Goal: Information Seeking & Learning: Learn about a topic

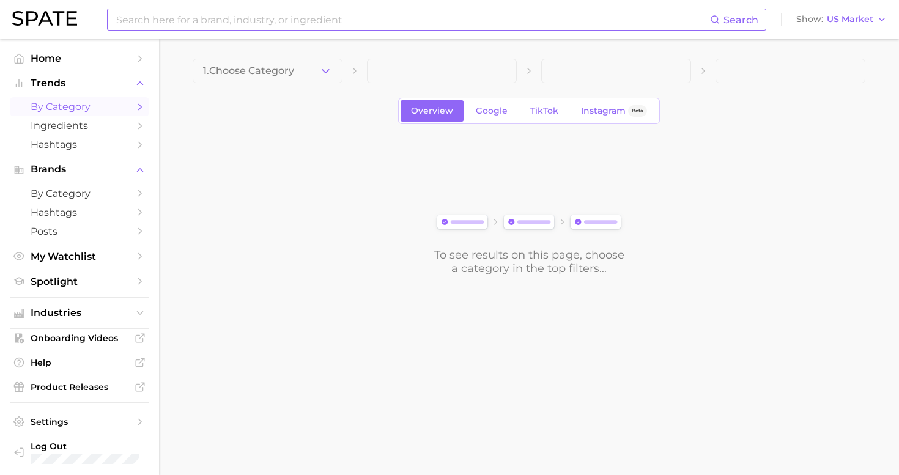
click at [267, 23] on input at bounding box center [412, 19] width 595 height 21
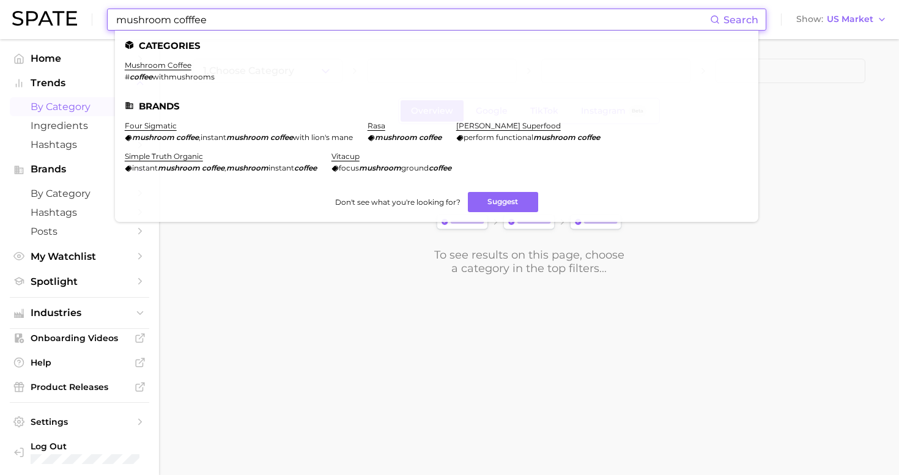
type input "mushroom coffee"
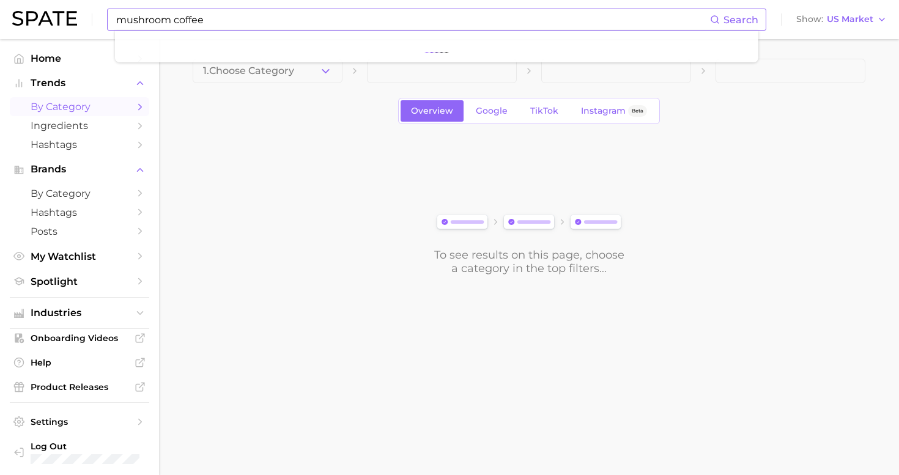
click at [216, 31] on ul at bounding box center [437, 47] width 644 height 32
click at [196, 27] on input "mushroom coffee" at bounding box center [412, 19] width 595 height 21
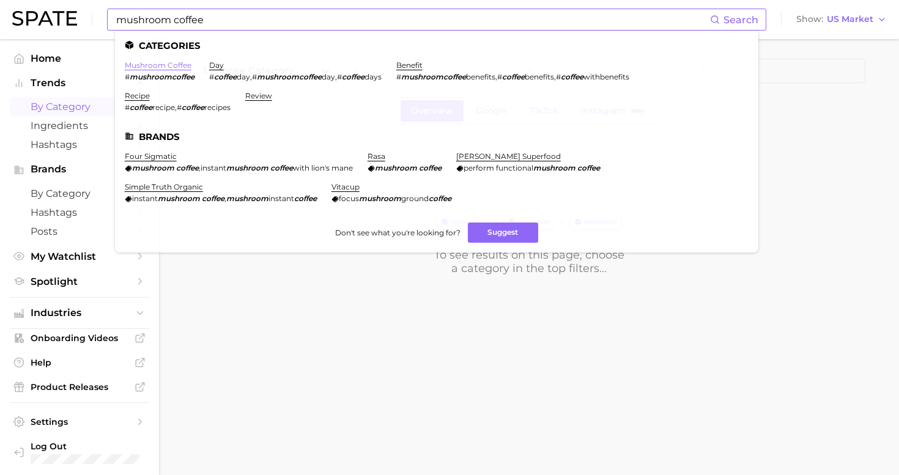
drag, startPoint x: 187, startPoint y: 41, endPoint x: 144, endPoint y: 65, distance: 49.3
click at [144, 65] on link "mushroom coffee" at bounding box center [158, 65] width 67 height 9
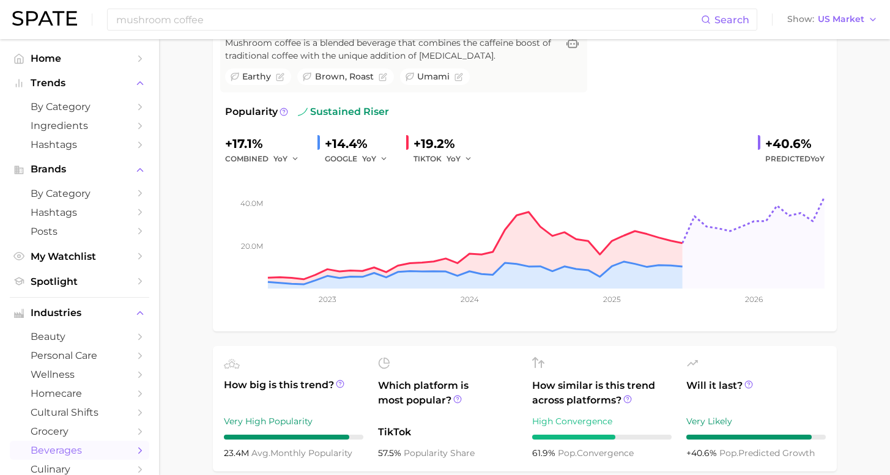
scroll to position [95, 0]
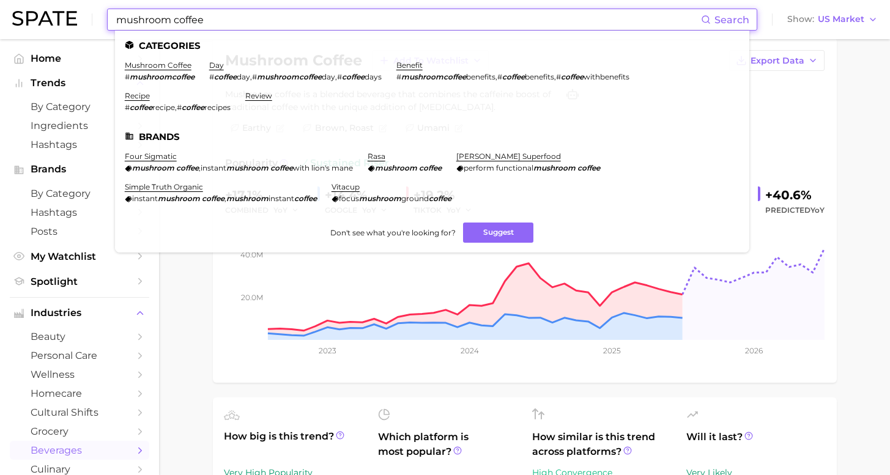
drag, startPoint x: 249, startPoint y: 22, endPoint x: 80, endPoint y: 9, distance: 169.3
click at [80, 9] on div "mushroom coffee Search Categories mushroom coffee # mushroomcoffee day # coffee…" at bounding box center [445, 19] width 866 height 39
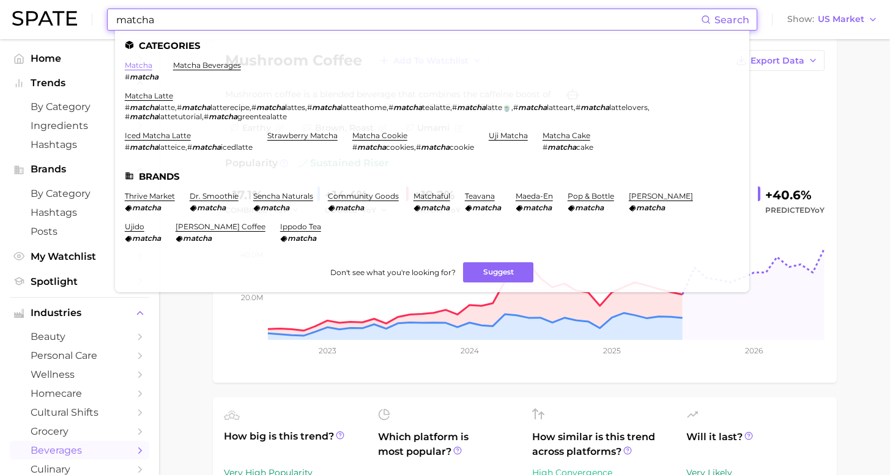
type input "matcha"
click at [143, 64] on link "matcha" at bounding box center [139, 65] width 28 height 9
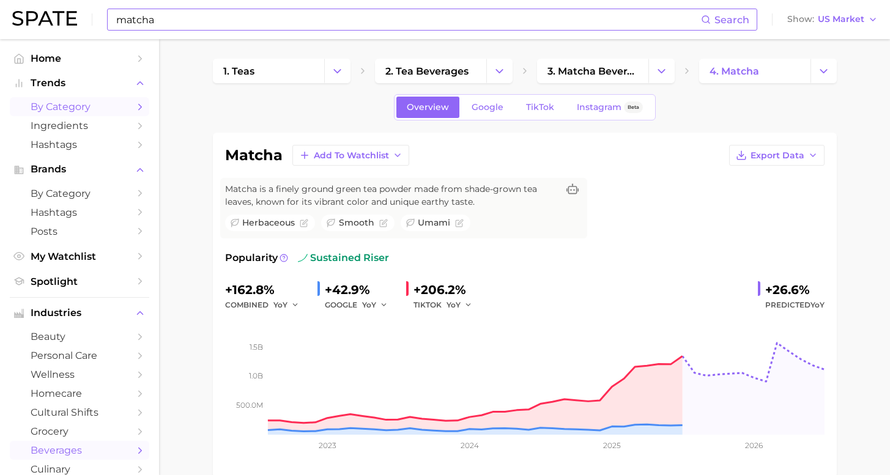
click at [71, 106] on span "by Category" at bounding box center [80, 107] width 98 height 12
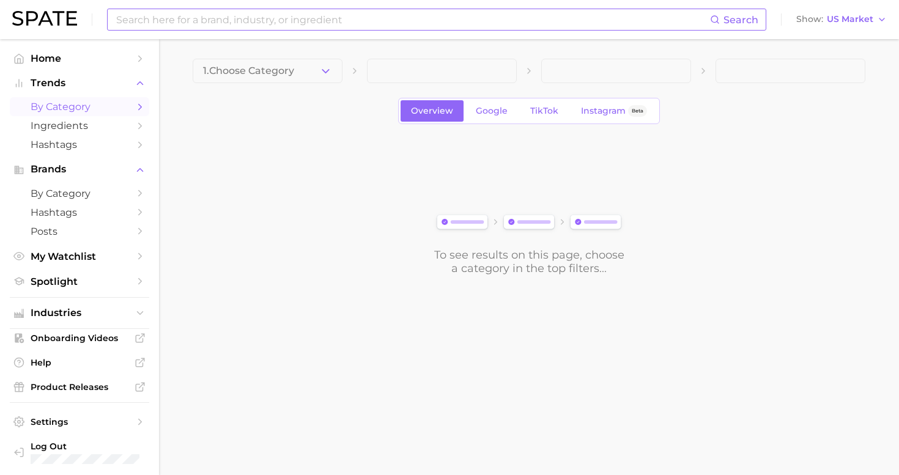
click at [262, 28] on input at bounding box center [412, 19] width 595 height 21
click at [307, 73] on button "1. Choose Category" at bounding box center [268, 71] width 150 height 24
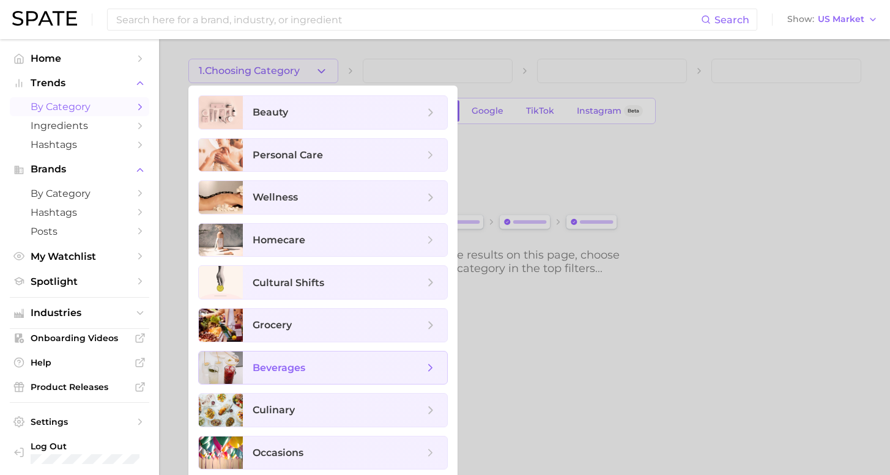
click at [350, 373] on span "beverages" at bounding box center [338, 368] width 171 height 13
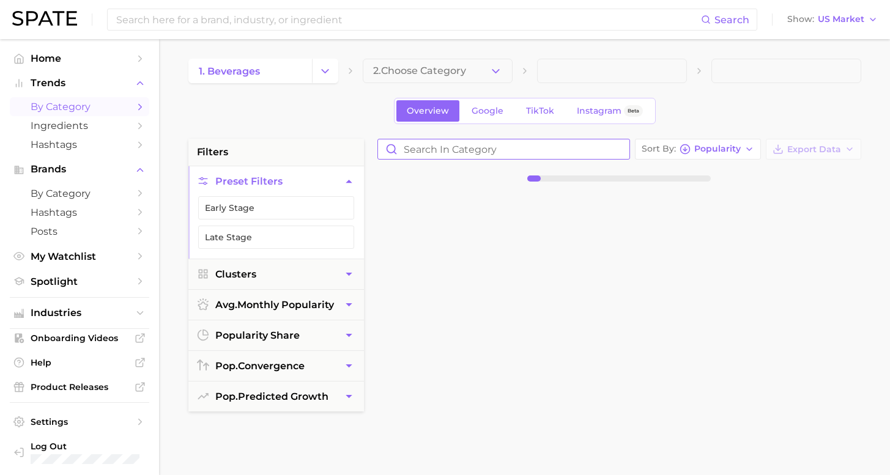
click at [502, 147] on input "Search in category" at bounding box center [503, 149] width 251 height 20
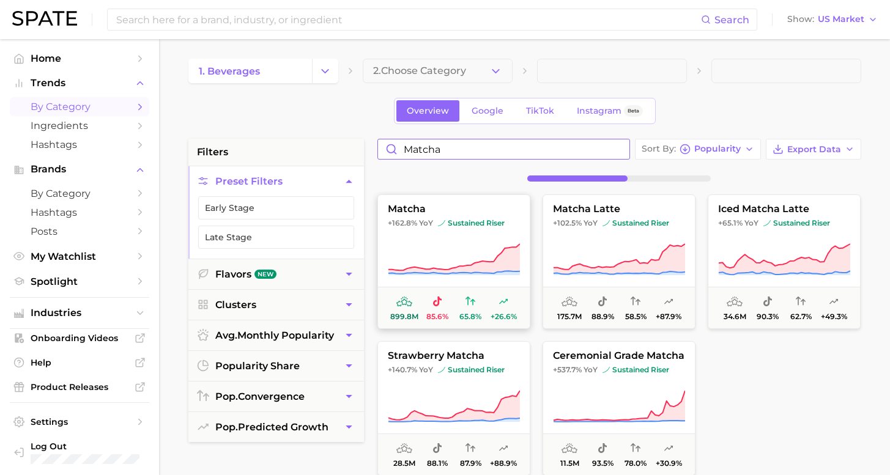
type input "matcha"
click at [429, 261] on icon at bounding box center [454, 260] width 132 height 34
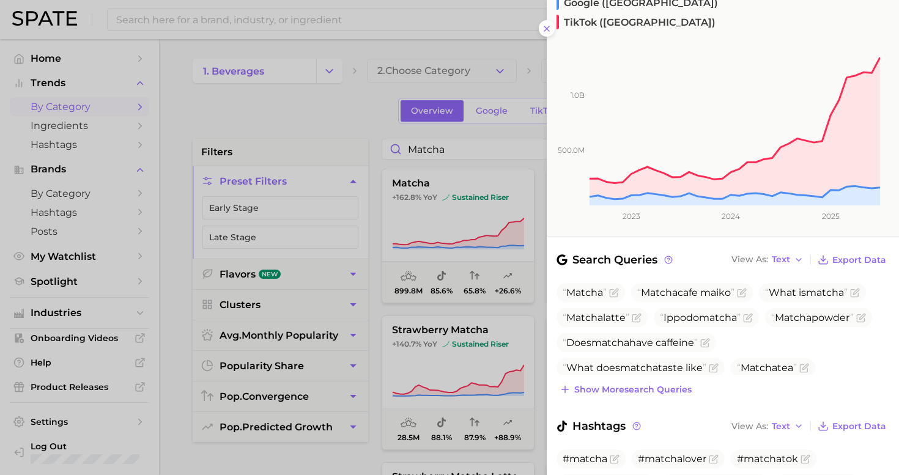
scroll to position [109, 0]
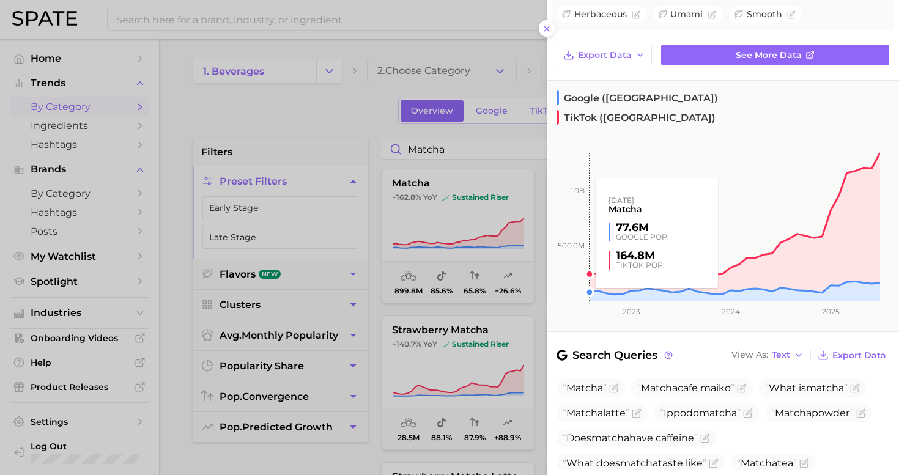
click at [559, 133] on rect at bounding box center [713, 211] width 333 height 179
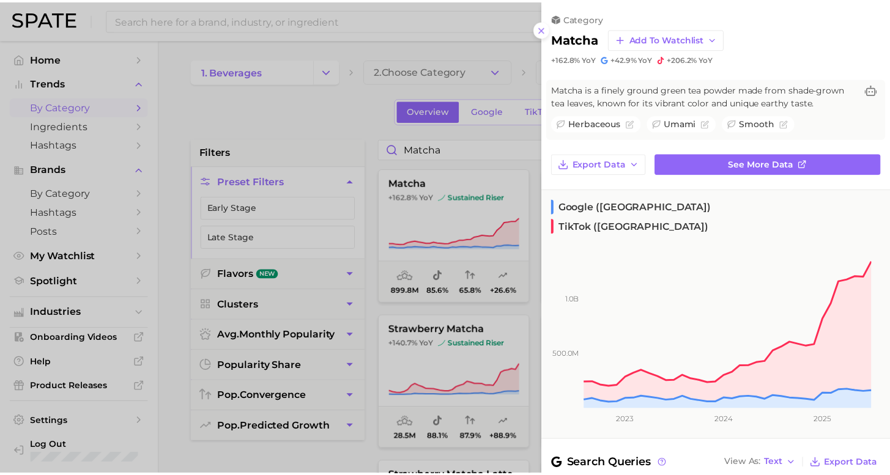
scroll to position [85, 0]
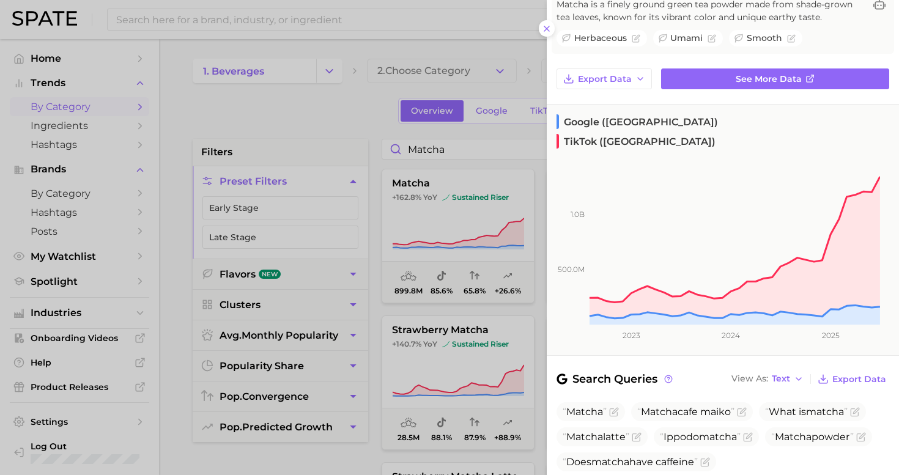
click at [532, 53] on div at bounding box center [449, 237] width 899 height 475
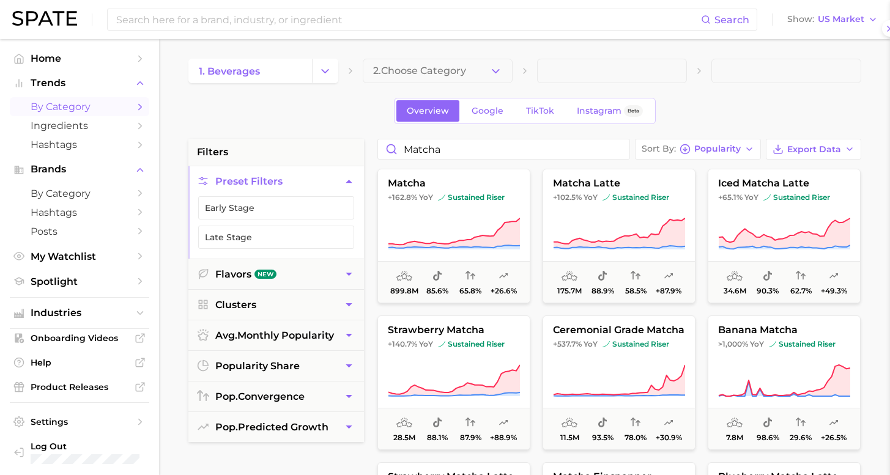
scroll to position [0, 0]
click at [202, 18] on input at bounding box center [408, 19] width 586 height 21
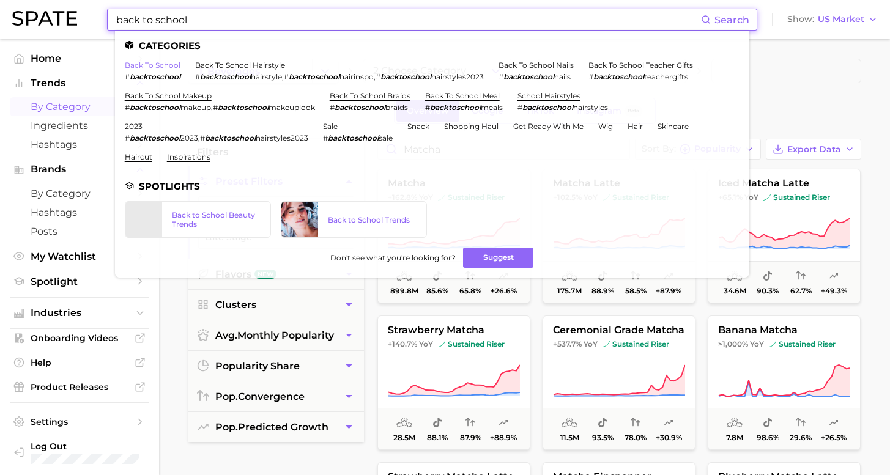
type input "back to school"
click at [151, 64] on link "back to school" at bounding box center [153, 65] width 56 height 9
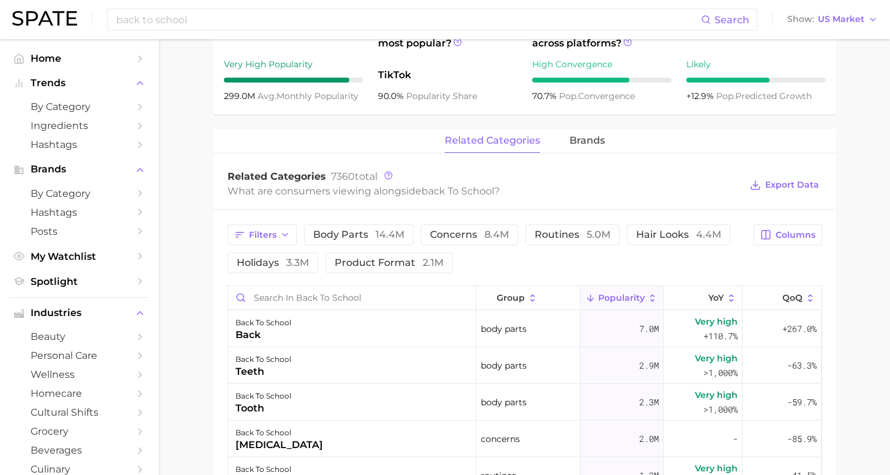
scroll to position [352, 0]
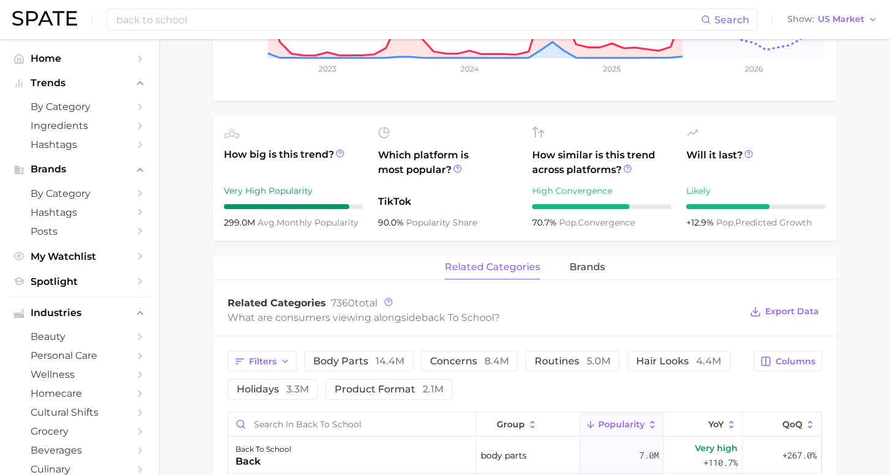
click at [562, 269] on div "related categories brands" at bounding box center [525, 268] width 624 height 24
click at [581, 272] on span "brands" at bounding box center [587, 267] width 35 height 11
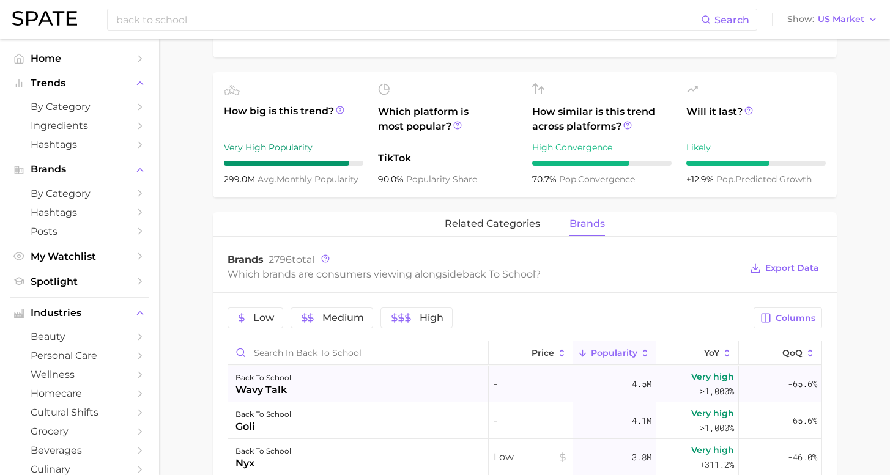
scroll to position [444, 0]
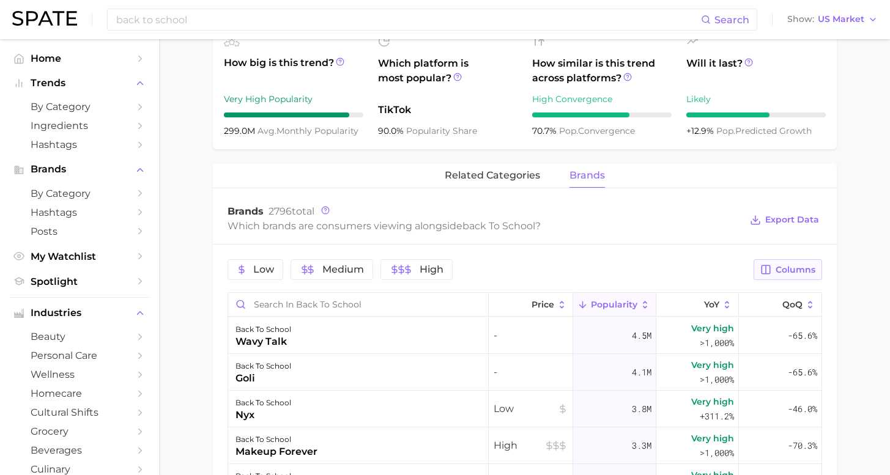
click at [782, 268] on span "Columns" at bounding box center [796, 270] width 40 height 10
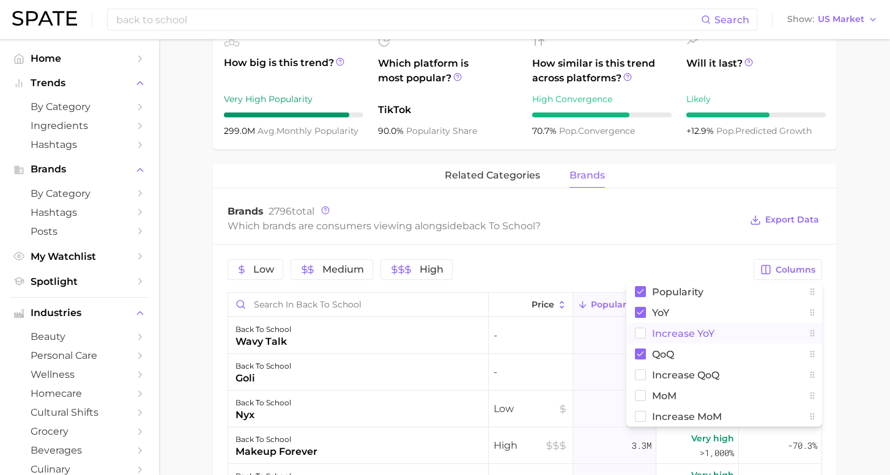
click at [671, 335] on span "Increase YoY" at bounding box center [683, 334] width 62 height 10
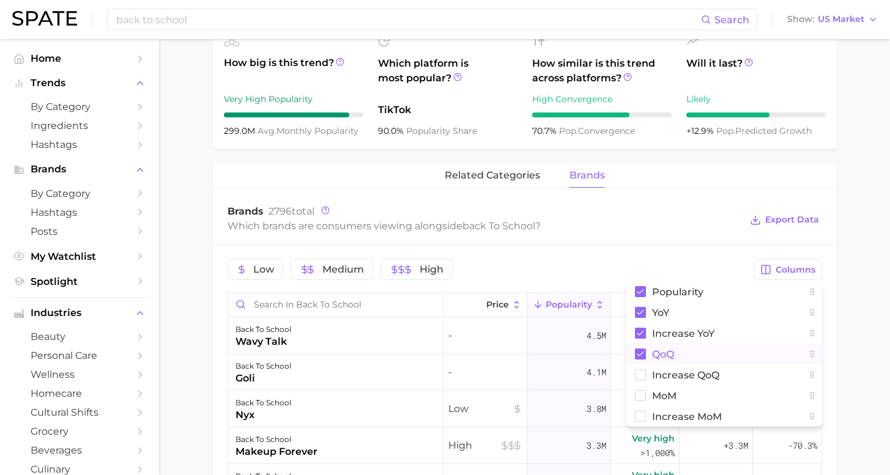
click at [662, 357] on span "QoQ" at bounding box center [663, 354] width 22 height 10
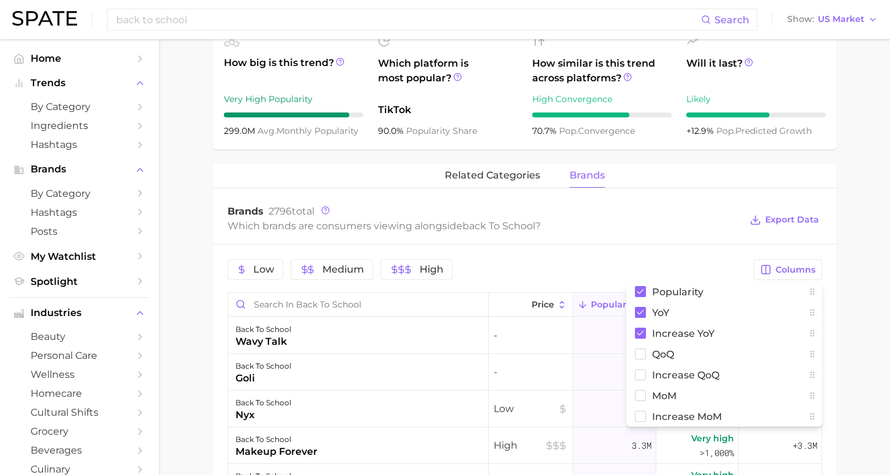
click at [841, 340] on main "1. special occasions 2. celebrations & holidays 3. special days 4. back to scho…" at bounding box center [524, 220] width 731 height 1248
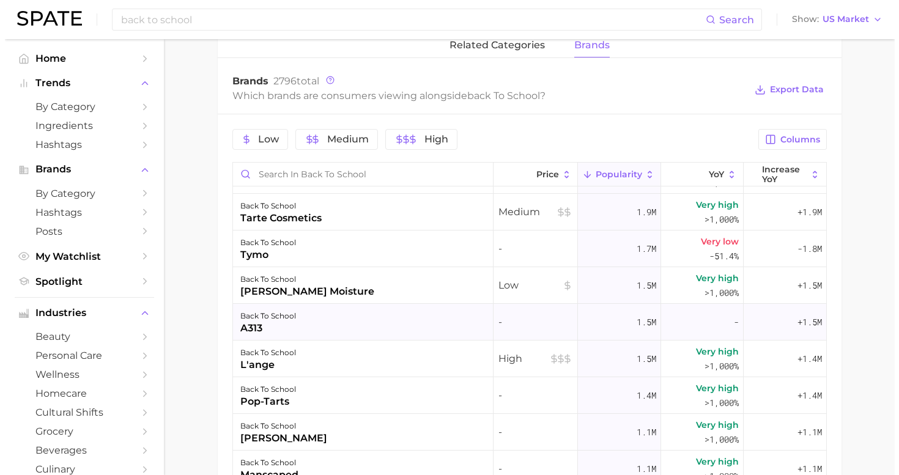
scroll to position [179, 0]
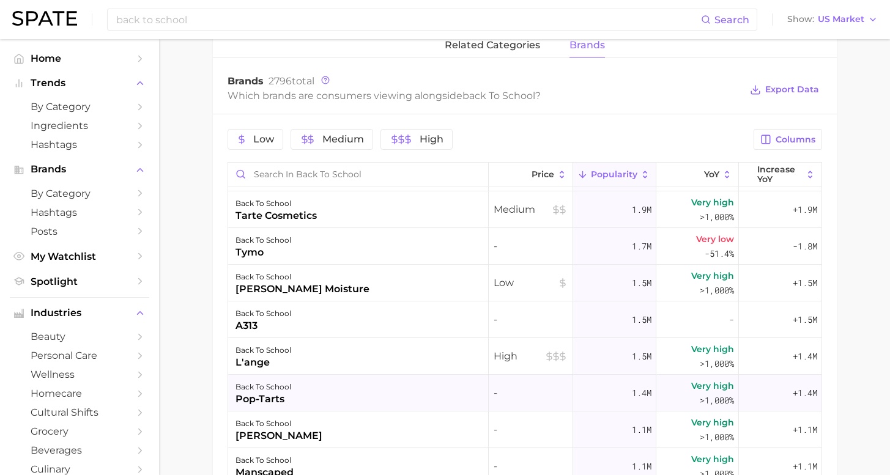
click at [359, 392] on div "back to school pop-tarts" at bounding box center [358, 393] width 261 height 37
click at [359, 392] on div at bounding box center [445, 237] width 890 height 475
click at [359, 392] on div "back to school pop-tarts" at bounding box center [358, 393] width 261 height 37
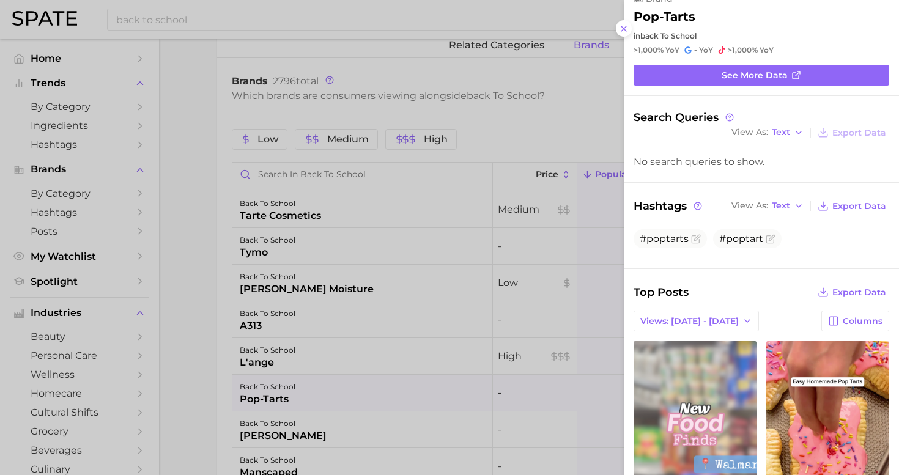
scroll to position [84, 0]
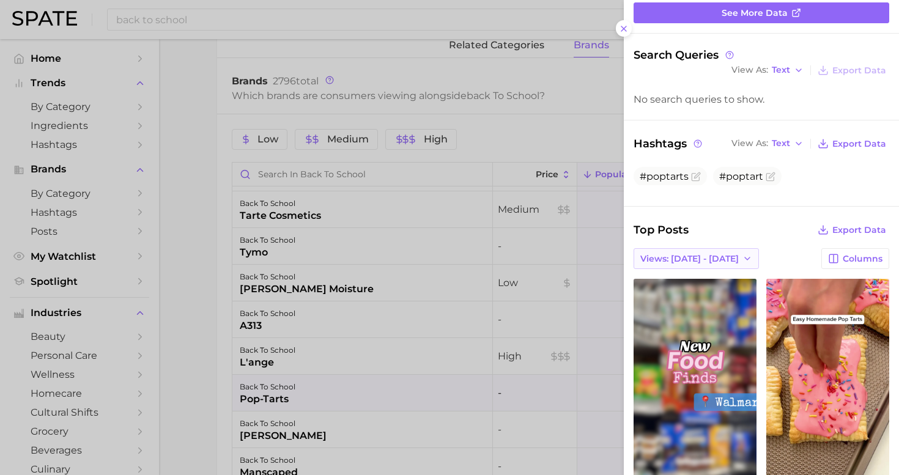
click at [685, 254] on span "Views: Aug 10 - 17" at bounding box center [690, 259] width 98 height 10
click at [673, 292] on button "Total Views" at bounding box center [692, 303] width 135 height 22
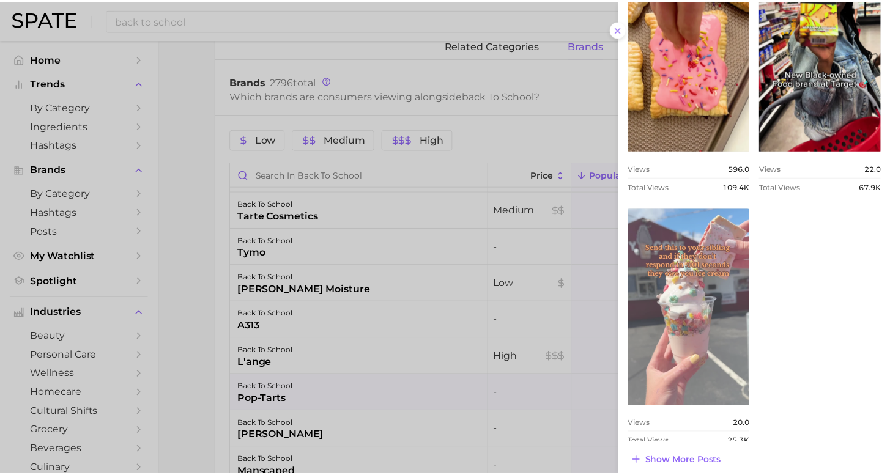
scroll to position [113, 0]
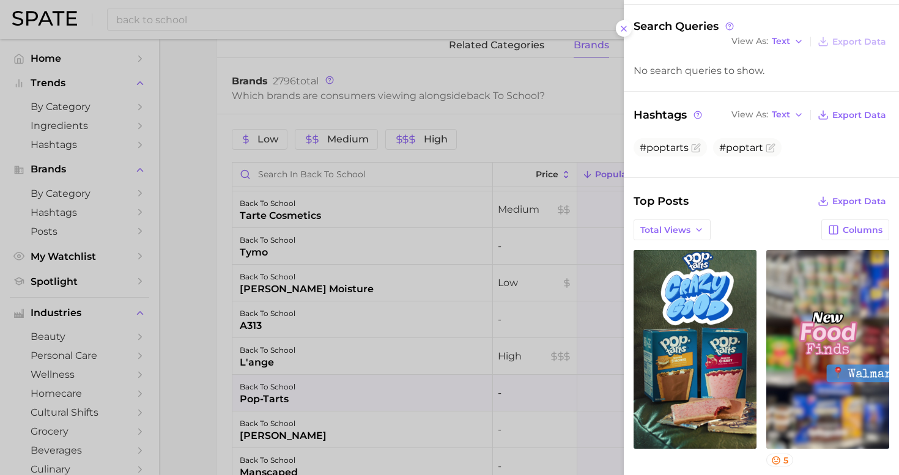
click at [308, 404] on div at bounding box center [449, 237] width 899 height 475
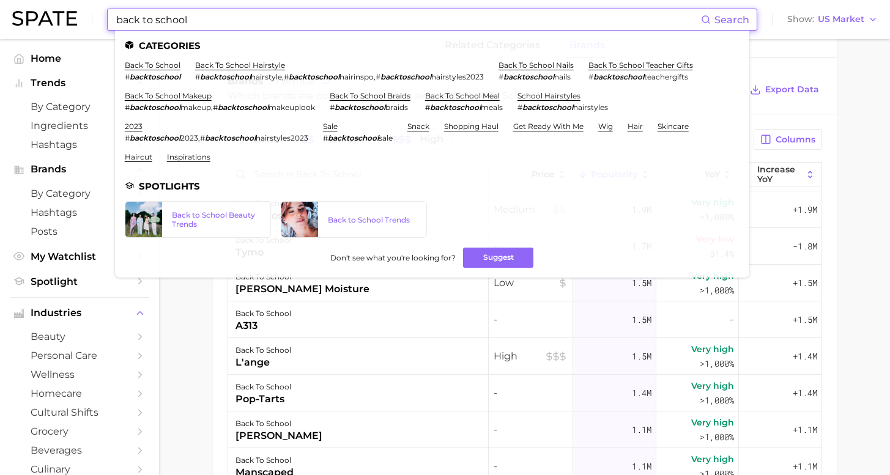
drag, startPoint x: 192, startPoint y: 18, endPoint x: 5, endPoint y: -2, distance: 188.3
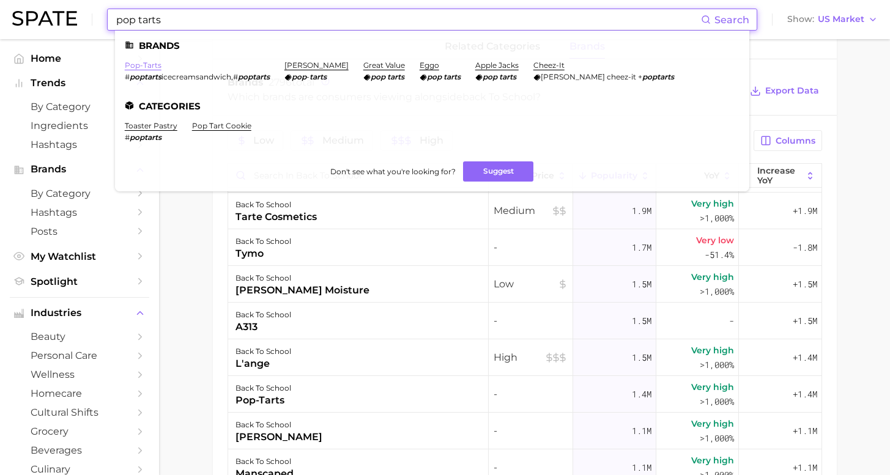
type input "pop tarts"
click at [143, 66] on link "pop-tarts" at bounding box center [143, 65] width 37 height 9
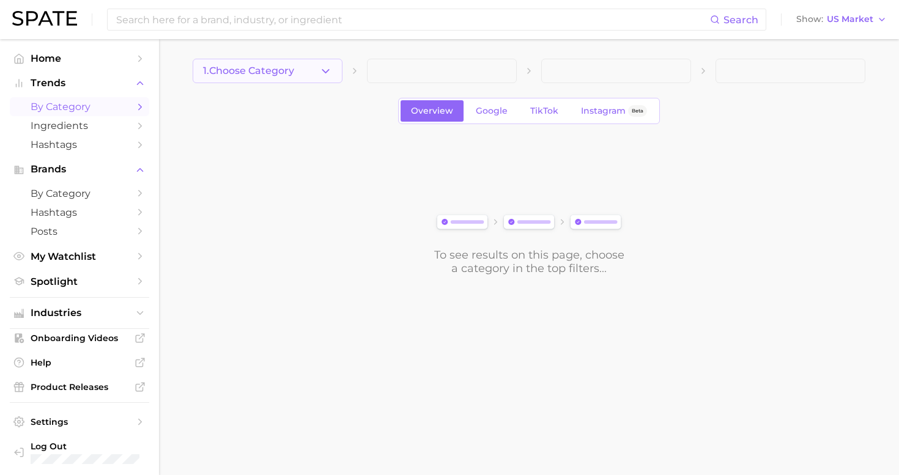
click at [281, 72] on span "1. Choose Category" at bounding box center [248, 70] width 91 height 11
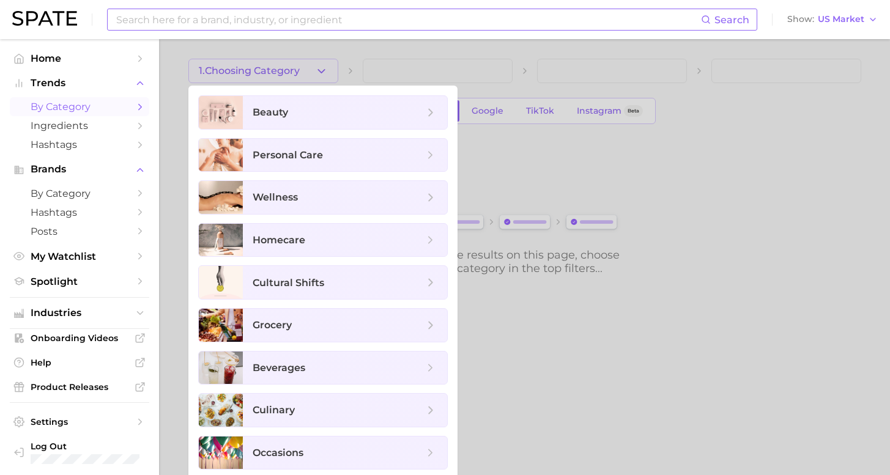
click at [345, 28] on input at bounding box center [408, 19] width 586 height 21
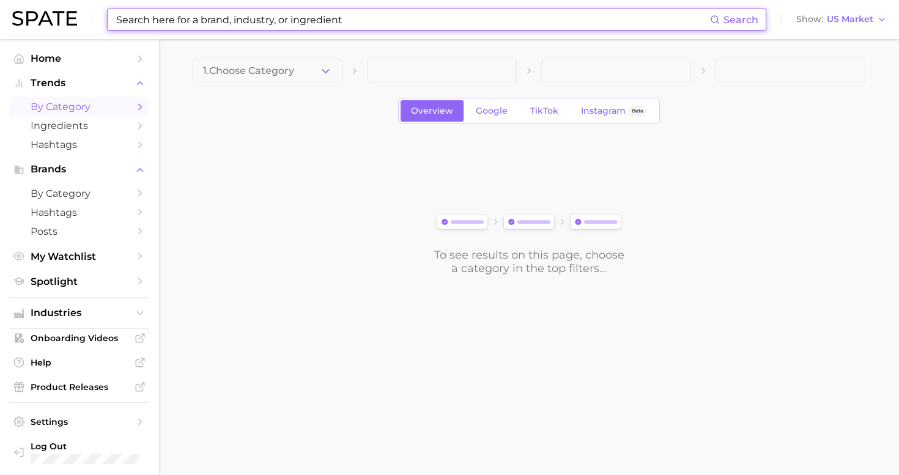
click at [289, 24] on input at bounding box center [412, 19] width 595 height 21
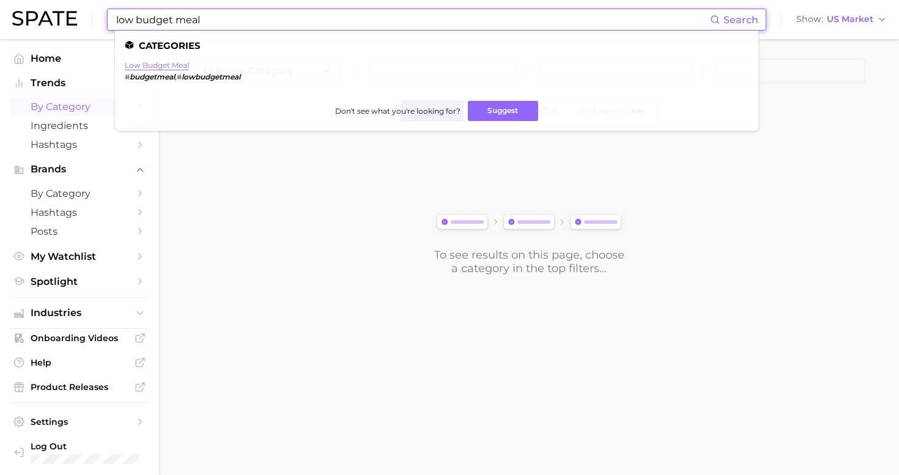
type input "low budget meal"
click at [157, 67] on link "low budget meal" at bounding box center [157, 65] width 64 height 9
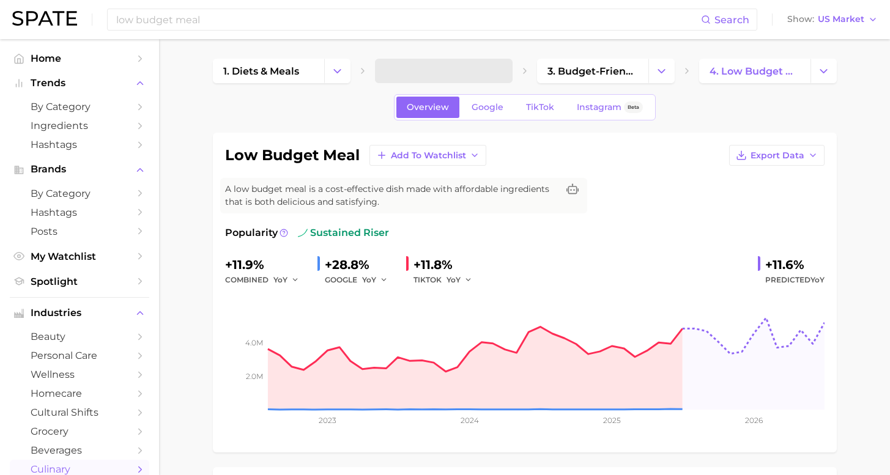
click at [355, 234] on span "sustained riser" at bounding box center [343, 233] width 91 height 15
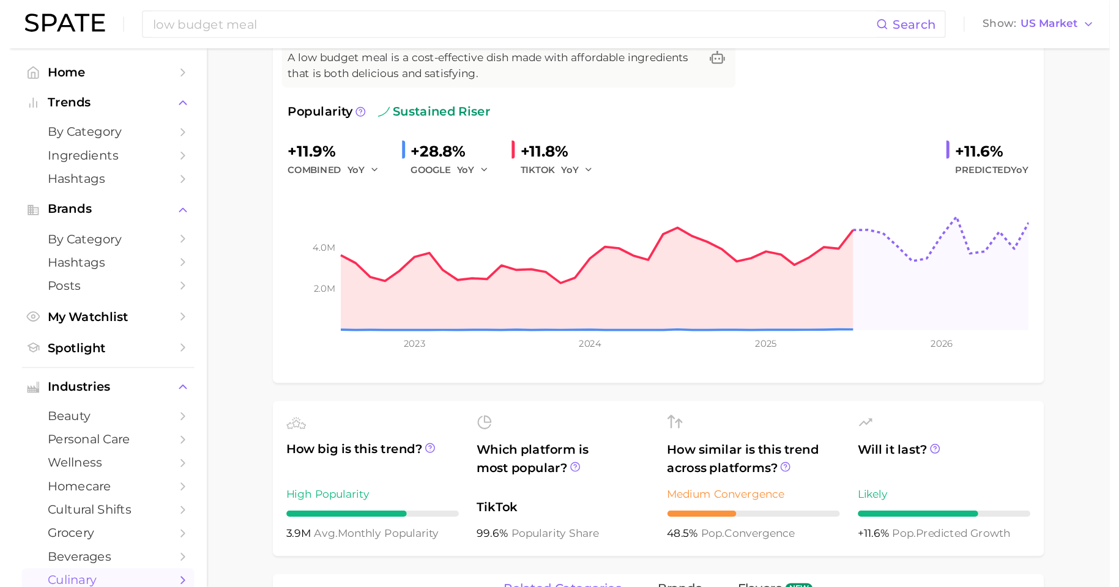
scroll to position [201, 0]
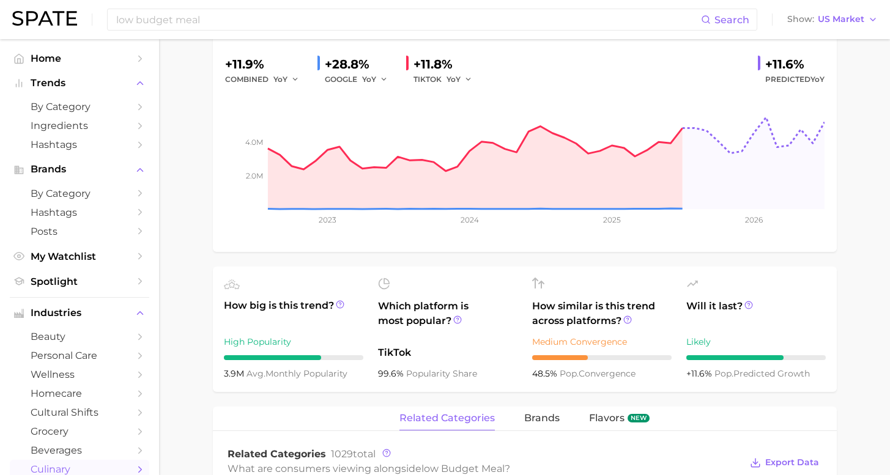
click at [261, 349] on div "High Popularity" at bounding box center [293, 342] width 139 height 15
click at [261, 344] on div "High Popularity" at bounding box center [293, 342] width 139 height 15
drag, startPoint x: 261, startPoint y: 344, endPoint x: 271, endPoint y: 341, distance: 10.3
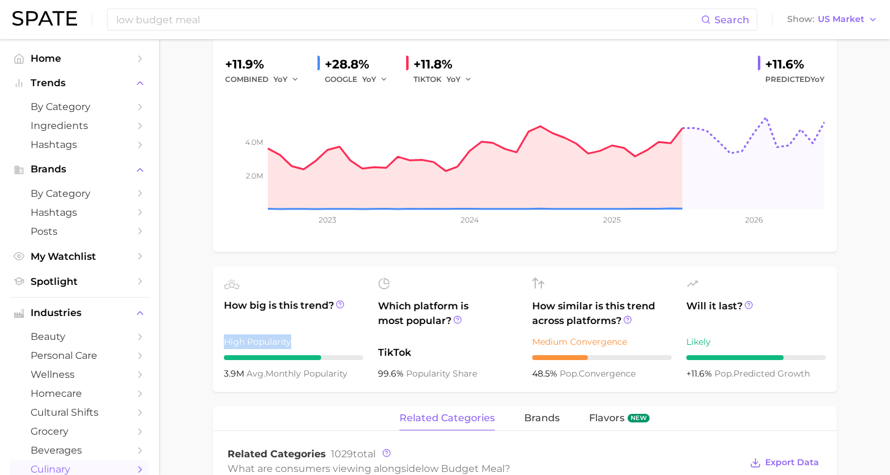
click at [261, 345] on div "High Popularity" at bounding box center [293, 342] width 139 height 15
click at [335, 322] on span "How big is this trend?" at bounding box center [293, 314] width 139 height 30
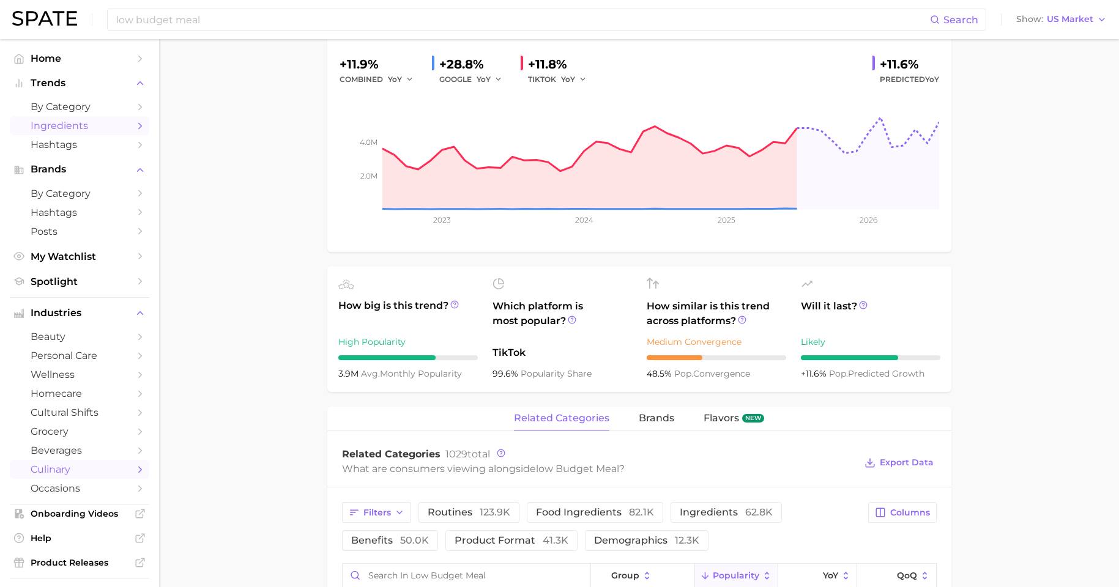
scroll to position [0, 0]
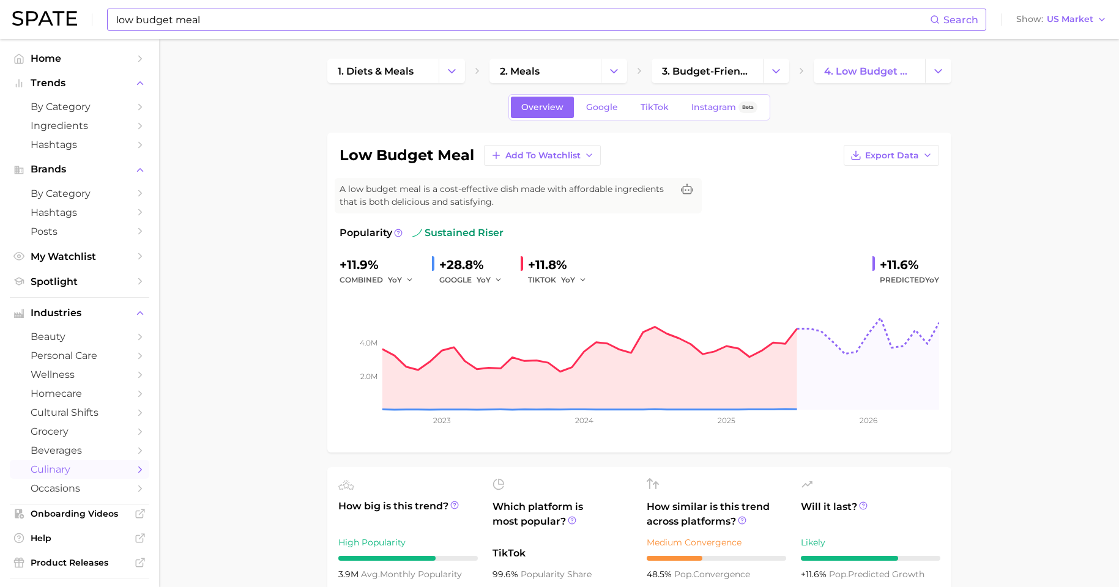
drag, startPoint x: 264, startPoint y: 31, endPoint x: 163, endPoint y: 15, distance: 102.2
click at [150, 14] on div "low budget meal Search Show US Market" at bounding box center [559, 19] width 1094 height 39
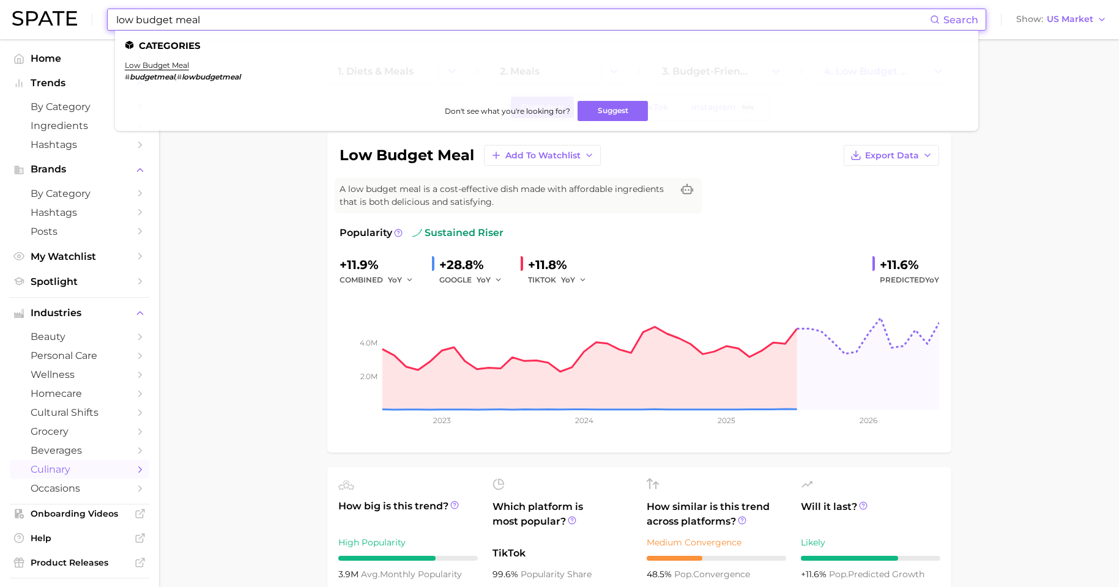
drag, startPoint x: 219, startPoint y: 17, endPoint x: 45, endPoint y: 13, distance: 174.4
click at [44, 14] on div "low budget meal Search Categories low budget meal # budgetmeal , # lowbudgetmea…" at bounding box center [559, 19] width 1094 height 39
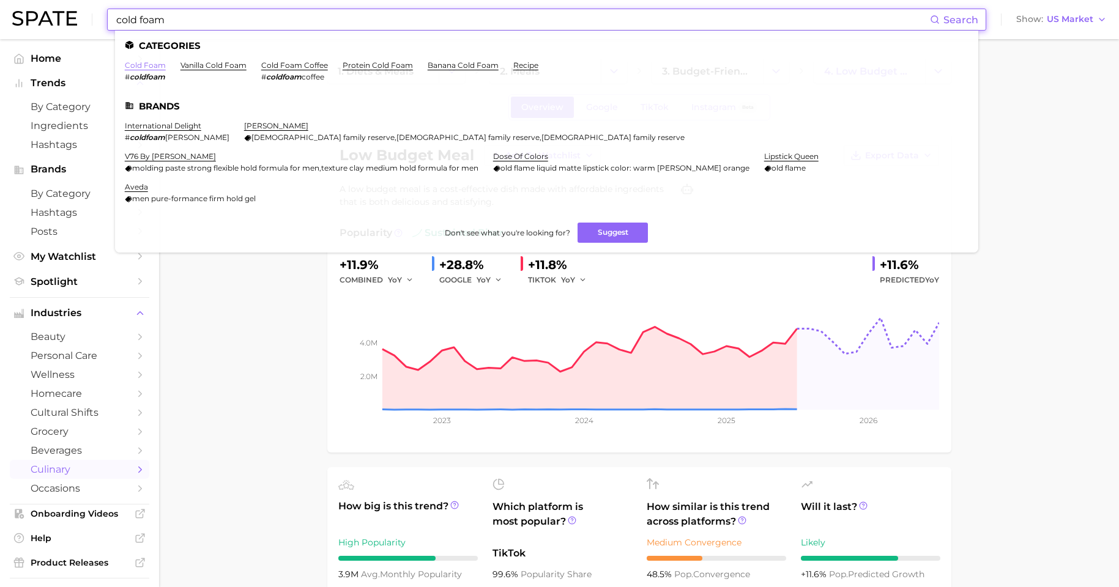
click at [149, 65] on link "cold foam" at bounding box center [145, 65] width 41 height 9
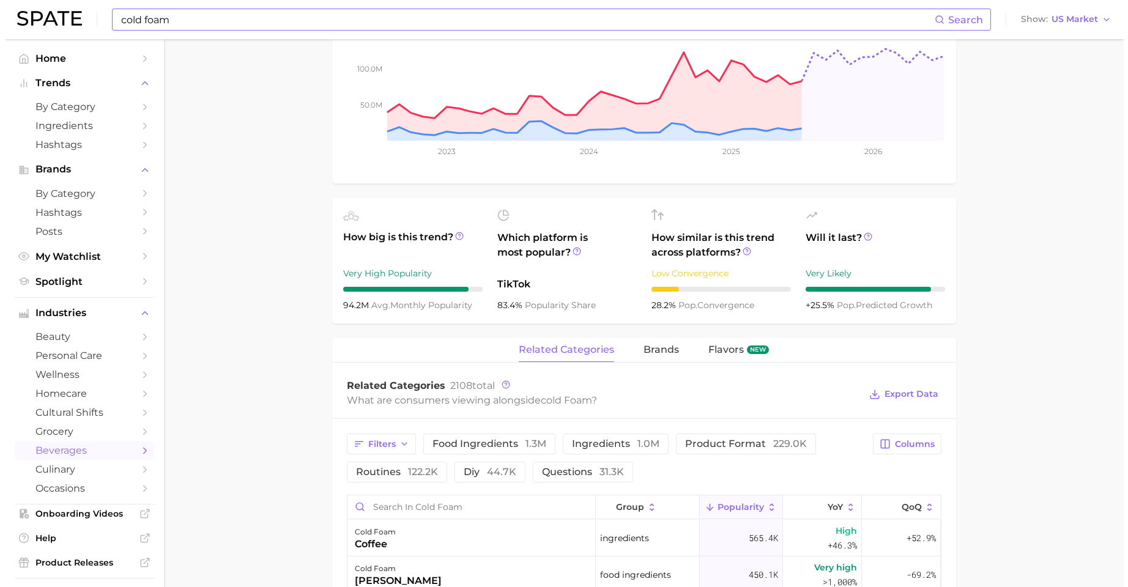
scroll to position [349, 0]
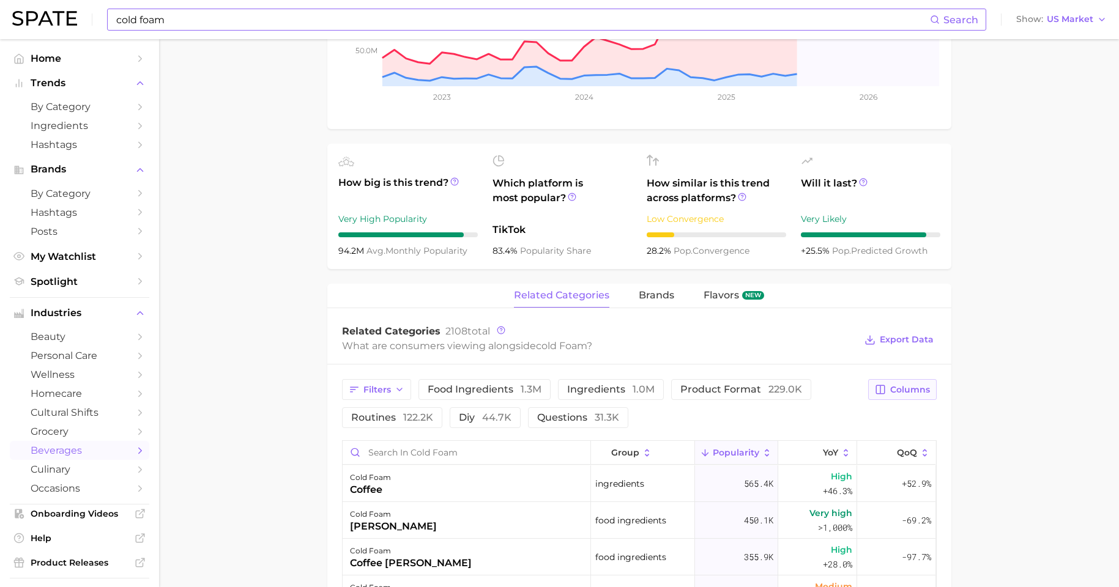
click at [899, 393] on span "Columns" at bounding box center [910, 390] width 40 height 10
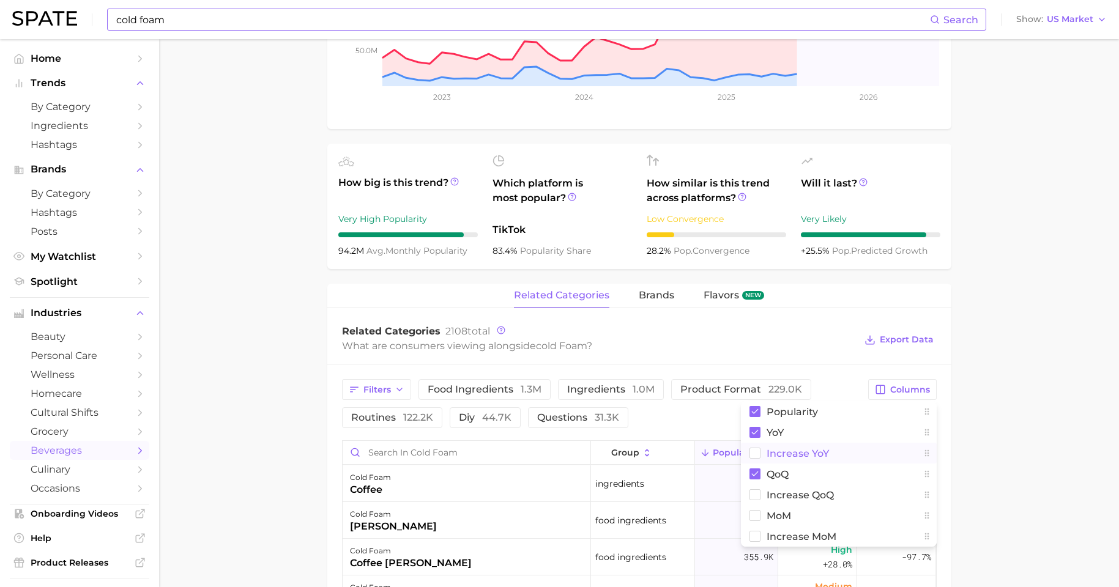
click at [797, 450] on span "Increase YoY" at bounding box center [798, 453] width 62 height 10
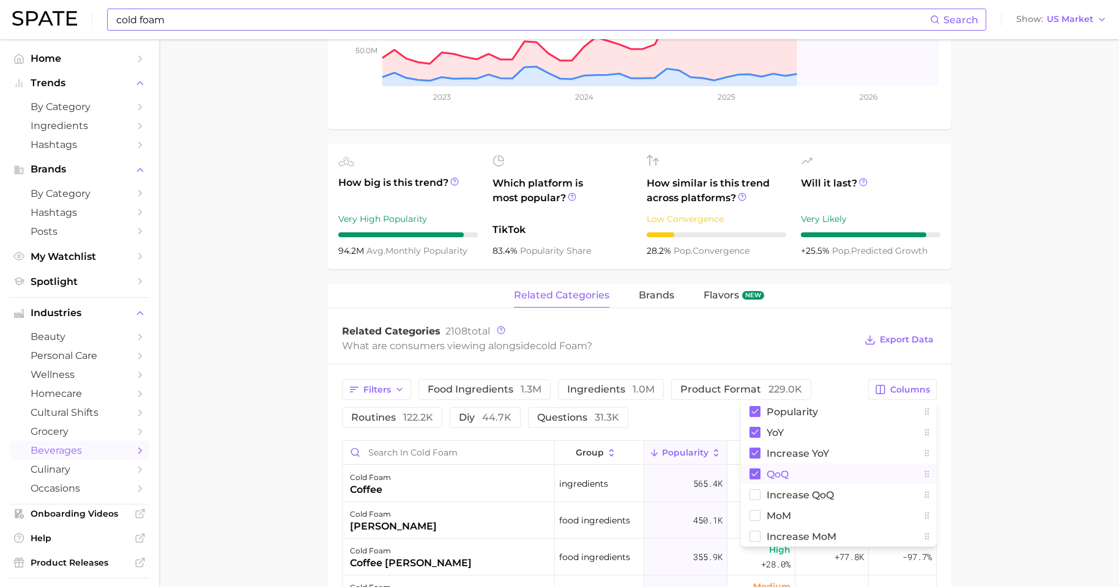
drag, startPoint x: 773, startPoint y: 477, endPoint x: 866, endPoint y: 469, distance: 93.4
click at [773, 475] on span "QoQ" at bounding box center [778, 474] width 22 height 10
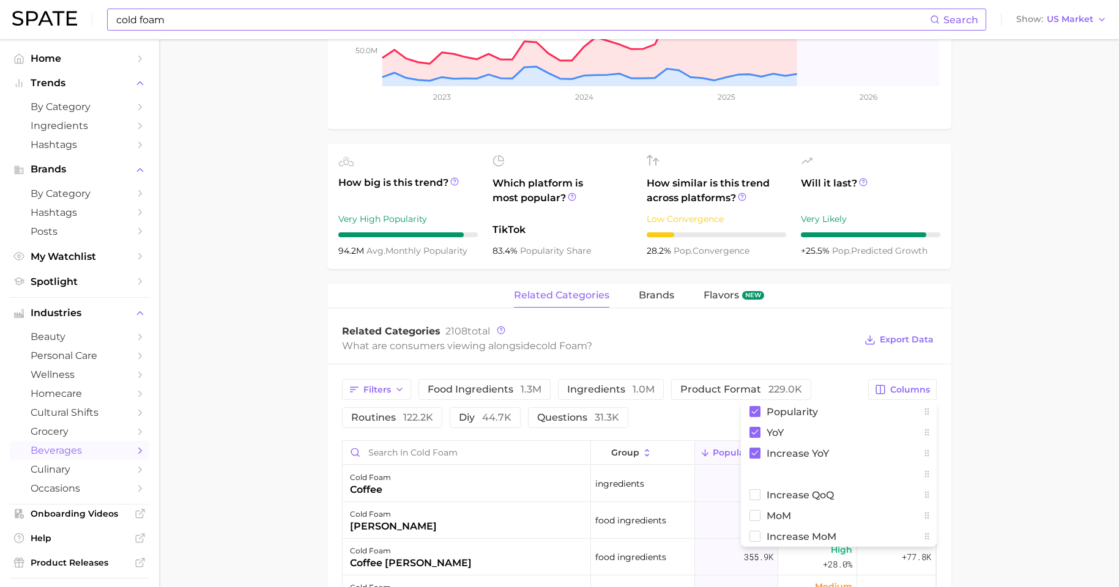
click at [899, 440] on main "1. other non-alcoholic beverages 2. dairy milks & beverages 3. dairy beverages …" at bounding box center [639, 396] width 960 height 1413
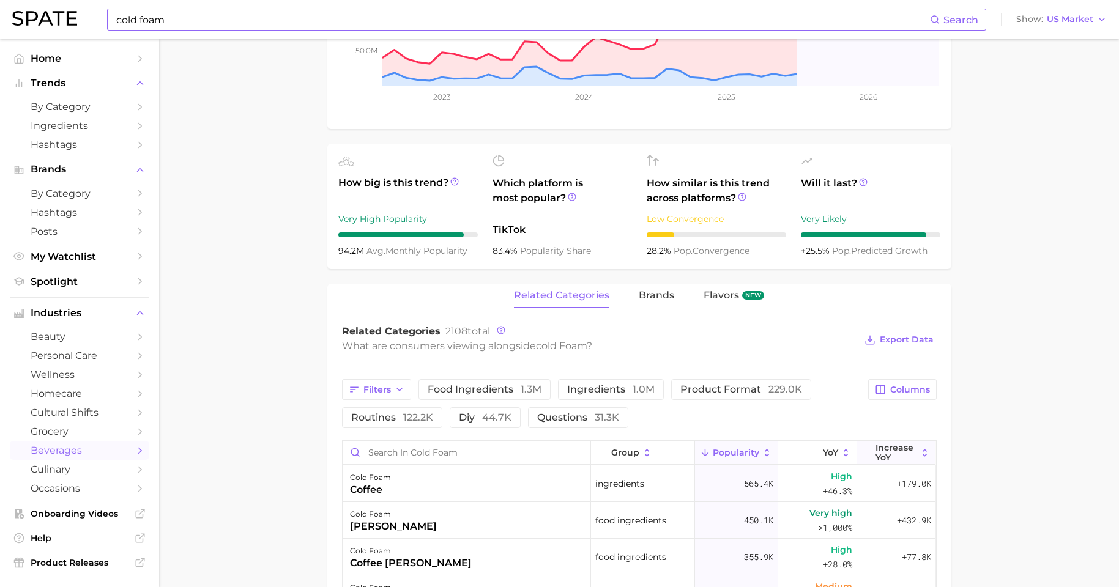
click at [888, 458] on span "Increase YoY" at bounding box center [896, 453] width 42 height 20
click at [899, 470] on main "1. other non-alcoholic beverages 2. dairy milks & beverages 3. dairy beverages …" at bounding box center [639, 396] width 960 height 1413
click at [445, 475] on div "cold foam creamer" at bounding box center [467, 484] width 248 height 37
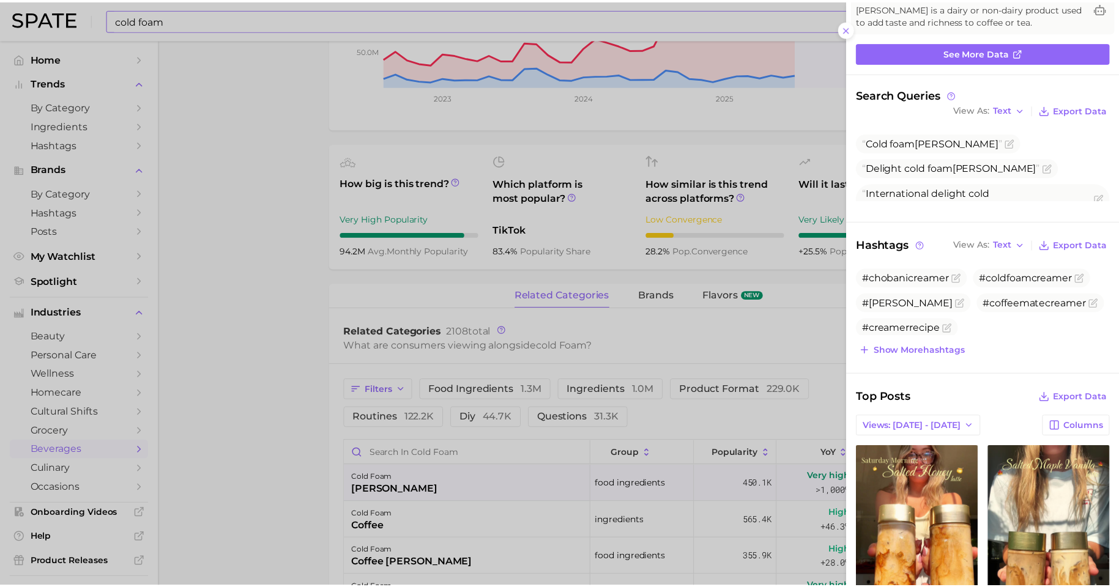
scroll to position [190, 0]
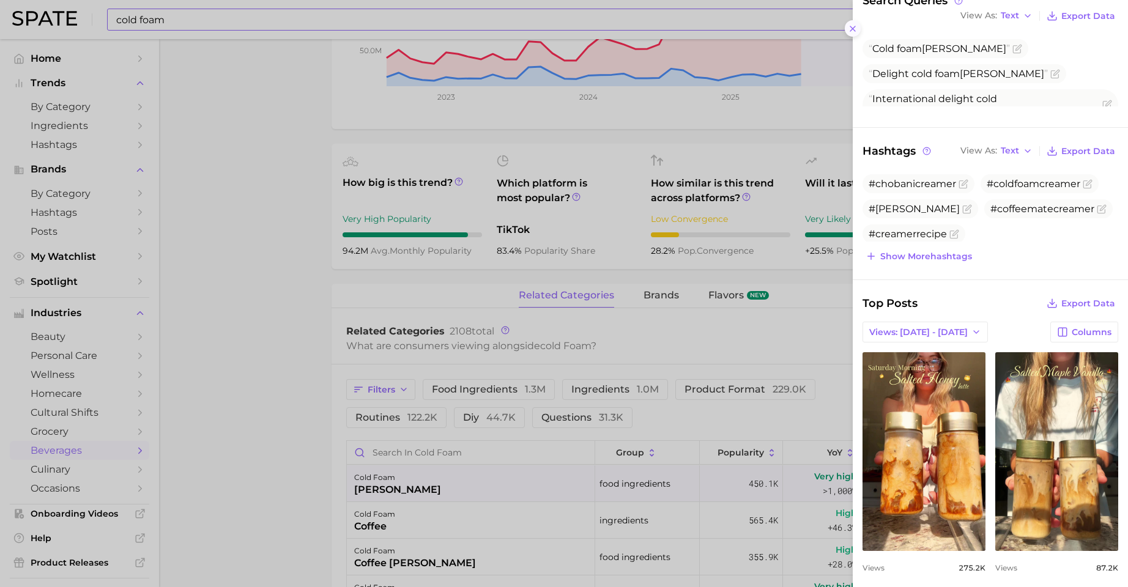
click at [848, 24] on icon at bounding box center [853, 29] width 10 height 10
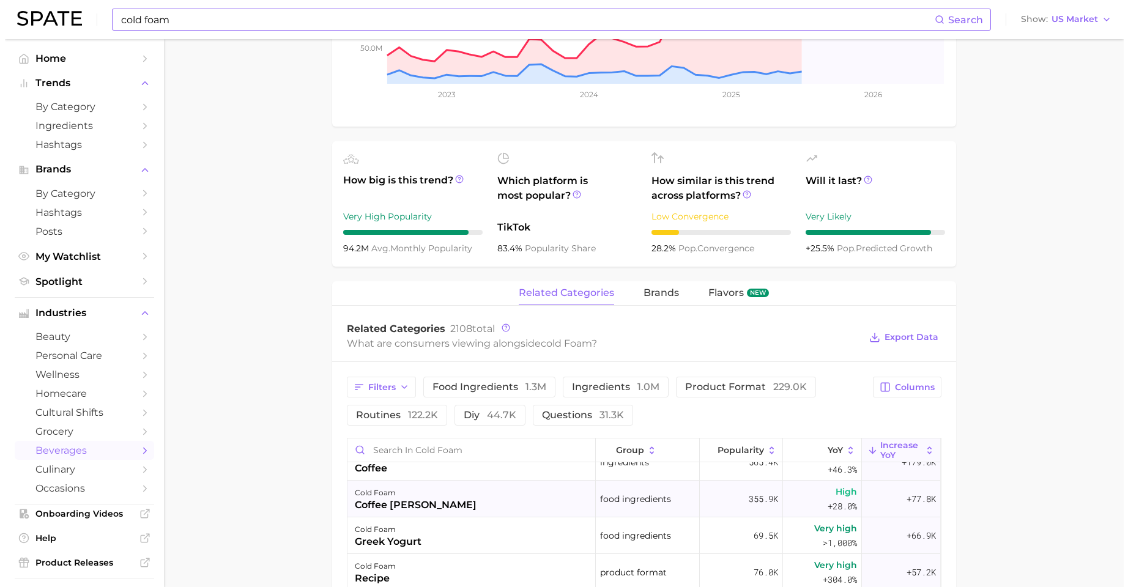
scroll to position [58, 0]
click at [531, 475] on div "cold foam greek yogurt" at bounding box center [467, 533] width 248 height 37
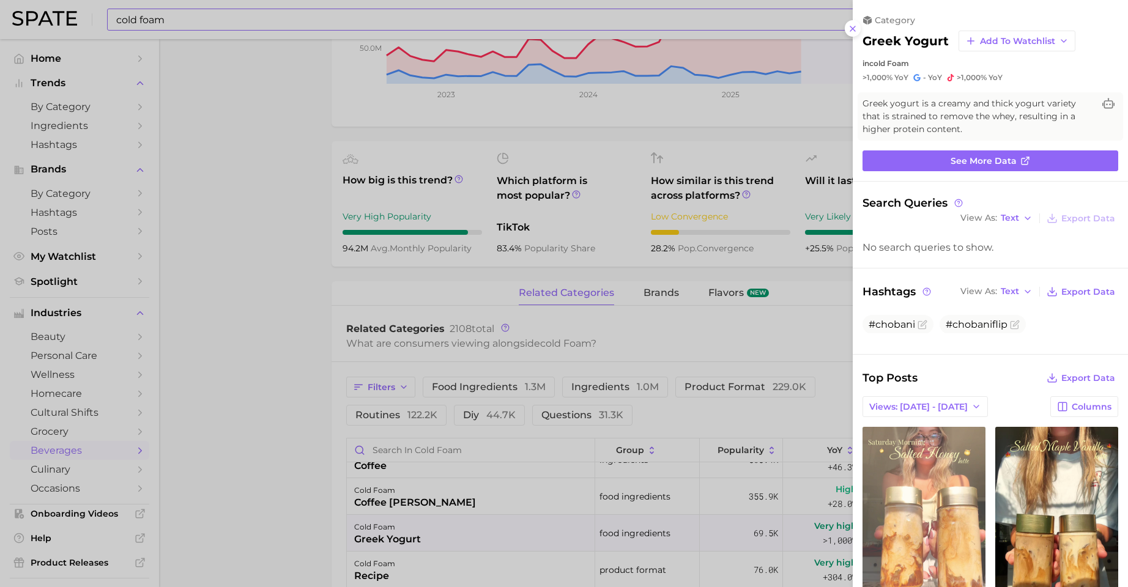
scroll to position [12, 0]
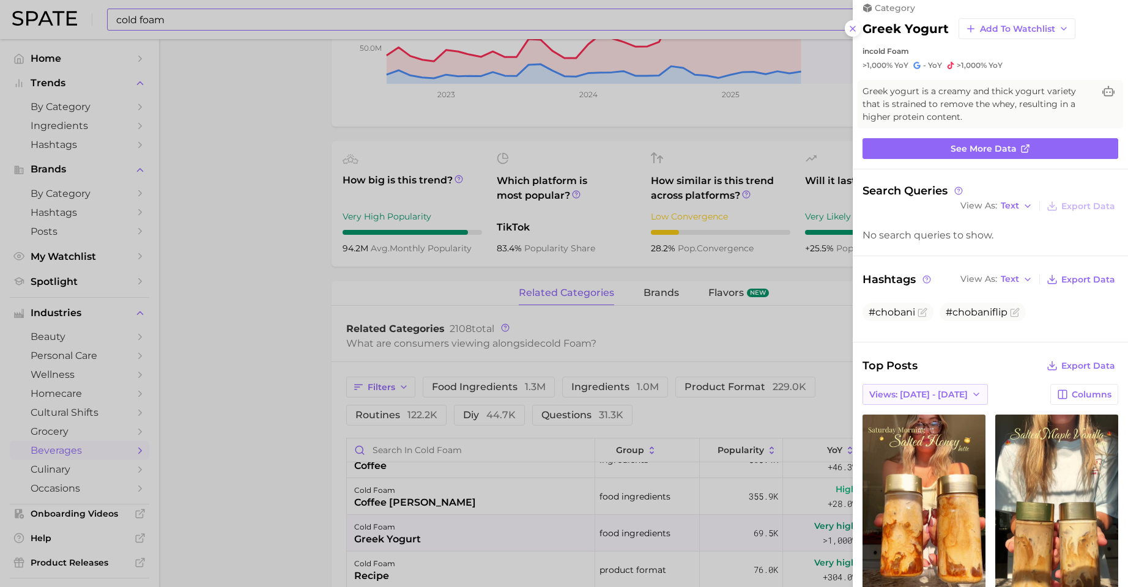
click at [899, 390] on span "Views: Aug 10 - 17" at bounding box center [918, 395] width 98 height 10
click at [899, 428] on button "Total Views" at bounding box center [920, 439] width 135 height 22
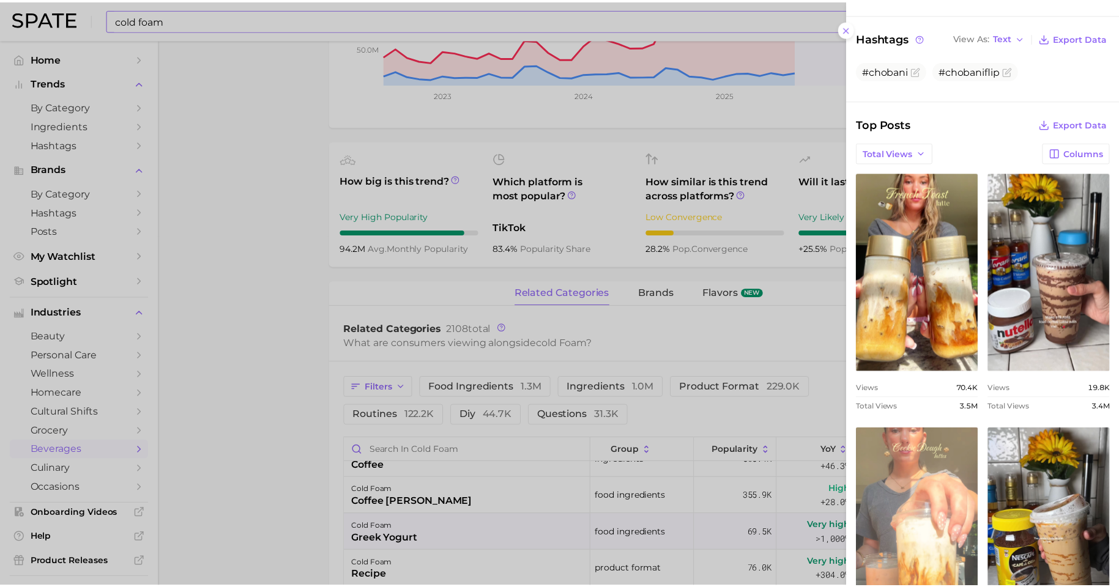
scroll to position [0, 0]
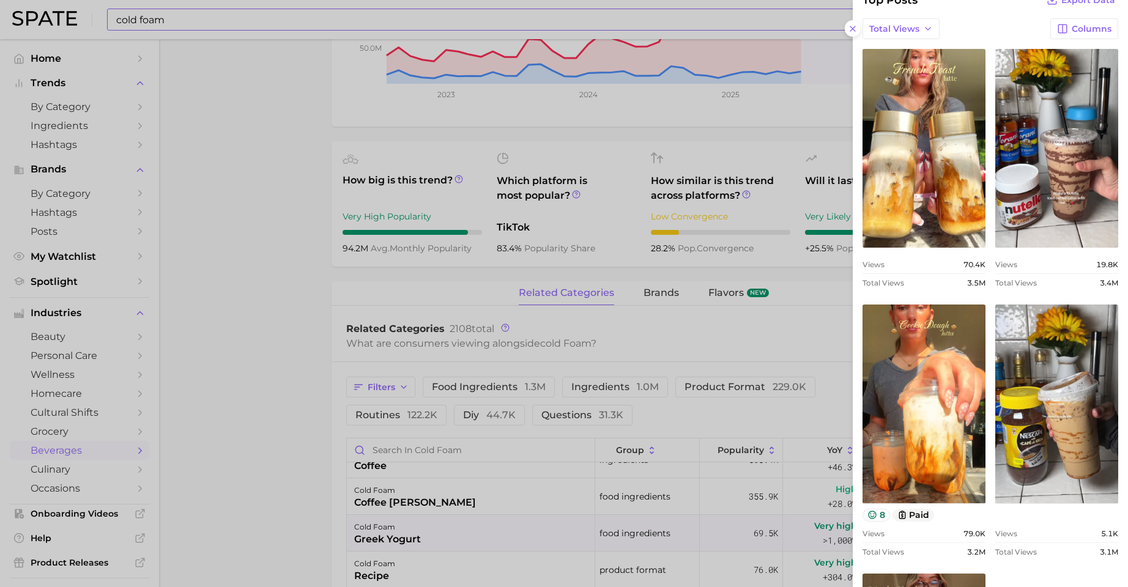
click at [232, 475] on div at bounding box center [564, 293] width 1128 height 587
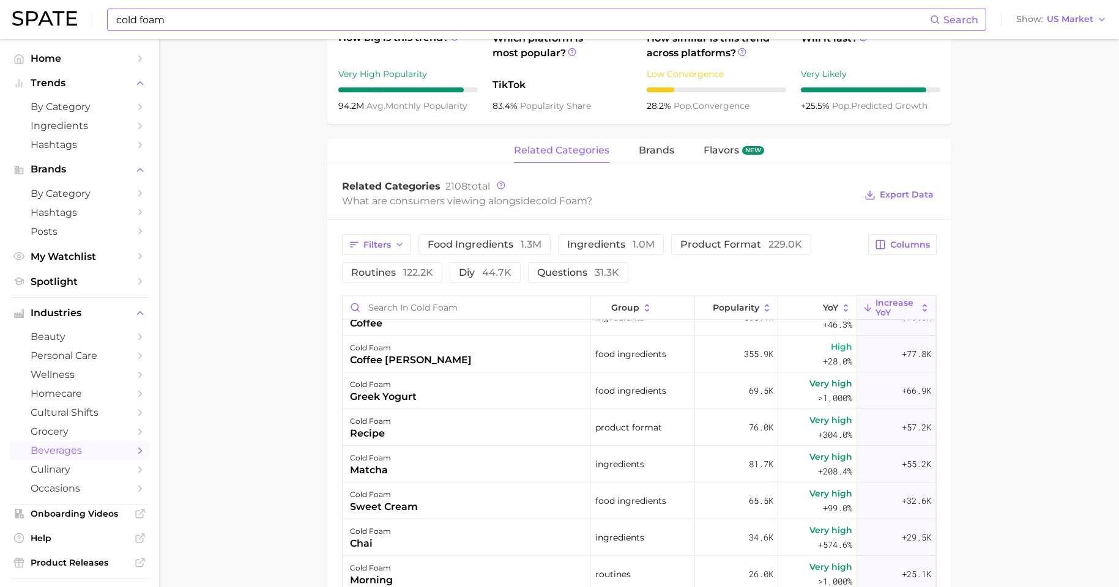
scroll to position [516, 0]
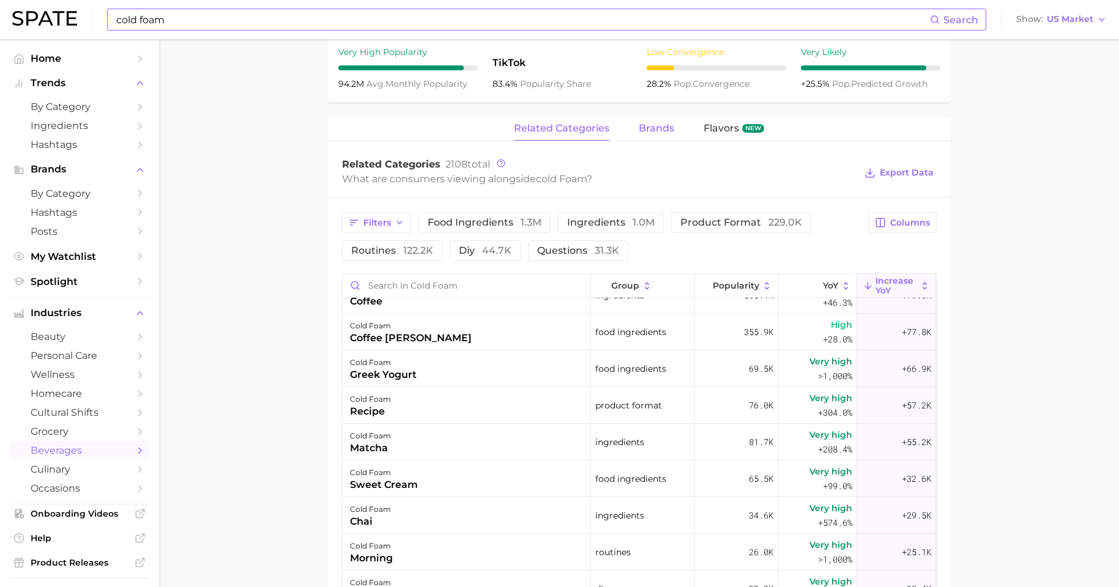
click at [652, 130] on span "brands" at bounding box center [656, 128] width 35 height 11
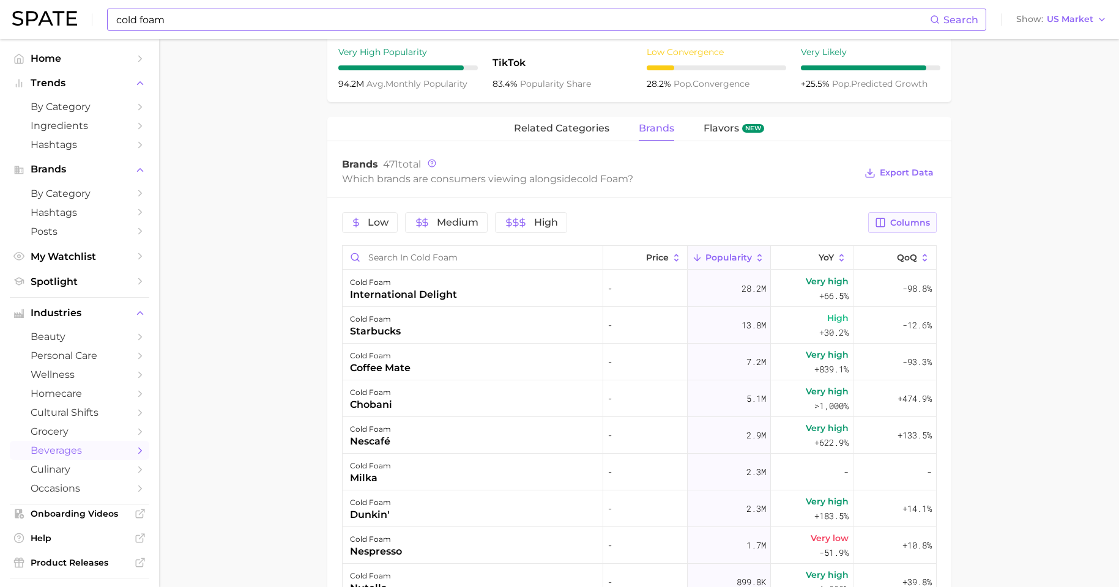
click at [899, 220] on span "Columns" at bounding box center [910, 223] width 40 height 10
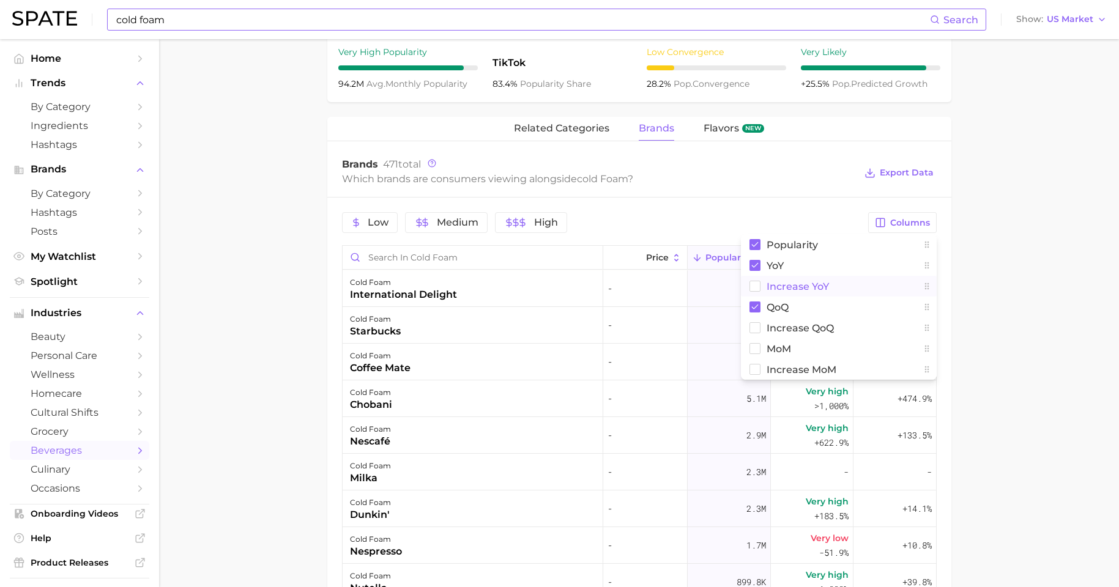
click at [757, 288] on rect at bounding box center [754, 286] width 10 height 10
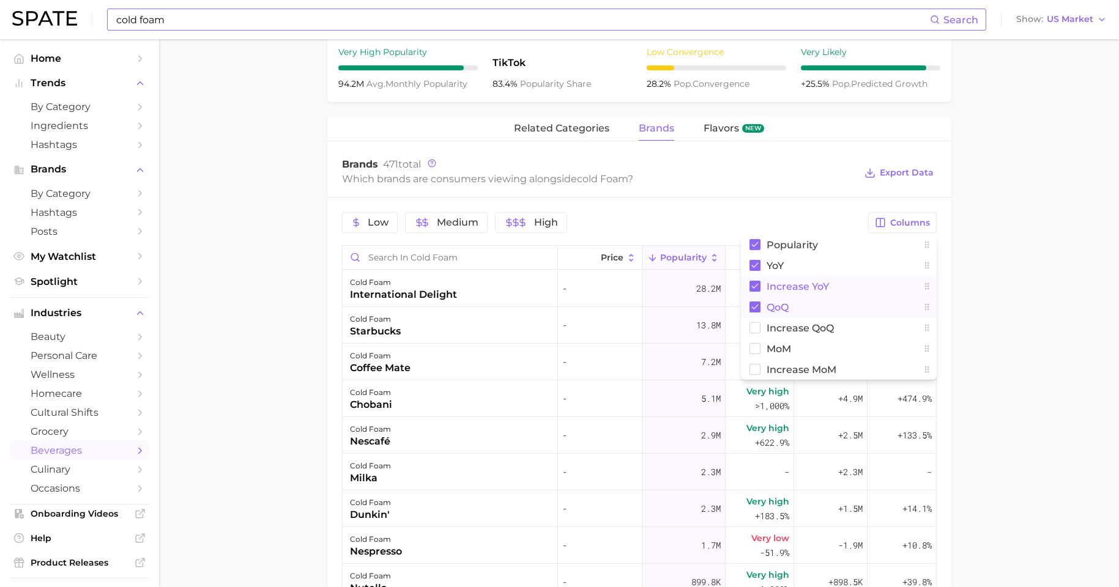
click at [758, 306] on rect at bounding box center [754, 307] width 11 height 11
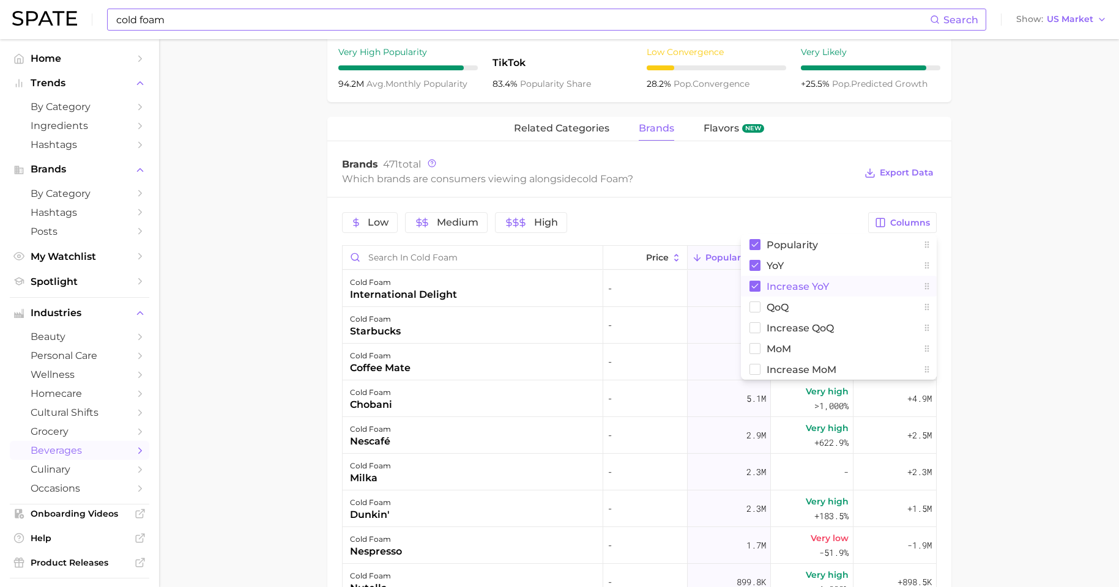
drag, startPoint x: 939, startPoint y: 355, endPoint x: 945, endPoint y: 340, distance: 15.9
click at [899, 355] on div "Low Medium High Columns Popularity YoY Increase YoY QoQ Increase QoQ MoM Increa…" at bounding box center [639, 523] width 624 height 650
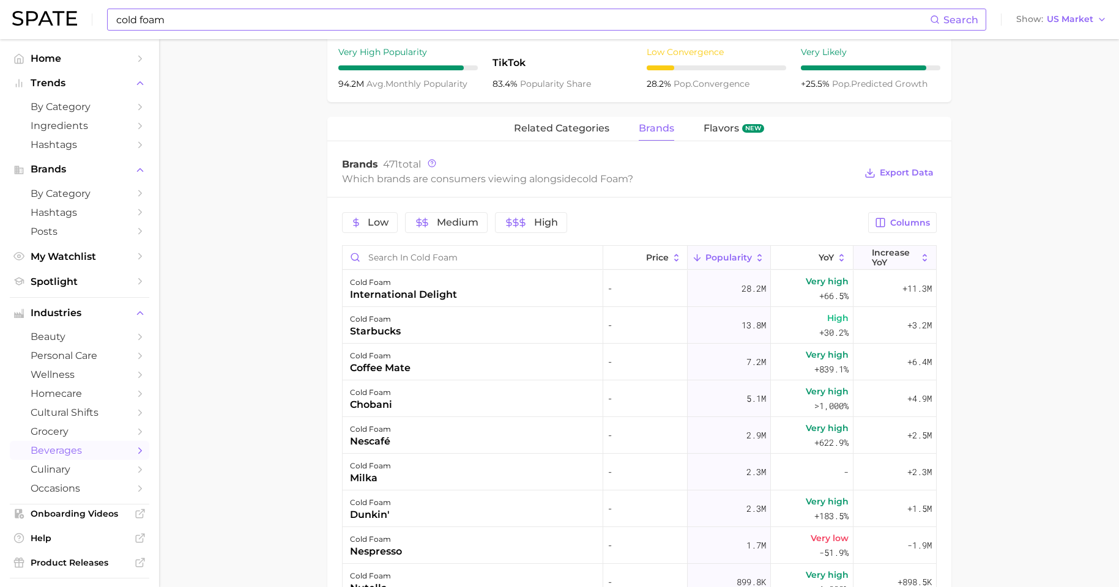
click at [885, 260] on span "Increase YoY" at bounding box center [894, 258] width 45 height 20
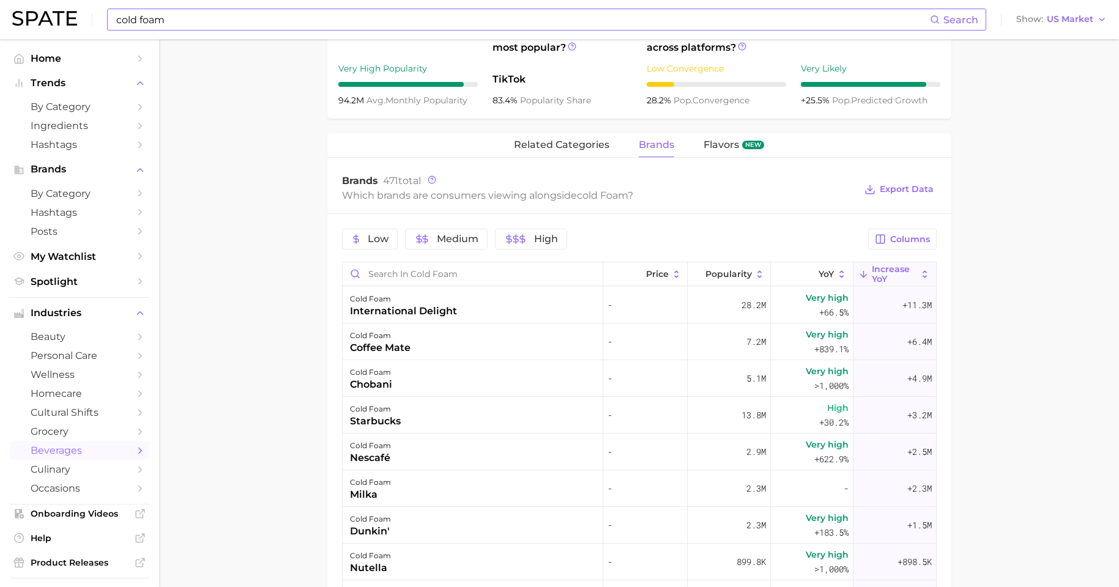
scroll to position [390, 0]
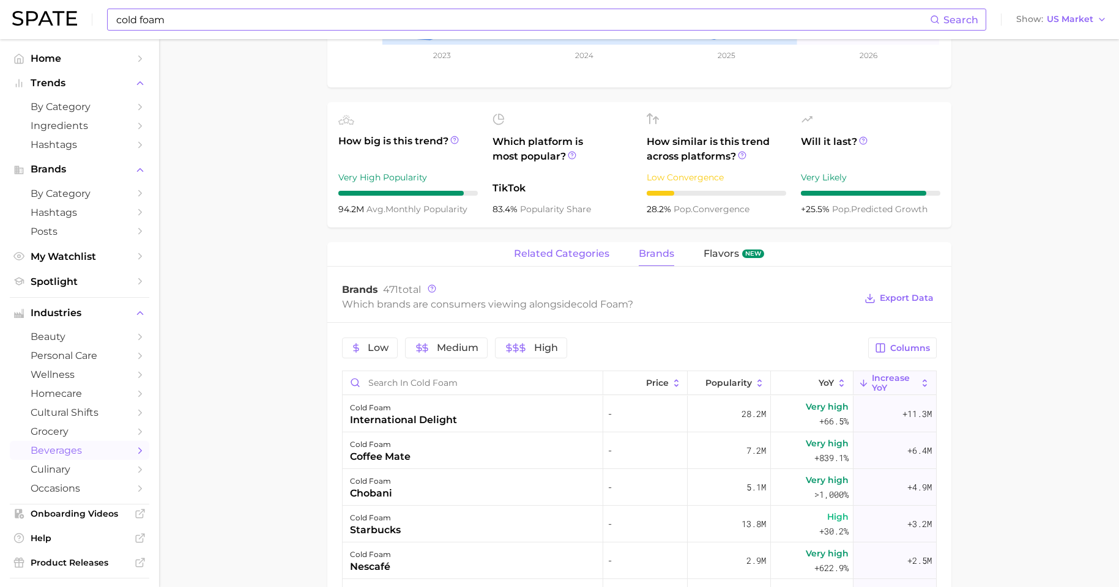
click at [564, 256] on span "related categories" at bounding box center [561, 253] width 95 height 11
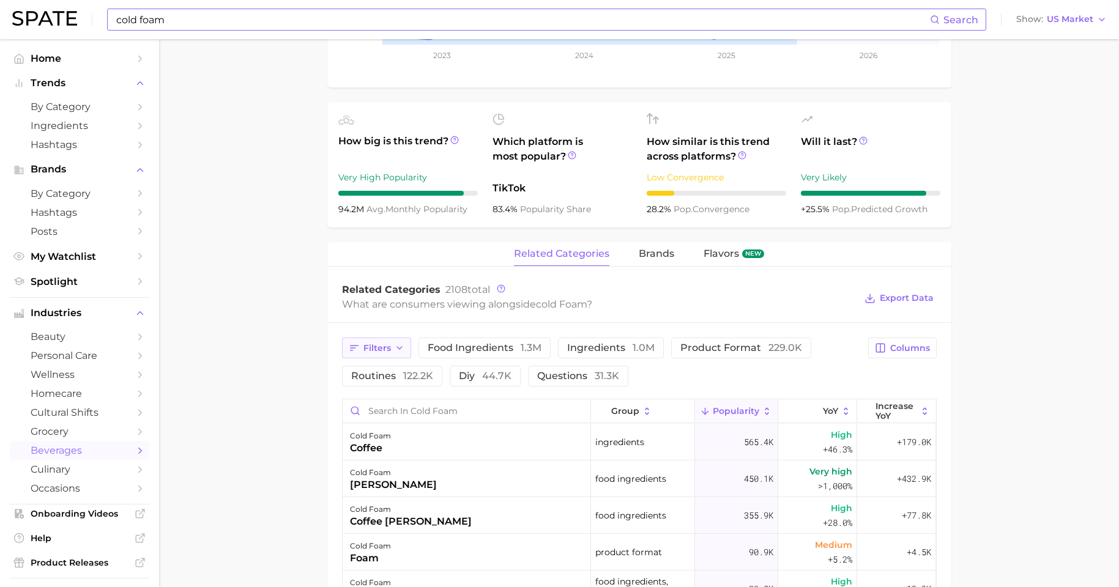
click at [401, 355] on button "Filters" at bounding box center [376, 348] width 69 height 21
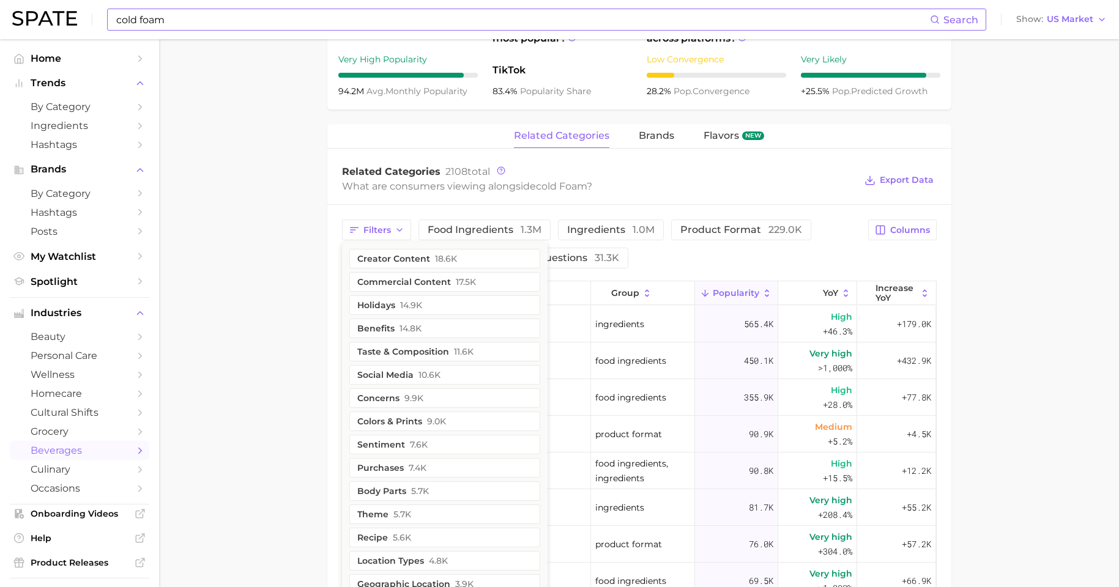
scroll to position [609, 0]
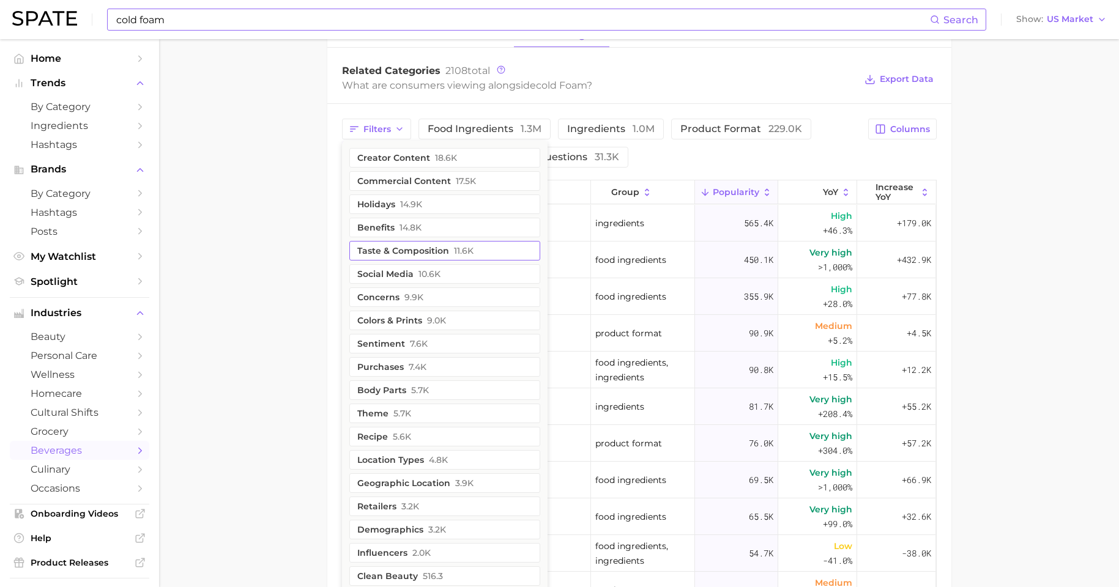
click at [474, 251] on button "taste & composition 11.6k" at bounding box center [444, 251] width 191 height 20
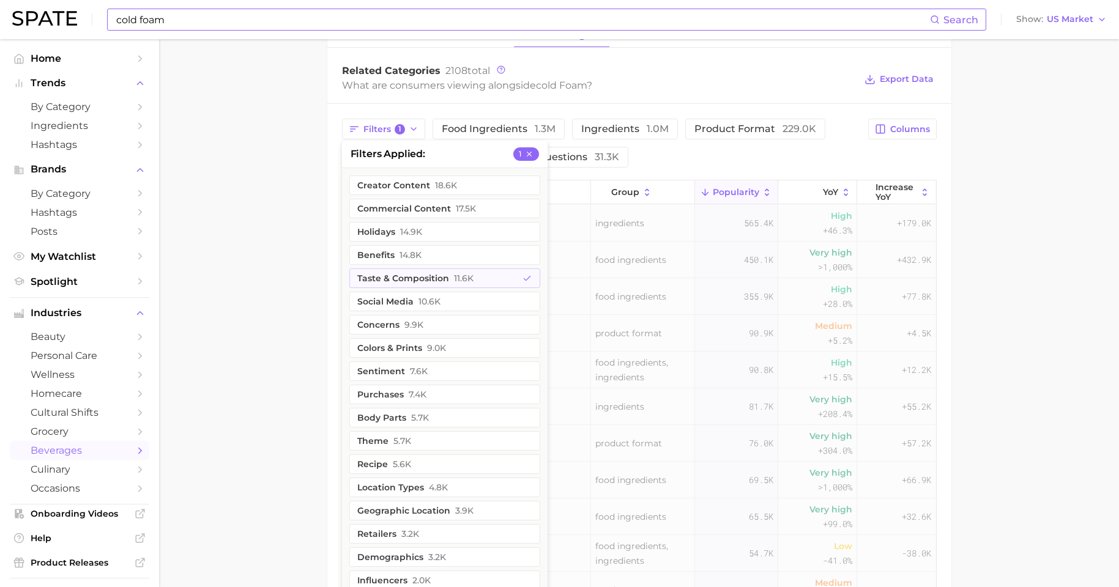
click at [295, 259] on main "1. other non-alcoholic beverages 2. dairy milks & beverages 3. dairy beverages …" at bounding box center [639, 136] width 960 height 1413
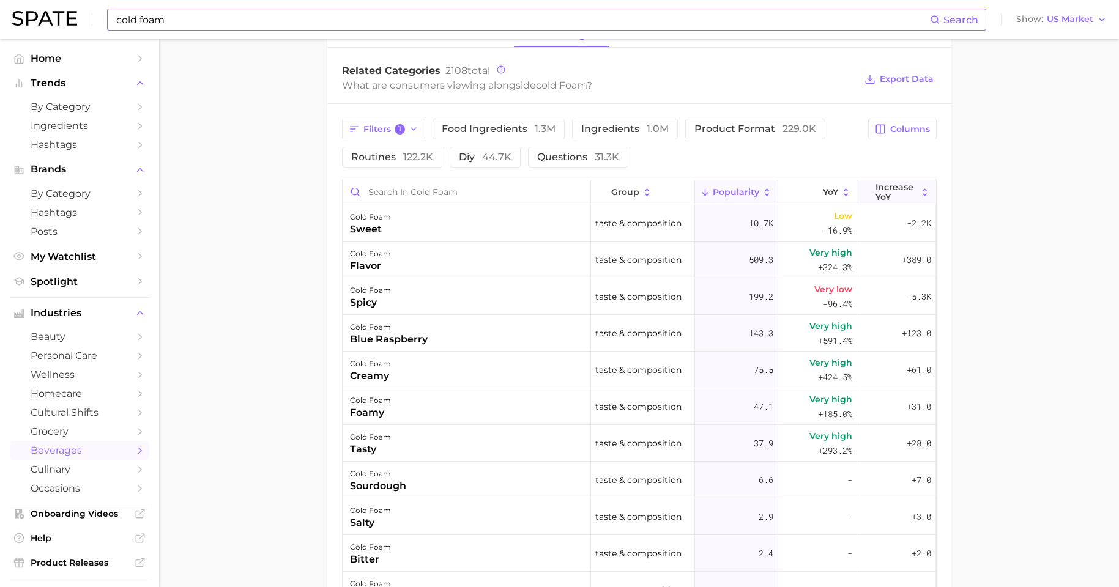
click at [881, 193] on span "Increase YoY" at bounding box center [896, 192] width 42 height 20
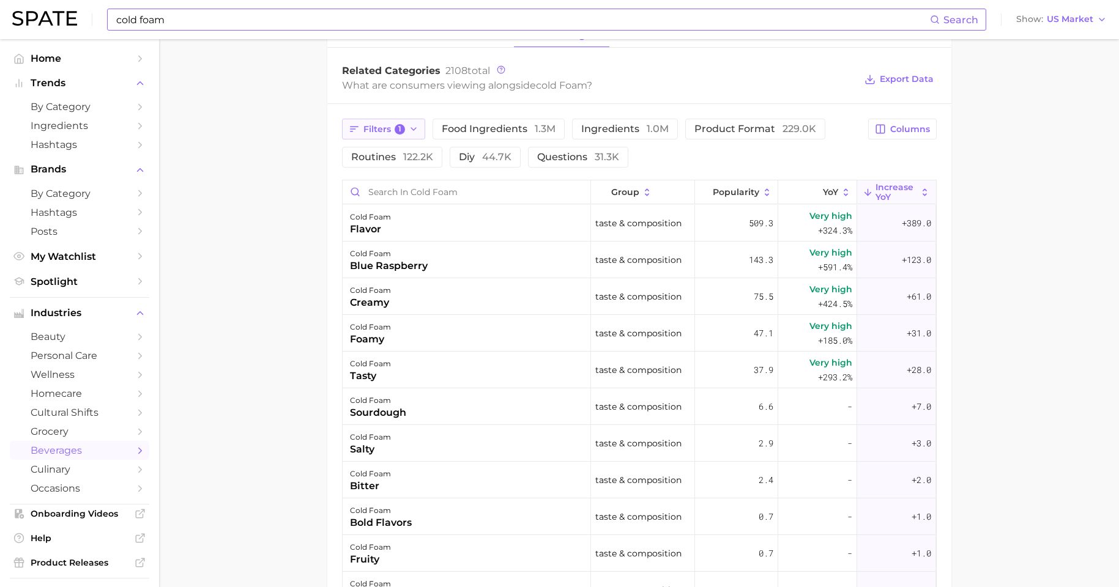
click at [387, 135] on span "Filters 1" at bounding box center [384, 129] width 42 height 11
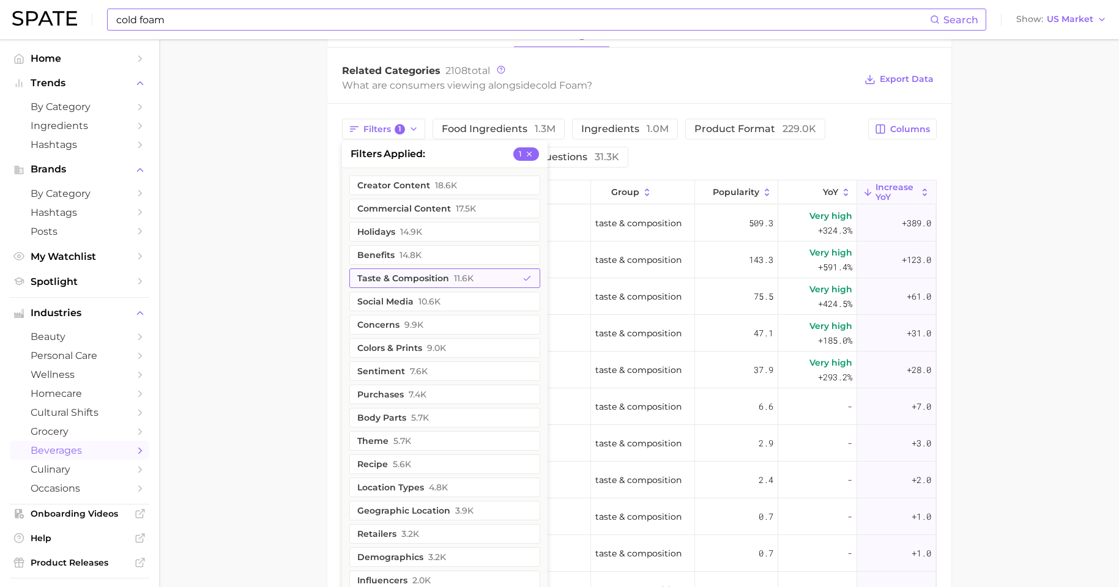
click at [414, 280] on button "taste & composition 11.6k" at bounding box center [444, 279] width 191 height 20
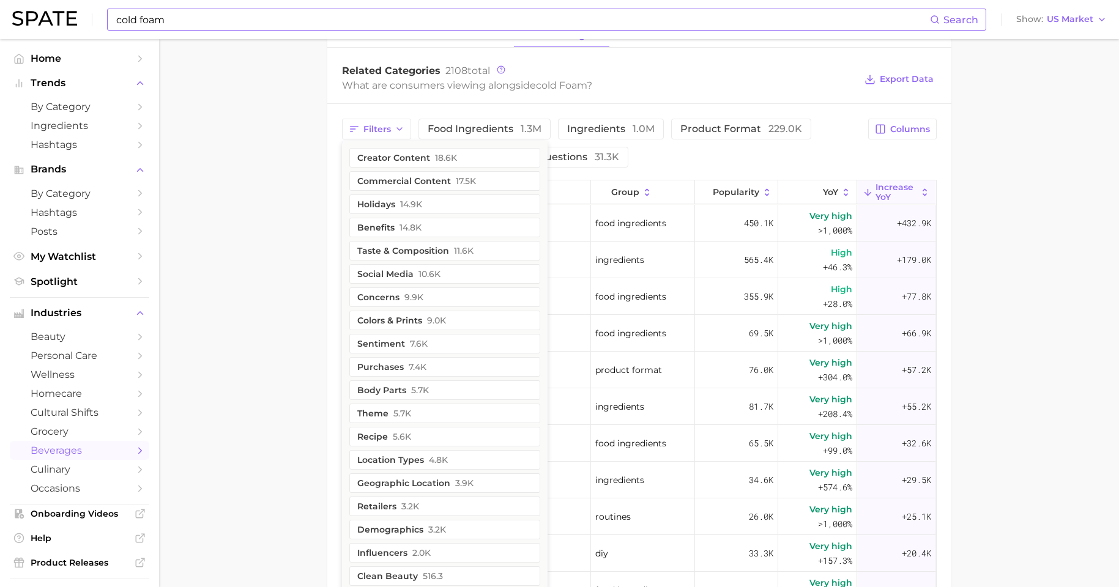
click at [302, 278] on main "1. other non-alcoholic beverages 2. dairy milks & beverages 3. dairy beverages …" at bounding box center [639, 136] width 960 height 1413
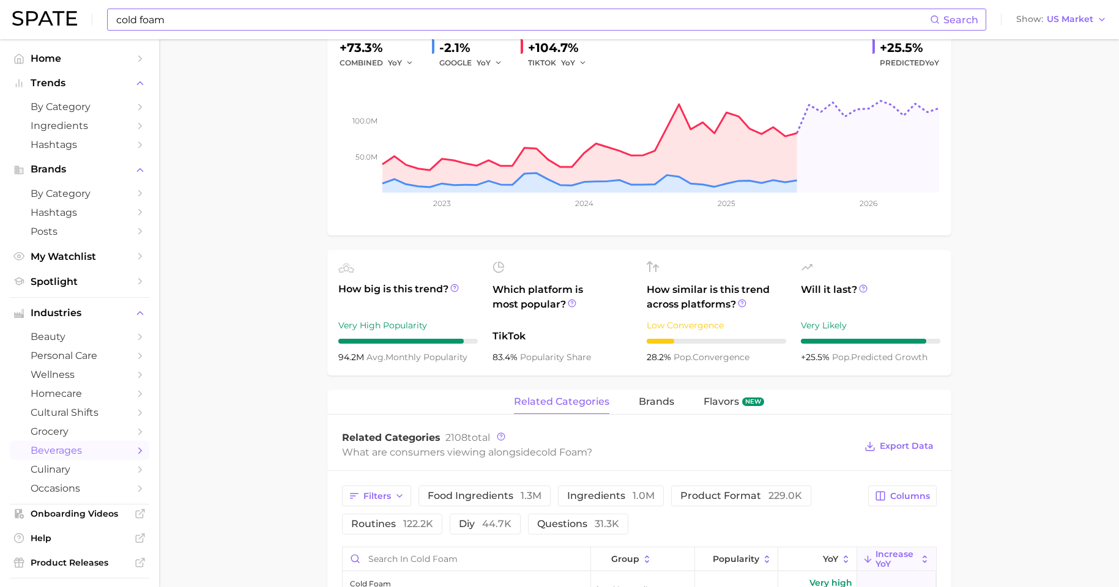
scroll to position [403, 0]
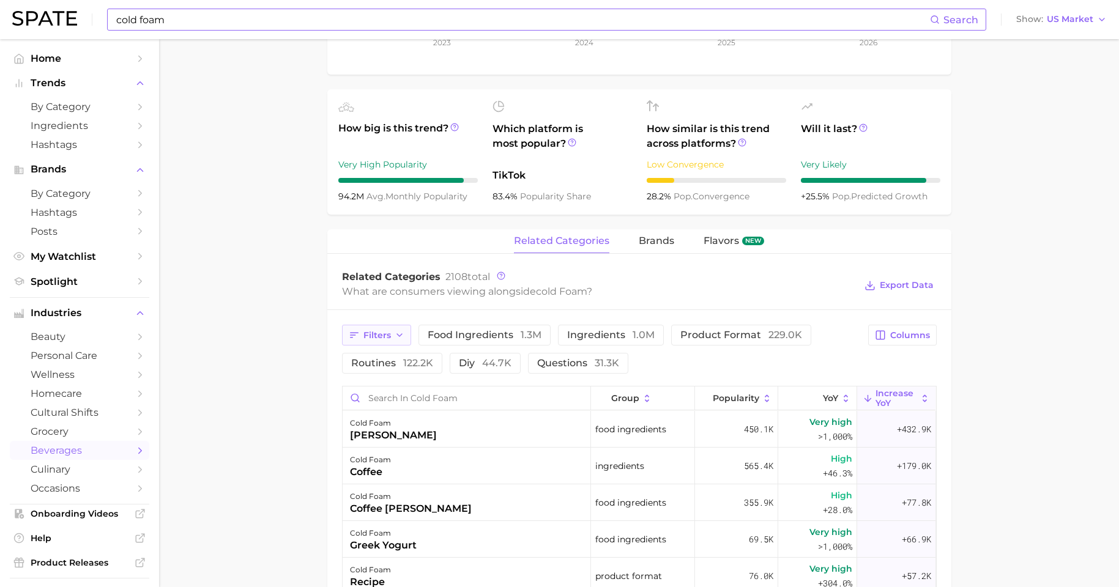
drag, startPoint x: 392, startPoint y: 335, endPoint x: 402, endPoint y: 341, distance: 11.5
click at [395, 335] on icon "button" at bounding box center [400, 335] width 10 height 10
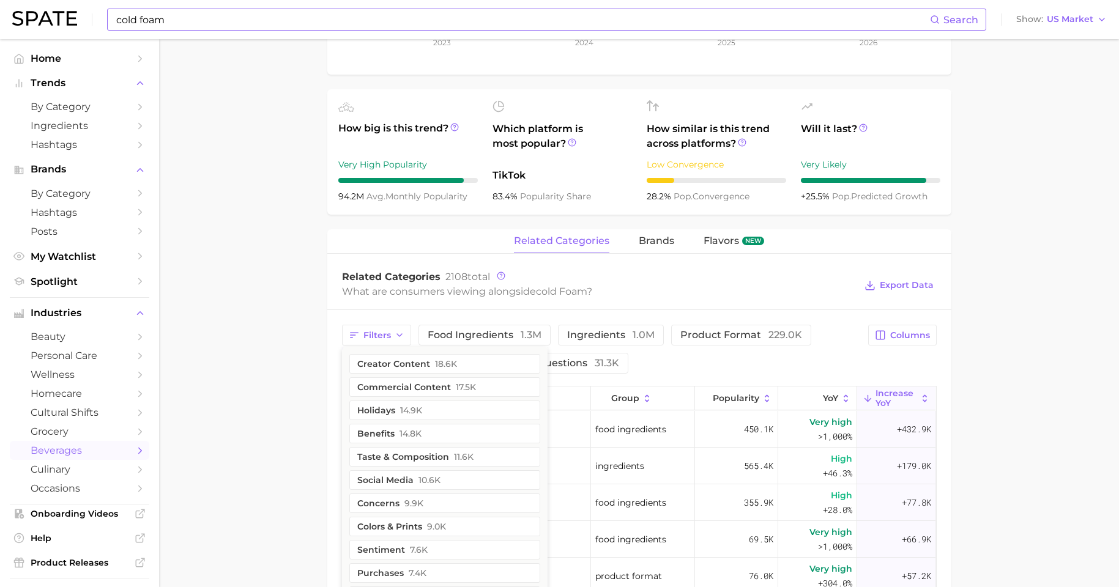
click at [692, 250] on div "related categories brands Flavors new" at bounding box center [639, 241] width 624 height 24
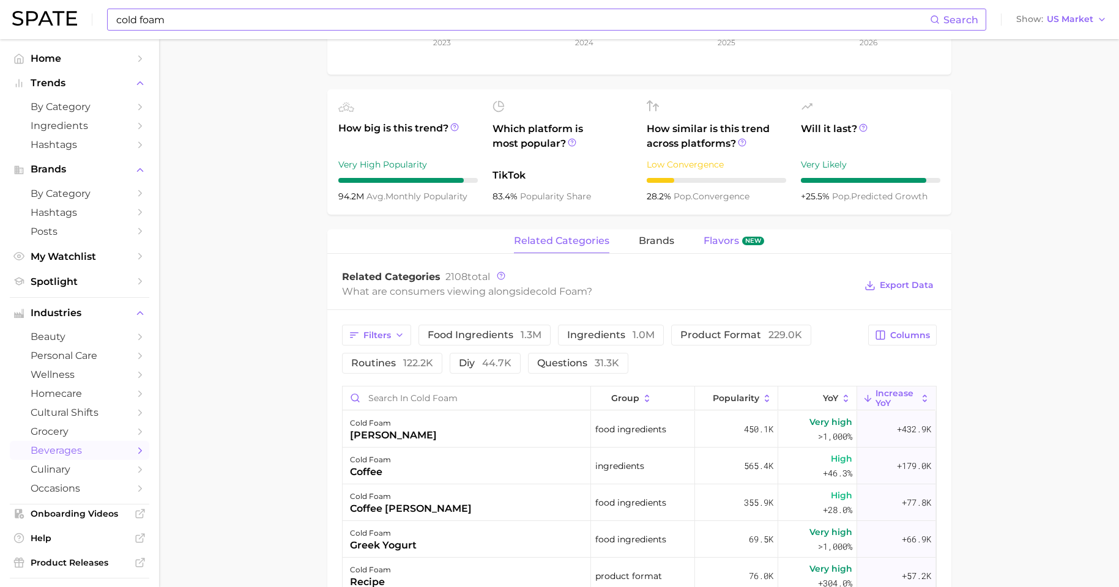
click at [733, 244] on button "Flavors new" at bounding box center [734, 241] width 61 height 24
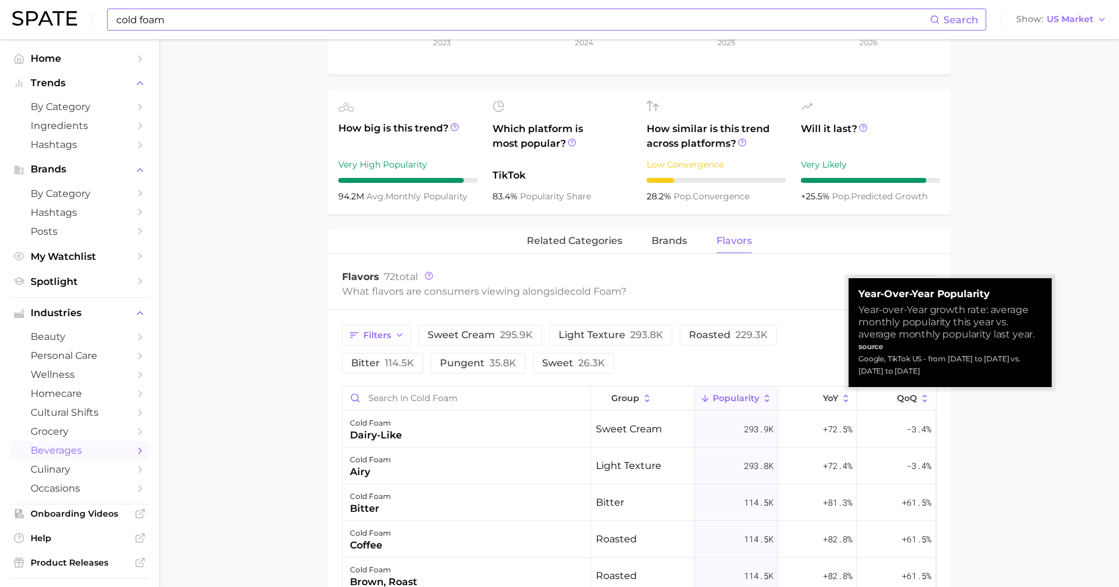
click at [774, 373] on div "Filters sweet cream 295.9k light texture 293.8k roasted 229.3k bitter 114.5k pu…" at bounding box center [601, 349] width 519 height 49
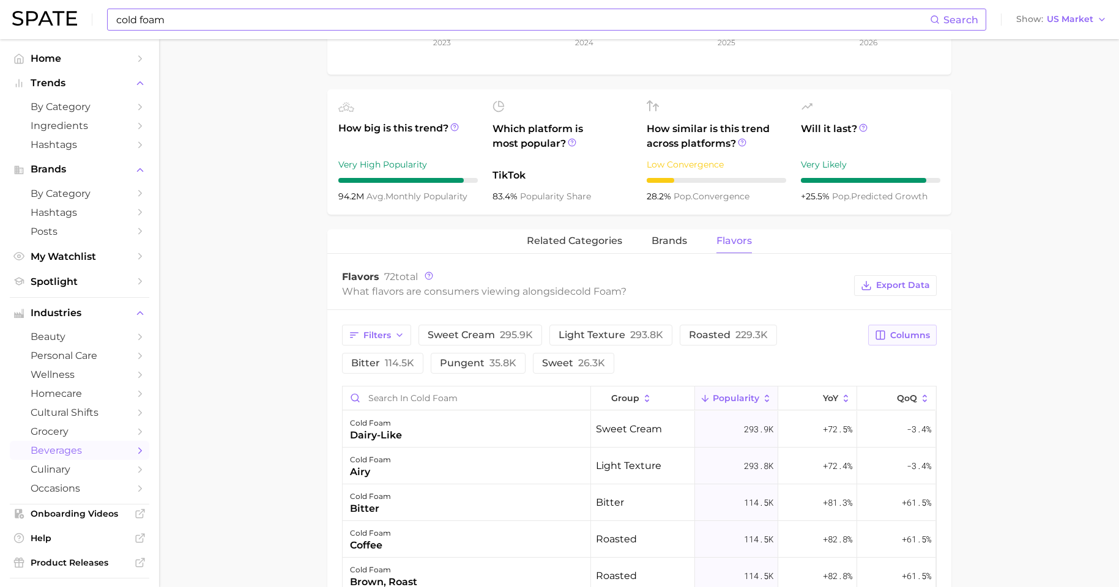
drag, startPoint x: 899, startPoint y: 337, endPoint x: 894, endPoint y: 344, distance: 8.3
click at [899, 338] on span "Columns" at bounding box center [910, 335] width 40 height 10
click at [798, 403] on span "Increase YoY" at bounding box center [798, 399] width 62 height 10
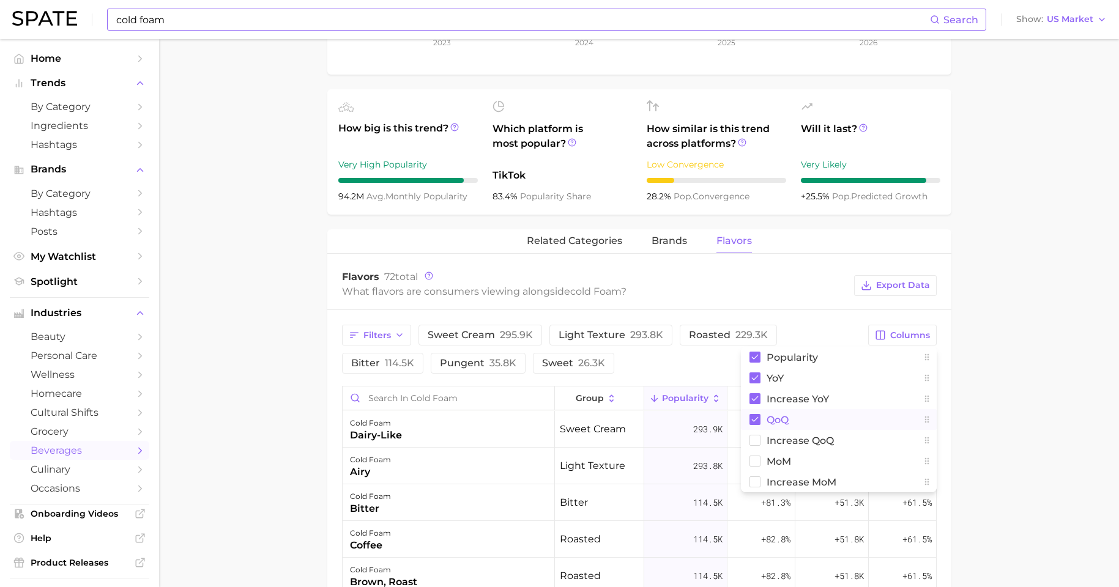
click at [782, 423] on span "QoQ" at bounding box center [778, 420] width 22 height 10
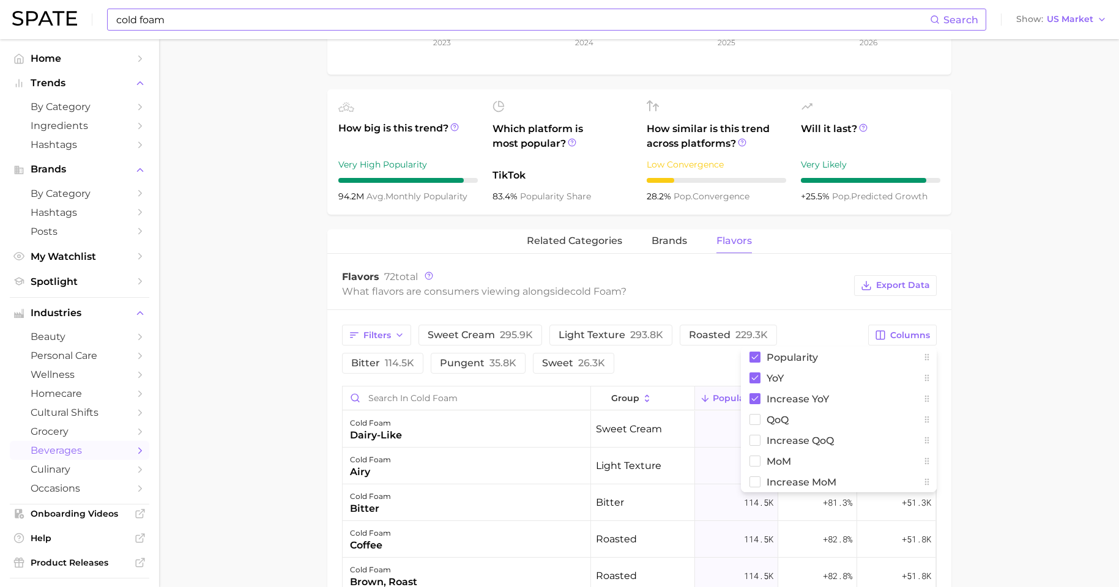
click at [899, 415] on main "1. other non-alcoholic beverages 2. dairy milks & beverages 3. dairy beverages …" at bounding box center [639, 342] width 960 height 1413
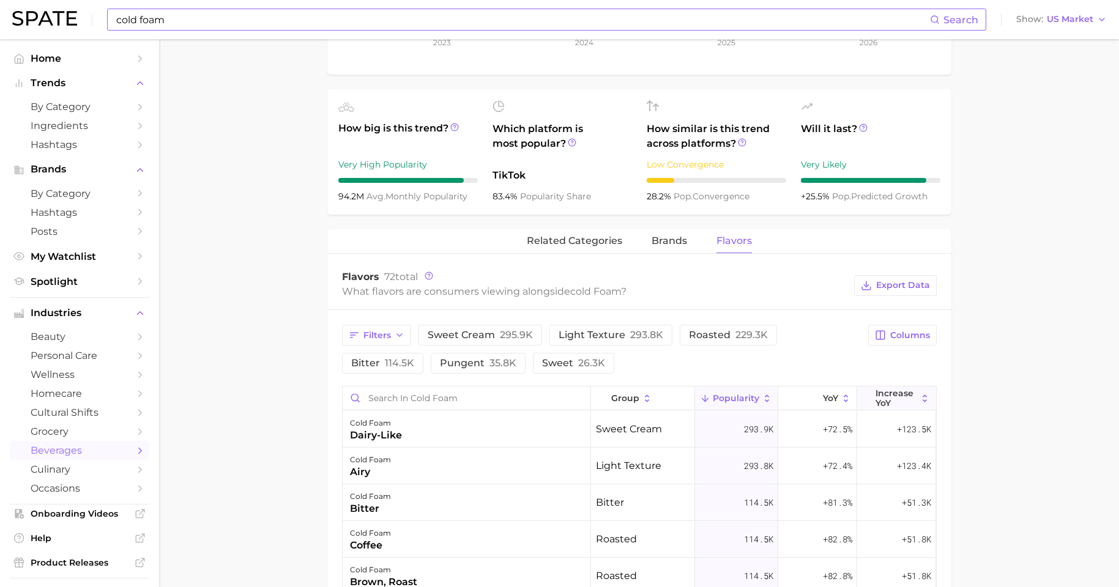
click at [893, 397] on span "Increase YoY" at bounding box center [896, 398] width 42 height 20
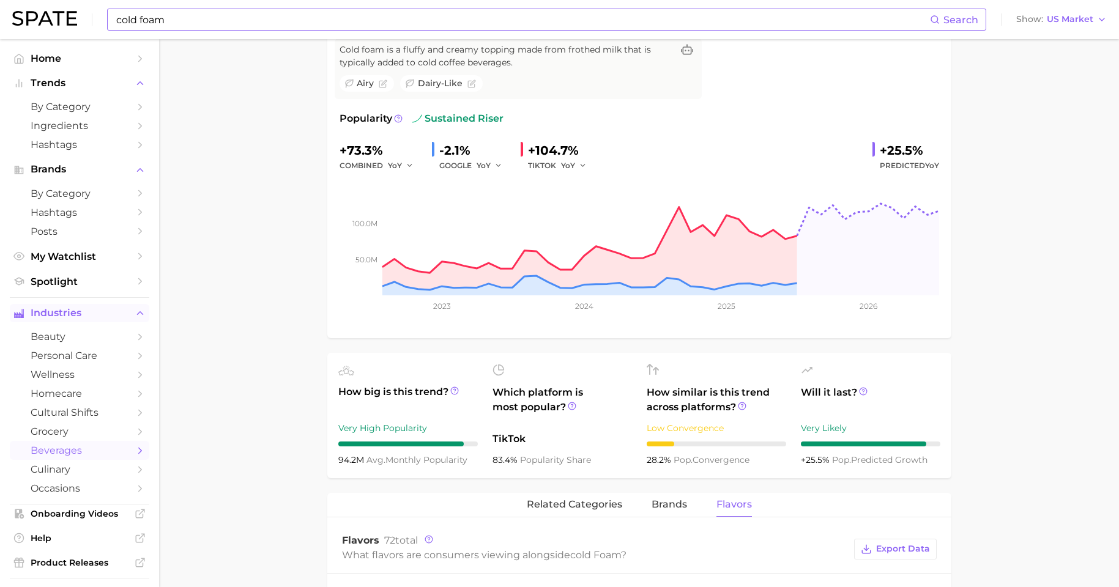
scroll to position [0, 0]
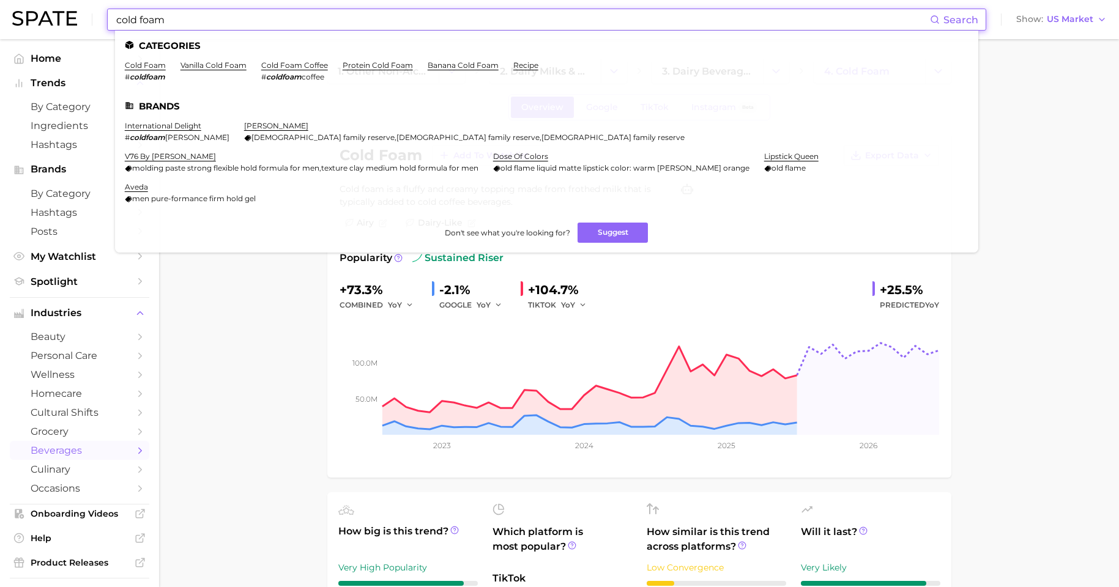
drag, startPoint x: 113, startPoint y: 13, endPoint x: 16, endPoint y: 4, distance: 97.7
click at [16, 4] on div "cold foam Search Categories cold foam # coldfoam vanilla cold foam cold foam co…" at bounding box center [559, 19] width 1094 height 39
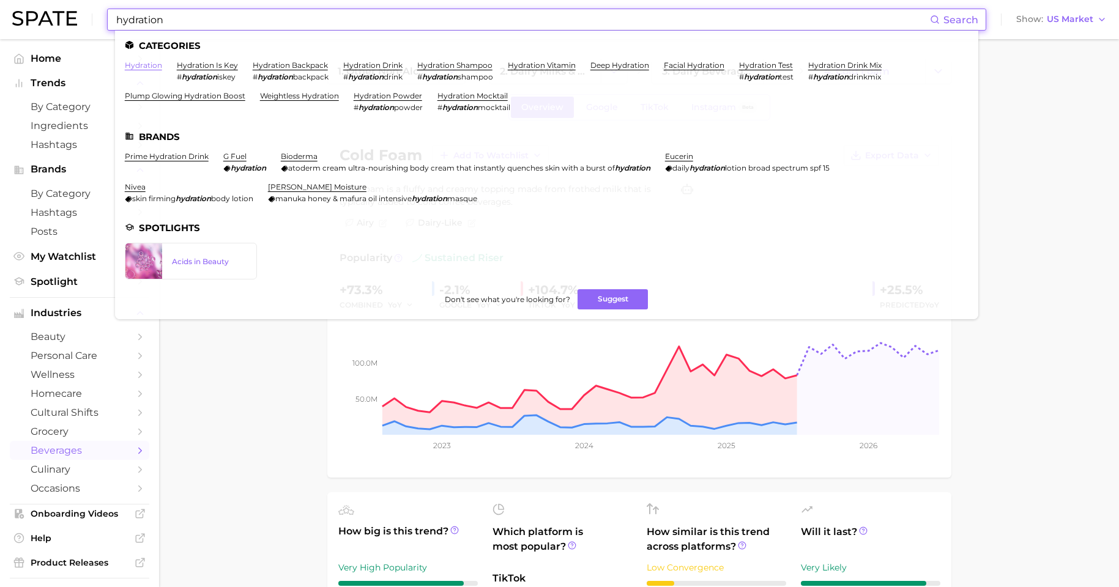
click at [150, 63] on link "hydration" at bounding box center [143, 65] width 37 height 9
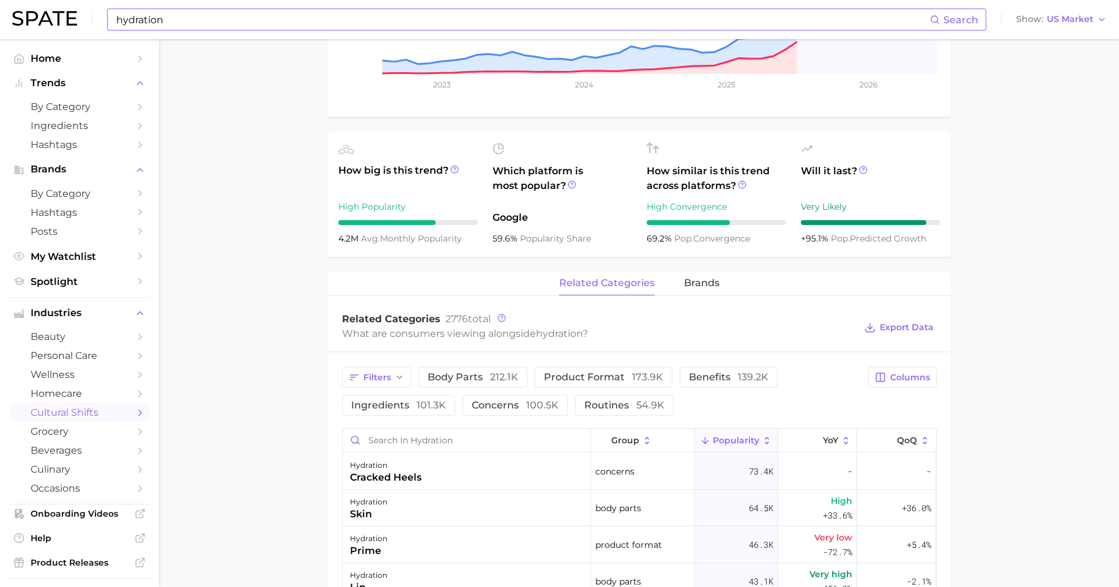
scroll to position [374, 0]
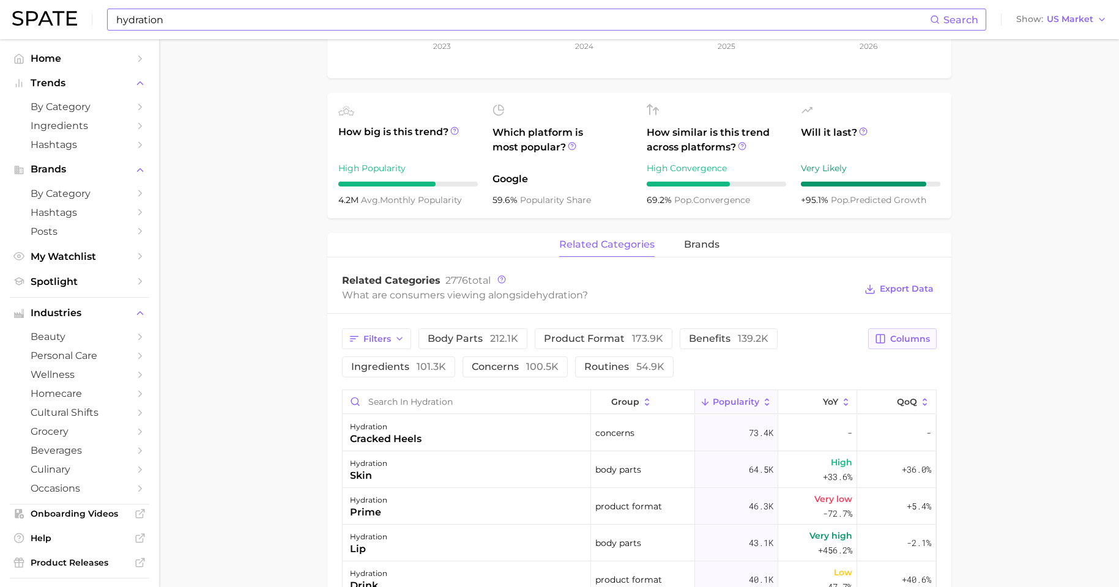
click at [892, 333] on button "Columns" at bounding box center [902, 339] width 68 height 21
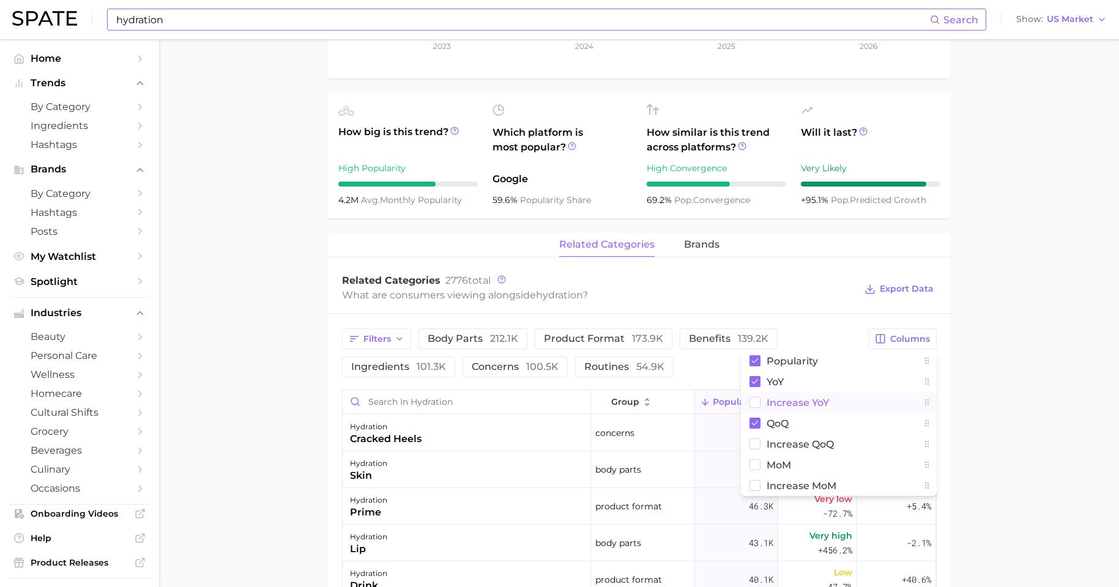
click at [811, 398] on span "Increase YoY" at bounding box center [798, 403] width 62 height 10
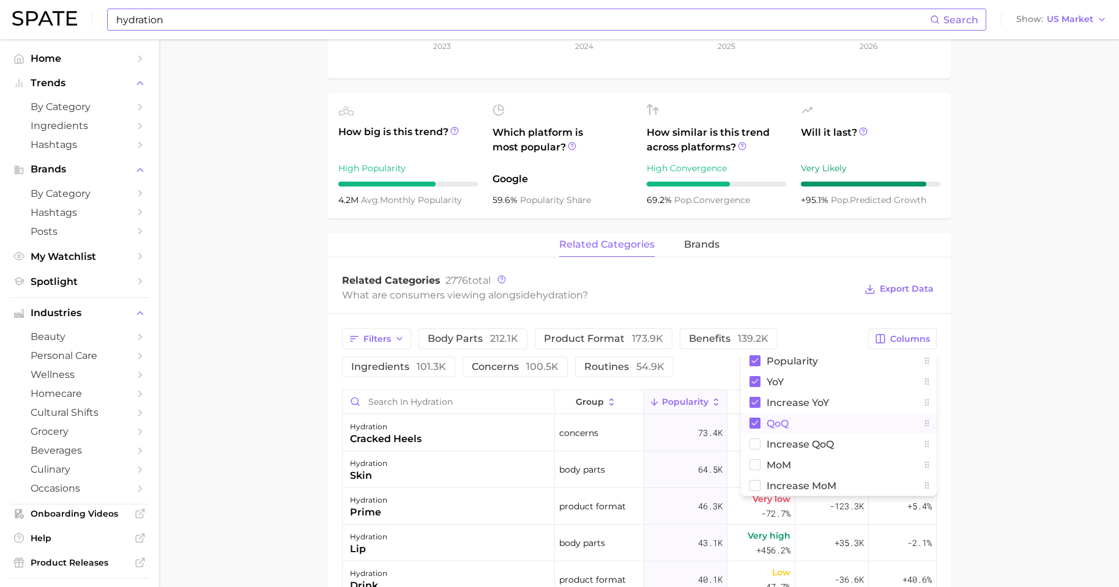
drag, startPoint x: 767, startPoint y: 415, endPoint x: 858, endPoint y: 406, distance: 91.6
click at [767, 418] on span "QoQ" at bounding box center [778, 423] width 22 height 10
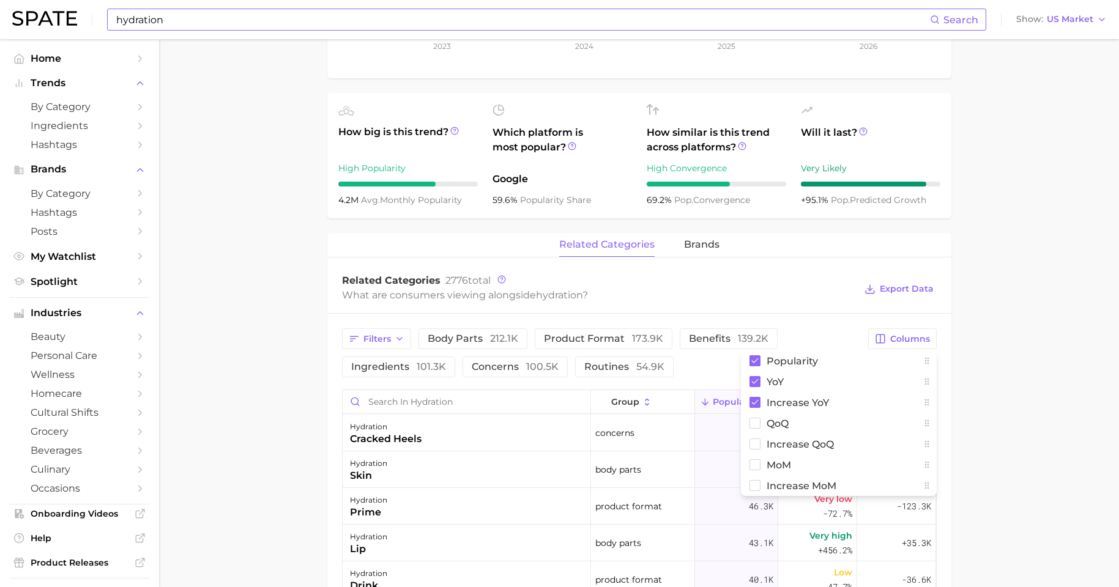
click at [899, 417] on main "hydration Overview Google TikTok Instagram Beta hydration Add to Watchlist Expo…" at bounding box center [639, 359] width 960 height 1388
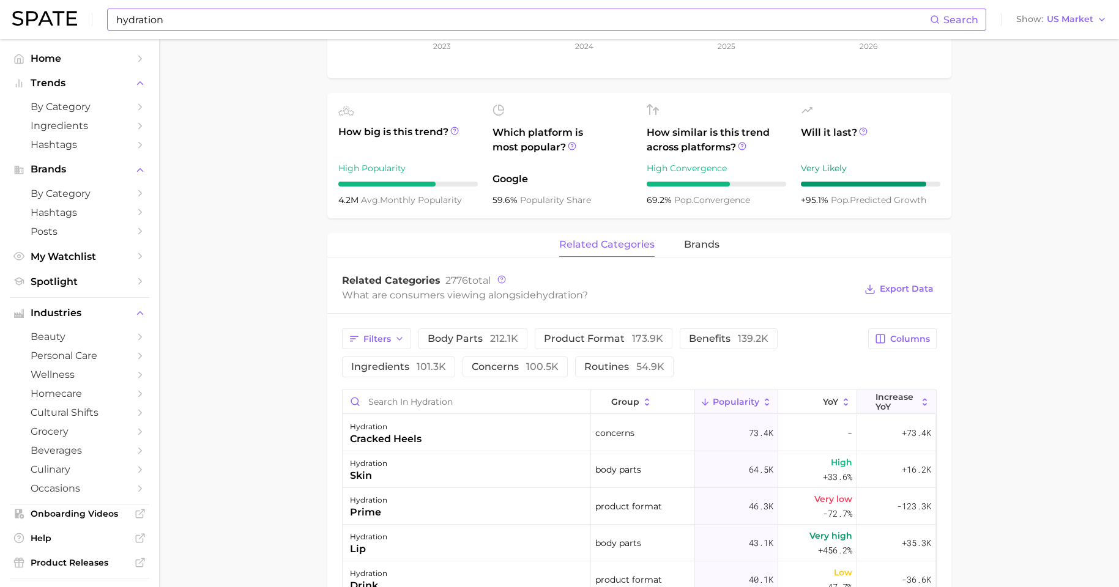
click at [880, 394] on span "Increase YoY" at bounding box center [896, 402] width 42 height 20
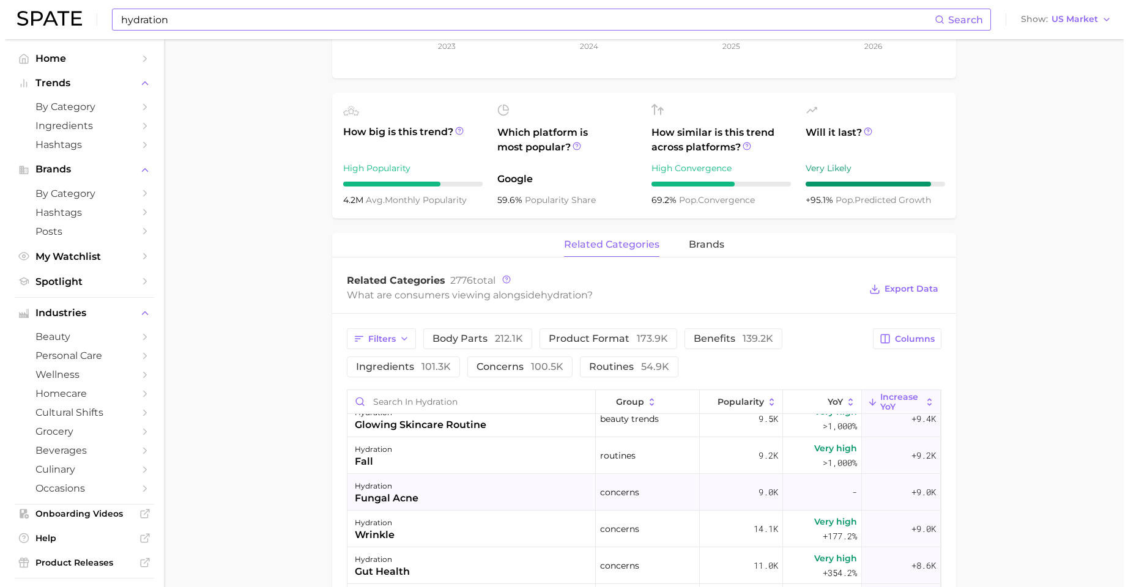
scroll to position [42, 0]
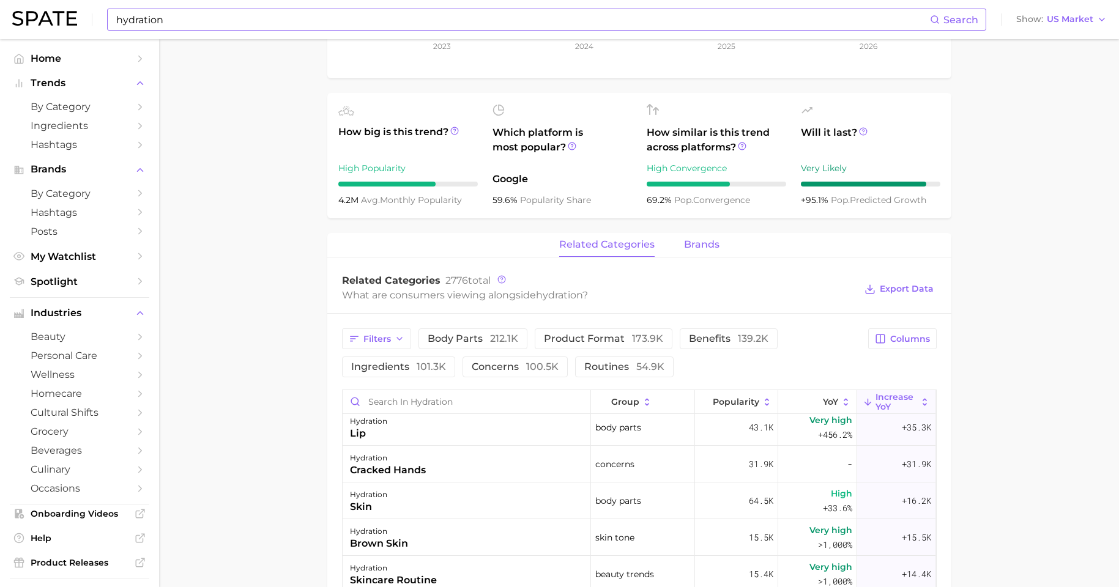
click at [696, 239] on span "brands" at bounding box center [701, 244] width 35 height 11
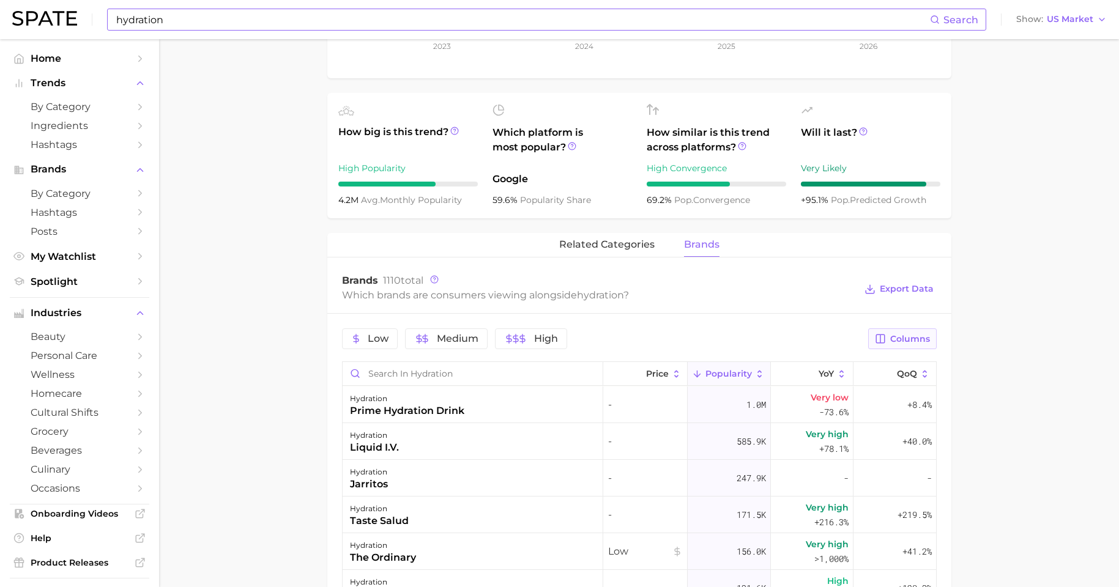
click at [899, 336] on span "Columns" at bounding box center [910, 339] width 40 height 10
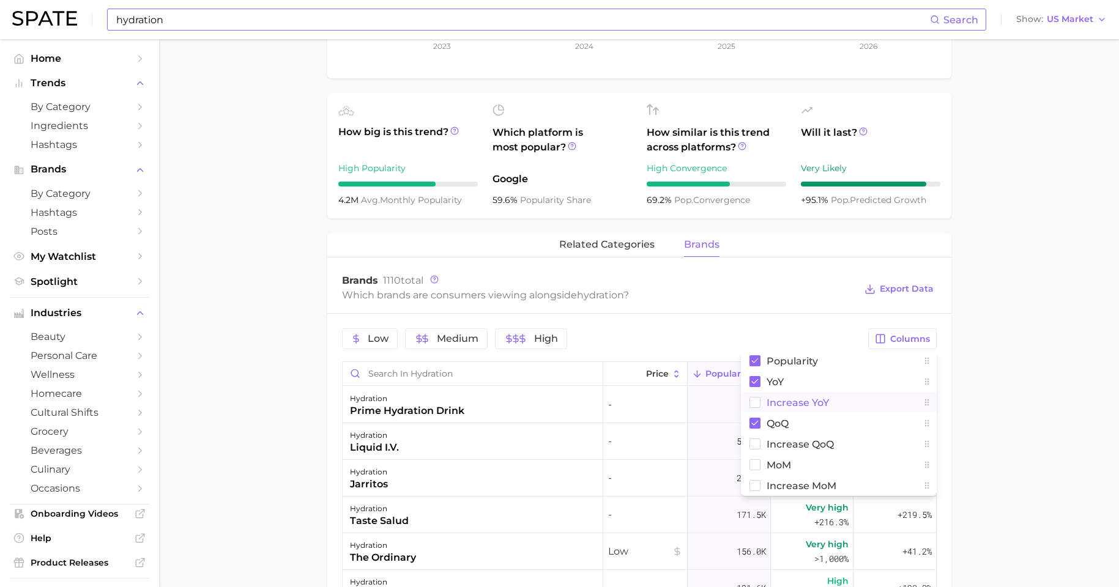
click at [772, 398] on span "Increase YoY" at bounding box center [798, 403] width 62 height 10
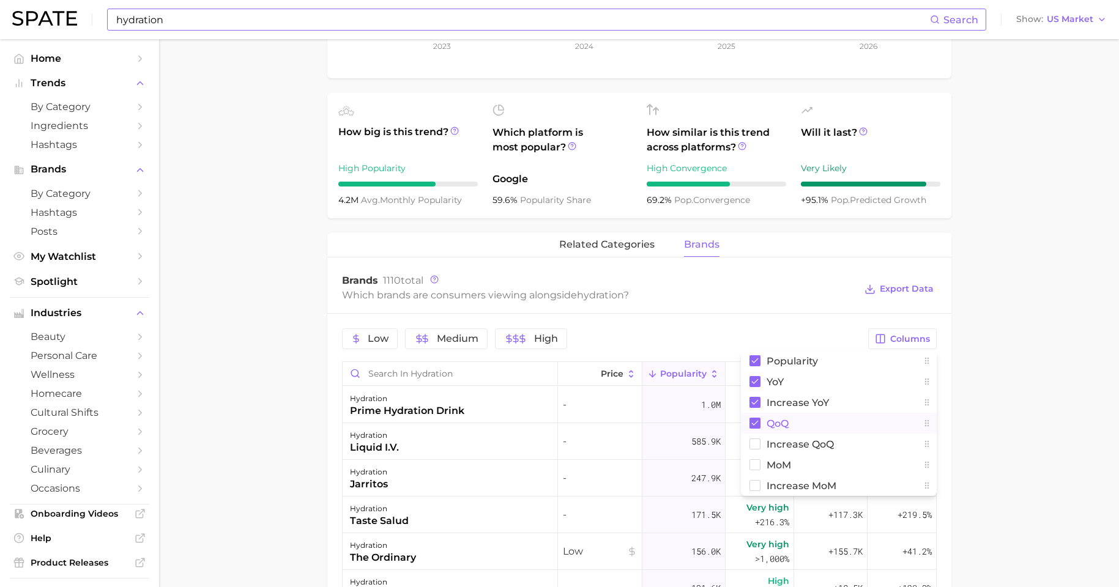
drag, startPoint x: 759, startPoint y: 415, endPoint x: 779, endPoint y: 414, distance: 20.8
click at [759, 418] on rect at bounding box center [754, 423] width 11 height 11
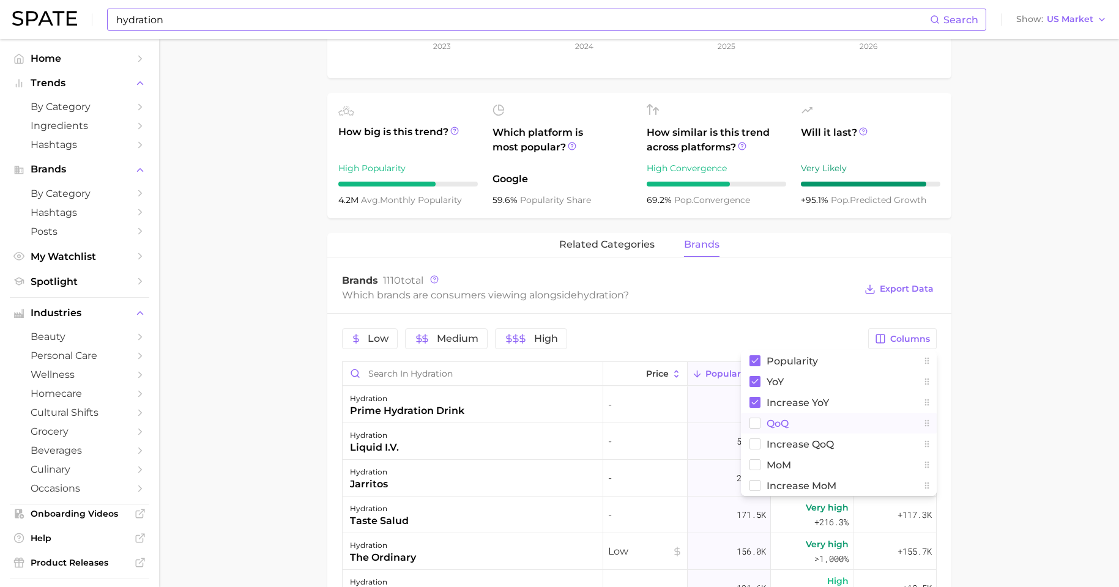
click at [899, 417] on main "hydration Overview Google TikTok Instagram Beta hydration Add to Watchlist Expo…" at bounding box center [639, 345] width 960 height 1360
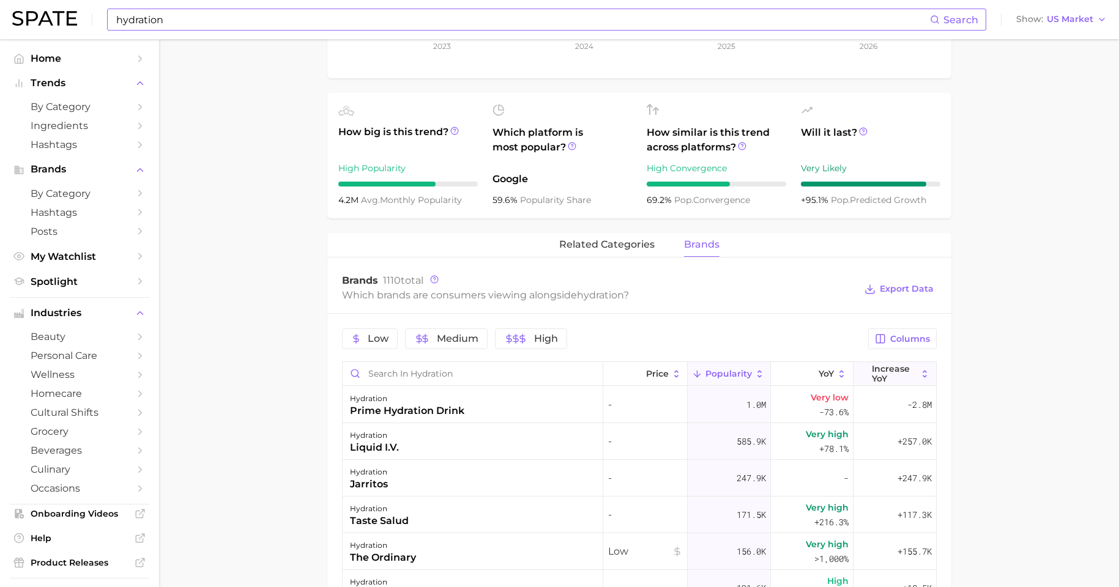
click at [872, 364] on span "Increase YoY" at bounding box center [894, 374] width 45 height 20
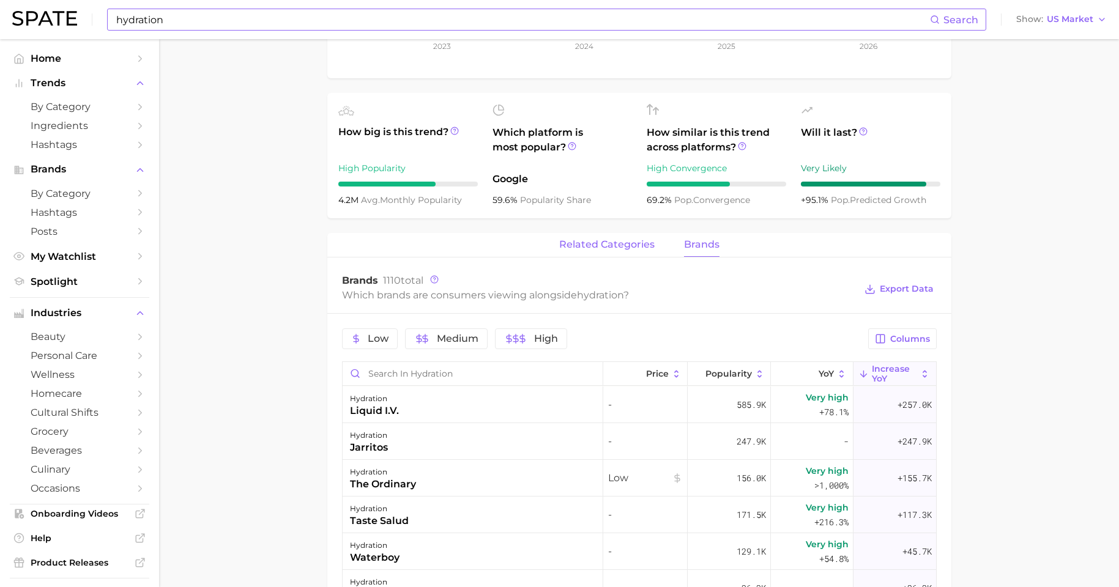
click at [582, 240] on span "related categories" at bounding box center [606, 244] width 95 height 11
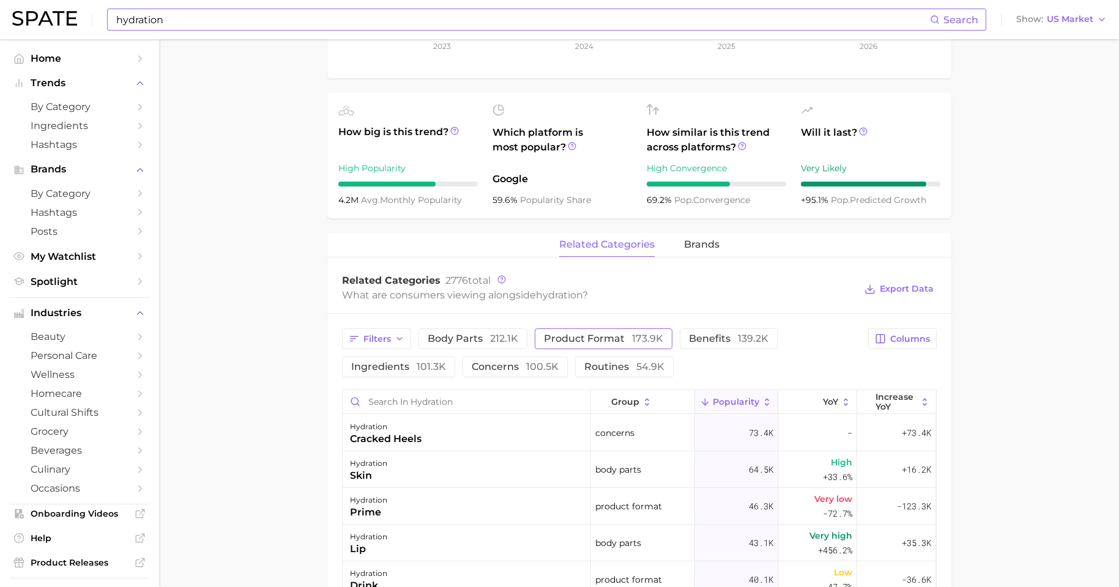
click at [600, 334] on span "product format 173.9k" at bounding box center [603, 339] width 119 height 10
click at [866, 401] on button "Increase YoY" at bounding box center [896, 402] width 78 height 24
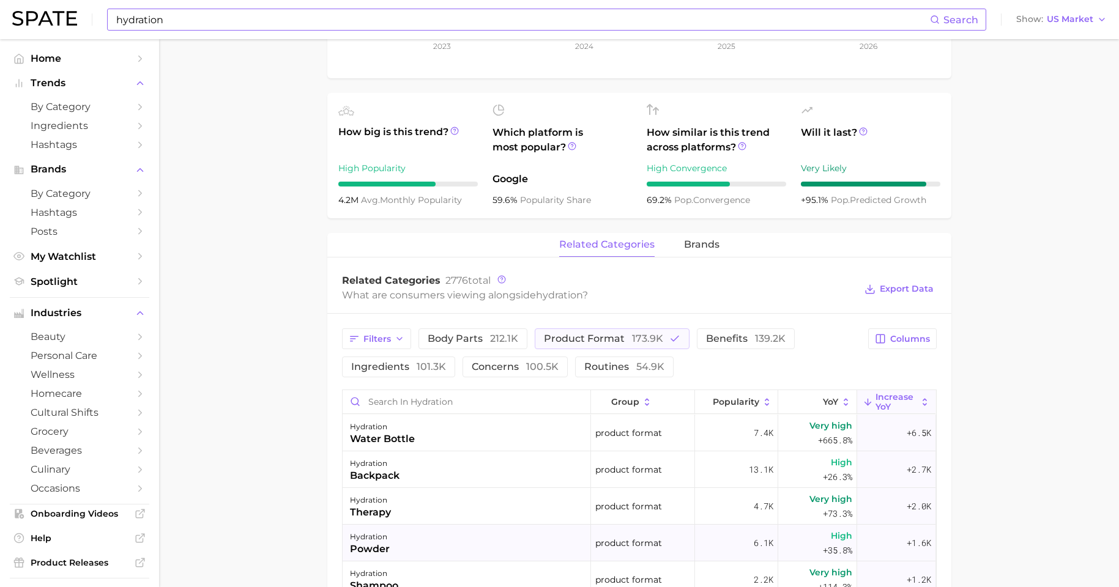
click at [438, 475] on div "hydration powder" at bounding box center [467, 543] width 248 height 37
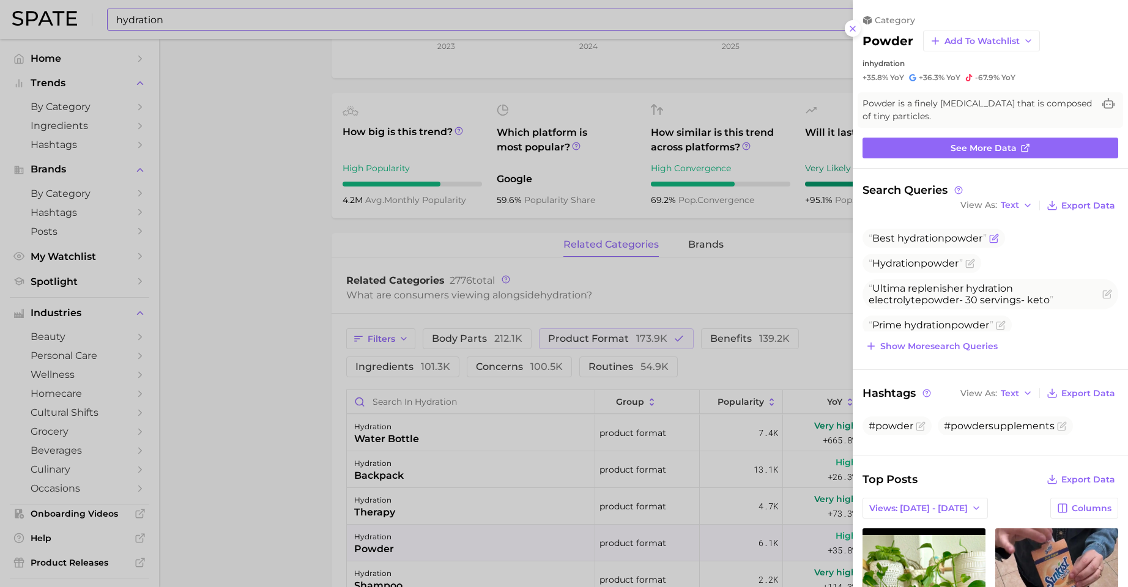
scroll to position [0, 0]
click at [856, 26] on icon at bounding box center [853, 29] width 10 height 10
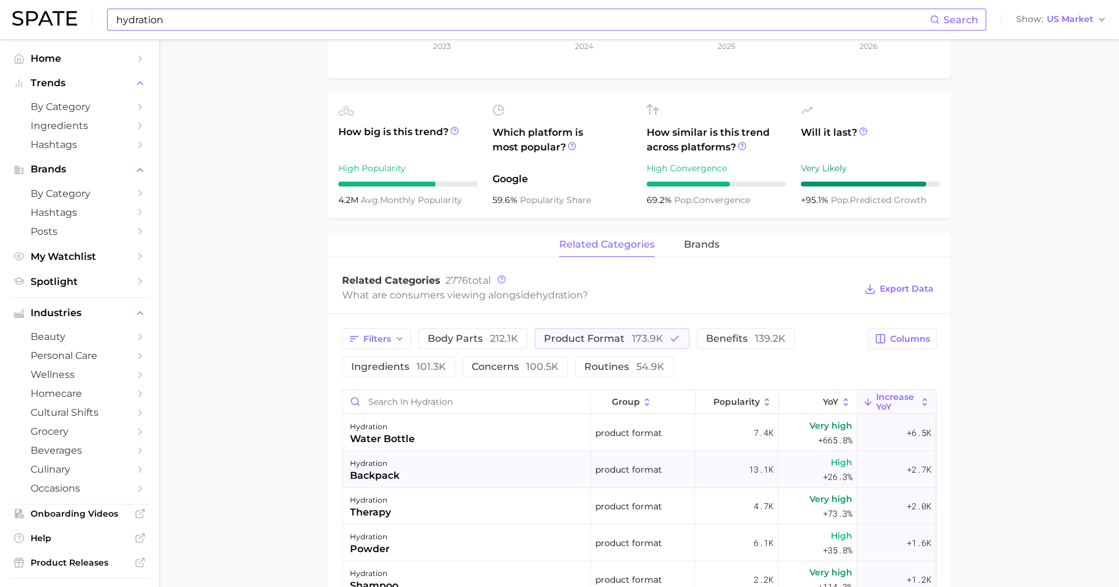
click at [516, 462] on div "hydration backpack" at bounding box center [467, 469] width 248 height 37
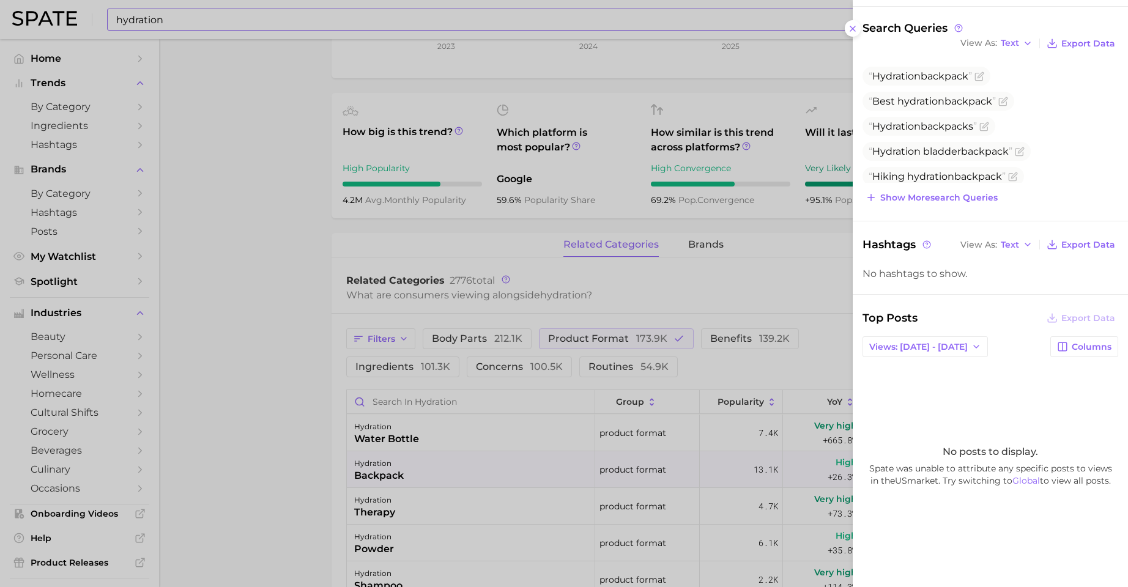
scroll to position [69, 0]
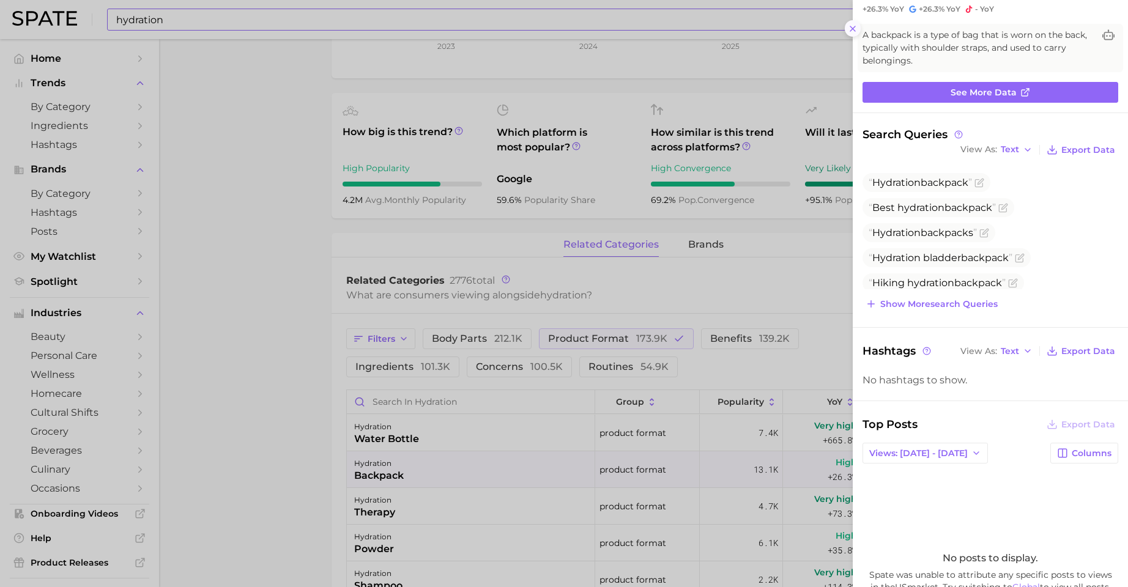
click at [850, 26] on icon at bounding box center [853, 29] width 10 height 10
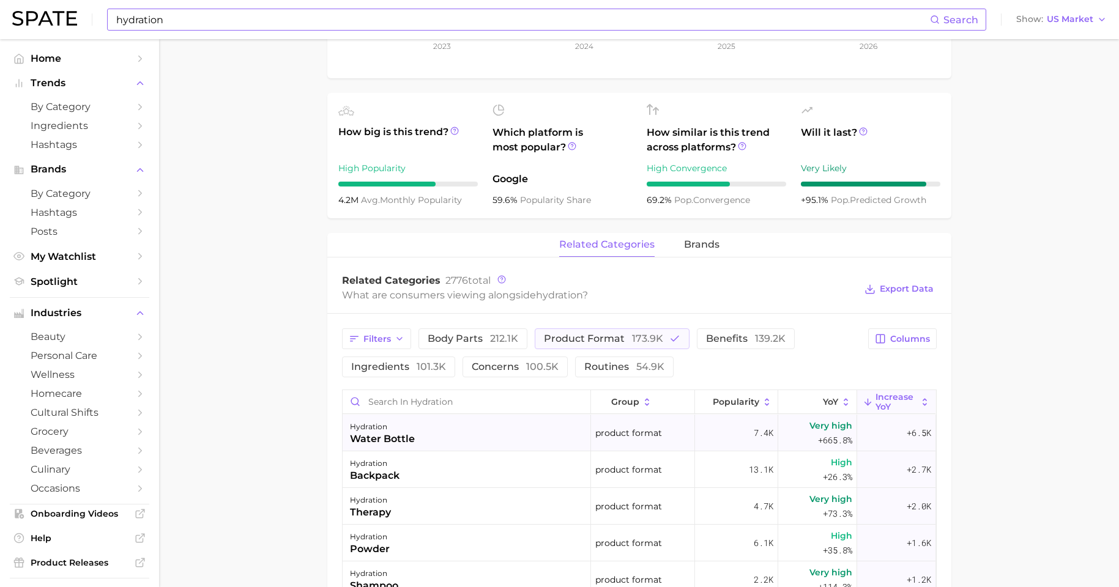
click at [415, 433] on div "hydration water bottle" at bounding box center [467, 433] width 248 height 37
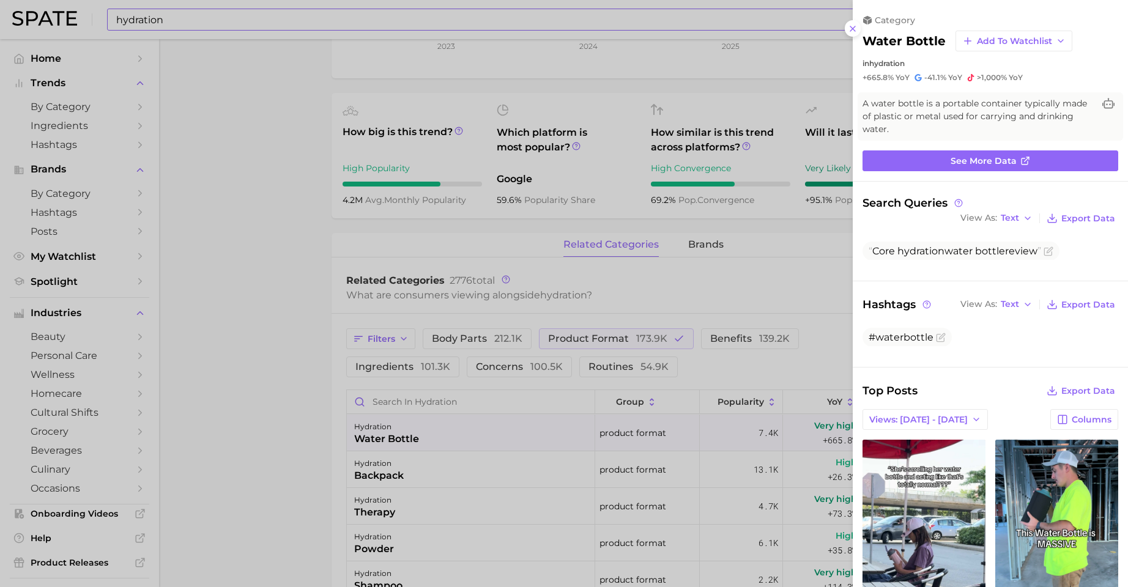
scroll to position [0, 0]
click at [474, 428] on div at bounding box center [564, 293] width 1128 height 587
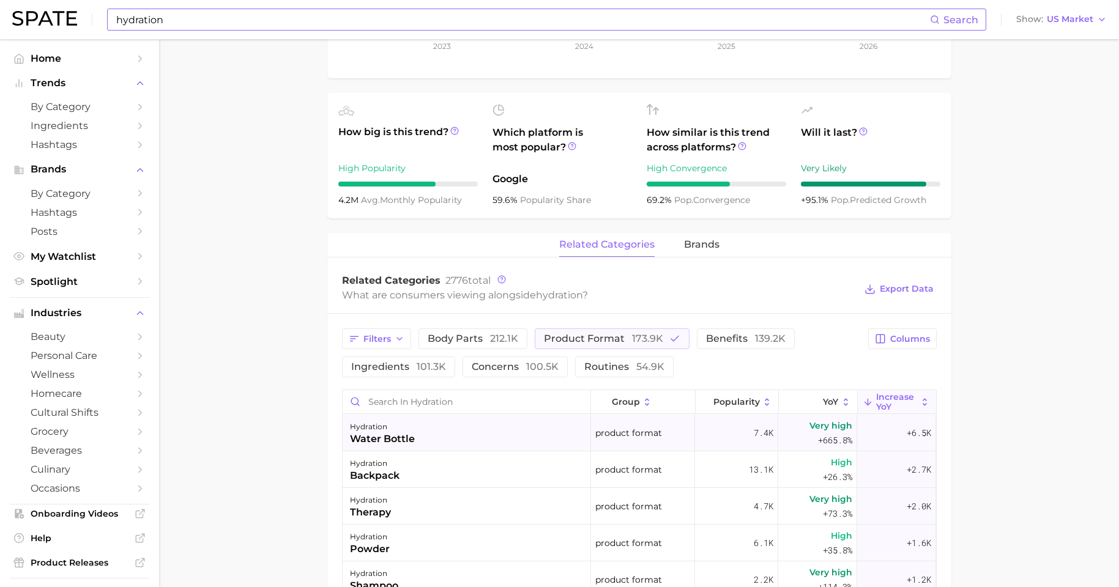
click at [447, 425] on div "hydration water bottle" at bounding box center [467, 433] width 248 height 37
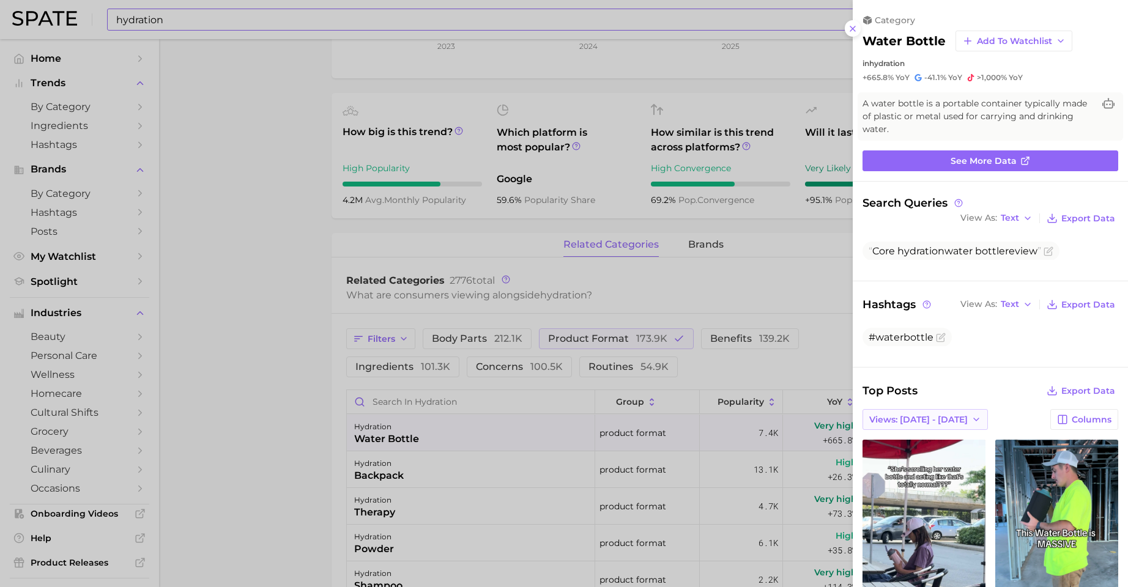
click at [899, 409] on button "Views: Aug 10 - 17" at bounding box center [925, 419] width 125 height 21
click at [899, 453] on button "Total Views" at bounding box center [920, 464] width 135 height 22
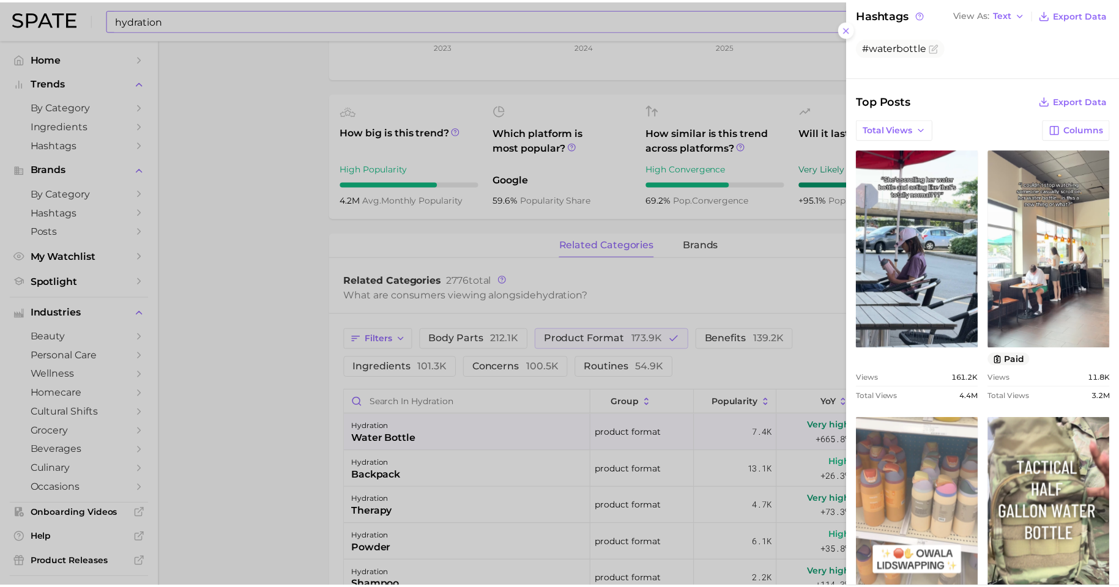
scroll to position [427, 0]
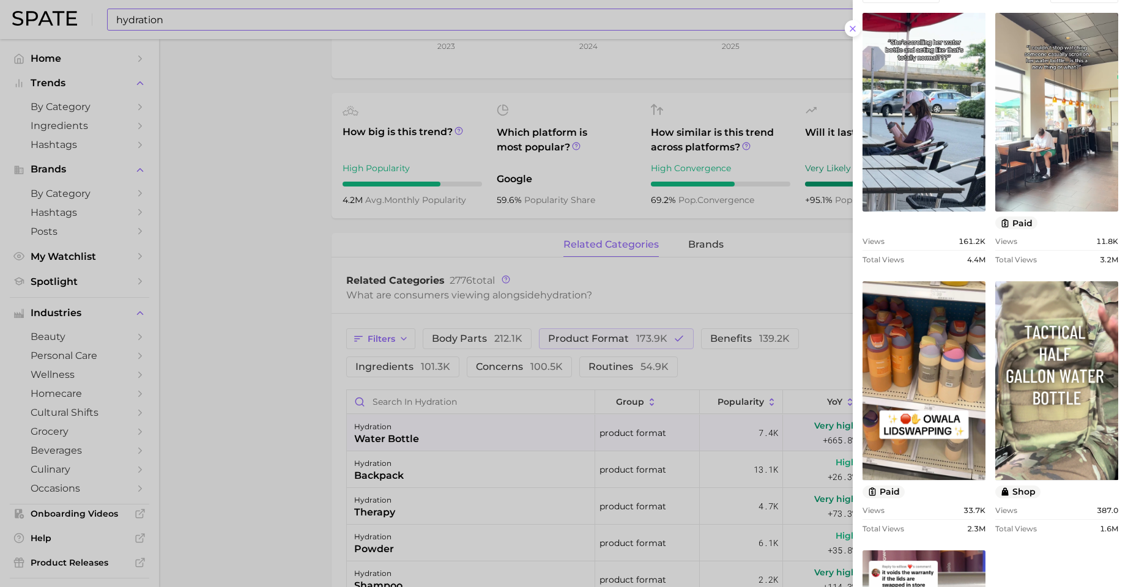
click at [299, 431] on div at bounding box center [564, 293] width 1128 height 587
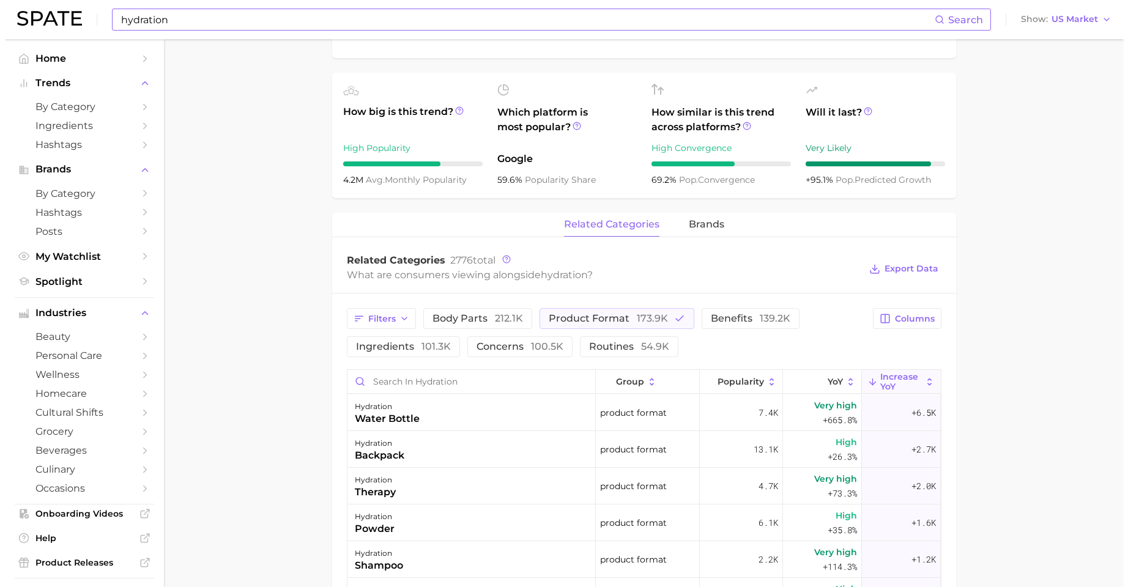
scroll to position [453, 0]
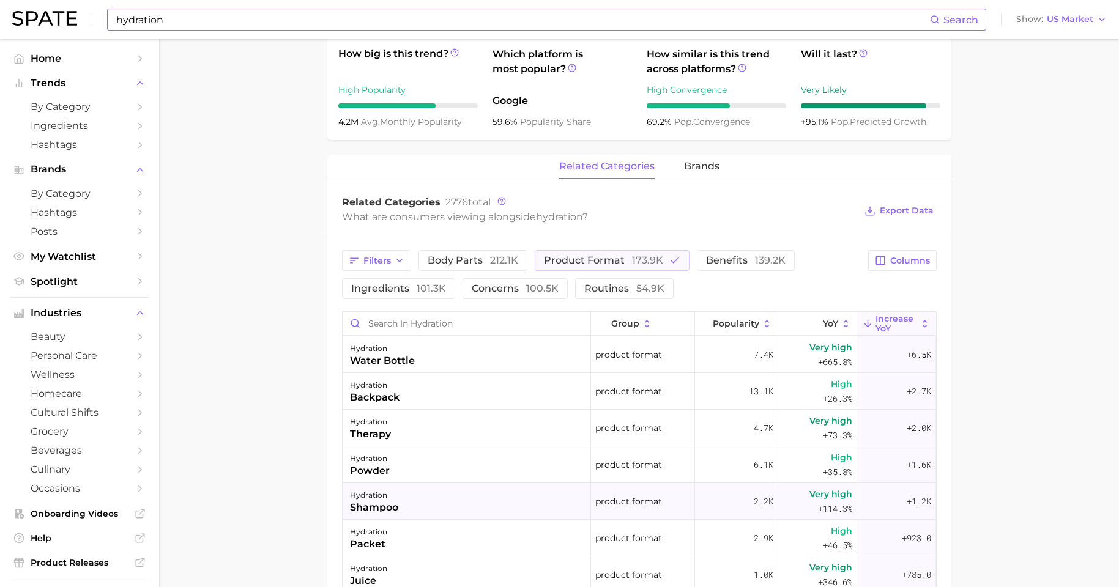
click at [417, 475] on div "hydration shampoo" at bounding box center [467, 501] width 248 height 37
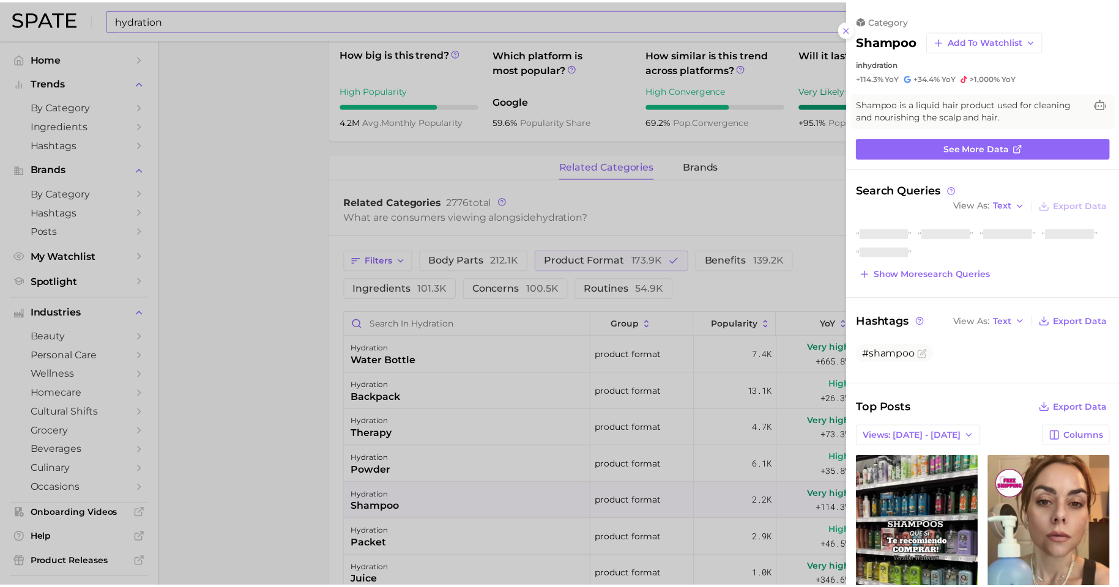
scroll to position [0, 0]
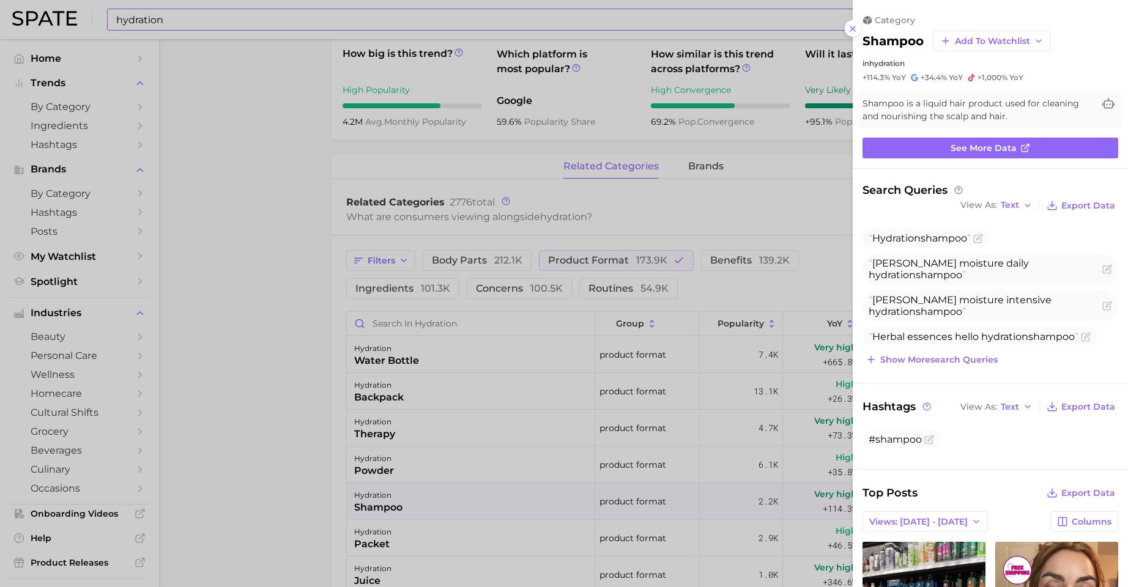
click at [240, 442] on div at bounding box center [564, 293] width 1128 height 587
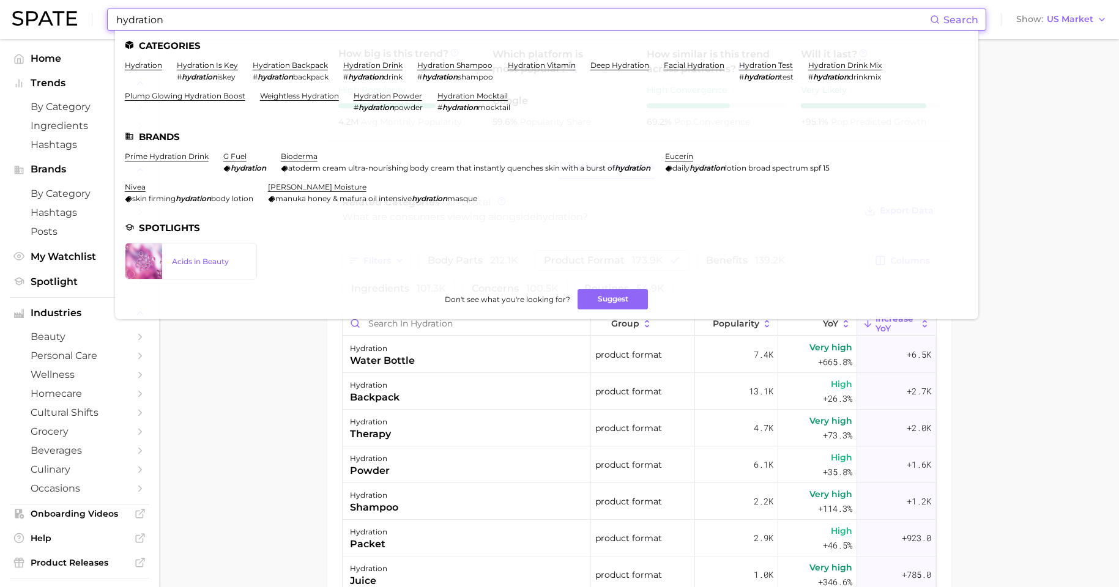
drag, startPoint x: 212, startPoint y: 18, endPoint x: 67, endPoint y: 17, distance: 144.4
click at [67, 17] on div "hydration Search Categories hydration hydration is key # hydration iskey hydrat…" at bounding box center [559, 19] width 1094 height 39
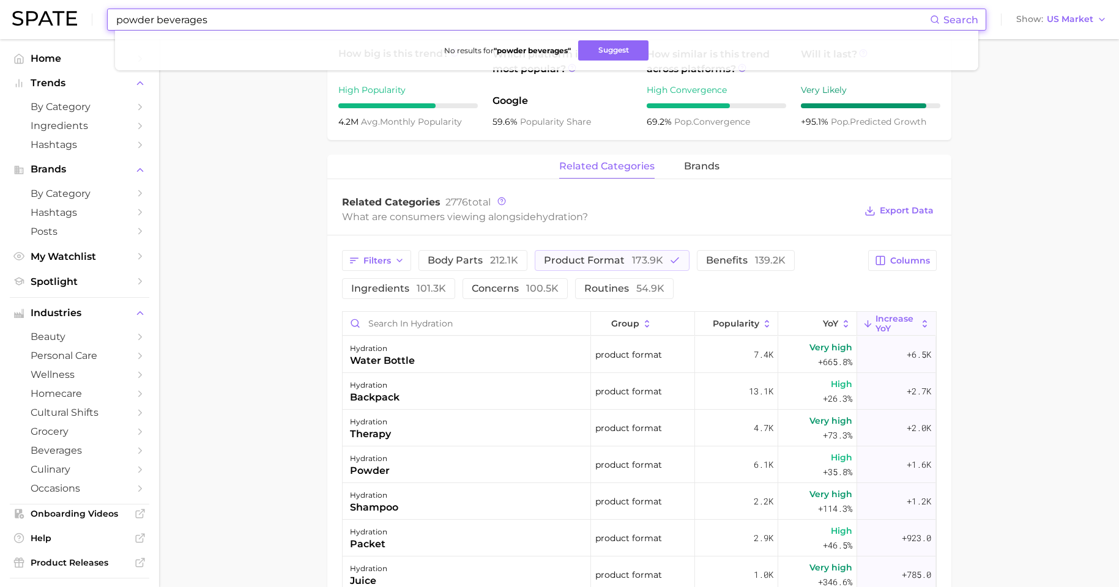
click at [149, 24] on input "powder beverages" at bounding box center [522, 19] width 815 height 21
click at [147, 23] on input "powder beverages" at bounding box center [522, 19] width 815 height 21
click at [617, 51] on button "Suggest" at bounding box center [618, 50] width 70 height 20
click at [240, 17] on input "powdered beverages" at bounding box center [522, 19] width 815 height 21
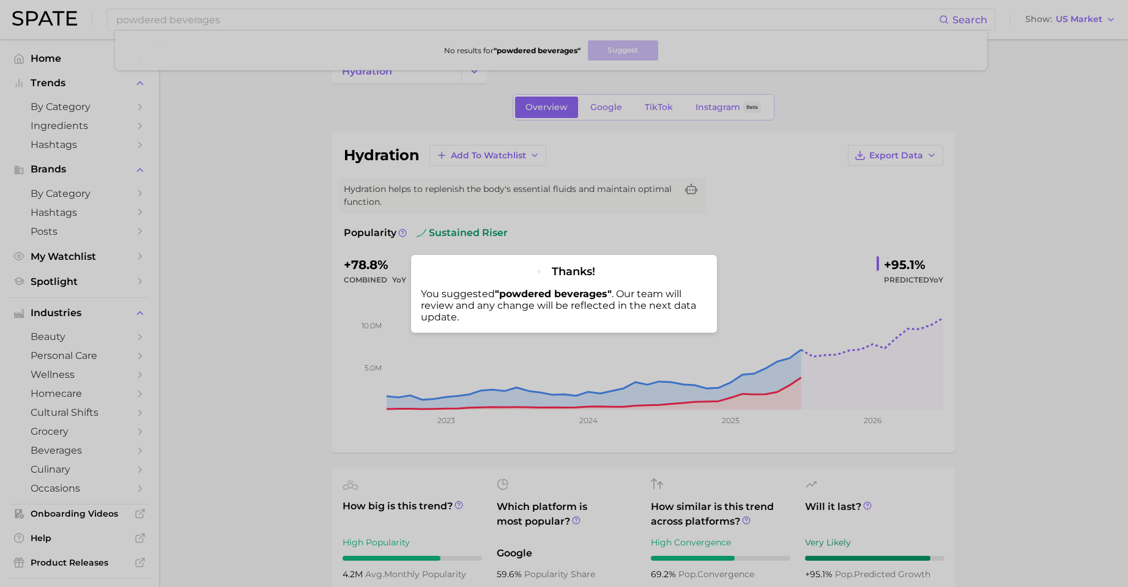
click at [226, 9] on div at bounding box center [564, 293] width 1128 height 587
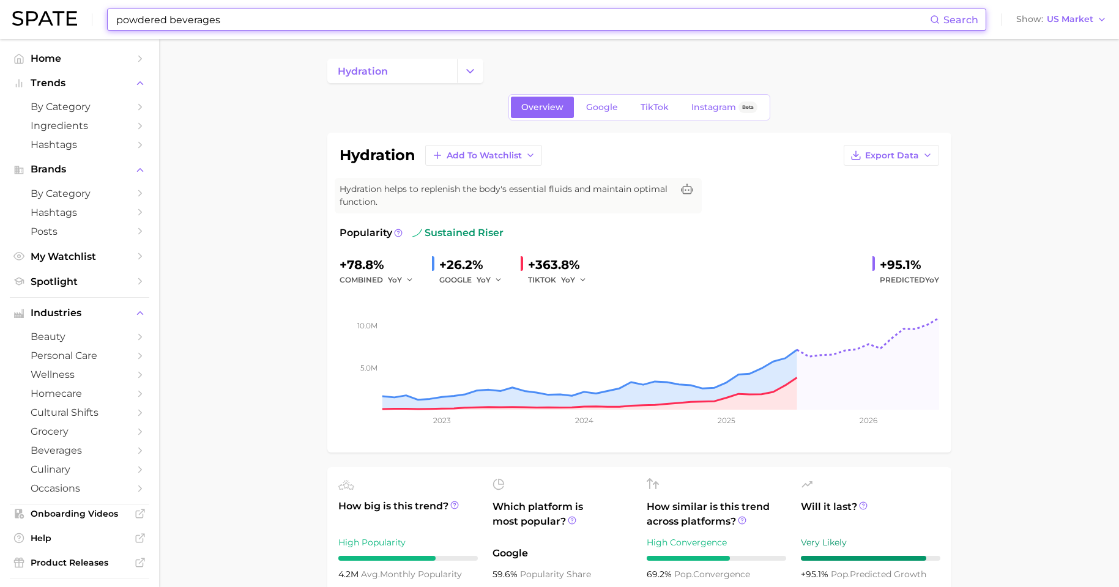
drag, startPoint x: 73, startPoint y: 15, endPoint x: 34, endPoint y: 15, distance: 39.2
click at [39, 14] on div "powdered beverages Search Show US Market" at bounding box center [559, 19] width 1094 height 39
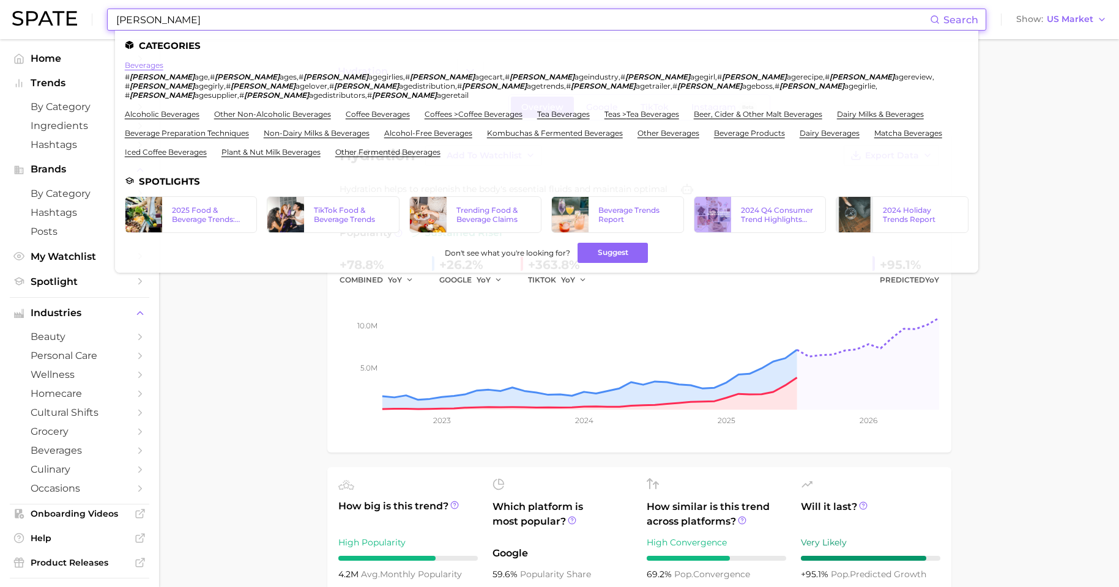
type input "bever"
click at [144, 64] on link "beverages" at bounding box center [144, 65] width 39 height 9
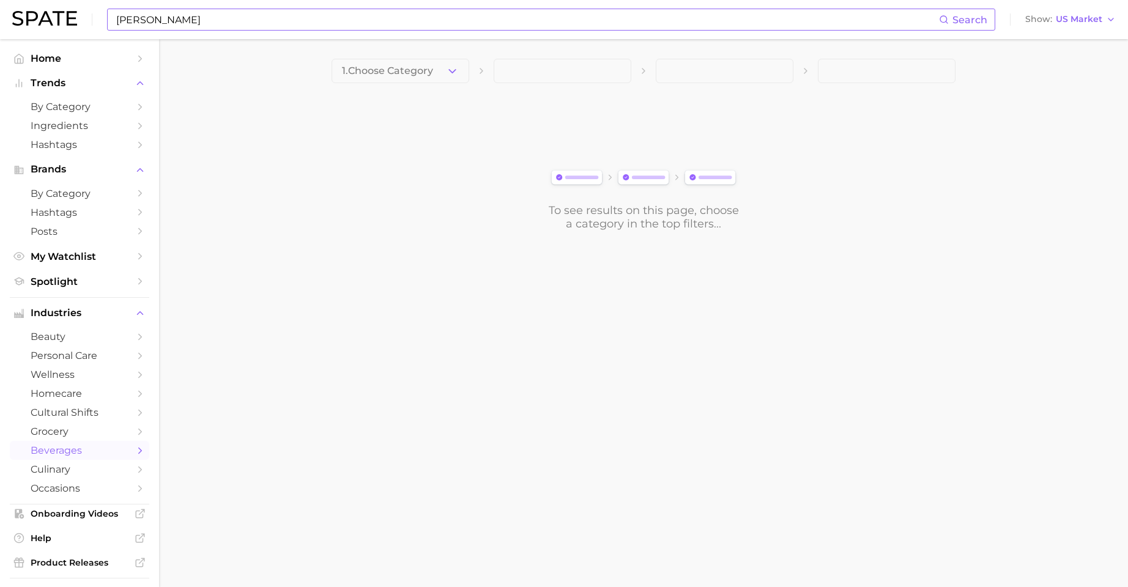
click at [336, 24] on input "bever" at bounding box center [527, 19] width 824 height 21
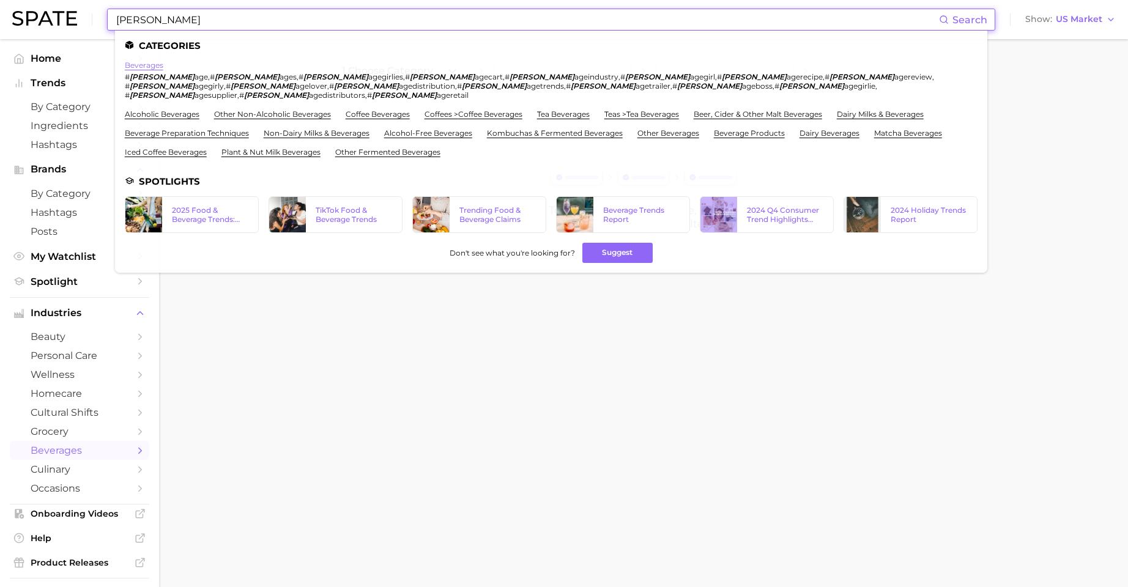
click at [146, 64] on link "beverages" at bounding box center [144, 65] width 39 height 9
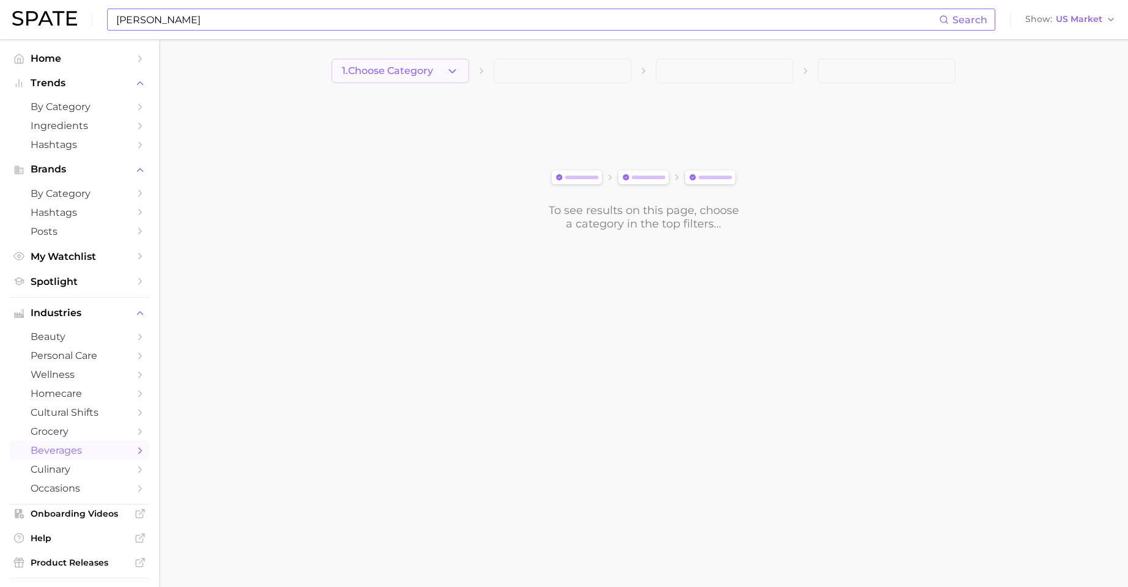
click at [384, 72] on span "1. Choose Category" at bounding box center [387, 70] width 91 height 11
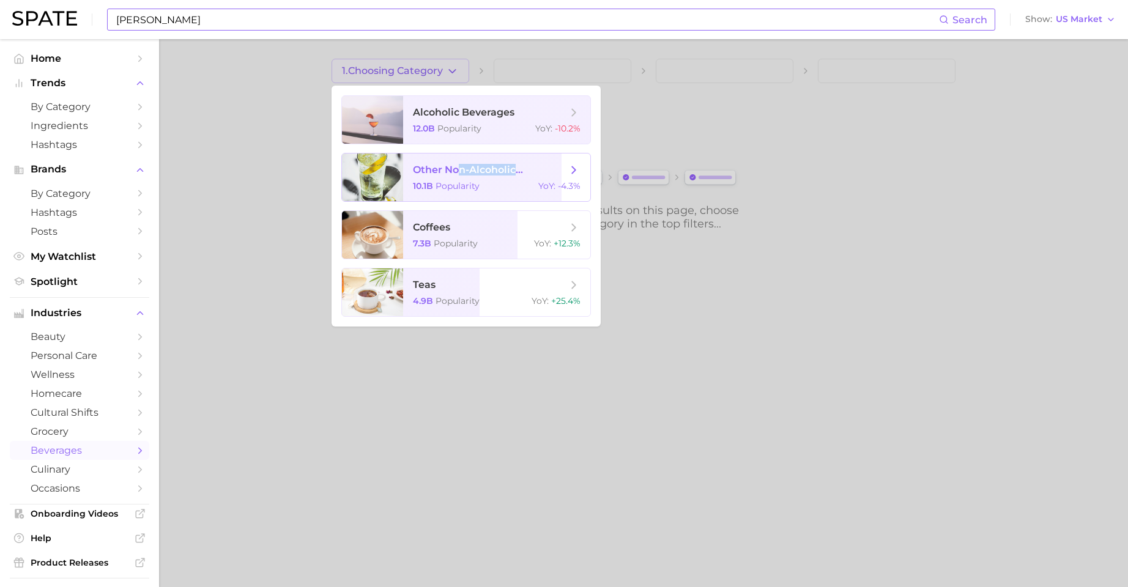
click at [453, 176] on span "other non-alcoholic beverages" at bounding box center [490, 169] width 154 height 13
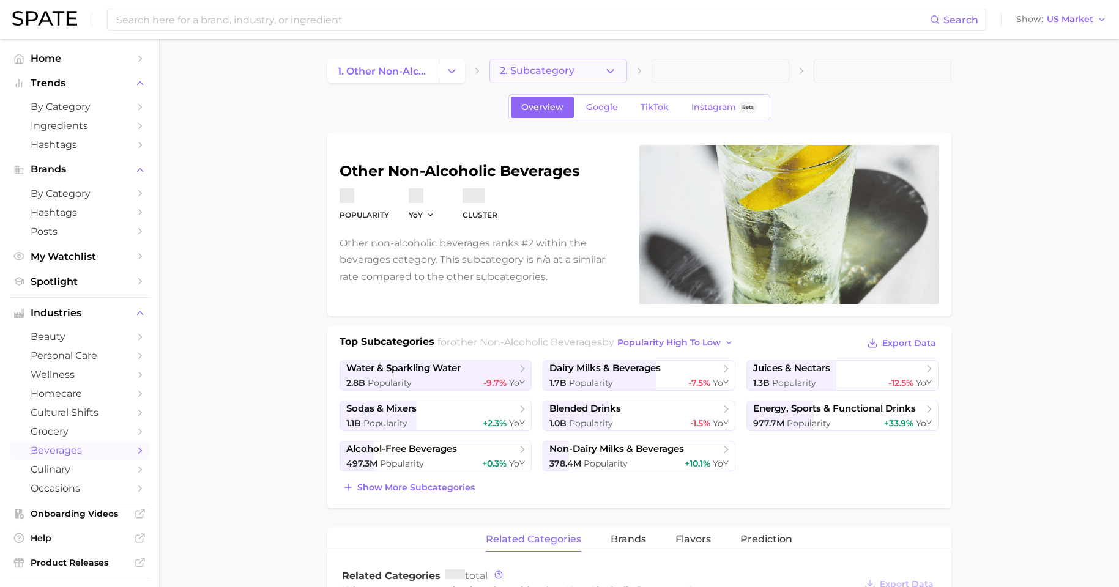
click at [517, 70] on span "2. Subcategory" at bounding box center [537, 70] width 75 height 11
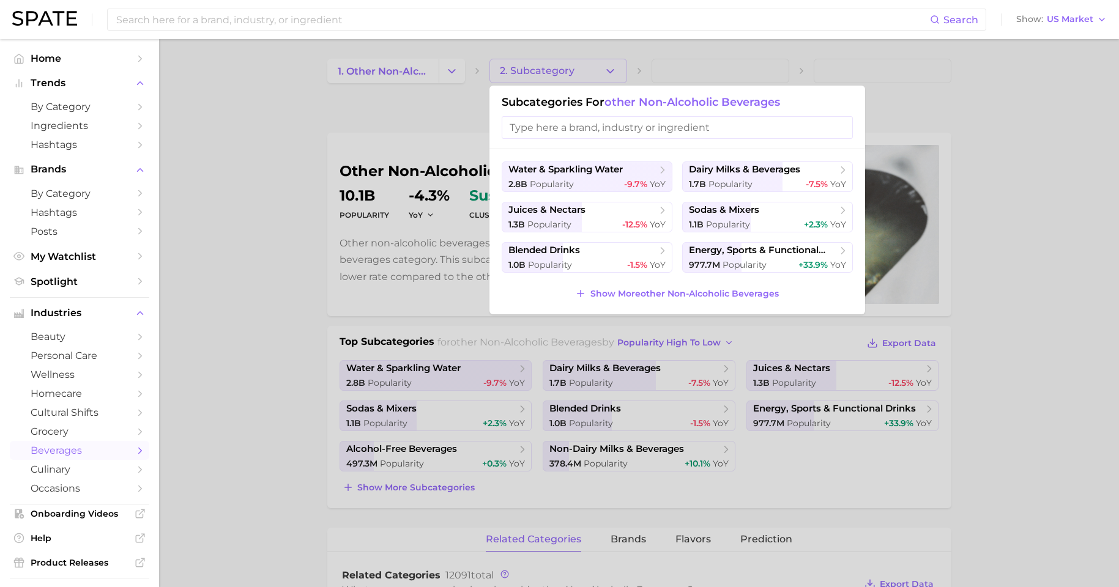
click at [390, 120] on div at bounding box center [559, 293] width 1119 height 587
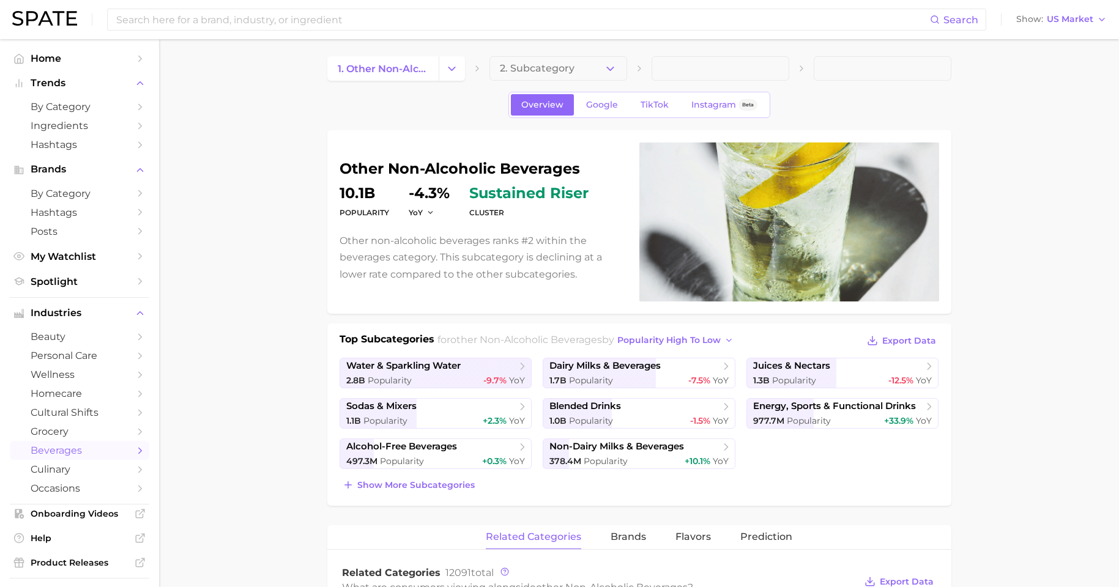
scroll to position [253, 0]
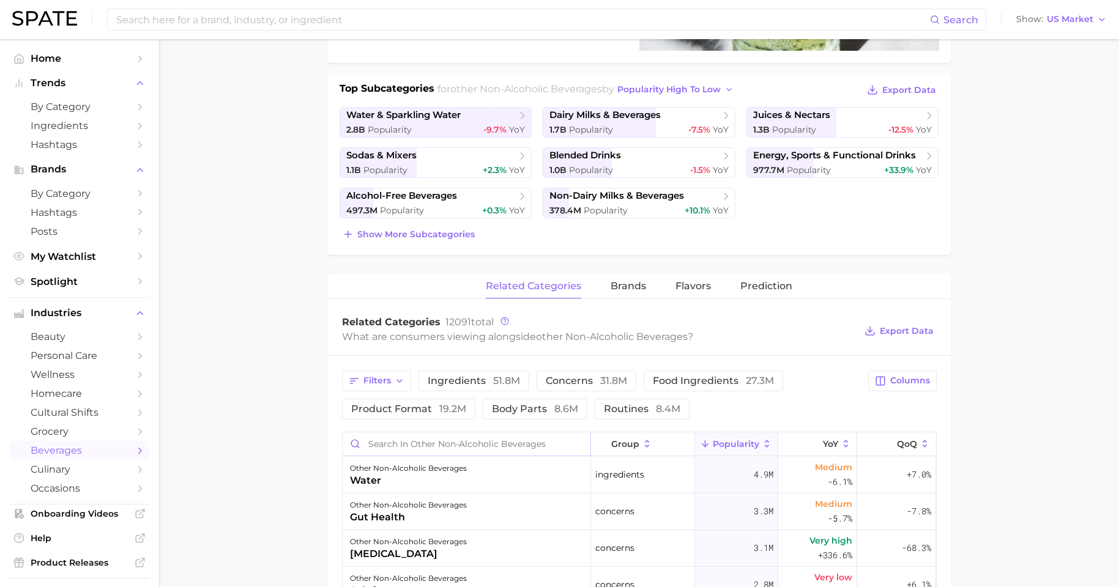
click at [469, 445] on input "Search in other non-alcoholic beverages" at bounding box center [467, 444] width 248 height 23
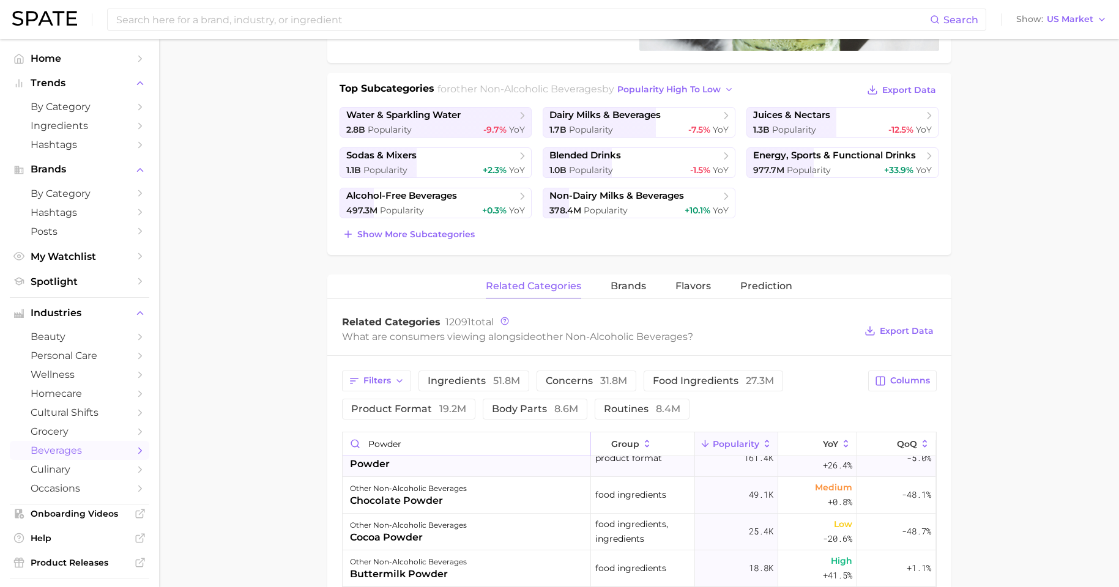
scroll to position [144, 0]
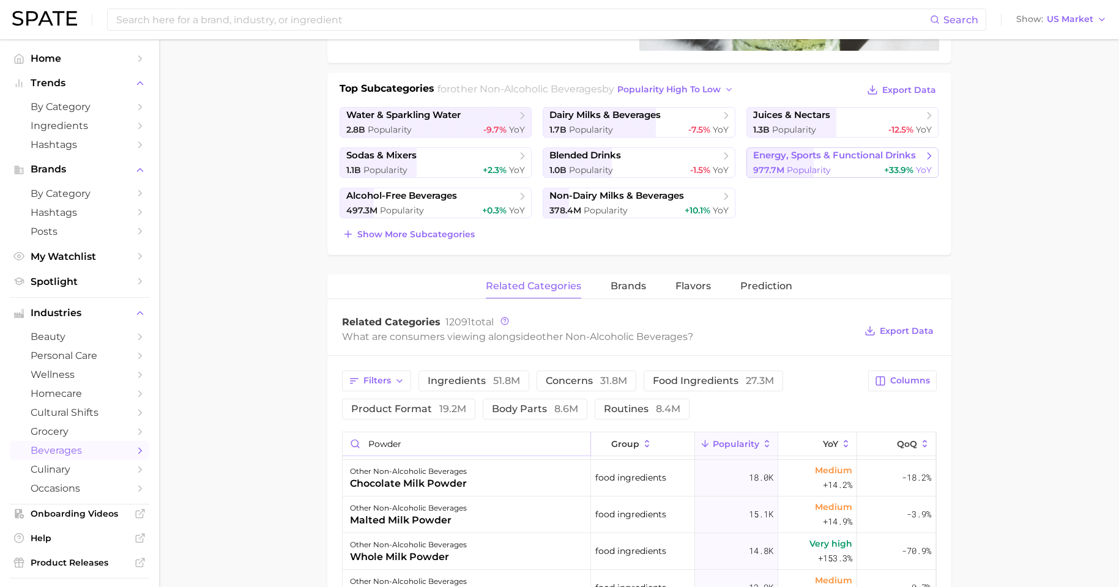
type input "powder"
click at [809, 163] on link "energy, sports & functional drinks 977.7m Popularity +33.9% YoY" at bounding box center [842, 162] width 193 height 31
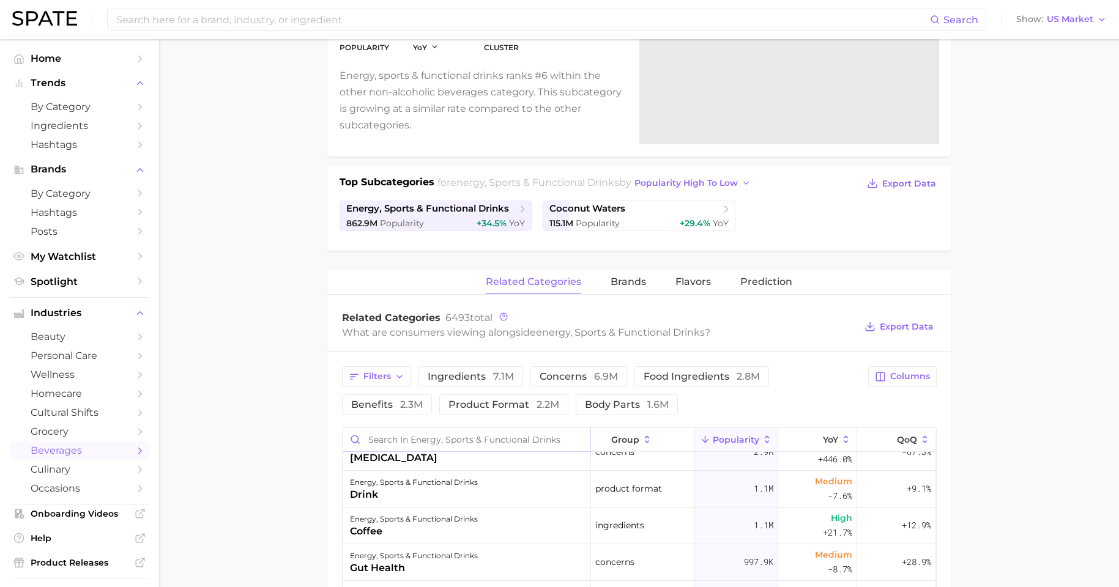
scroll to position [49, 0]
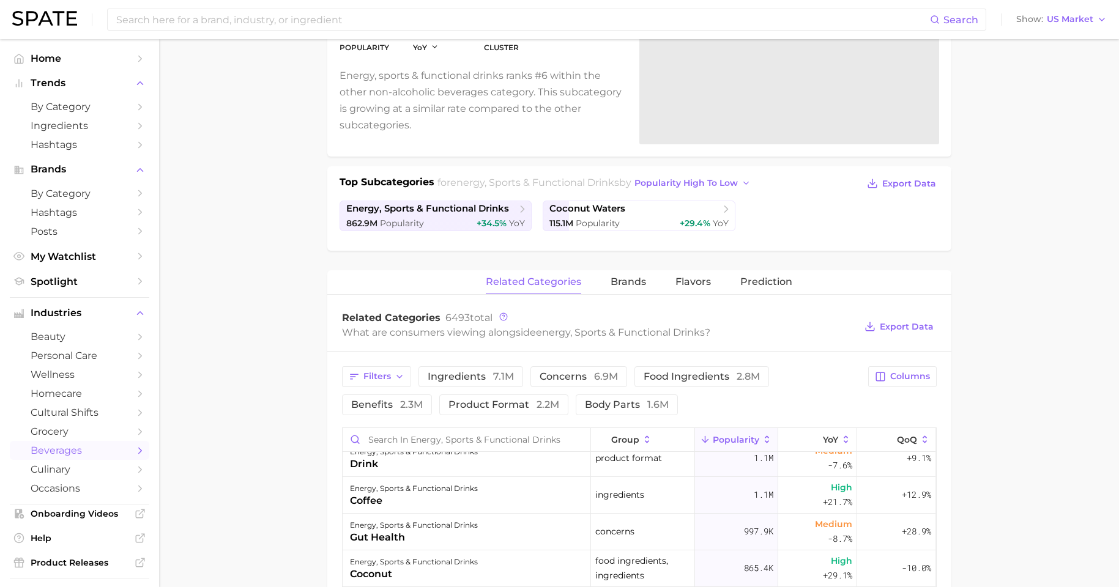
drag, startPoint x: 291, startPoint y: 371, endPoint x: 300, endPoint y: 376, distance: 11.2
click at [291, 372] on main "1. other non-alcoholic beverages 2. energy, sports & functional drinks 3. Subca…" at bounding box center [639, 484] width 960 height 1211
click at [477, 433] on input "Search in energy, sports & functional drinks" at bounding box center [467, 439] width 248 height 23
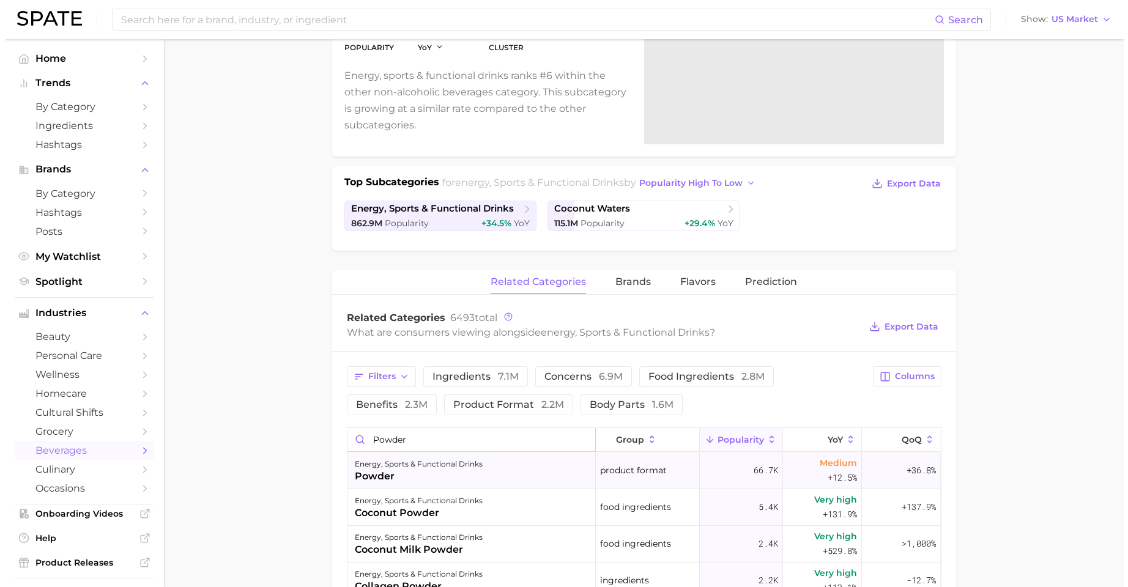
scroll to position [15, 0]
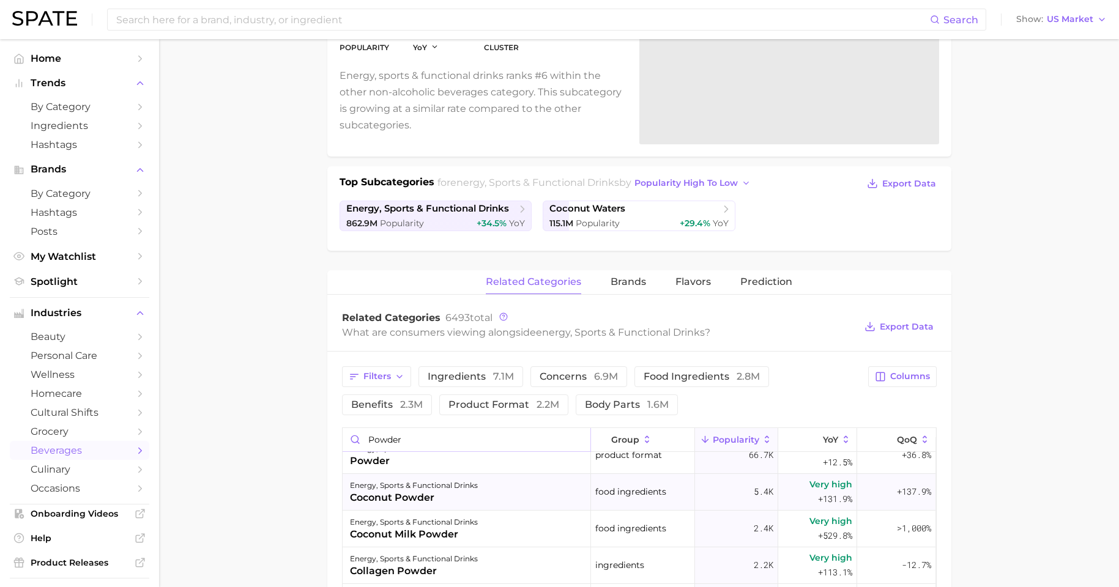
type input "powder"
click at [447, 475] on div "coconut powder" at bounding box center [414, 498] width 128 height 15
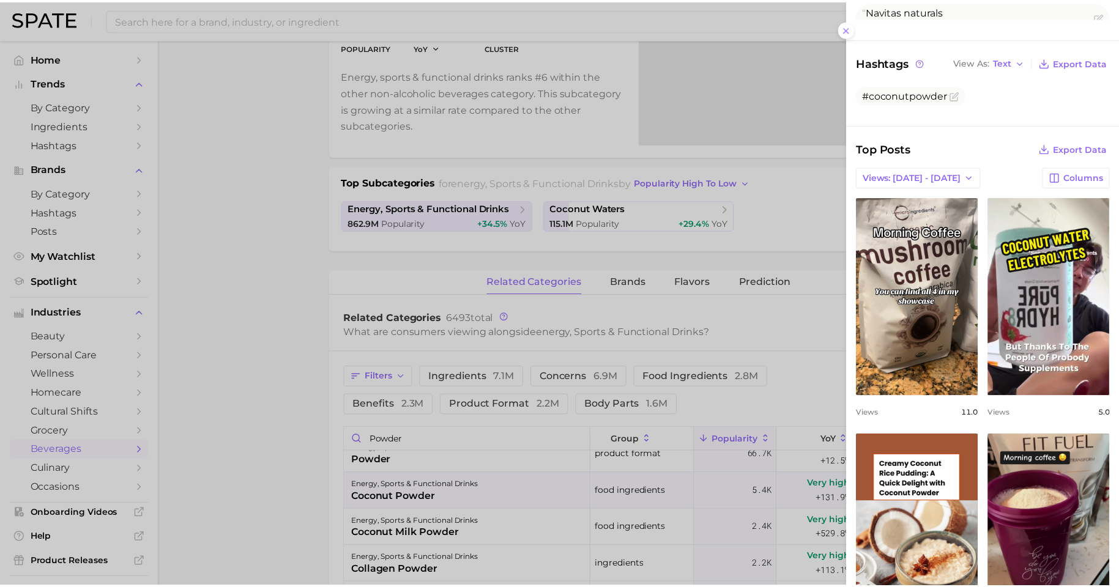
scroll to position [404, 0]
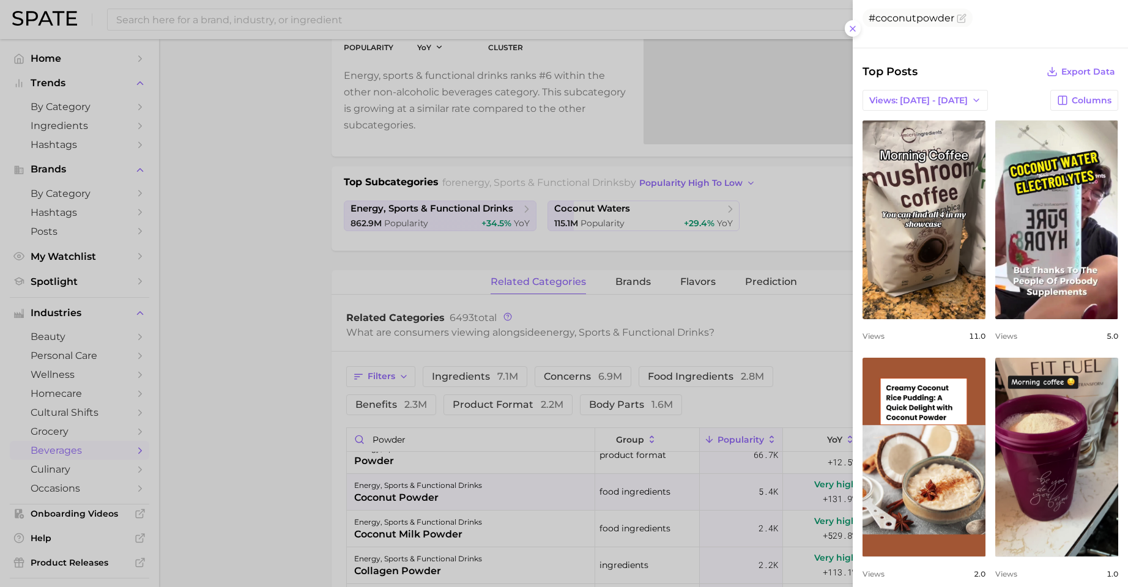
click at [232, 360] on div at bounding box center [564, 293] width 1128 height 587
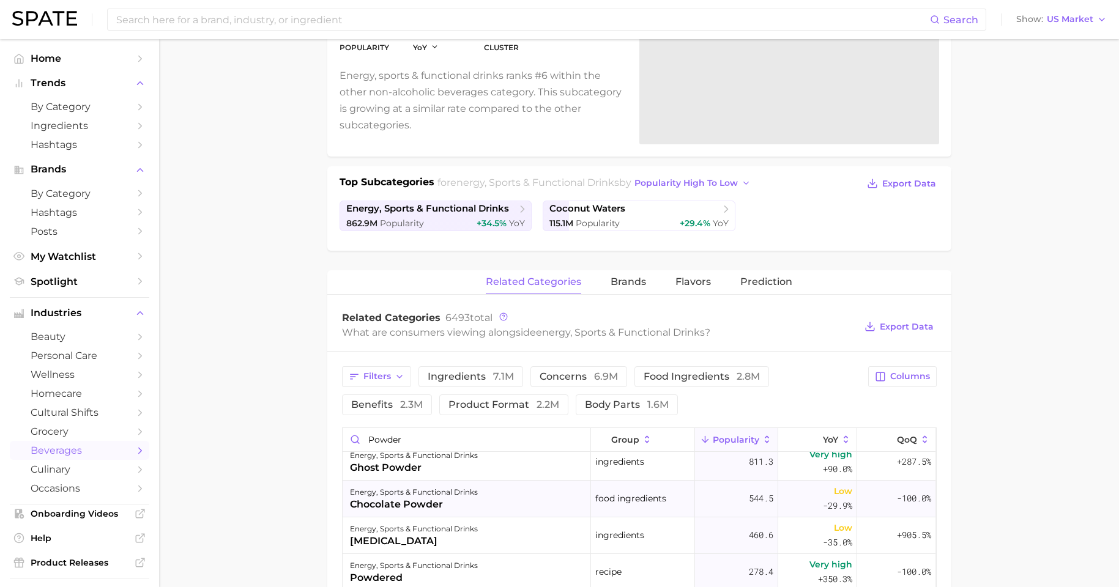
scroll to position [206, 0]
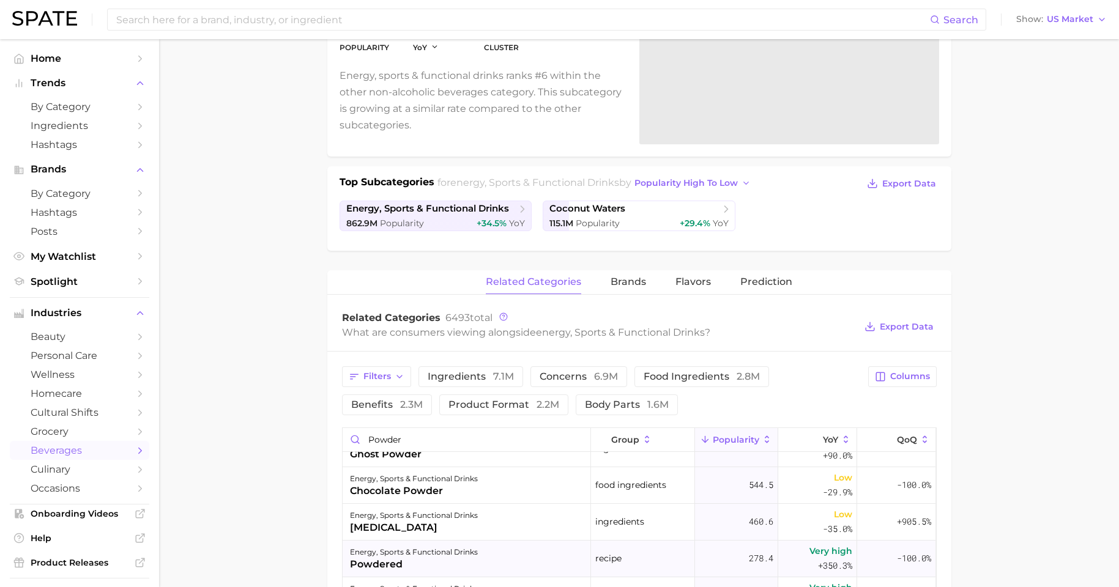
click at [498, 475] on div "energy, sports & functional drinks powdered" at bounding box center [467, 559] width 248 height 37
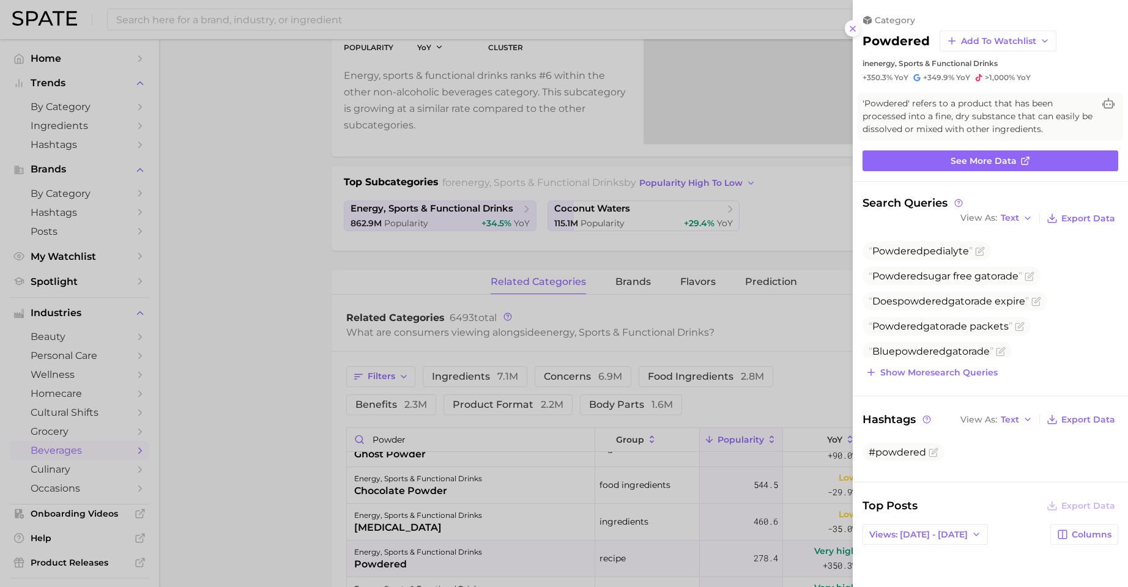
click at [855, 24] on icon at bounding box center [853, 29] width 10 height 10
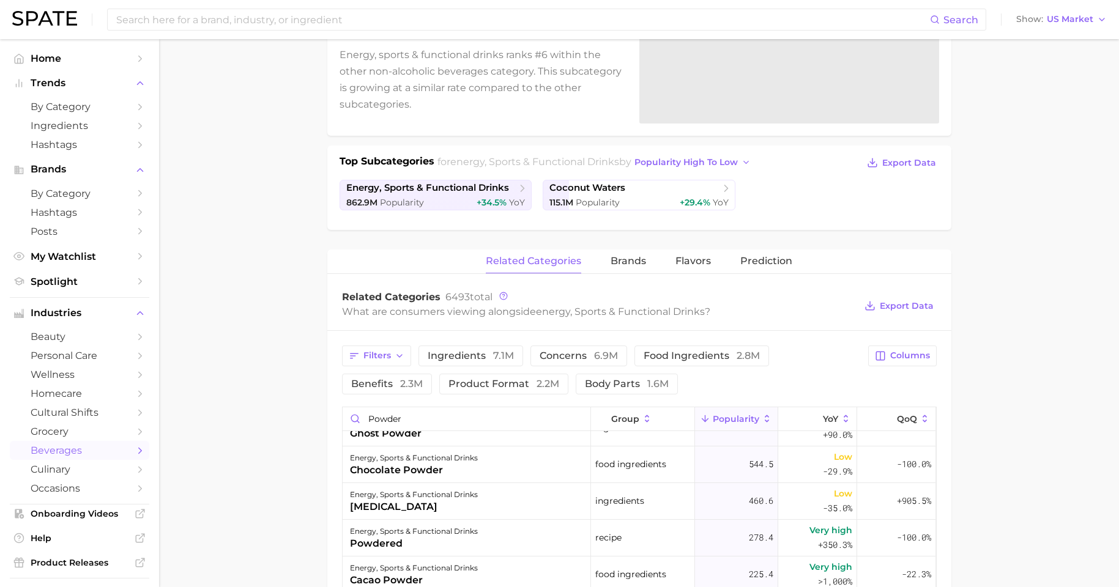
scroll to position [191, 0]
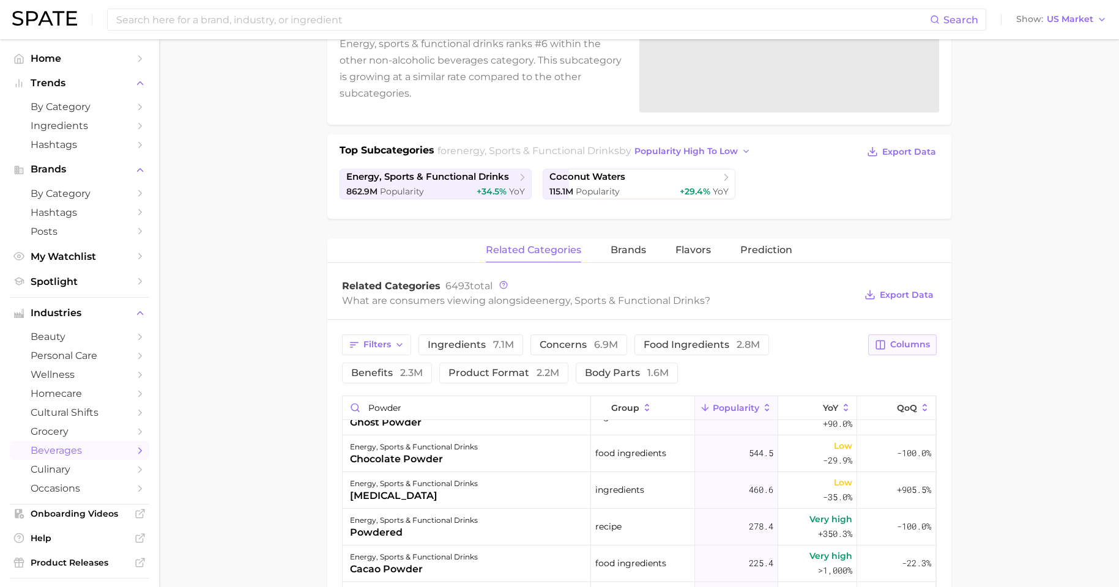
click at [899, 344] on span "Columns" at bounding box center [910, 345] width 40 height 10
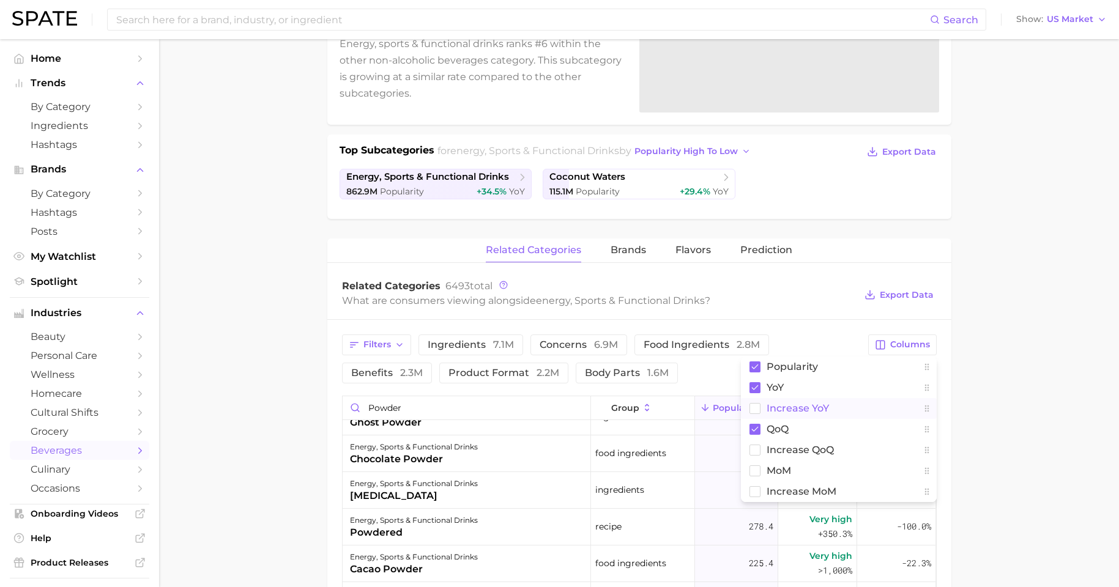
click at [762, 414] on button "Increase YoY" at bounding box center [839, 408] width 196 height 21
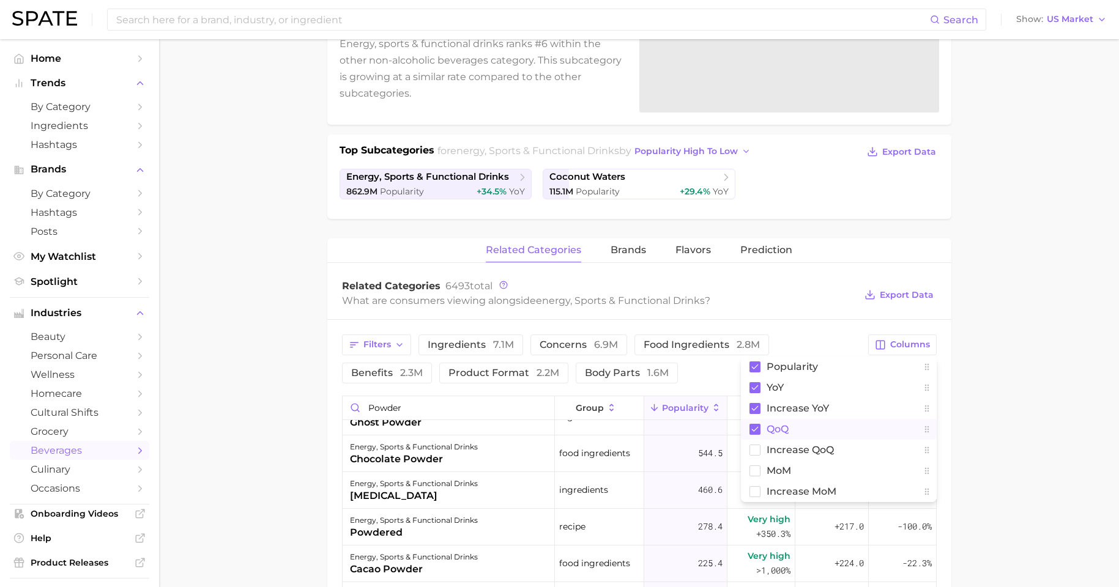
click at [759, 423] on button "QoQ" at bounding box center [839, 429] width 196 height 21
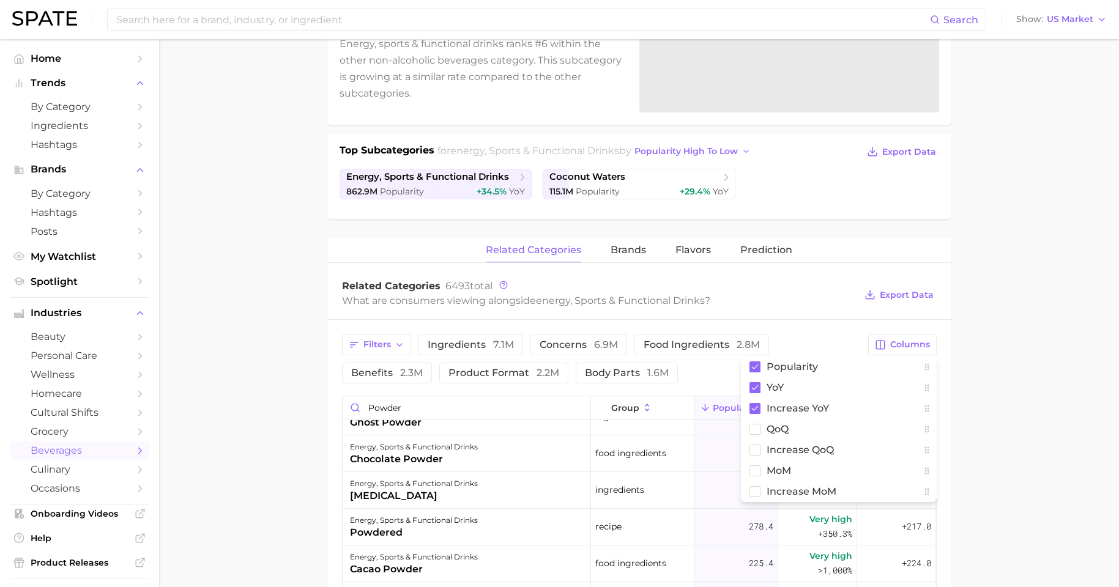
click at [899, 433] on main "1. other non-alcoholic beverages 2. energy, sports & functional drinks 3. Subca…" at bounding box center [639, 453] width 960 height 1211
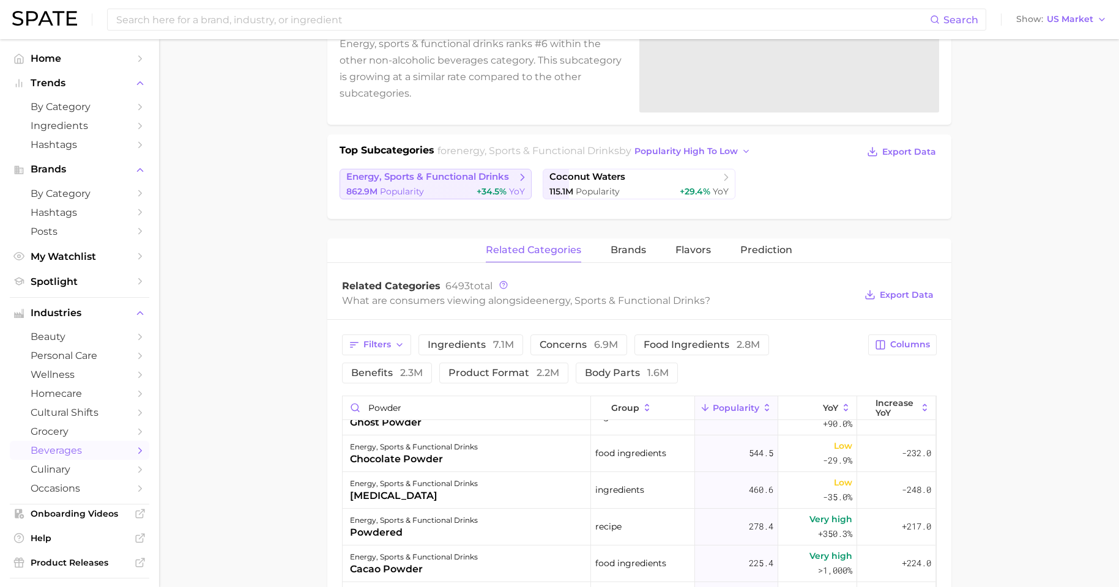
click at [463, 176] on span "energy, sports & functional drinks" at bounding box center [427, 177] width 163 height 12
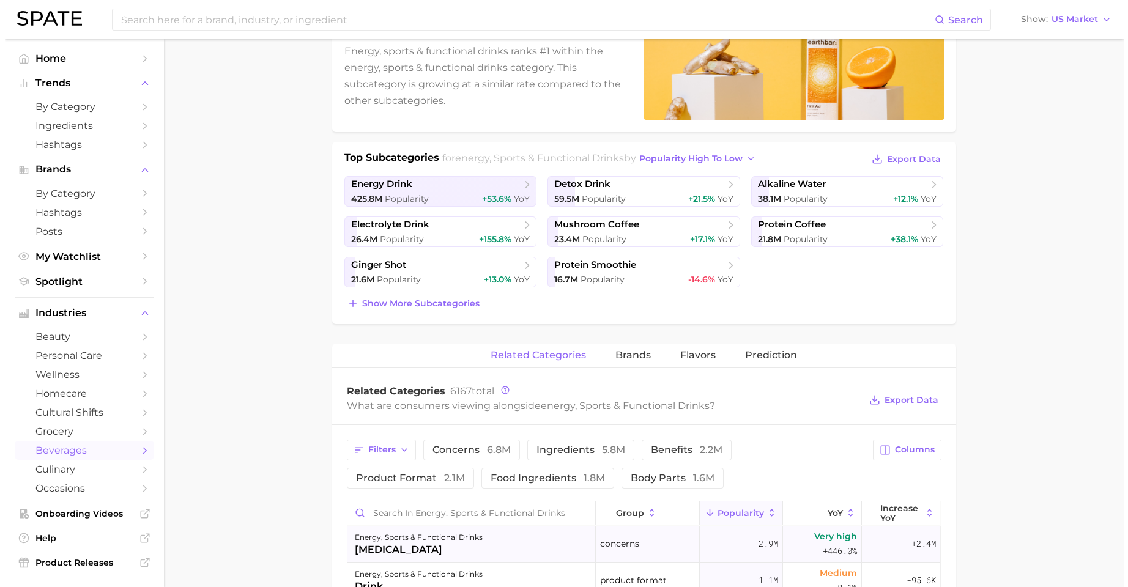
scroll to position [302, 0]
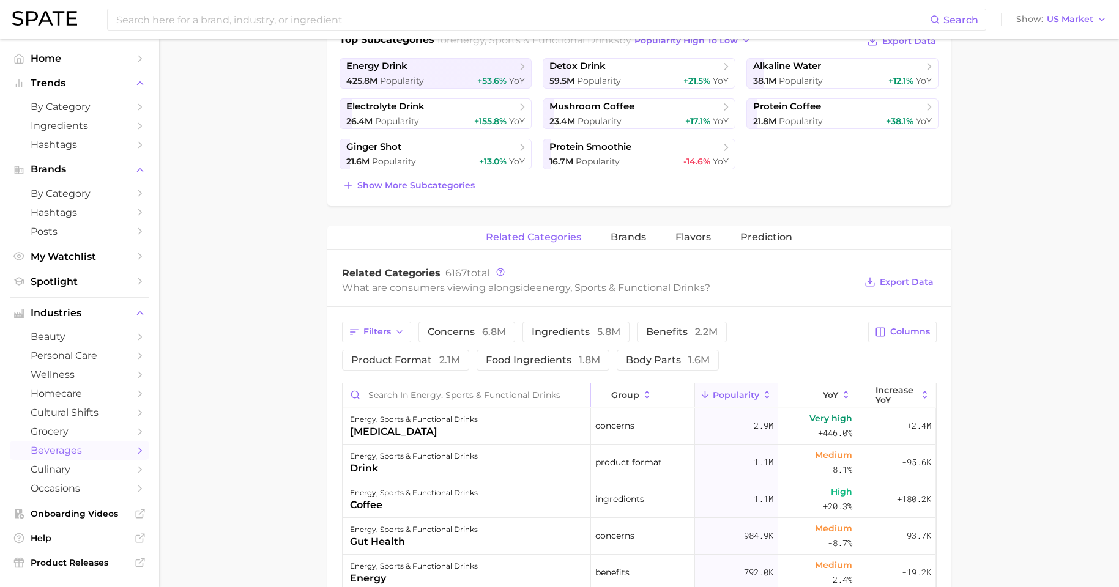
click at [492, 403] on input "Search in energy, sports & functional drinks" at bounding box center [467, 395] width 248 height 23
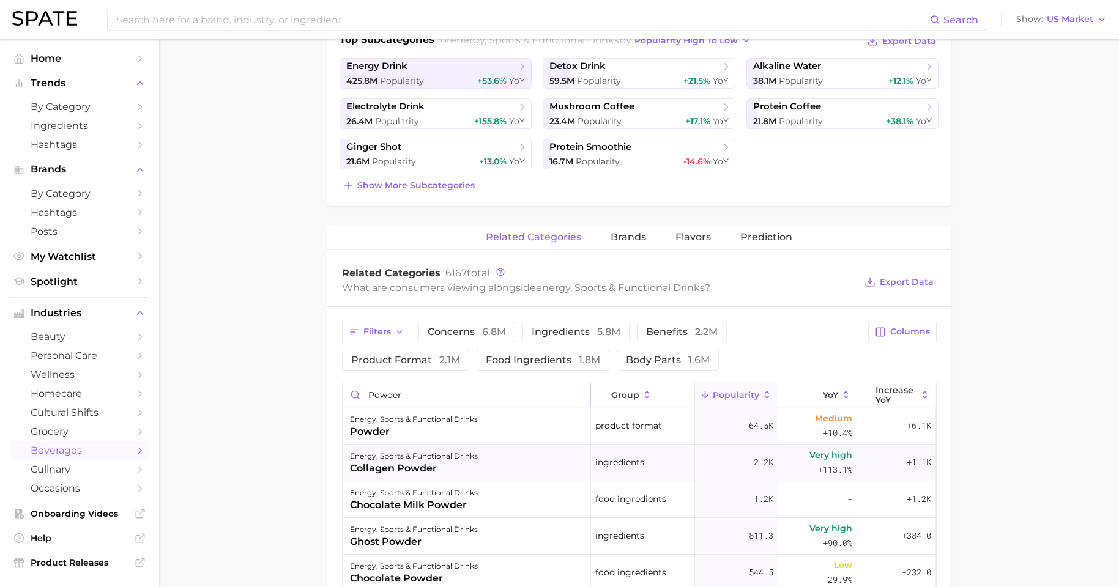
type input "powder"
click at [473, 471] on div "energy, sports & functional drinks collagen powder" at bounding box center [467, 463] width 248 height 37
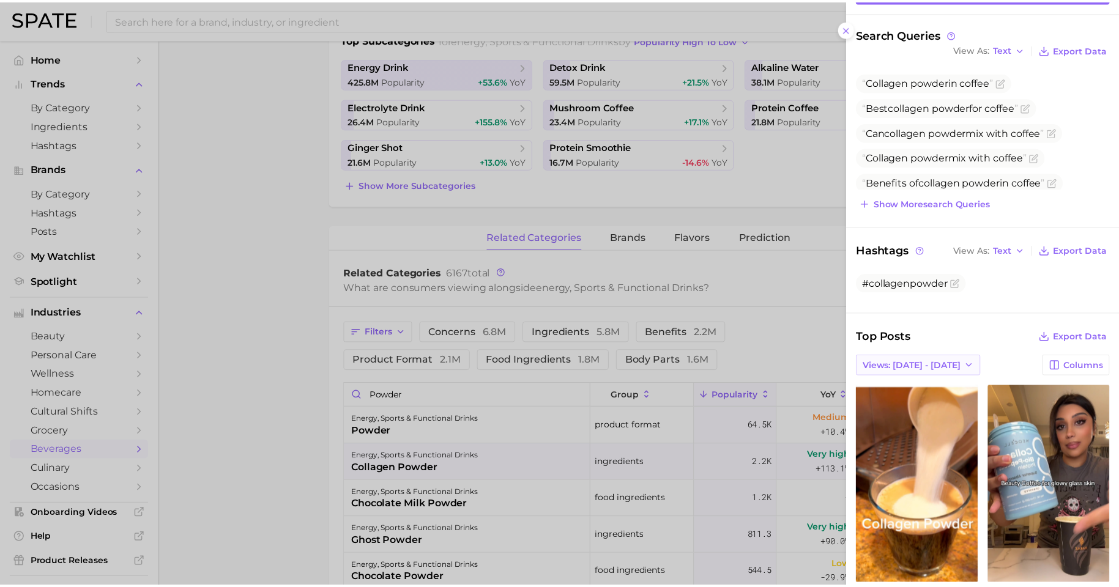
scroll to position [217, 0]
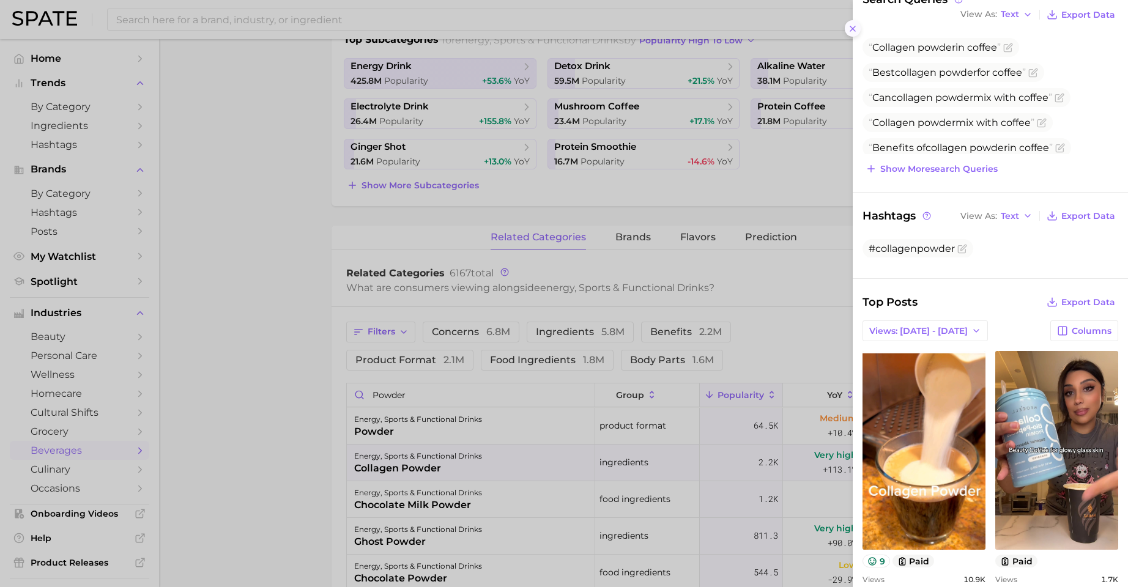
click at [851, 26] on line at bounding box center [852, 28] width 5 height 5
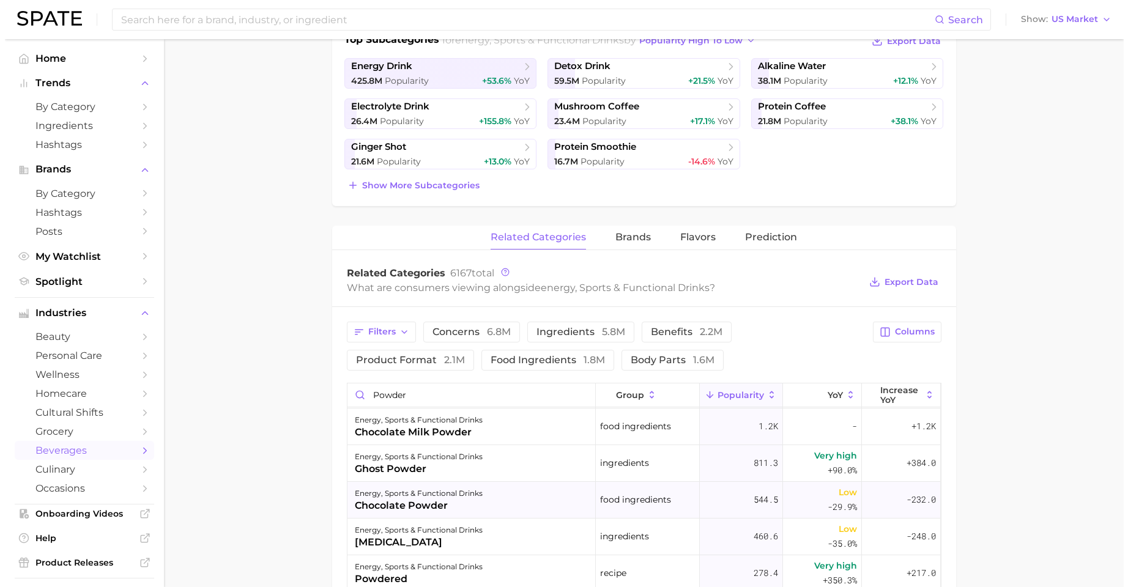
scroll to position [0, 0]
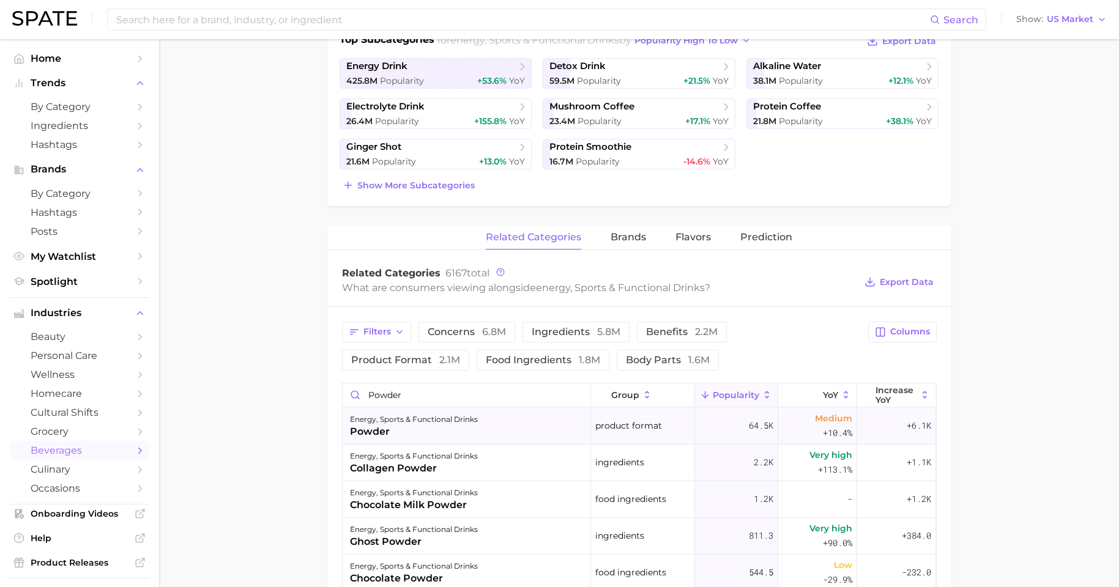
click at [507, 429] on div "energy, sports & functional drinks powder" at bounding box center [467, 426] width 248 height 37
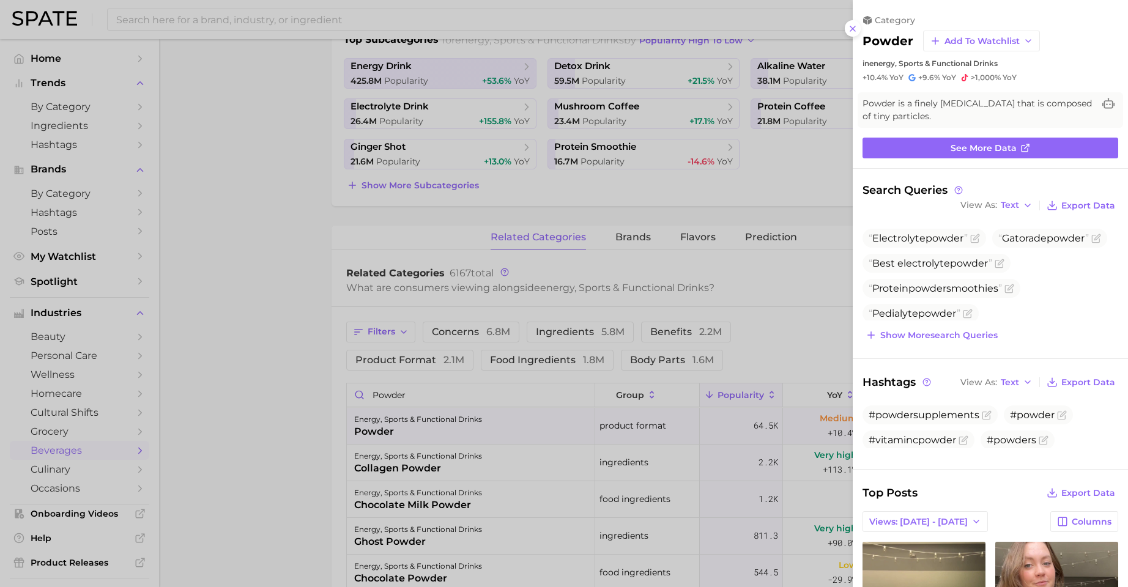
drag, startPoint x: 224, startPoint y: 444, endPoint x: 227, endPoint y: 437, distance: 6.8
click at [225, 445] on div at bounding box center [564, 293] width 1128 height 587
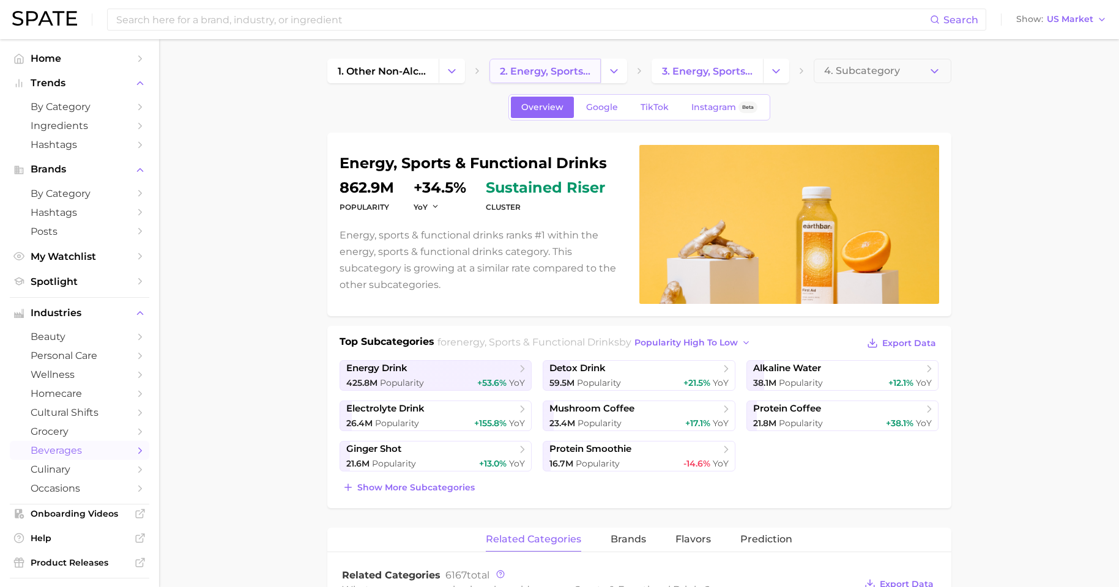
click at [538, 69] on span "2. energy, sports & functional drinks" at bounding box center [545, 71] width 91 height 12
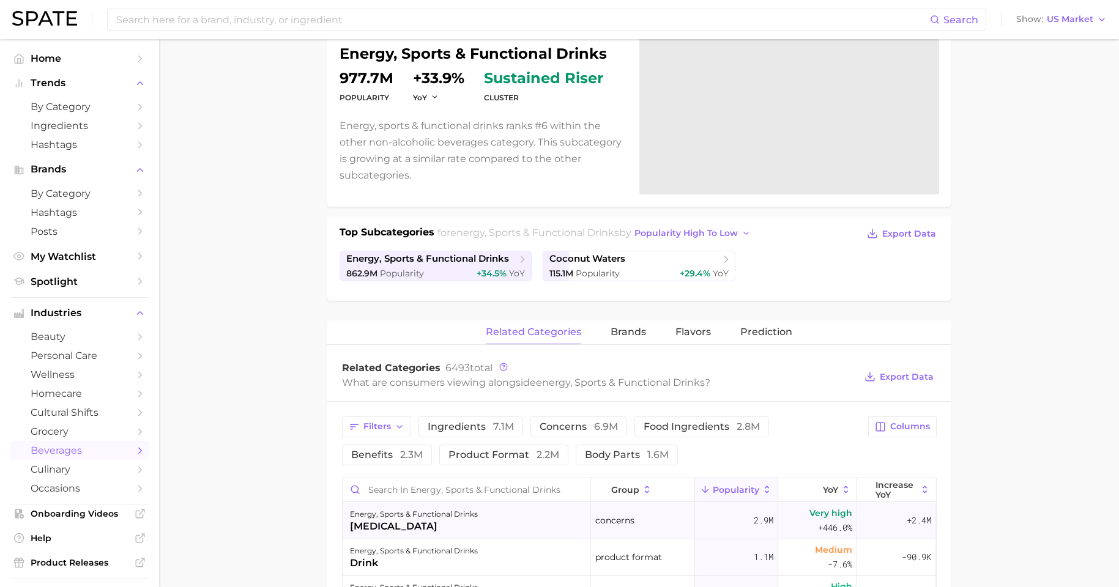
scroll to position [221, 0]
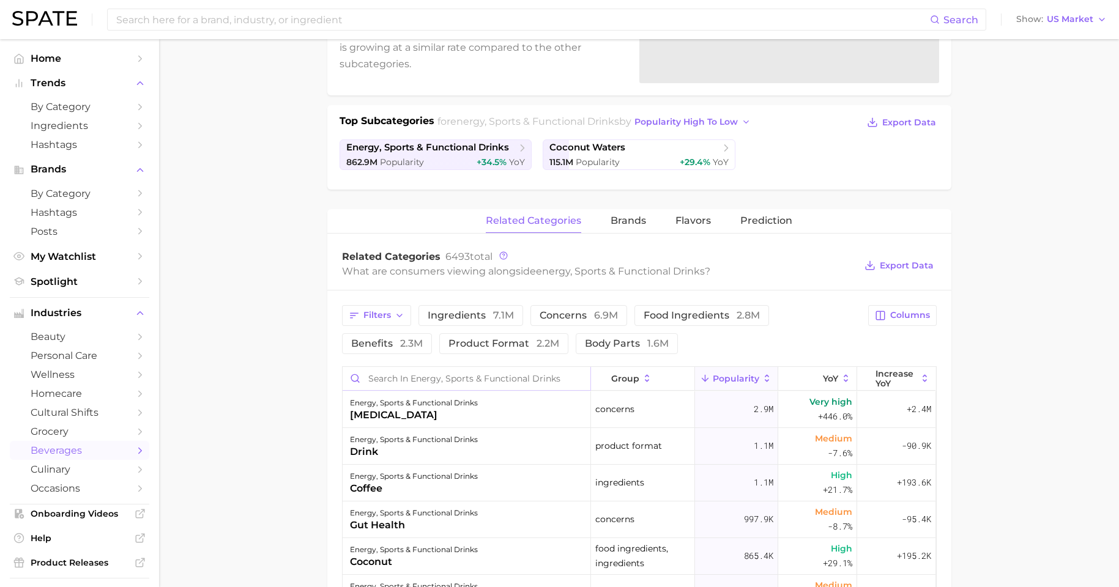
click at [410, 374] on input "Search in energy, sports & functional drinks" at bounding box center [467, 378] width 248 height 23
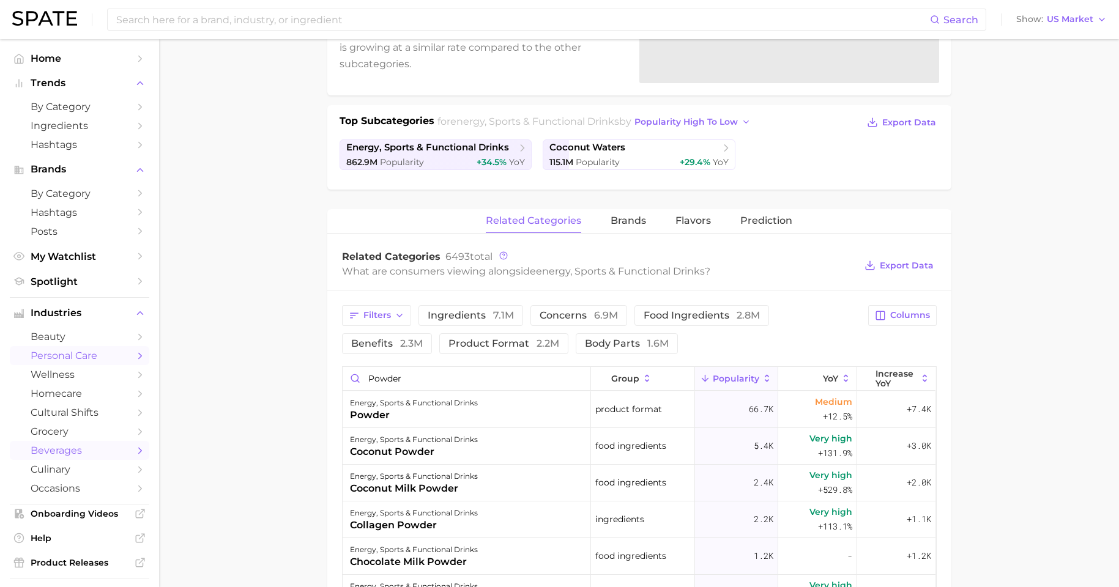
scroll to position [0, 0]
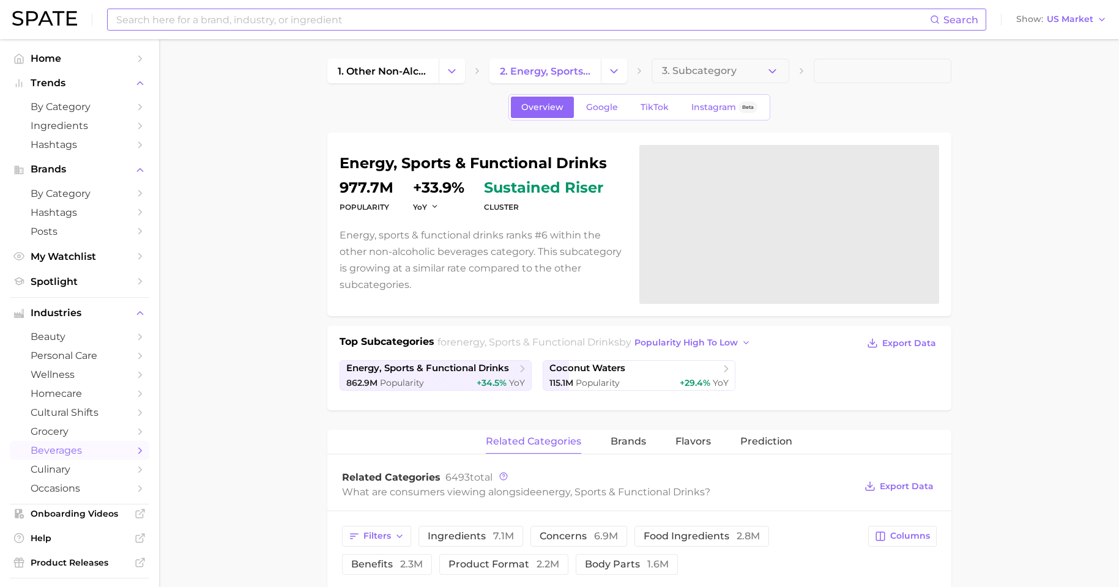
type input "powder"
click at [253, 20] on input at bounding box center [522, 19] width 815 height 21
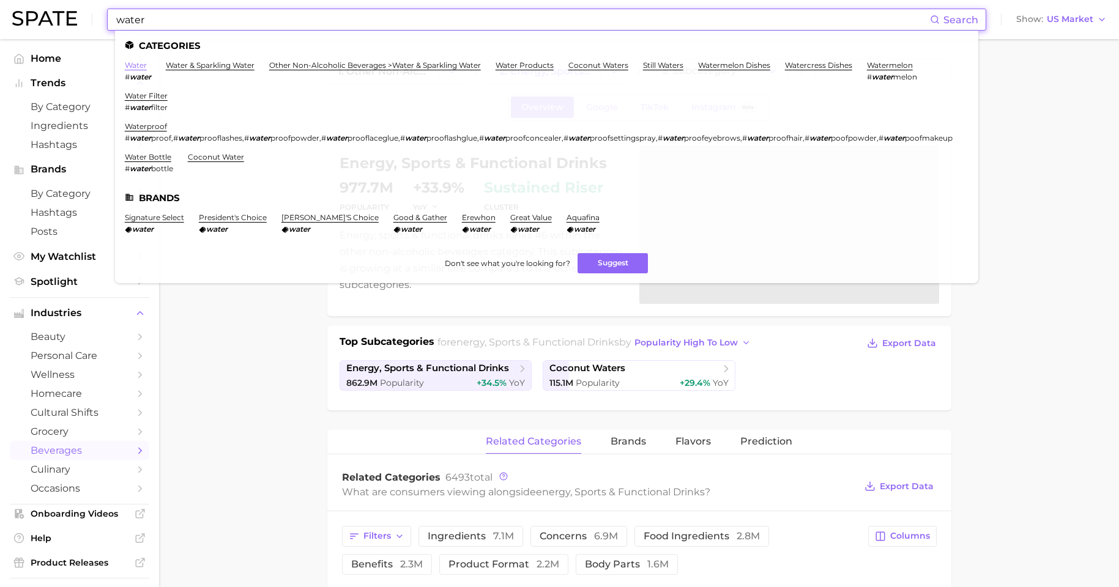
type input "water"
click at [135, 67] on link "water" at bounding box center [136, 65] width 22 height 9
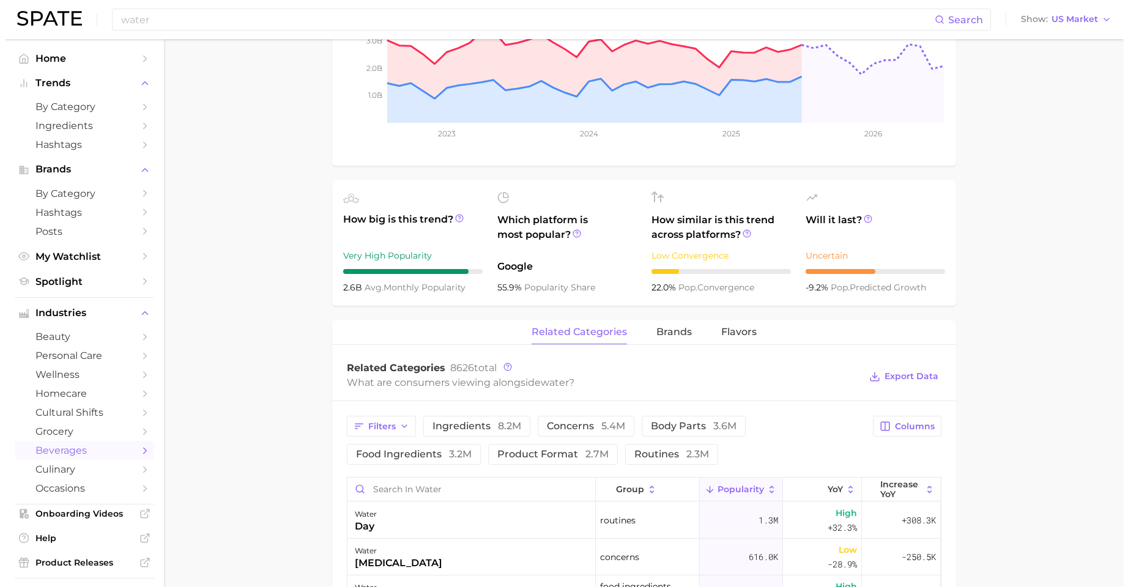
scroll to position [333, 0]
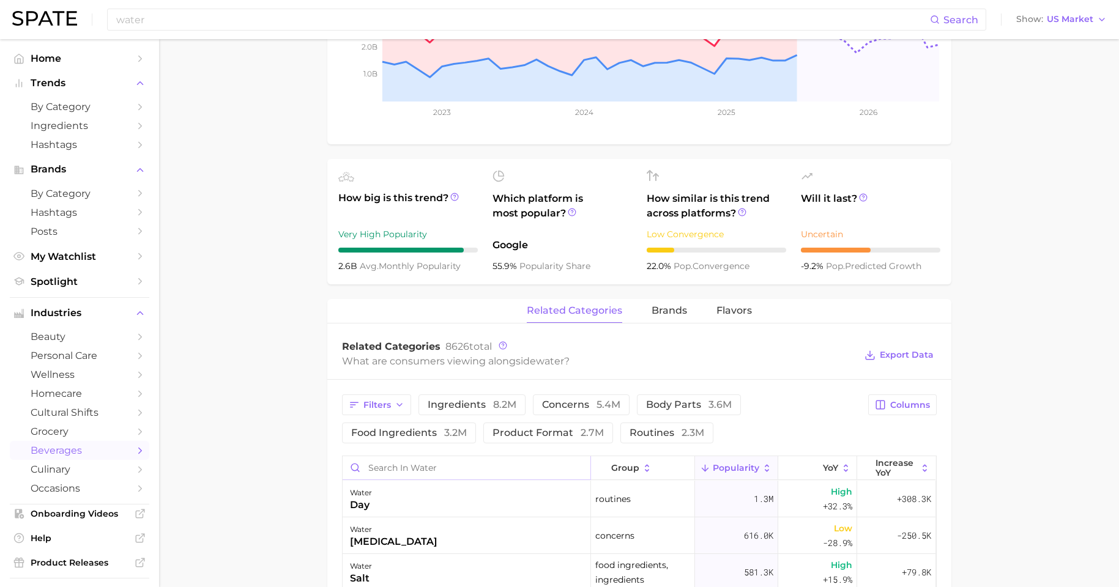
click at [442, 470] on input "Search in water" at bounding box center [467, 467] width 248 height 23
type input "powder"
click at [358, 475] on div "powder" at bounding box center [370, 505] width 40 height 15
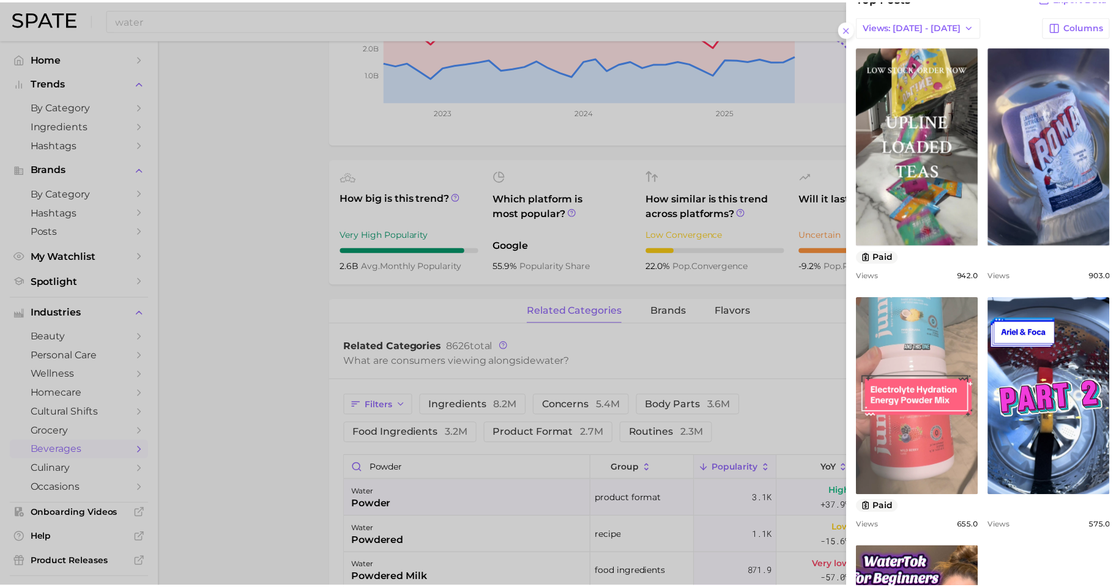
scroll to position [768, 0]
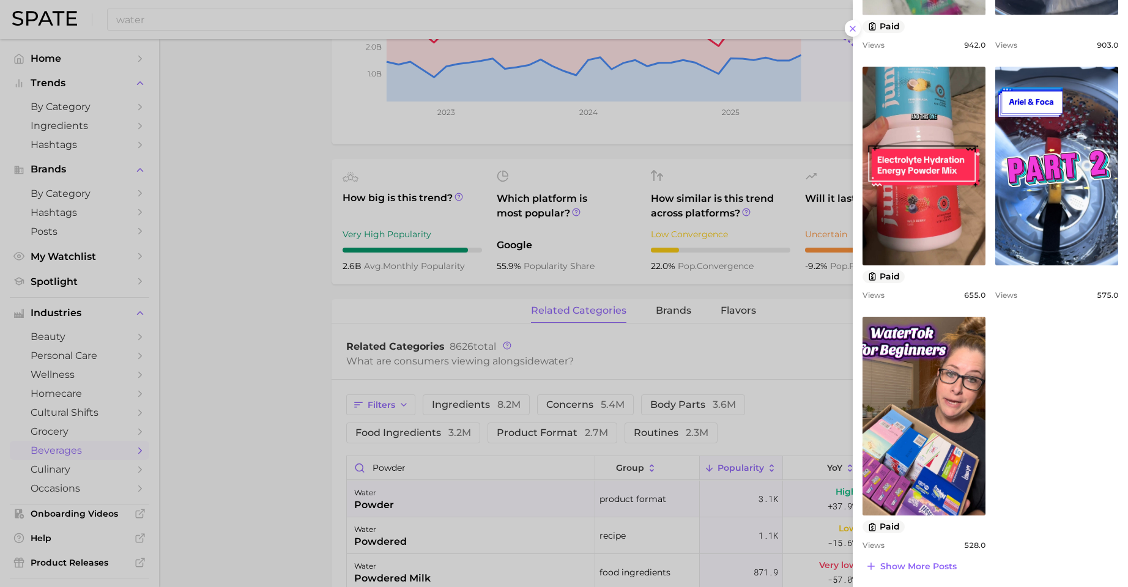
click at [899, 405] on div "view post on TikTok paid Views 942.0 view post on TikTok Views 903.0 view post …" at bounding box center [991, 183] width 256 height 734
click at [299, 475] on div at bounding box center [564, 293] width 1128 height 587
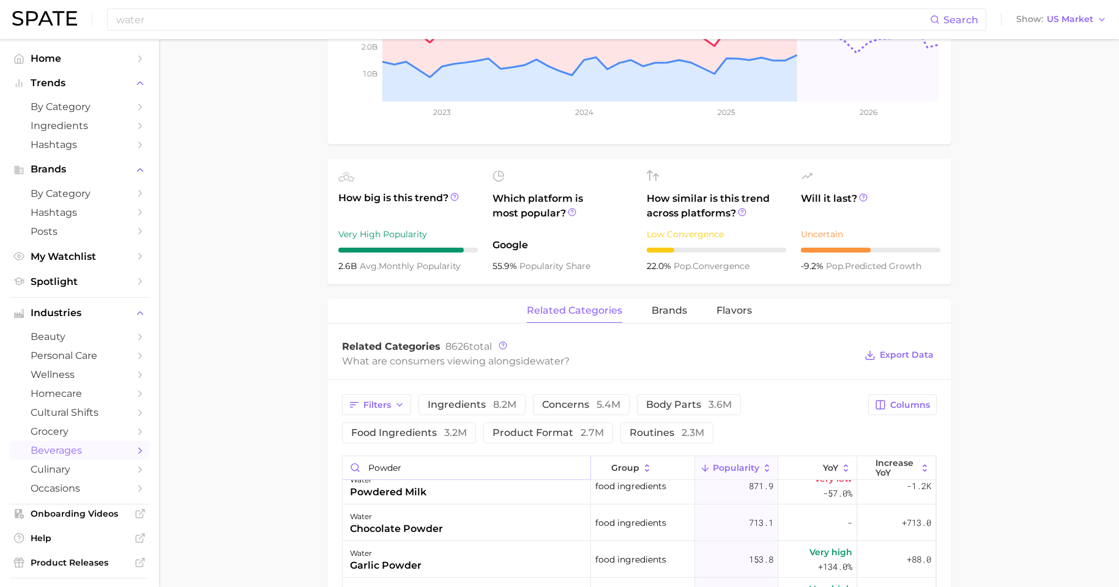
scroll to position [89, 0]
click at [260, 443] on main "1. other non-alcoholic beverages 2. water & sparkling water 3. water & sparklin…" at bounding box center [639, 412] width 960 height 1413
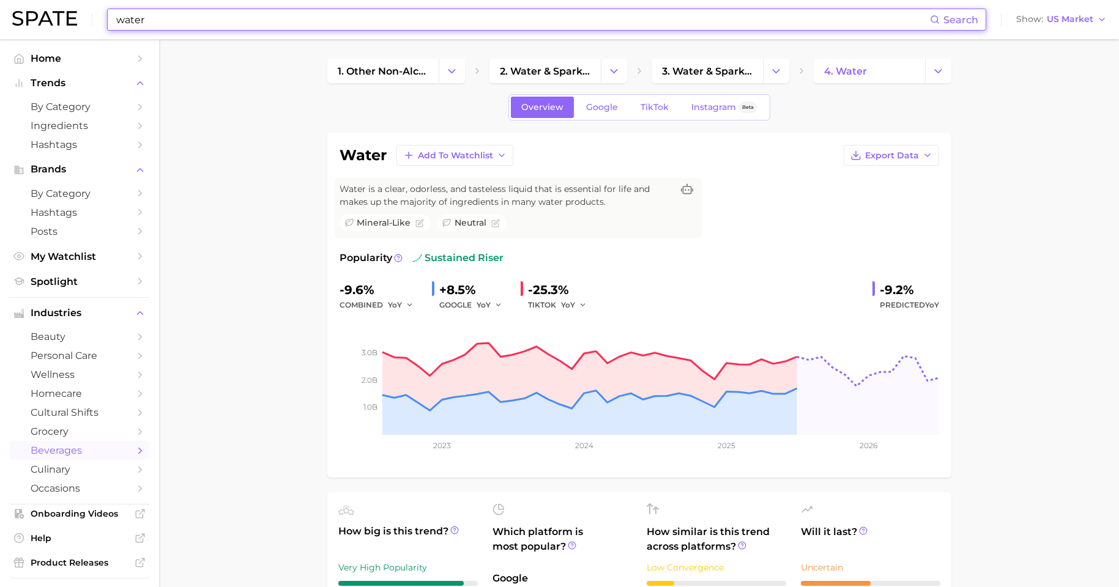
drag, startPoint x: 169, startPoint y: 24, endPoint x: -1, endPoint y: -4, distance: 173.1
click at [0, 0] on html "water Search Show US Market Home Trends by Category Ingredients Hashtags Brands…" at bounding box center [559, 293] width 1119 height 587
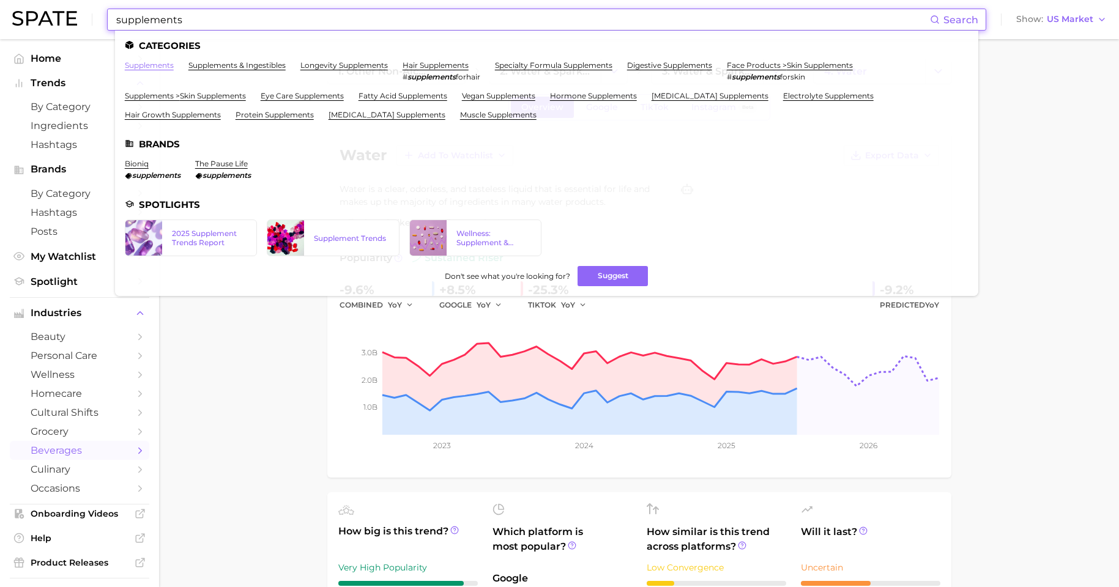
type input "supplements"
click at [139, 65] on link "supplements" at bounding box center [149, 65] width 49 height 9
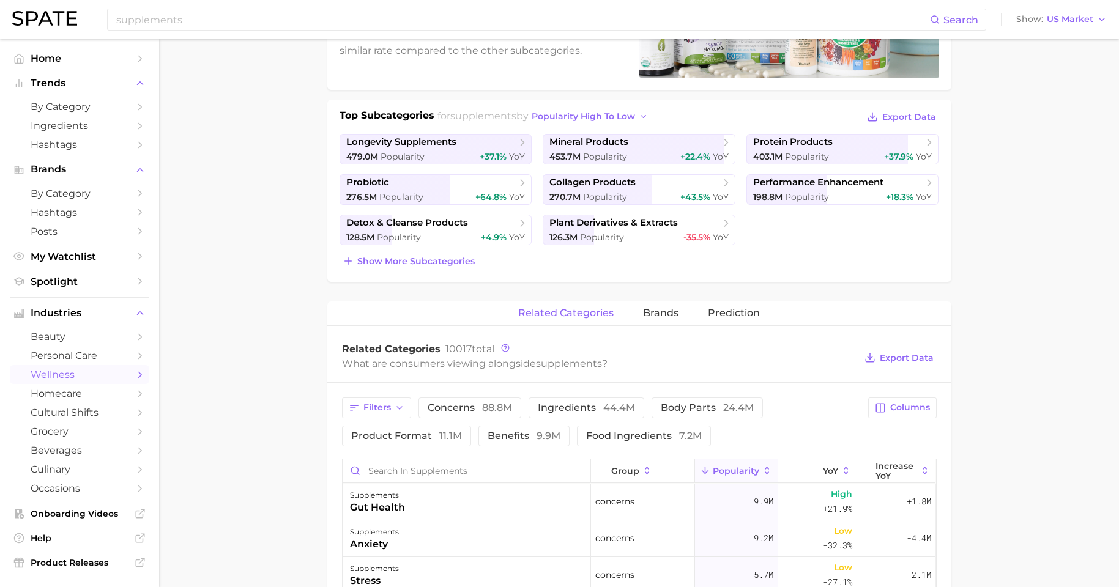
scroll to position [533, 0]
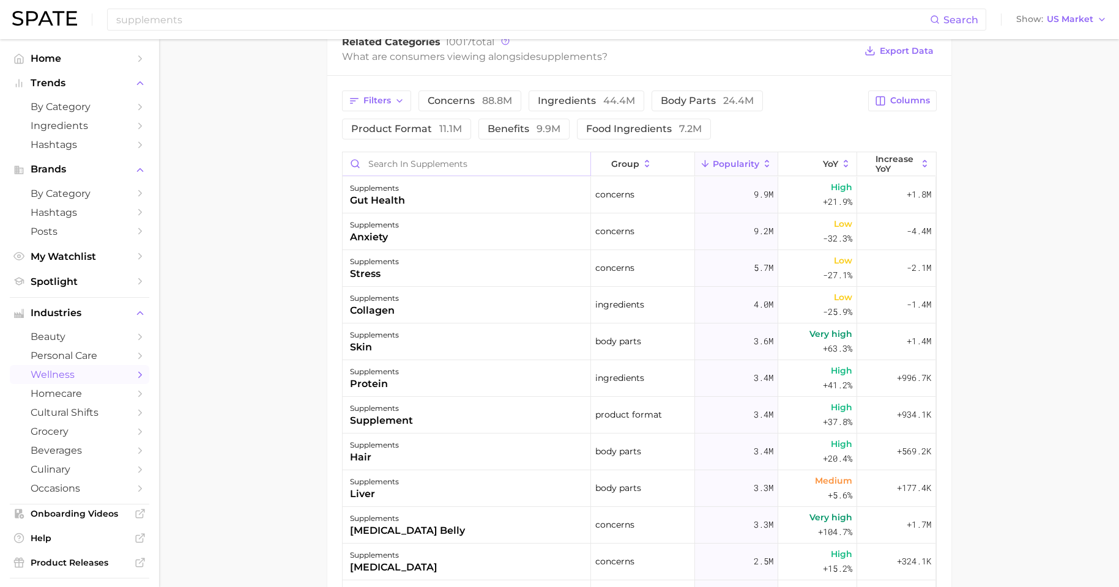
click at [416, 157] on input "Search in supplements" at bounding box center [467, 163] width 248 height 23
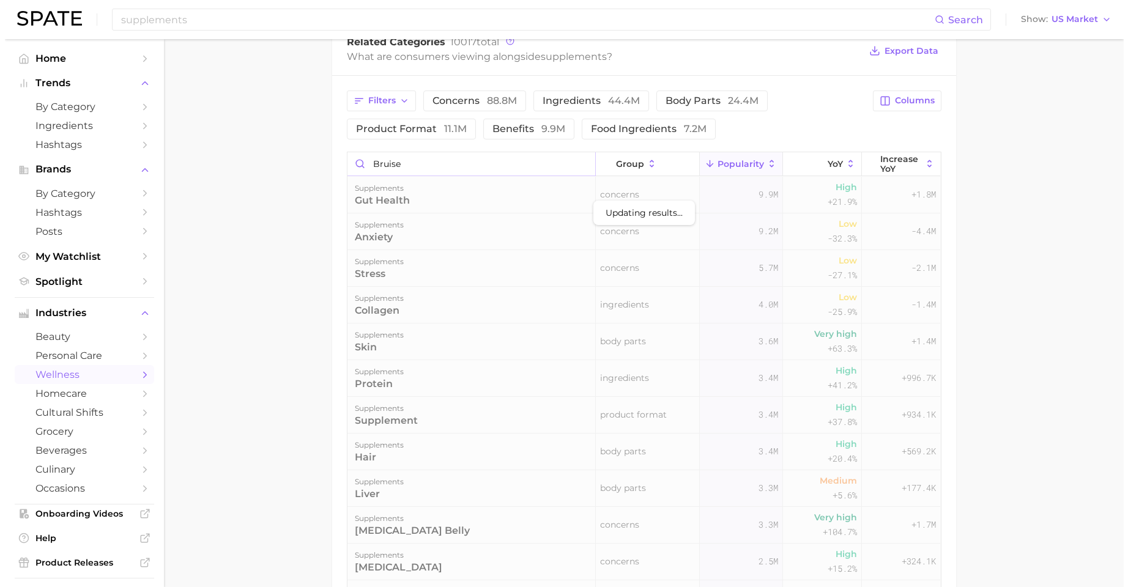
scroll to position [511, 0]
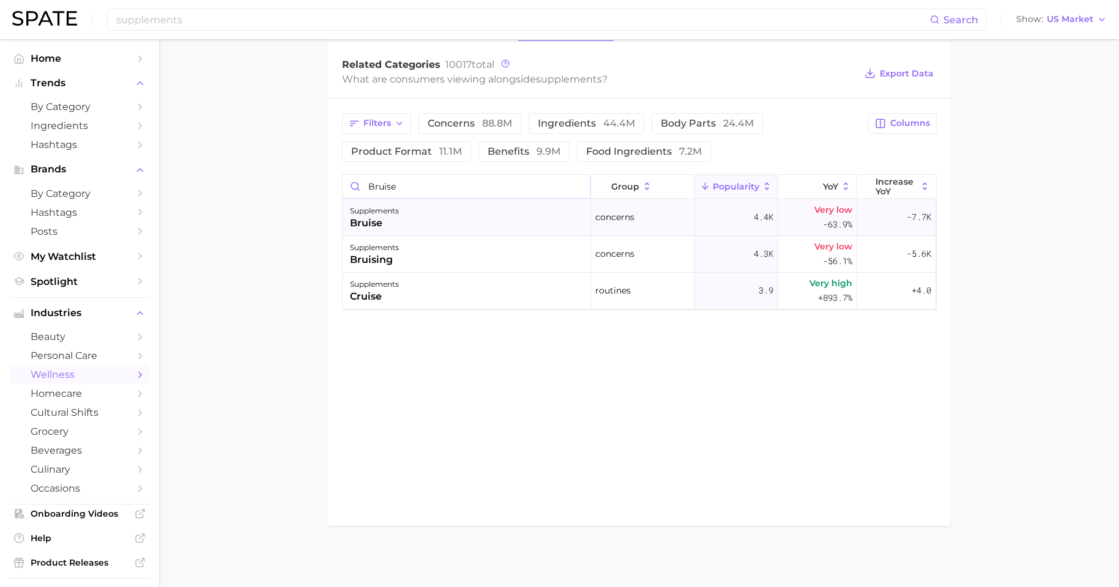
type input "bruise"
click at [416, 218] on div "supplements bruise" at bounding box center [467, 217] width 248 height 37
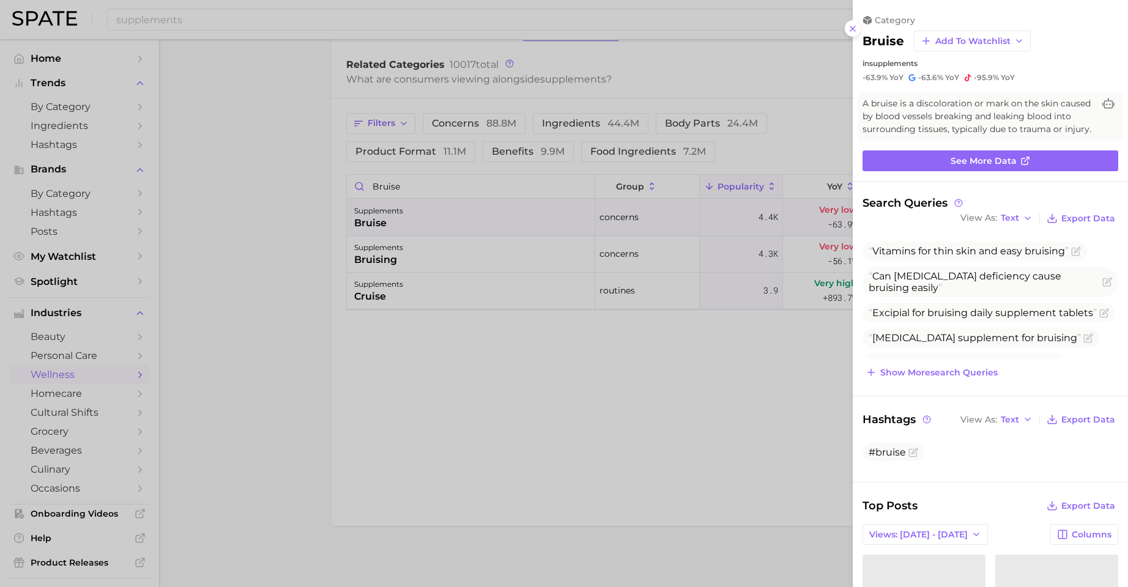
click at [654, 383] on div at bounding box center [564, 293] width 1128 height 587
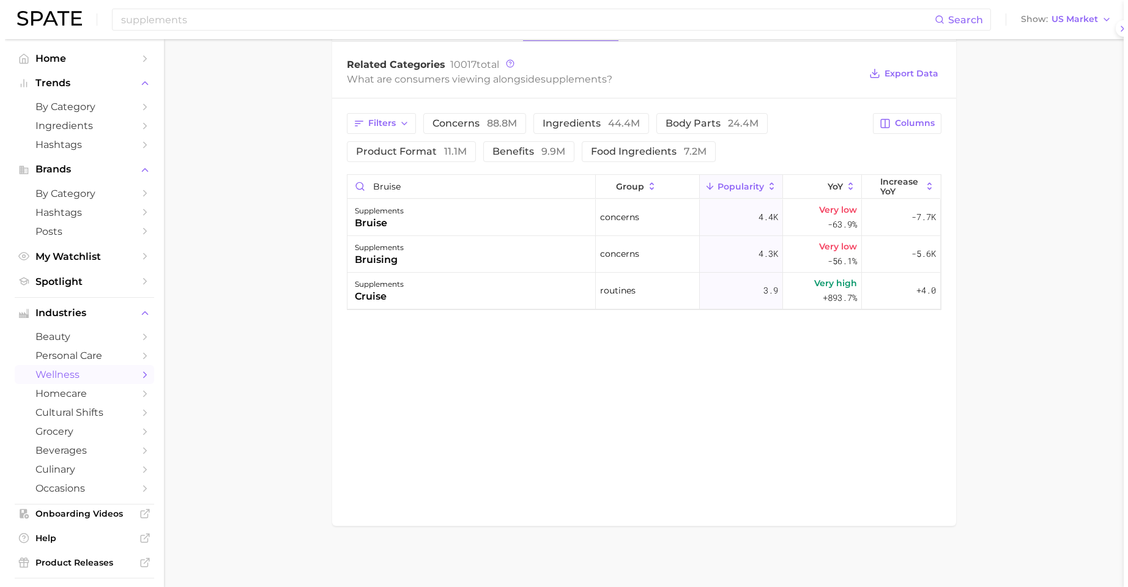
scroll to position [0, 0]
click at [499, 243] on div "supplements bruising" at bounding box center [467, 254] width 248 height 37
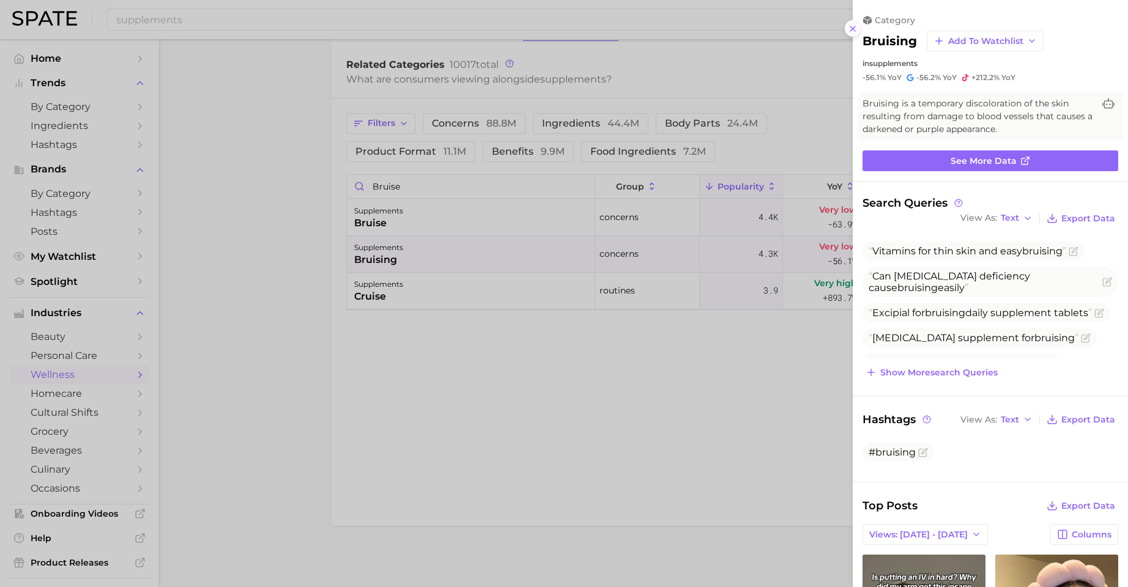
click at [849, 24] on icon at bounding box center [853, 29] width 10 height 10
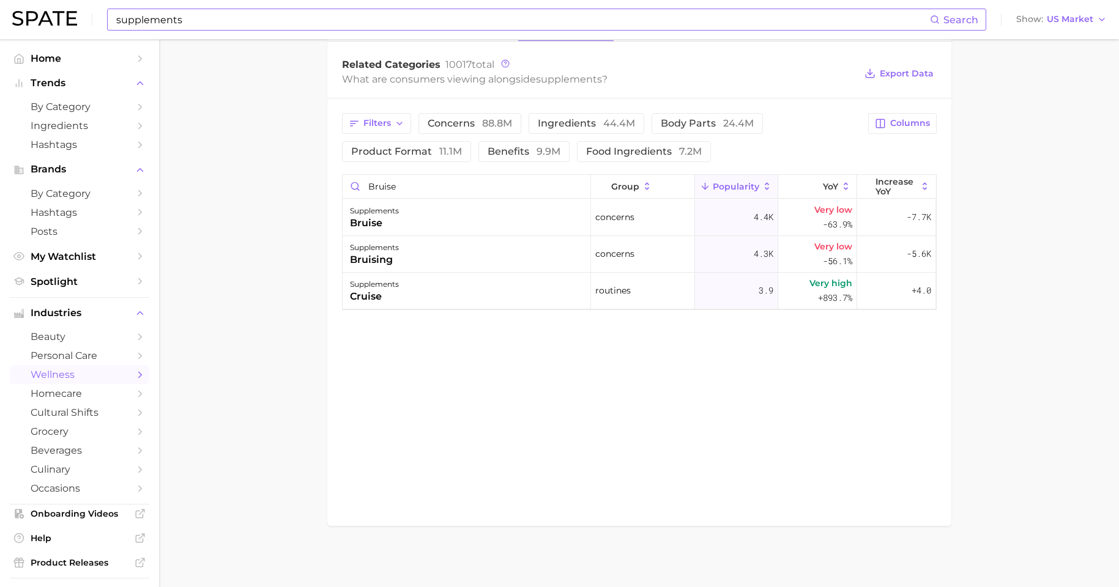
click at [141, 16] on input "supplements" at bounding box center [522, 19] width 815 height 21
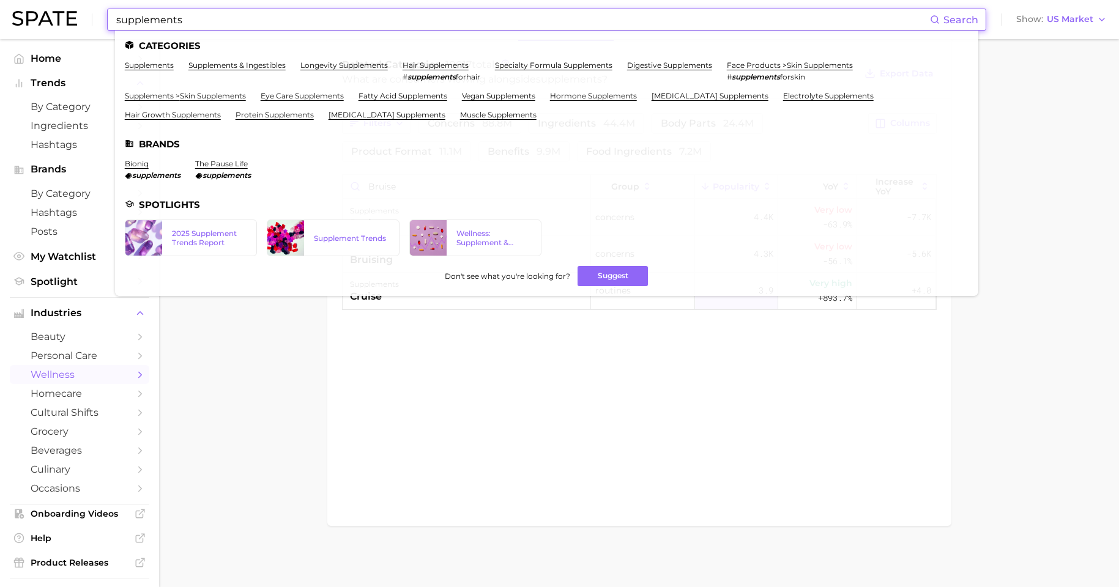
drag, startPoint x: 196, startPoint y: 18, endPoint x: 31, endPoint y: 3, distance: 165.9
click at [32, 5] on div "supplements Search Categories supplements supplements & ingestibles longevity s…" at bounding box center [559, 19] width 1094 height 39
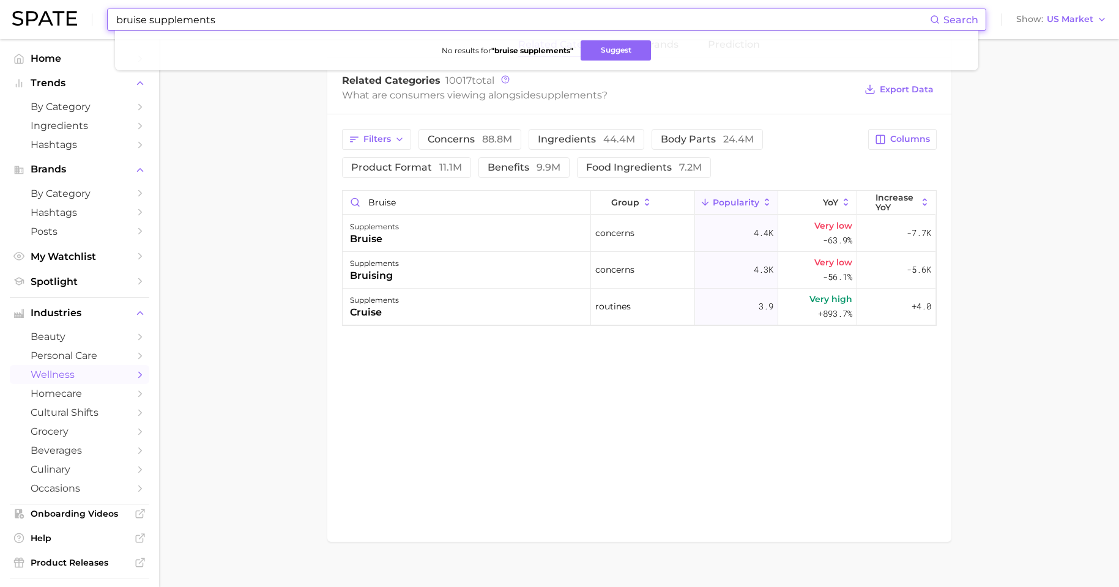
drag, startPoint x: 212, startPoint y: 16, endPoint x: 30, endPoint y: -9, distance: 184.0
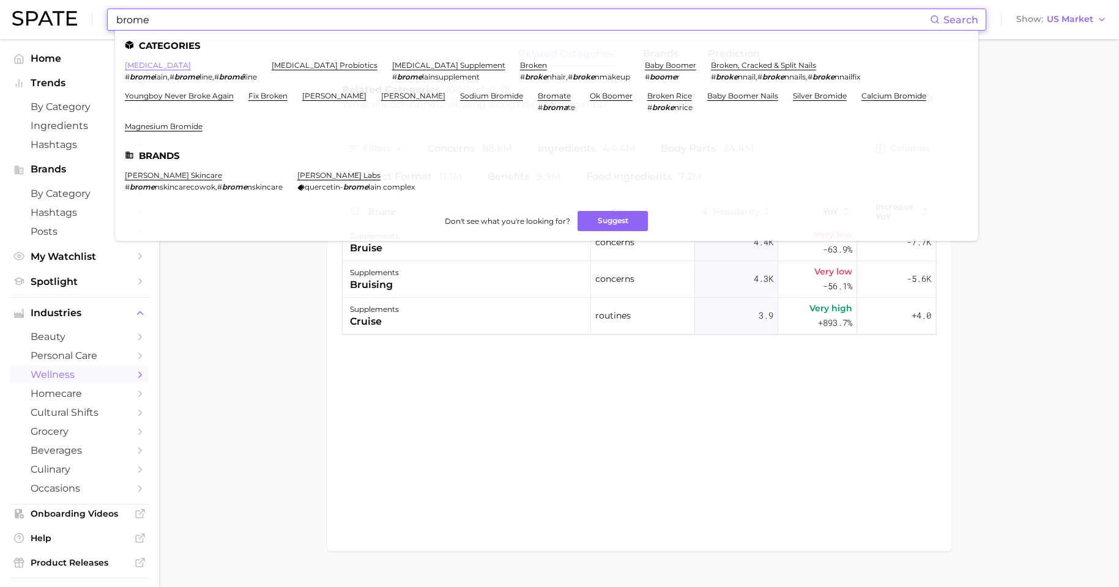
type input "brome"
click at [148, 63] on link "bromelain" at bounding box center [158, 65] width 66 height 9
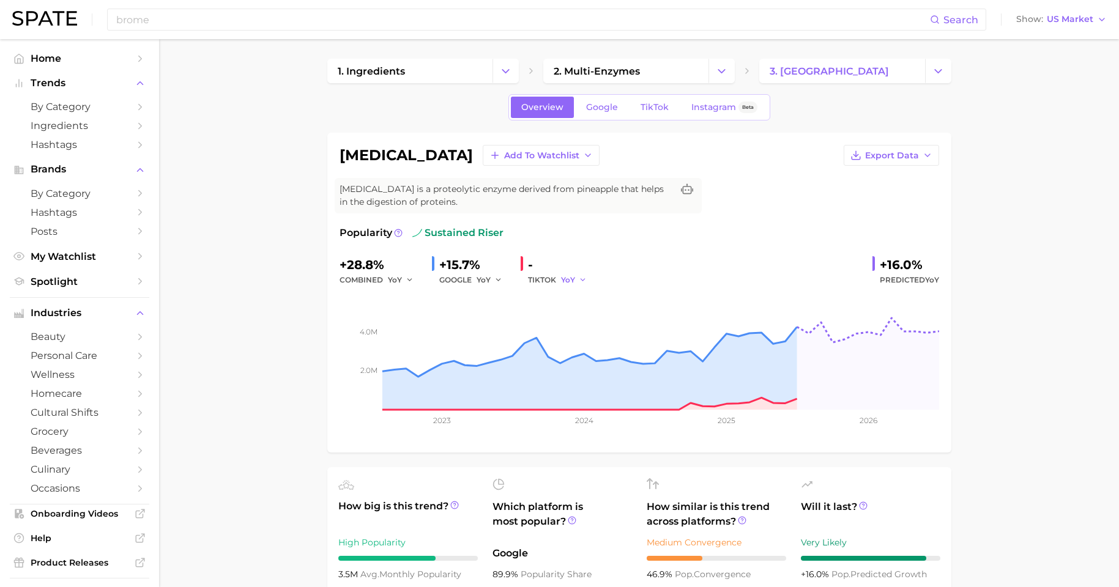
click at [579, 281] on icon "button" at bounding box center [583, 280] width 9 height 9
click at [527, 325] on button "QoQ" at bounding box center [528, 322] width 135 height 22
click at [478, 279] on span "YoY" at bounding box center [484, 280] width 14 height 10
click at [479, 322] on button "QoQ" at bounding box center [443, 322] width 135 height 22
click at [382, 278] on div "combined YoY" at bounding box center [381, 280] width 83 height 15
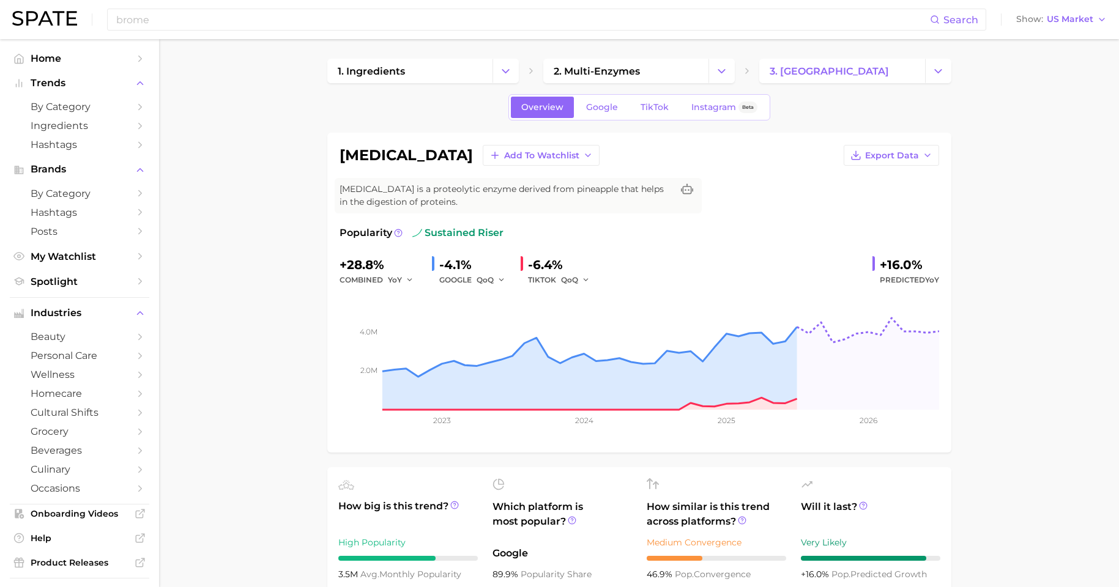
click at [418, 279] on div "YoY" at bounding box center [405, 280] width 34 height 15
click at [407, 281] on icon "button" at bounding box center [410, 280] width 9 height 9
click at [392, 302] on button "YoY" at bounding box center [355, 300] width 135 height 22
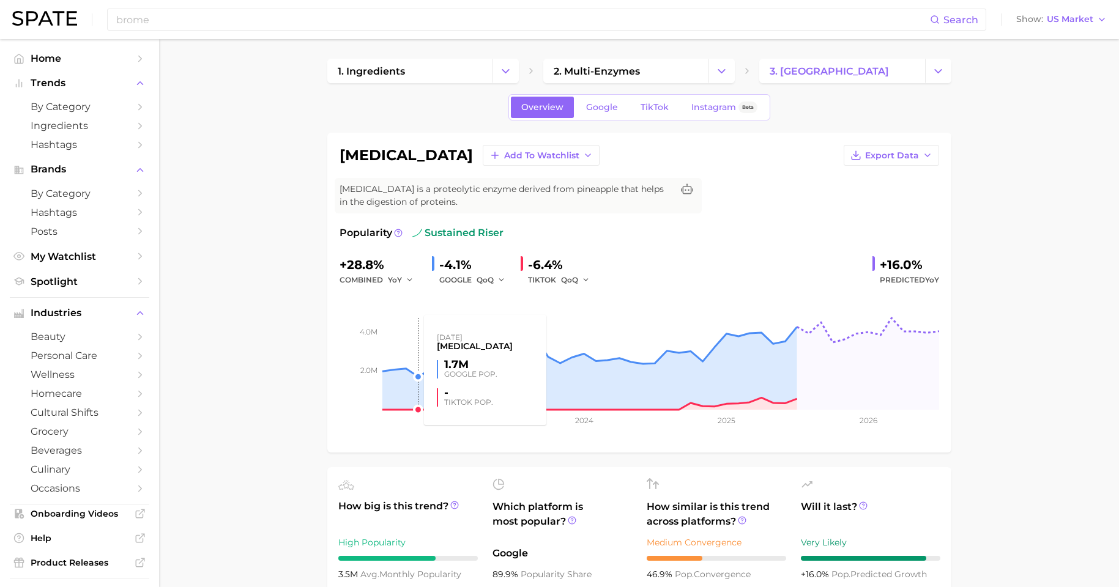
click at [411, 307] on rect at bounding box center [640, 349] width 600 height 122
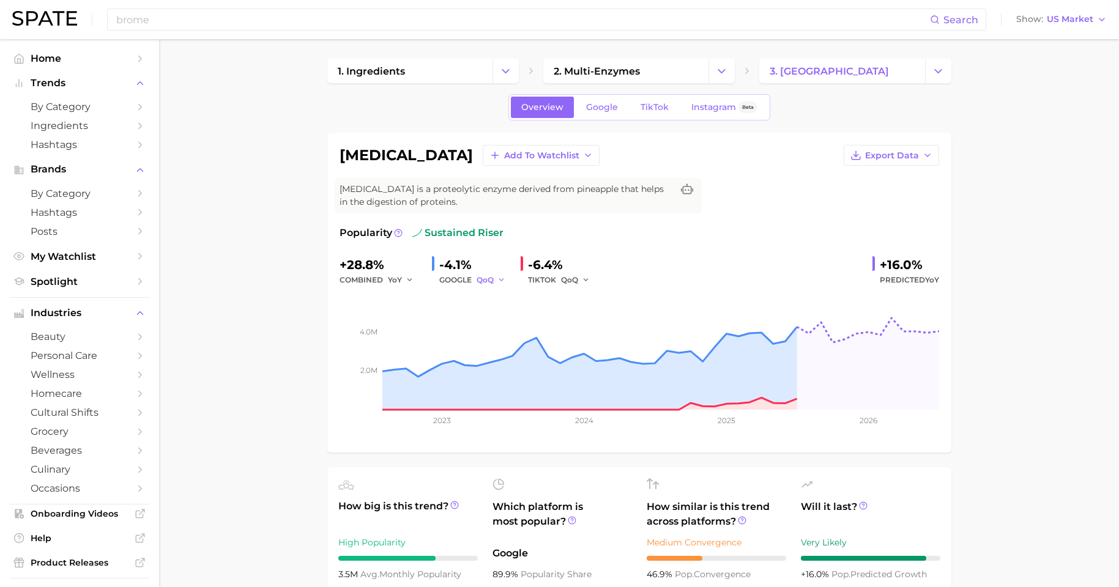
click at [496, 284] on button "QoQ" at bounding box center [491, 280] width 29 height 15
click at [455, 303] on button "YoY" at bounding box center [443, 300] width 135 height 22
click at [600, 114] on link "Google" at bounding box center [602, 107] width 53 height 21
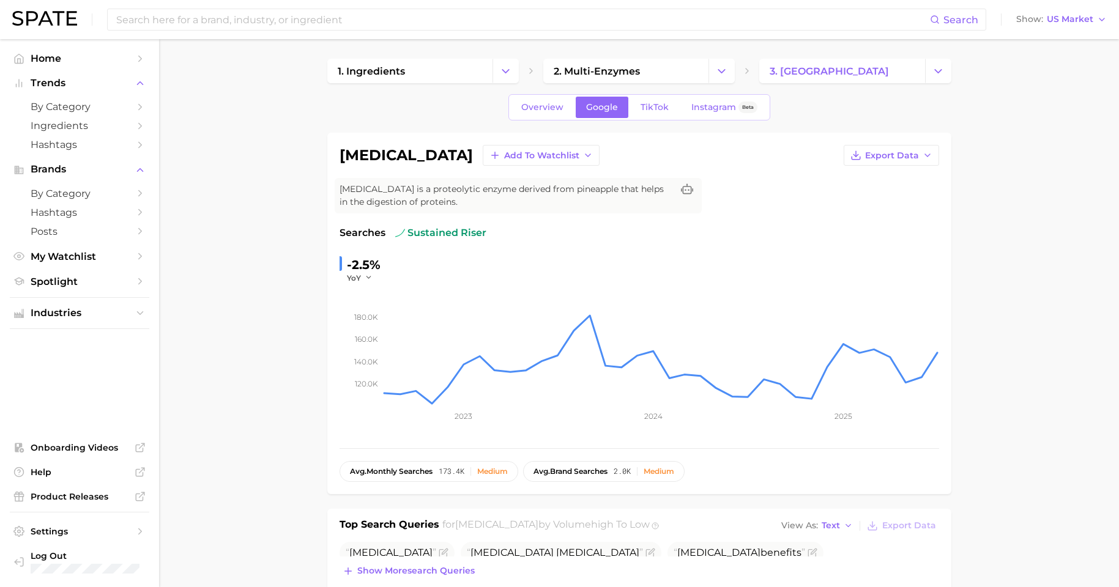
scroll to position [86, 0]
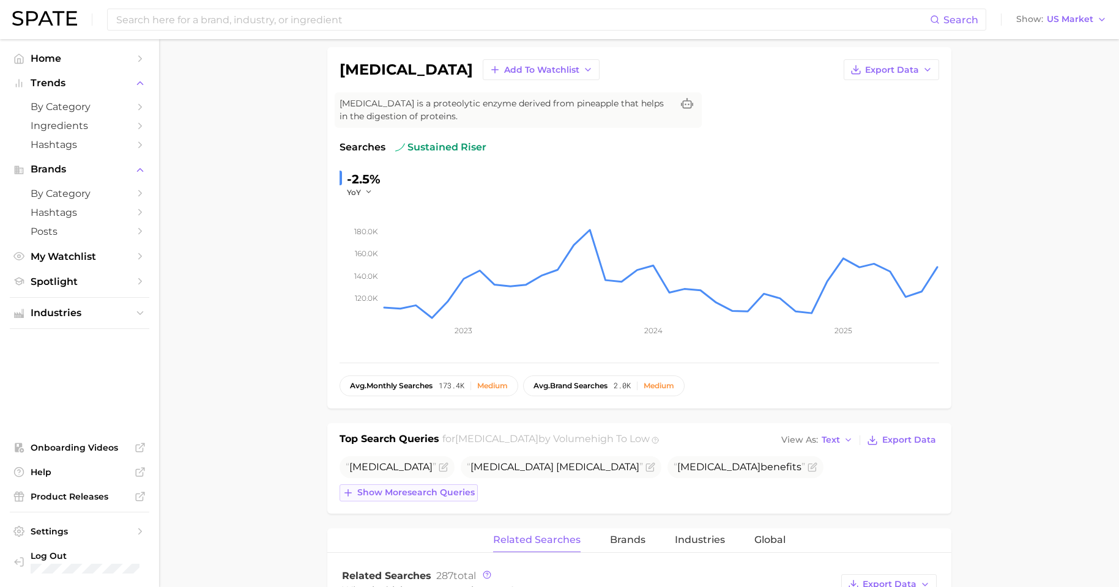
click at [467, 475] on span "Show more search queries" at bounding box center [415, 493] width 117 height 10
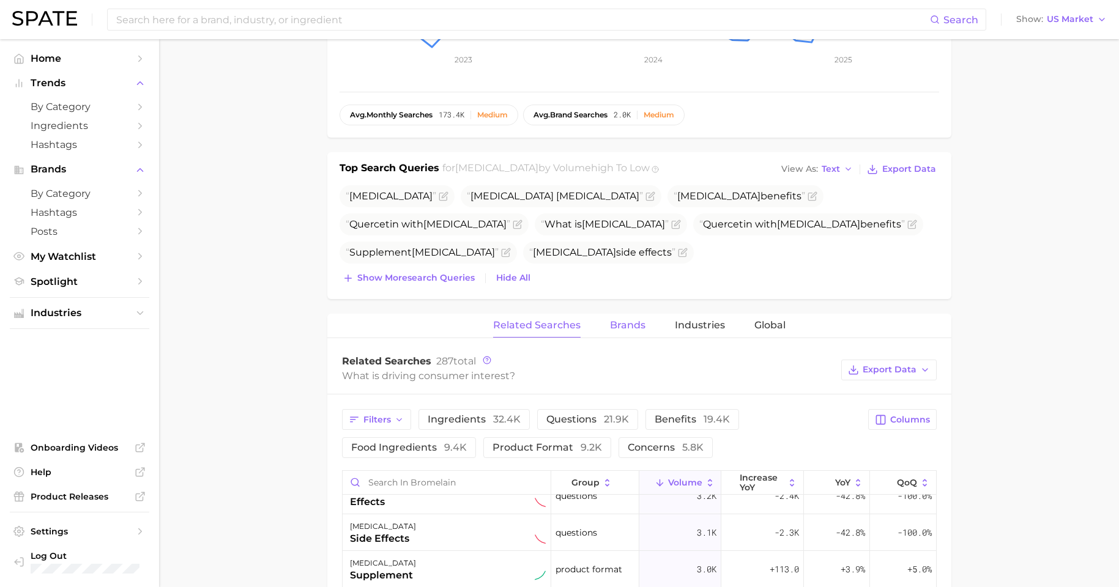
scroll to position [0, 0]
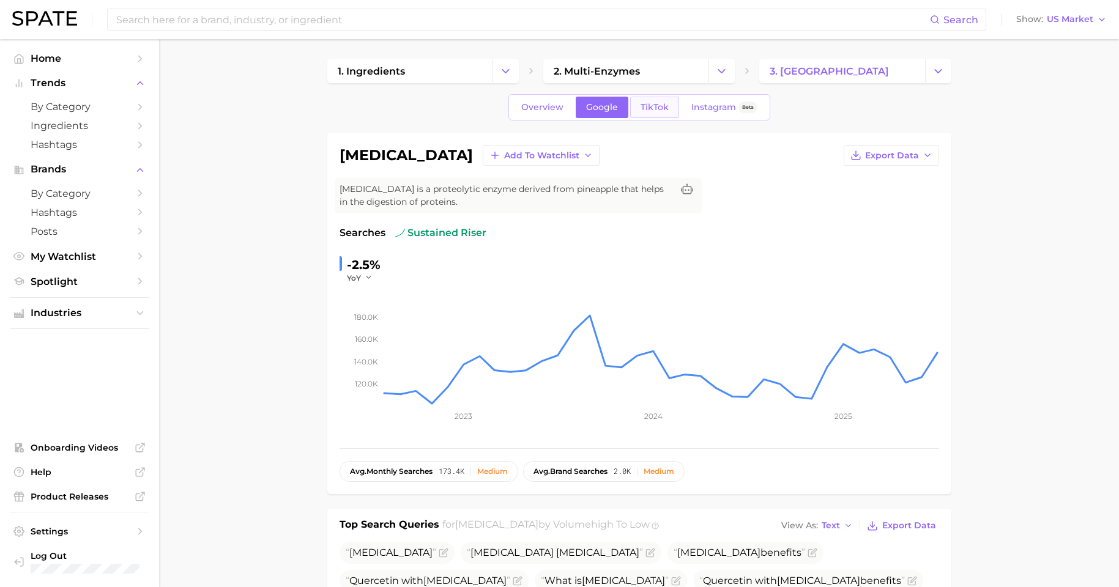
click at [653, 103] on span "TikTok" at bounding box center [655, 107] width 28 height 10
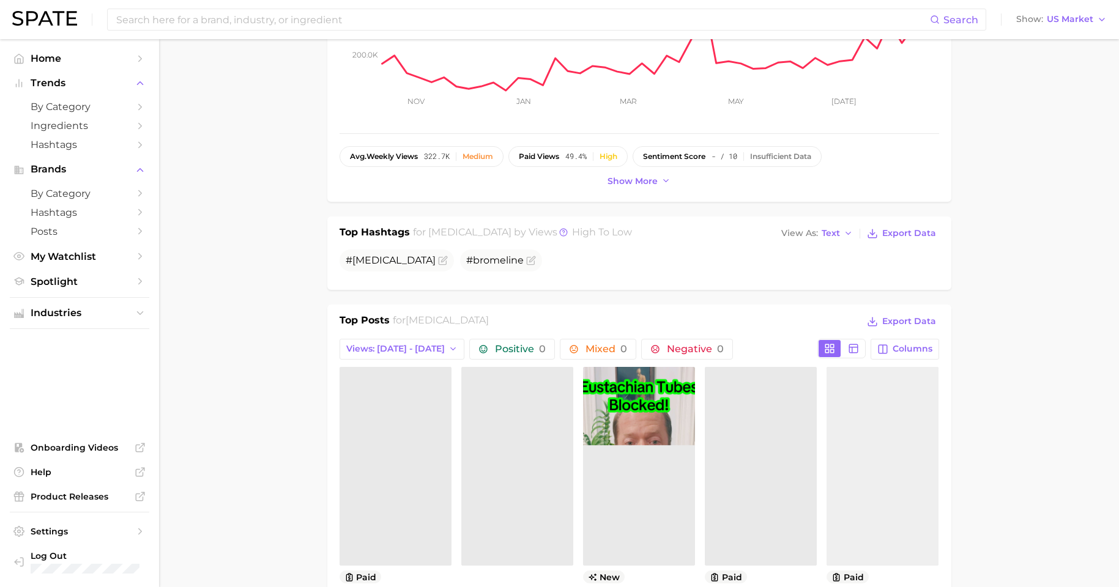
scroll to position [410, 0]
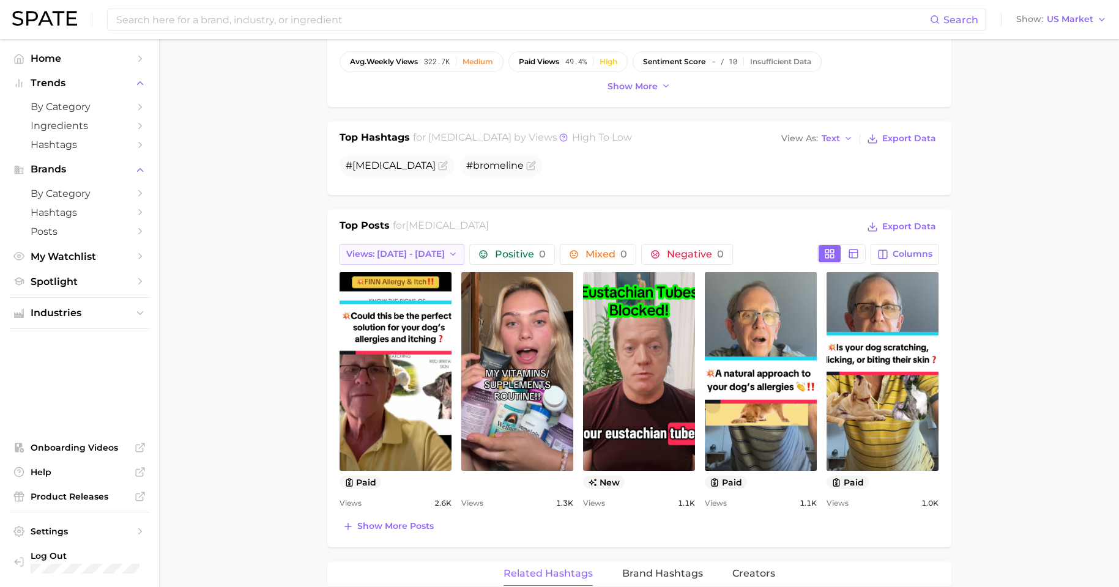
click at [393, 254] on span "Views: Aug 10 - 17" at bounding box center [395, 254] width 98 height 10
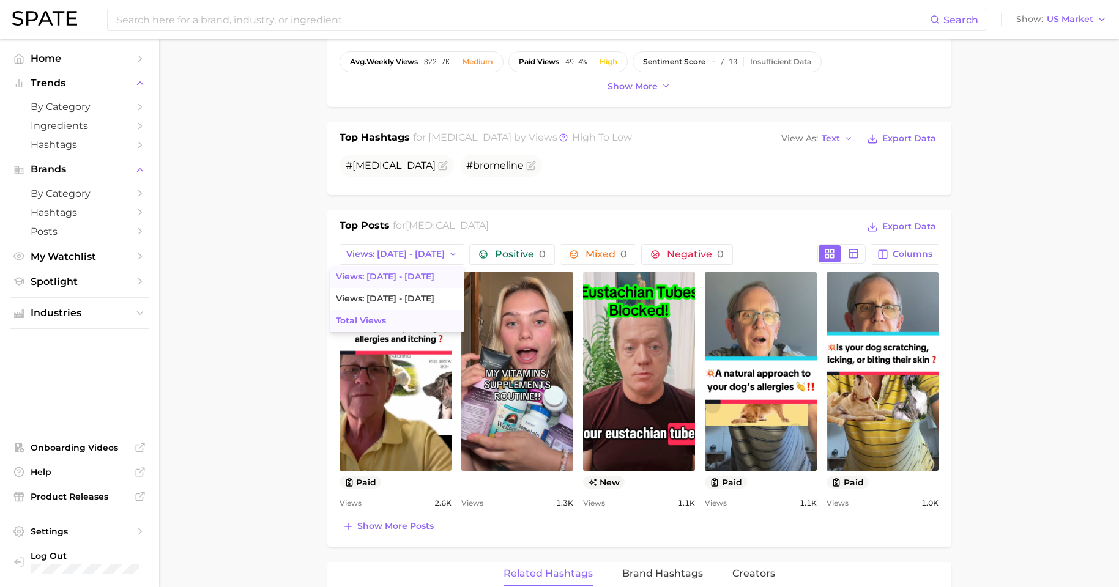
click at [406, 320] on button "Total Views" at bounding box center [397, 321] width 135 height 22
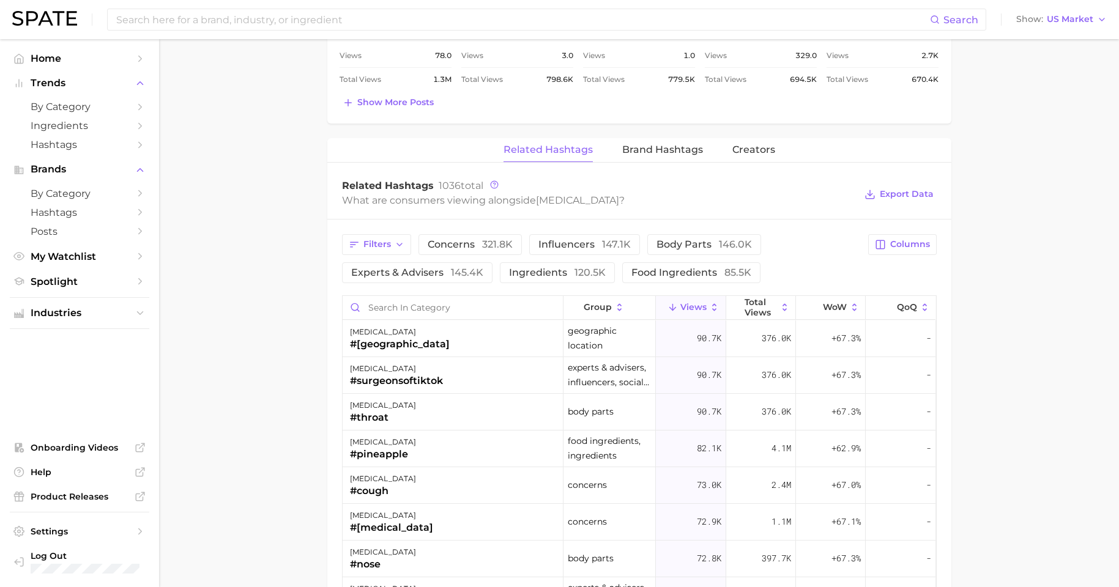
scroll to position [633, 0]
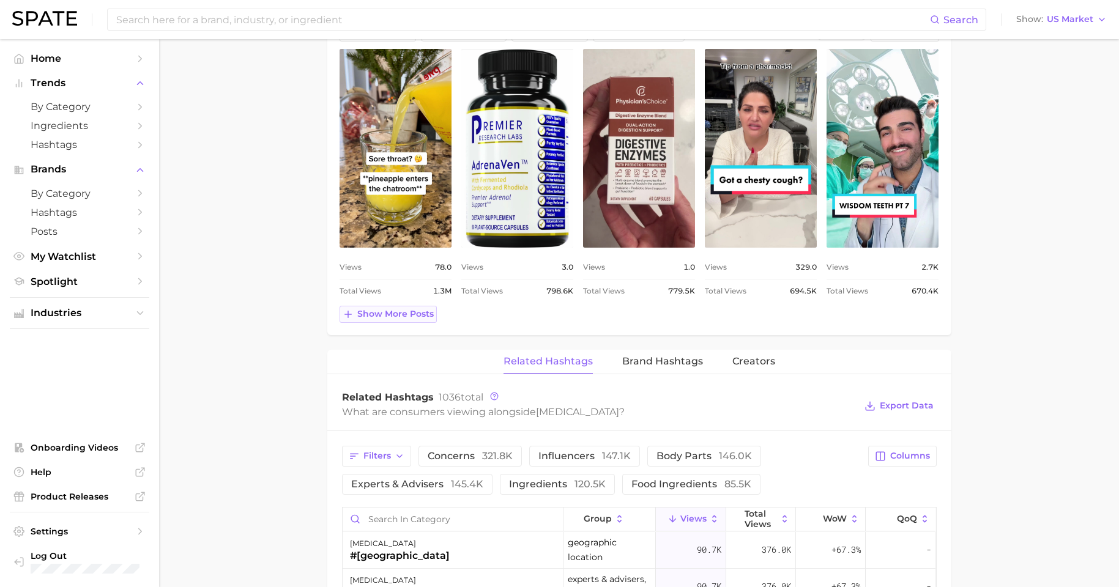
click at [409, 314] on span "Show more posts" at bounding box center [395, 314] width 76 height 10
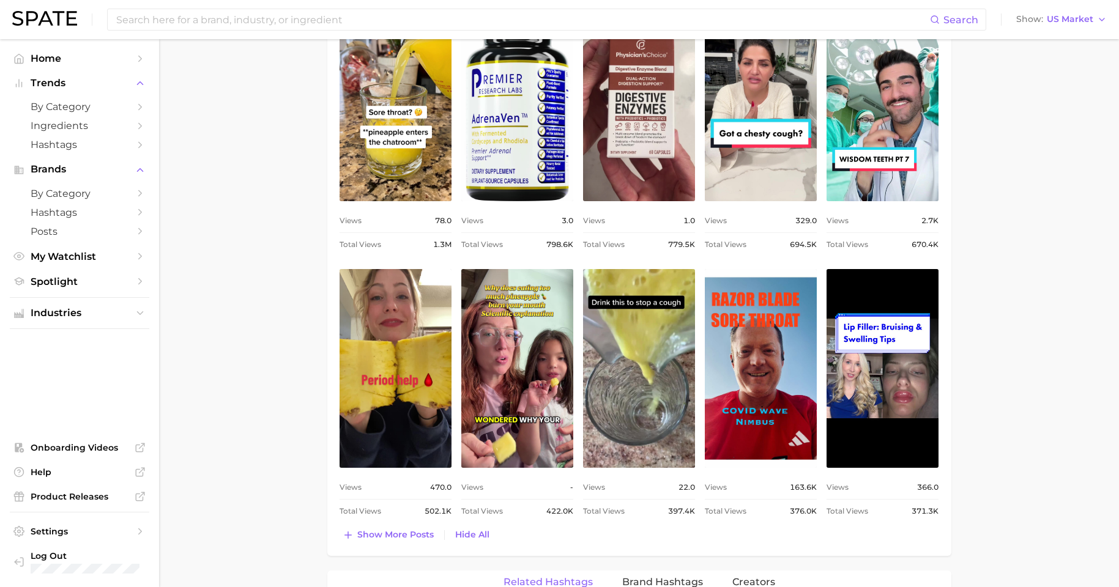
scroll to position [828, 0]
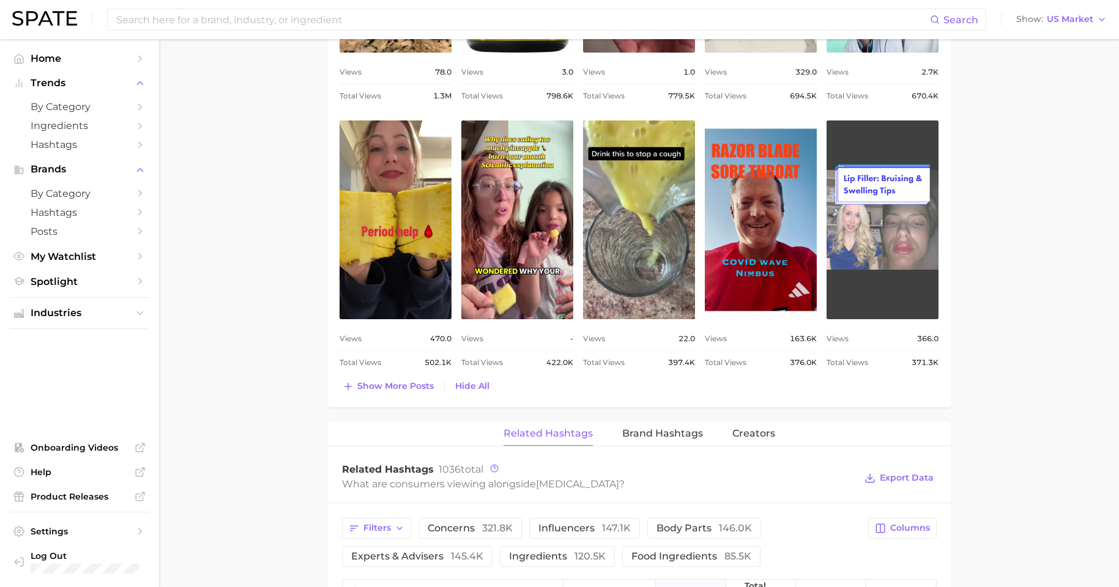
click at [852, 231] on link "view post on TikTok" at bounding box center [883, 220] width 112 height 199
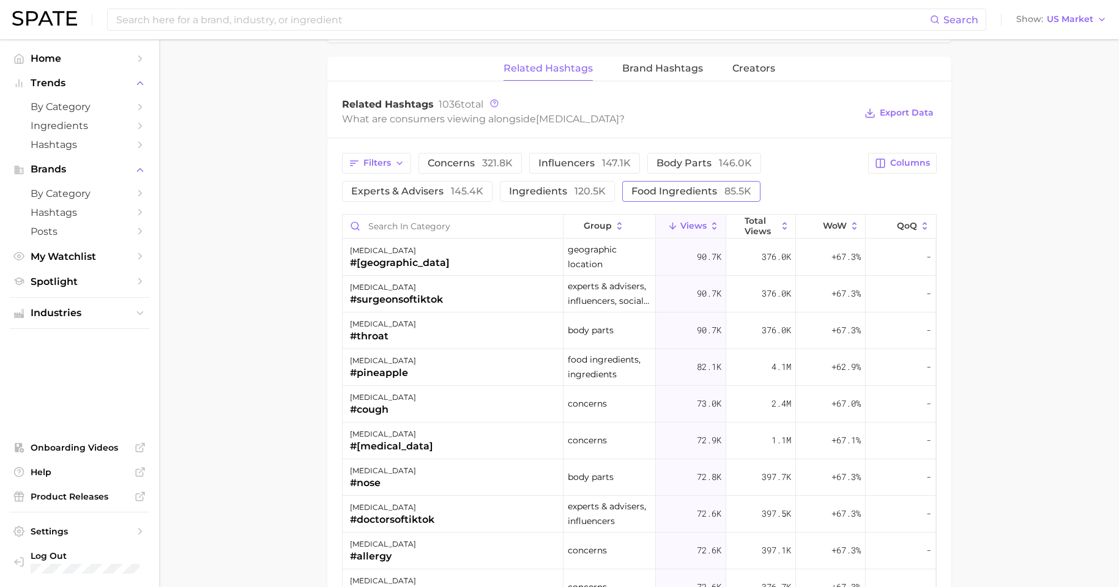
scroll to position [611, 0]
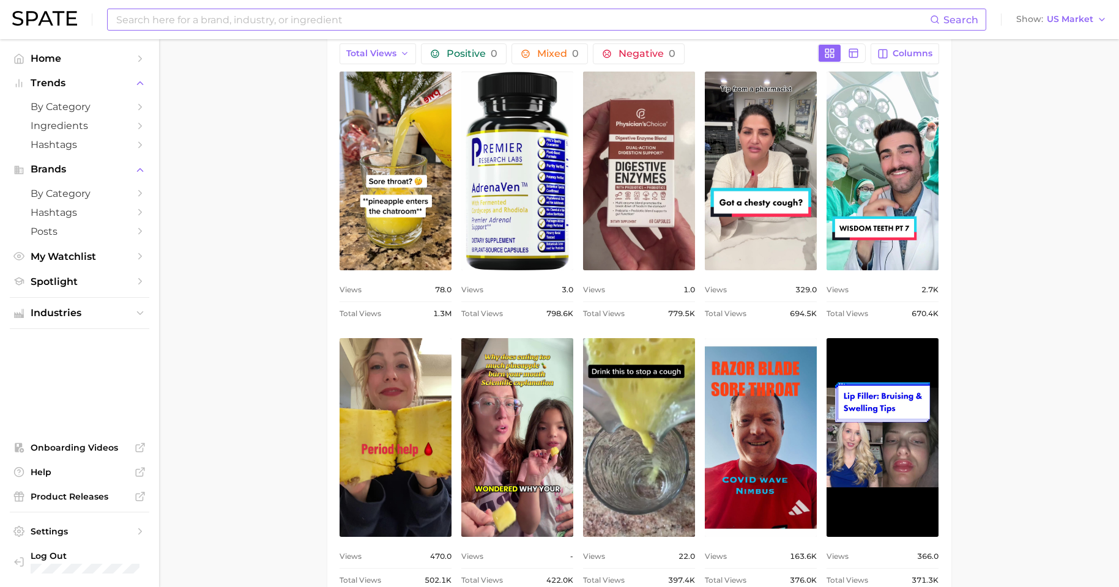
click at [219, 21] on input at bounding box center [522, 19] width 815 height 21
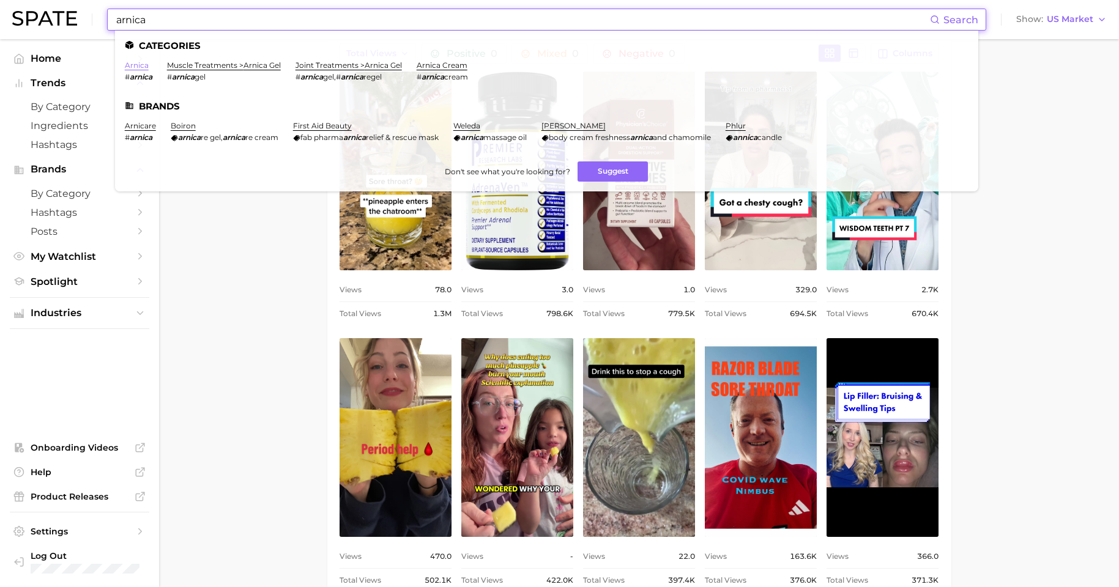
type input "arnica"
click at [136, 66] on link "arnica" at bounding box center [137, 65] width 24 height 9
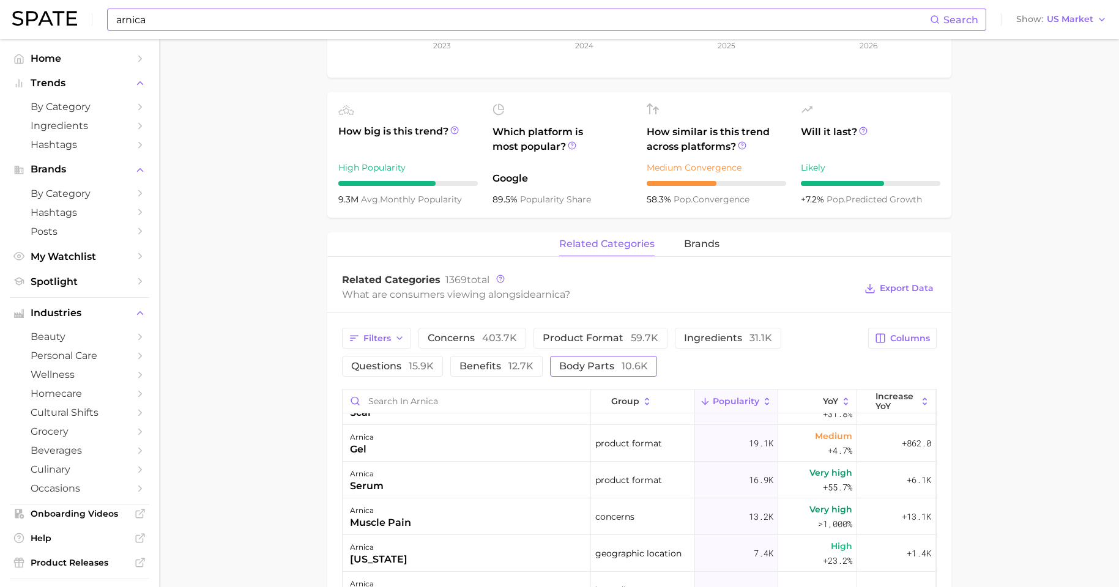
scroll to position [239, 0]
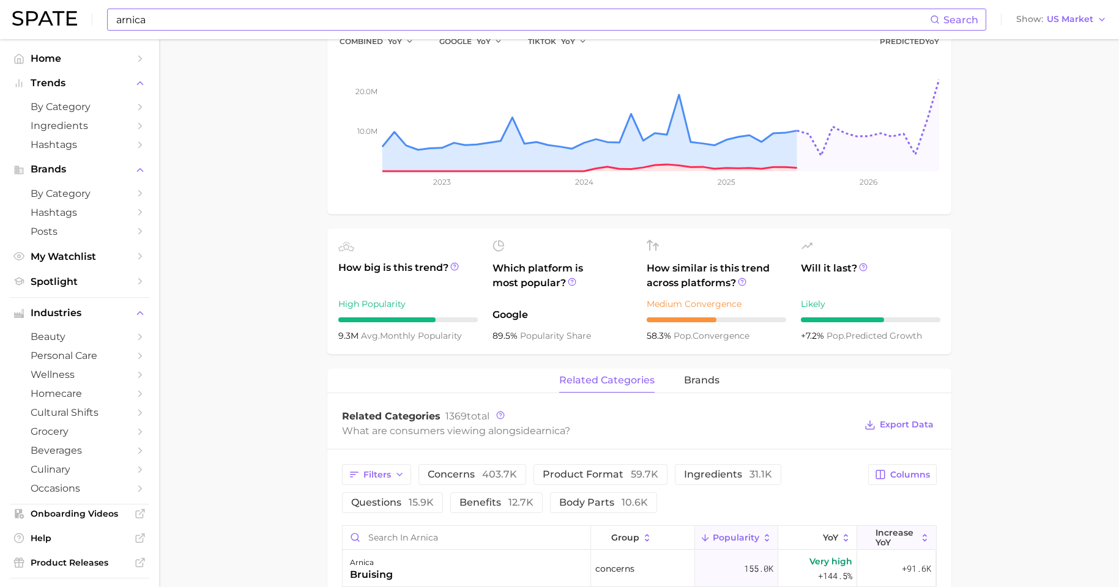
click at [875, 475] on span "Increase YoY" at bounding box center [896, 538] width 42 height 20
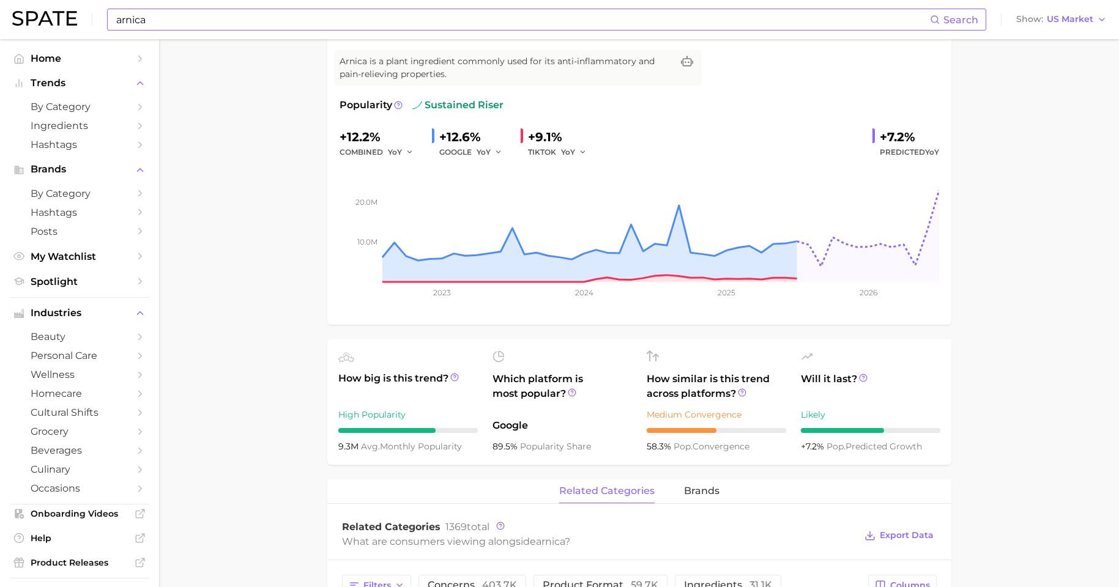
scroll to position [0, 0]
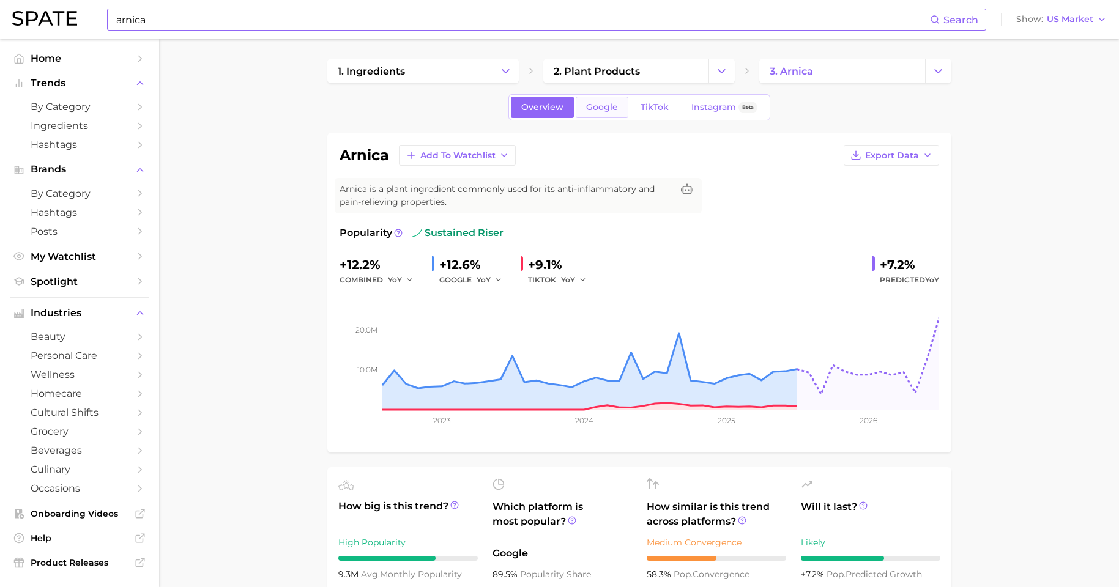
click at [593, 100] on link "Google" at bounding box center [602, 107] width 53 height 21
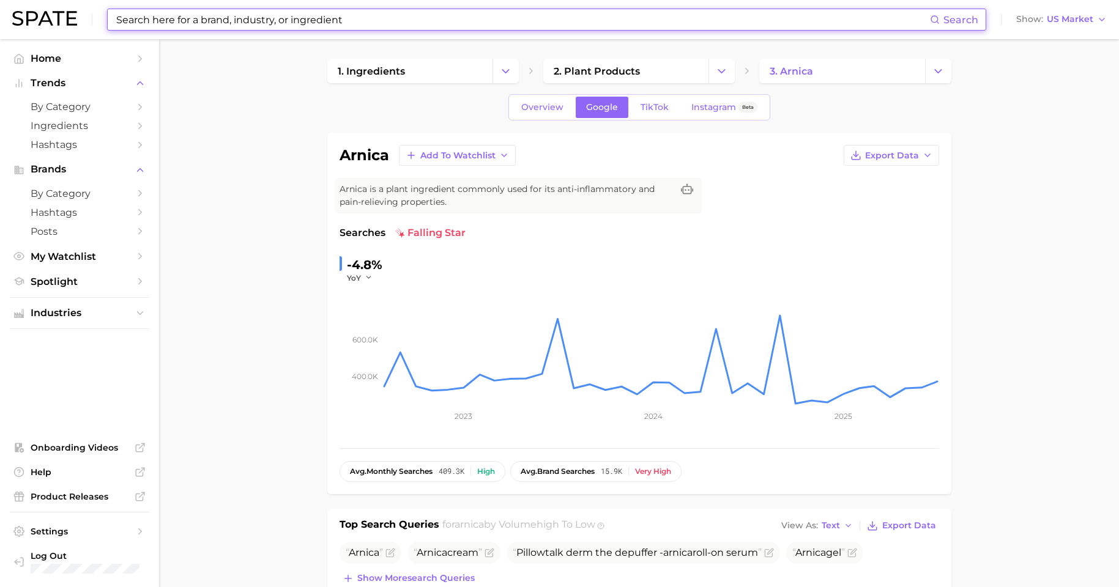
scroll to position [62, 0]
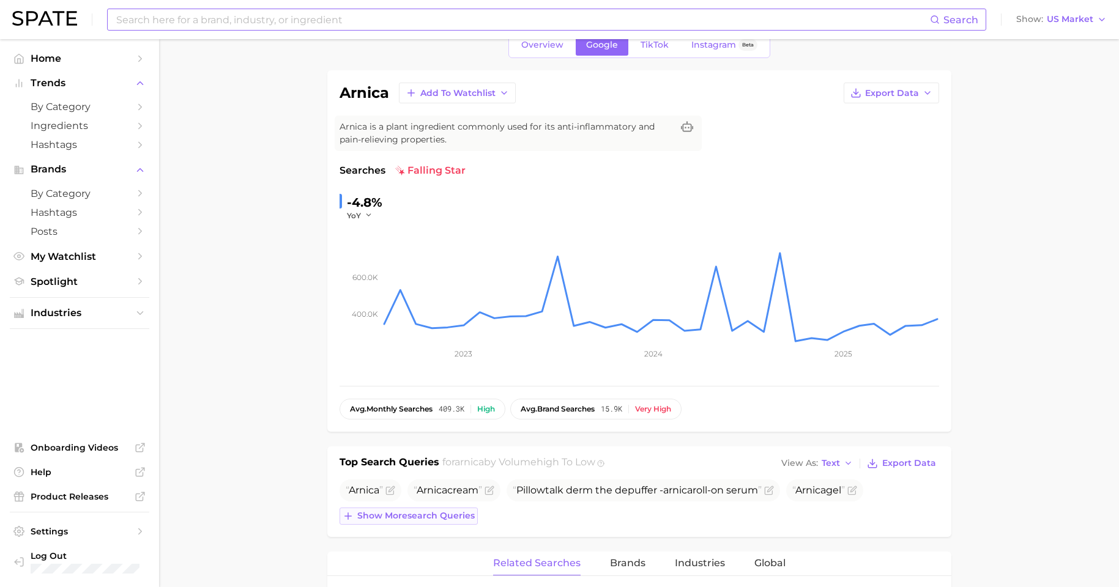
click at [390, 475] on span "Show more search queries" at bounding box center [415, 516] width 117 height 10
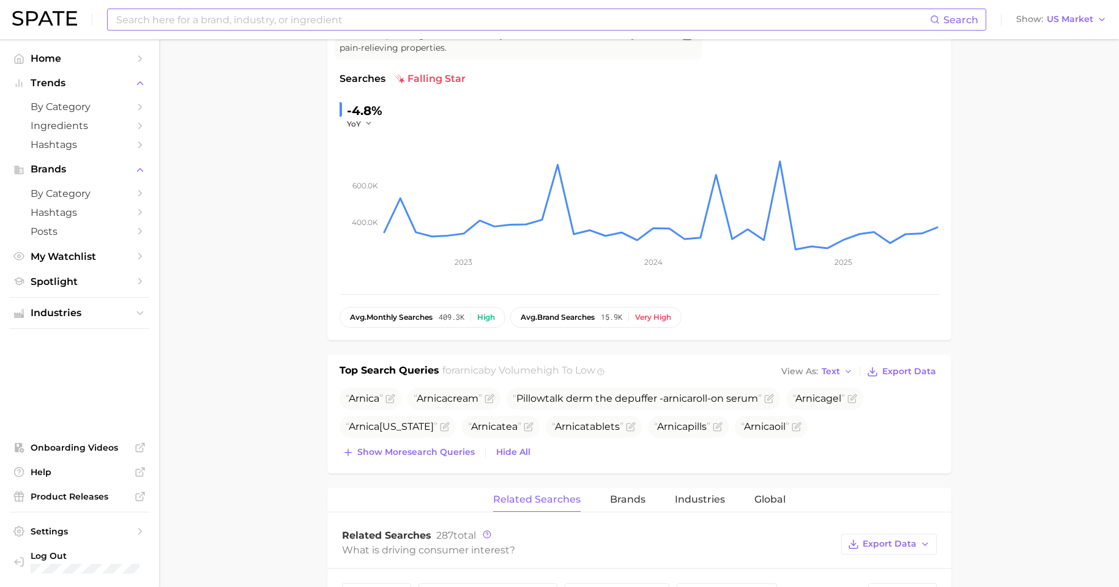
scroll to position [0, 0]
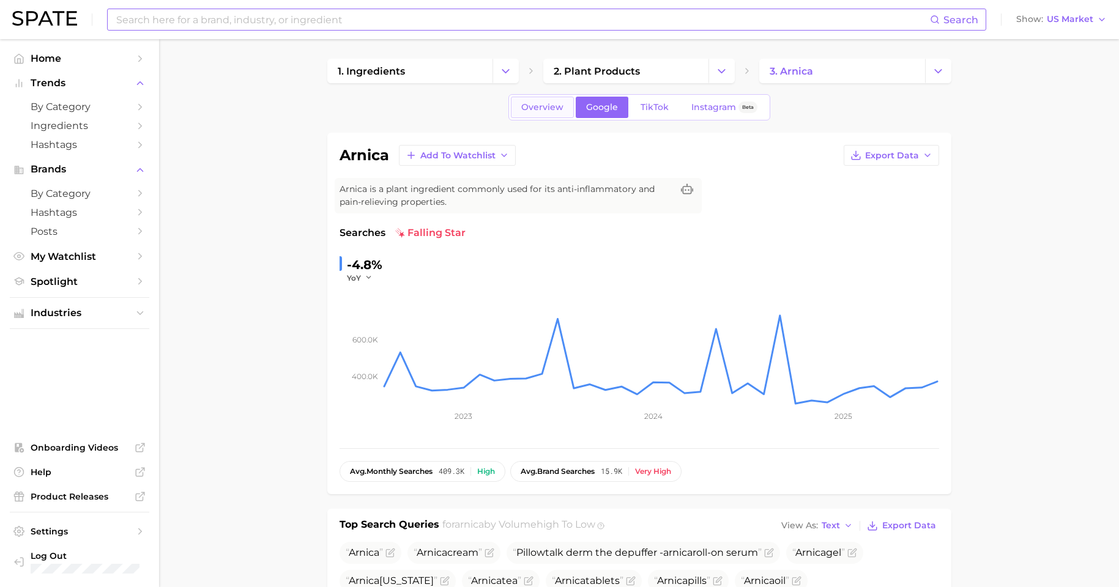
click at [554, 109] on span "Overview" at bounding box center [542, 107] width 42 height 10
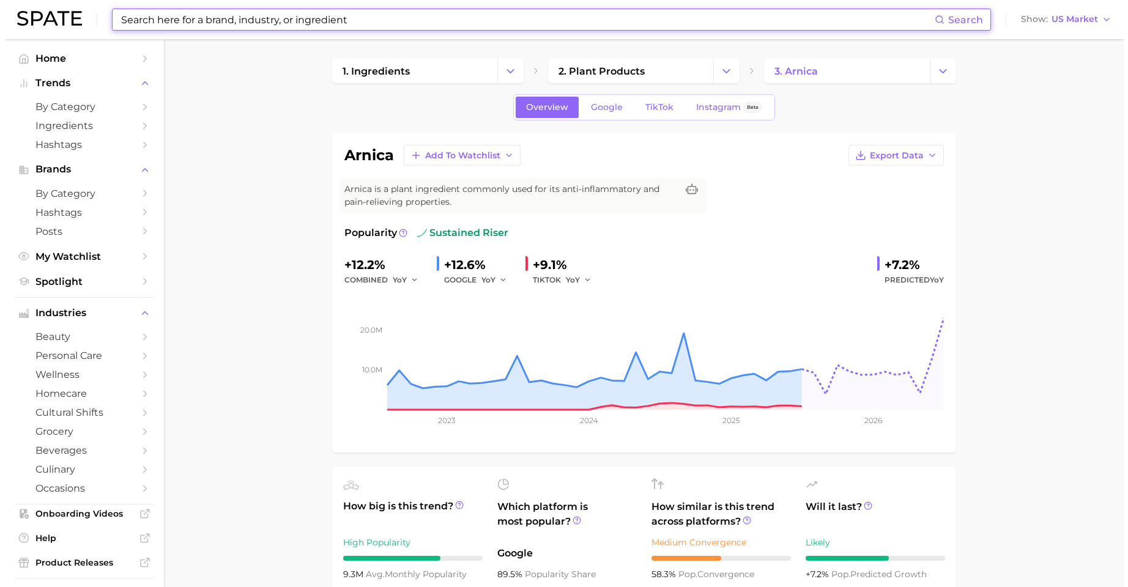
scroll to position [333, 0]
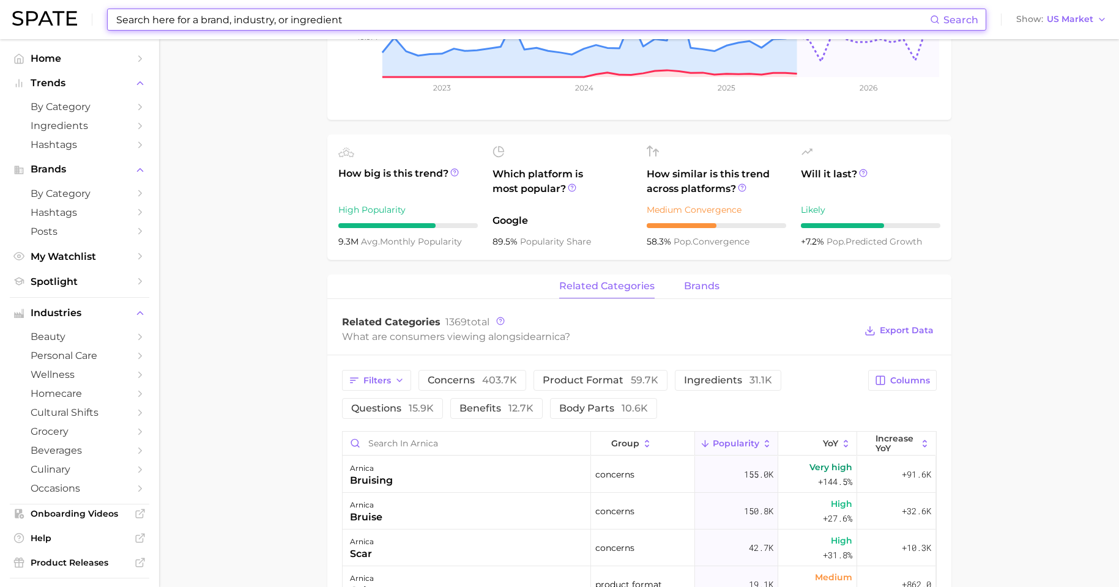
click at [702, 290] on span "brands" at bounding box center [701, 286] width 35 height 11
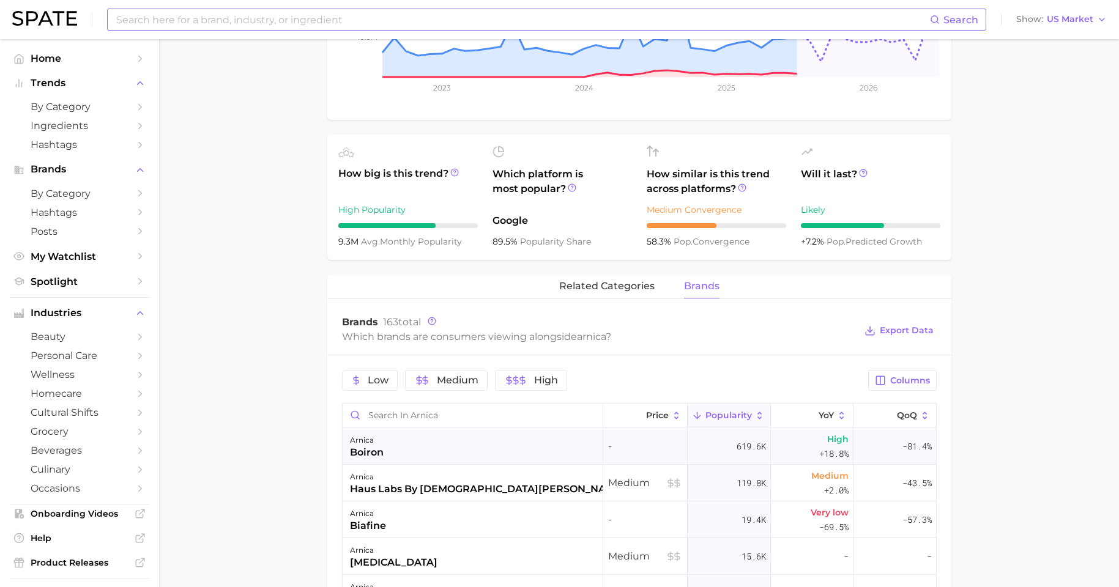
click at [448, 455] on div "arnica boiron" at bounding box center [473, 446] width 261 height 37
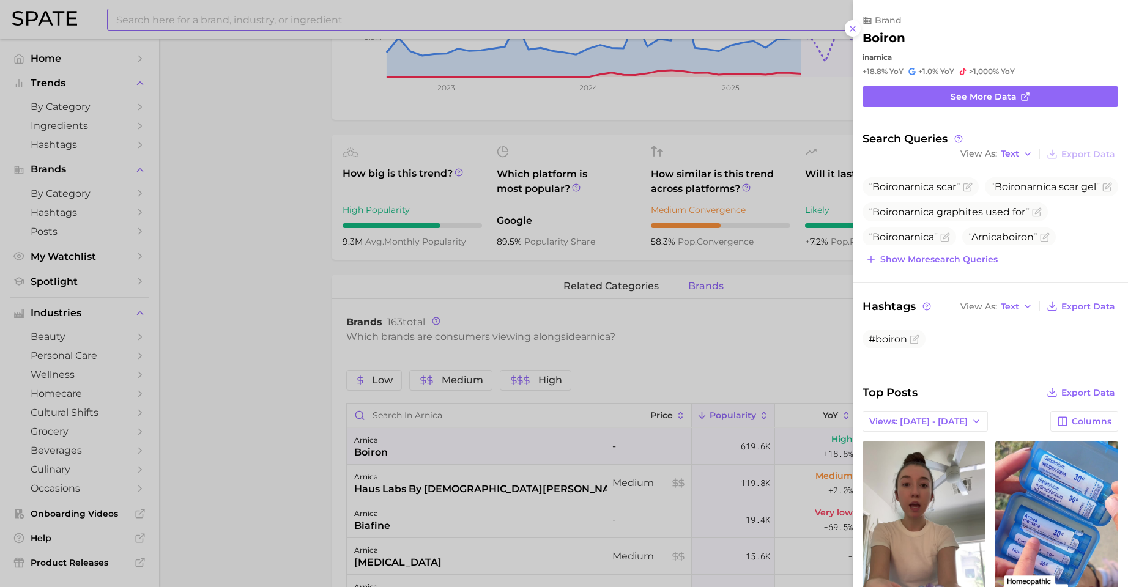
scroll to position [0, 0]
click at [278, 406] on div at bounding box center [564, 293] width 1128 height 587
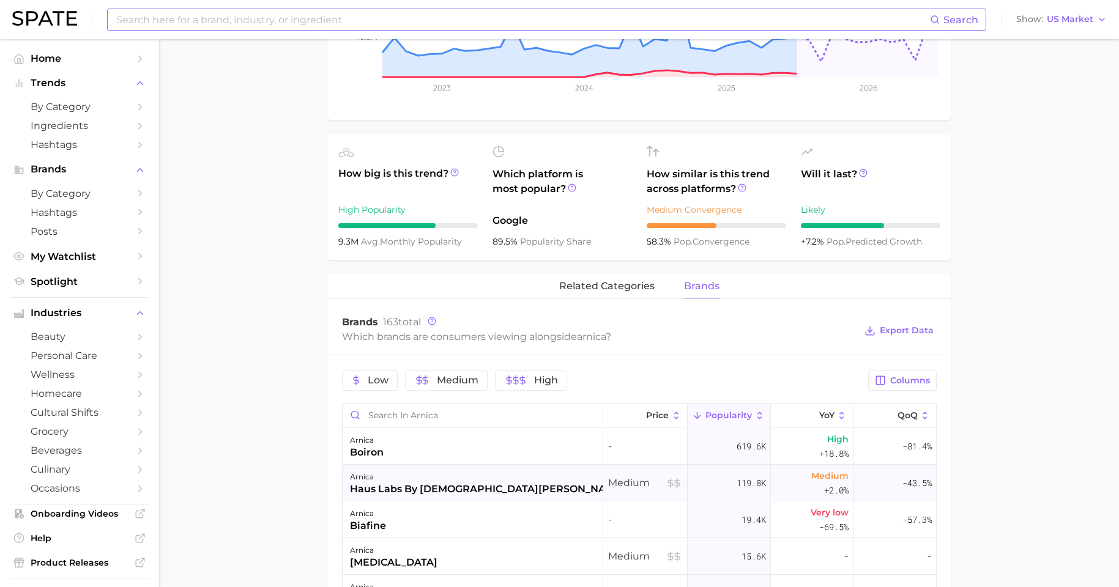
click at [444, 475] on div "haus labs by lady gaga" at bounding box center [487, 489] width 275 height 15
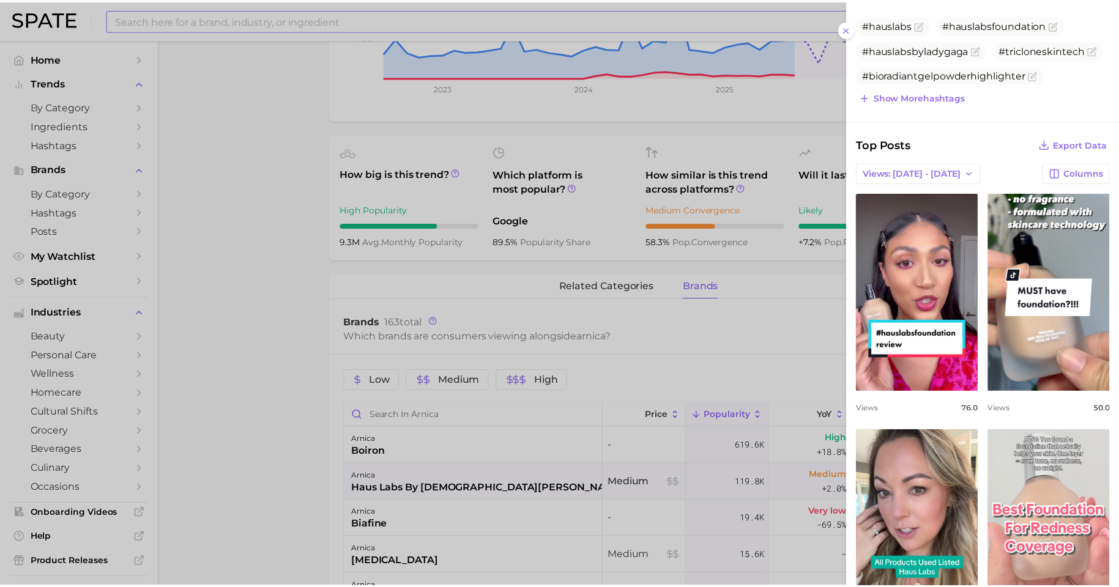
scroll to position [475, 0]
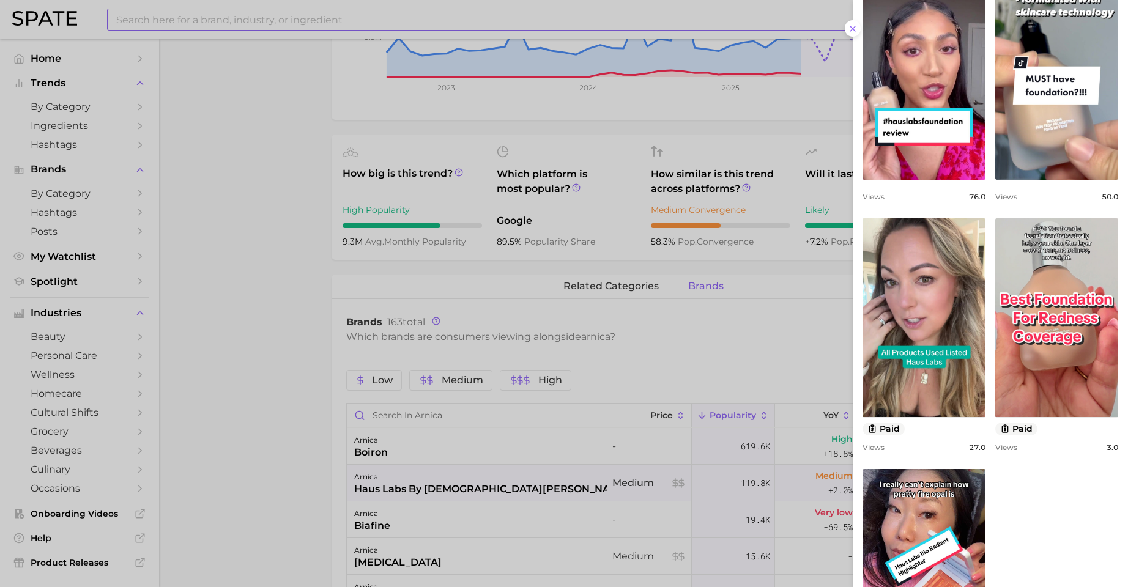
click at [232, 467] on div at bounding box center [564, 293] width 1128 height 587
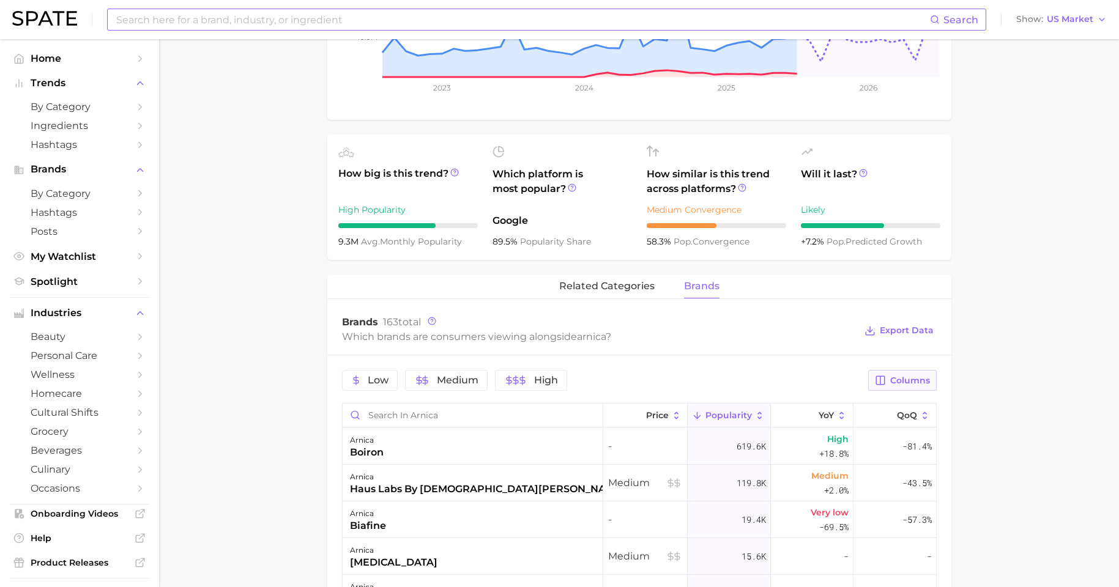
drag, startPoint x: 926, startPoint y: 380, endPoint x: 923, endPoint y: 388, distance: 8.8
click at [899, 380] on span "Columns" at bounding box center [910, 381] width 40 height 10
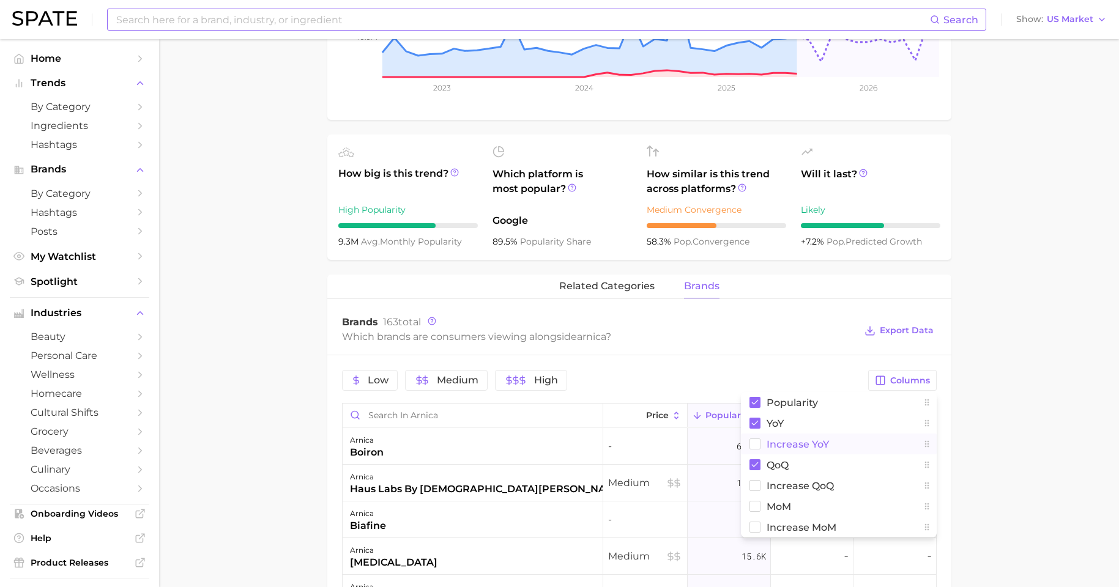
click at [806, 449] on span "Increase YoY" at bounding box center [798, 444] width 62 height 10
drag, startPoint x: 1052, startPoint y: 453, endPoint x: 966, endPoint y: 467, distance: 87.4
click at [899, 453] on main "1. ingredients 2. plant products 3. arnica Overview Google TikTok Instagram Bet…" at bounding box center [639, 386] width 960 height 1360
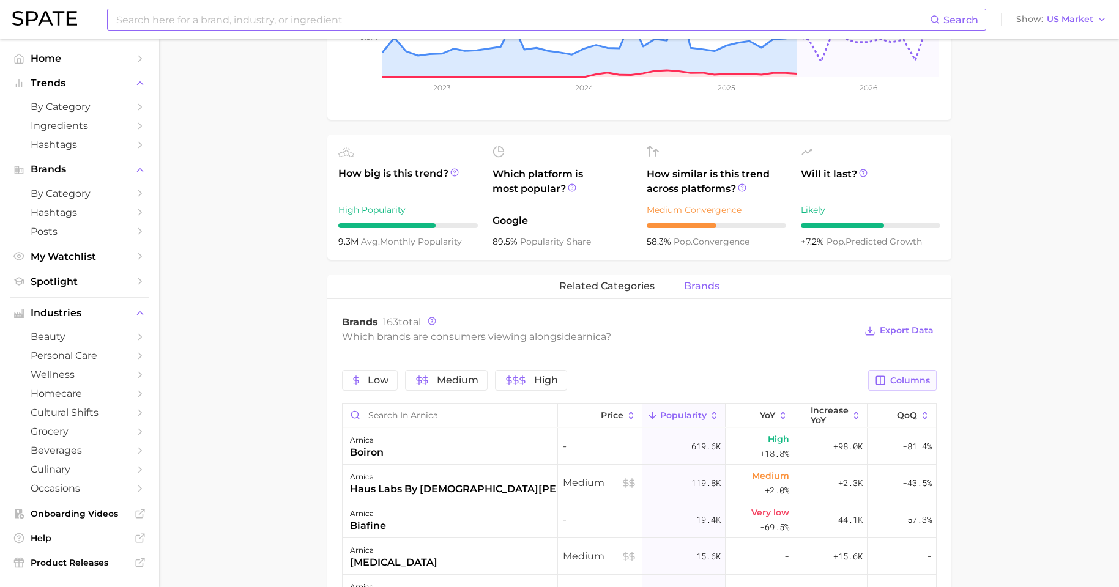
click at [899, 385] on span "Columns" at bounding box center [910, 381] width 40 height 10
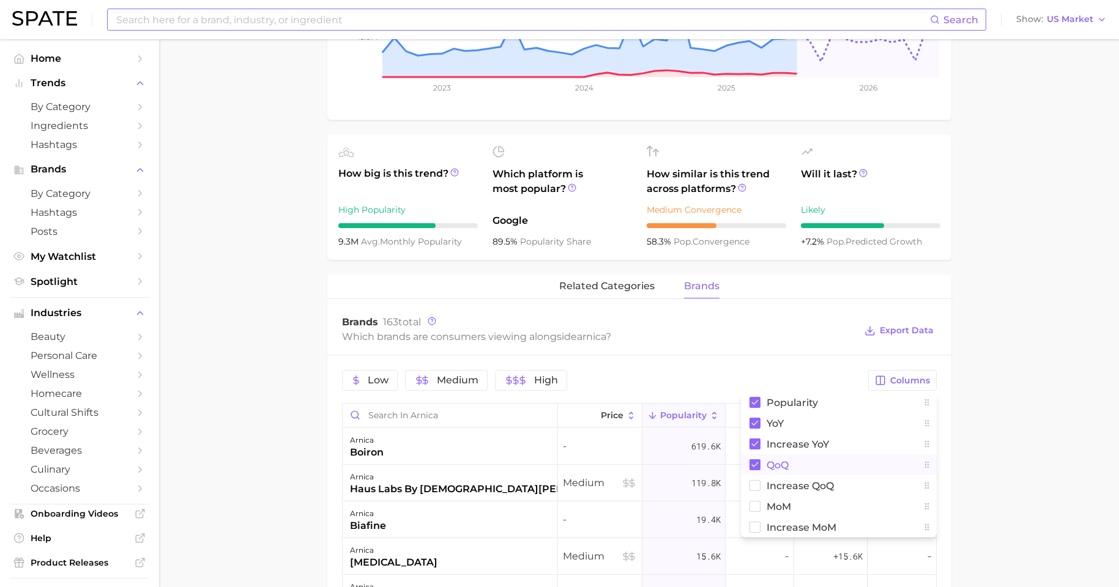
click at [814, 465] on button "QoQ" at bounding box center [839, 465] width 196 height 21
click at [899, 475] on main "1. ingredients 2. plant products 3. arnica Overview Google TikTok Instagram Bet…" at bounding box center [639, 386] width 960 height 1360
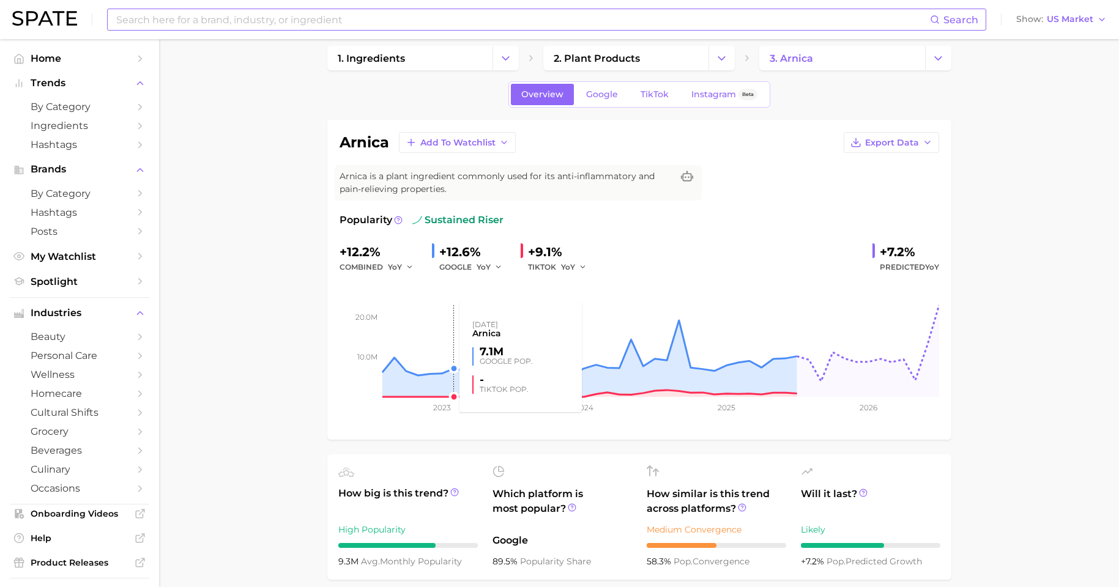
scroll to position [0, 0]
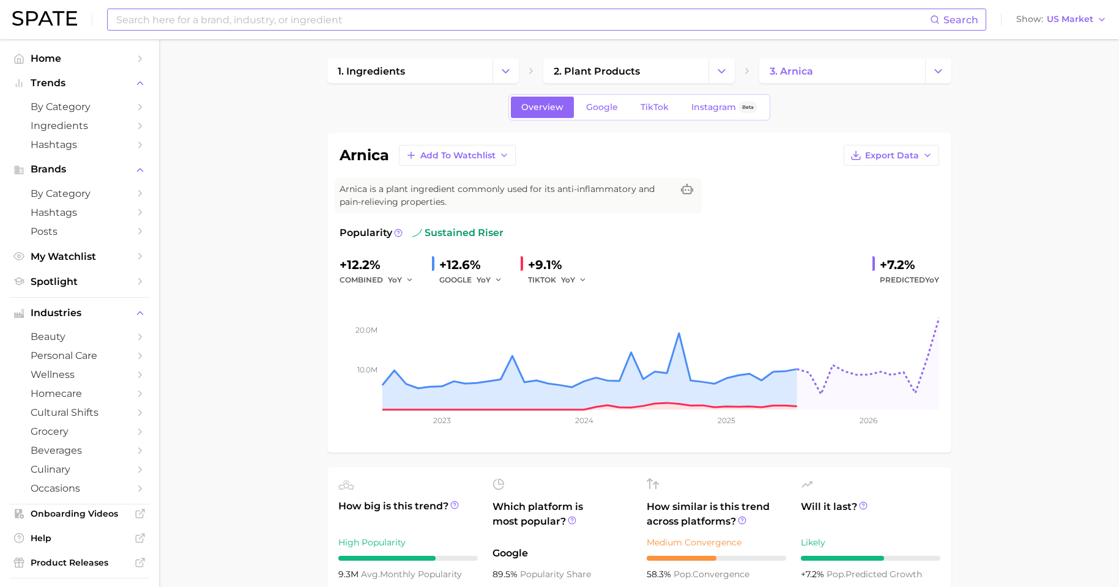
click at [288, 17] on input at bounding box center [522, 19] width 815 height 21
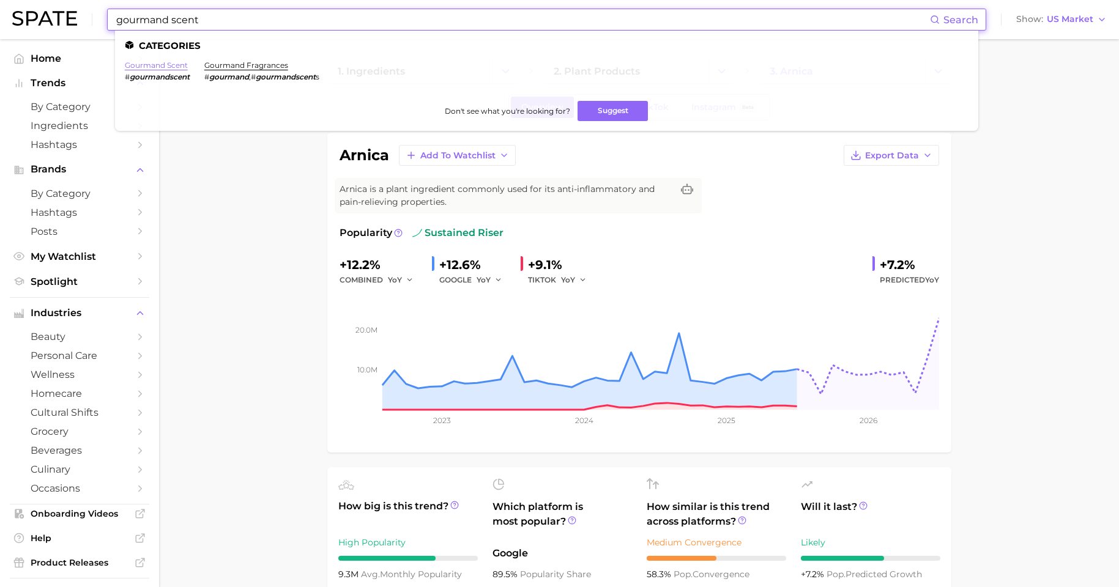
type input "gourmand scent"
click at [155, 62] on link "gourmand scent" at bounding box center [156, 65] width 63 height 9
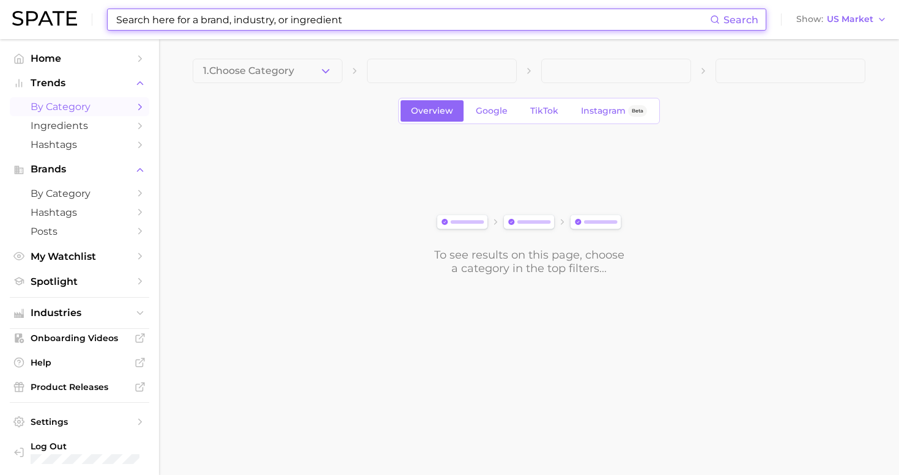
click at [453, 17] on input at bounding box center [412, 19] width 595 height 21
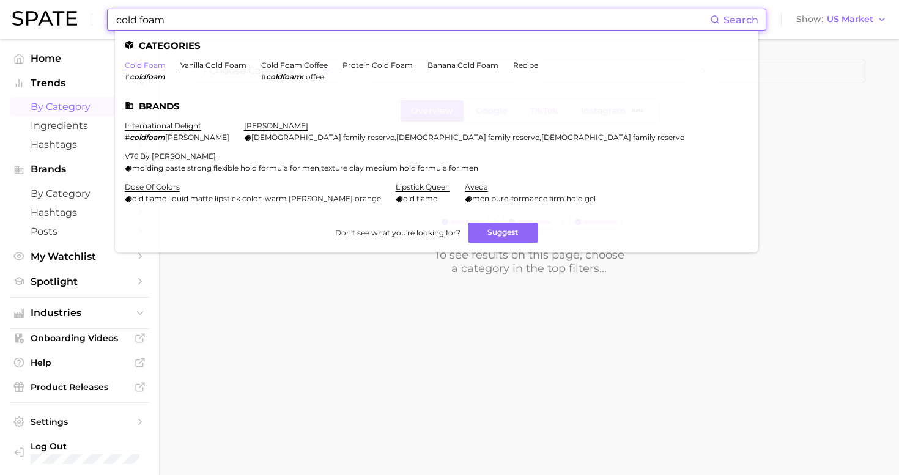
type input "cold foam"
click at [150, 66] on link "cold foam" at bounding box center [145, 65] width 41 height 9
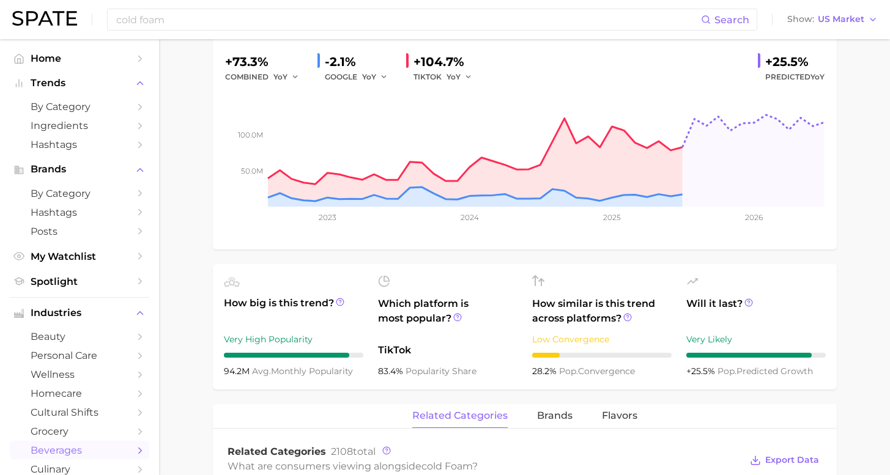
scroll to position [138, 0]
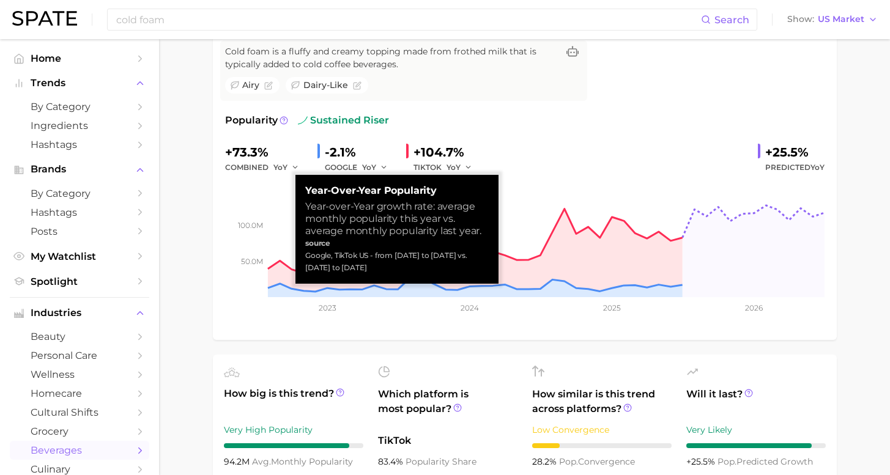
drag, startPoint x: 364, startPoint y: 270, endPoint x: 303, endPoint y: 254, distance: 63.4
click at [303, 254] on div "Year-over-Year Popularity Year-over-Year growth rate: average monthly popularit…" at bounding box center [396, 229] width 203 height 109
copy div "Google, TikTok US - from Aug 2024 to Jul 2025 vs. Aug 2023 to Jul 2024"
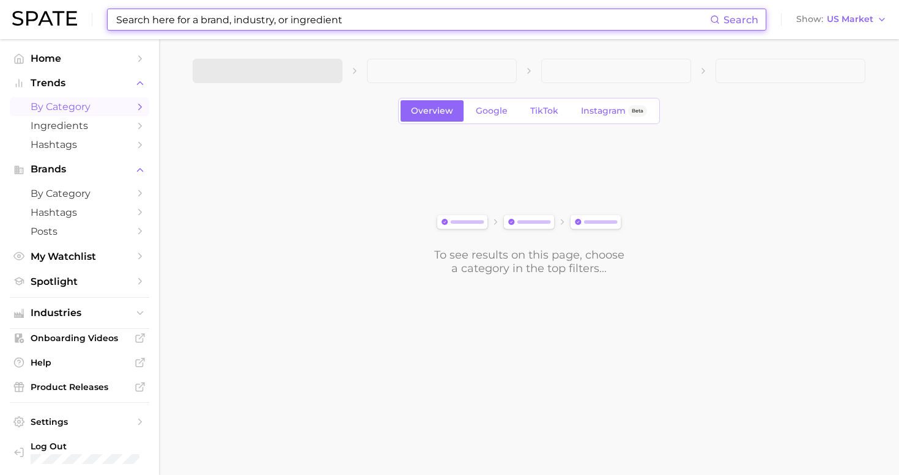
click at [436, 17] on input at bounding box center [412, 19] width 595 height 21
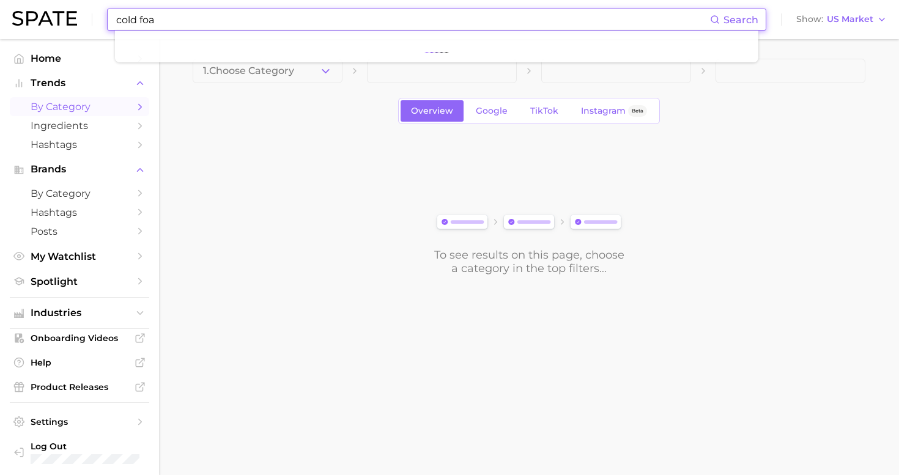
type input "cold foam"
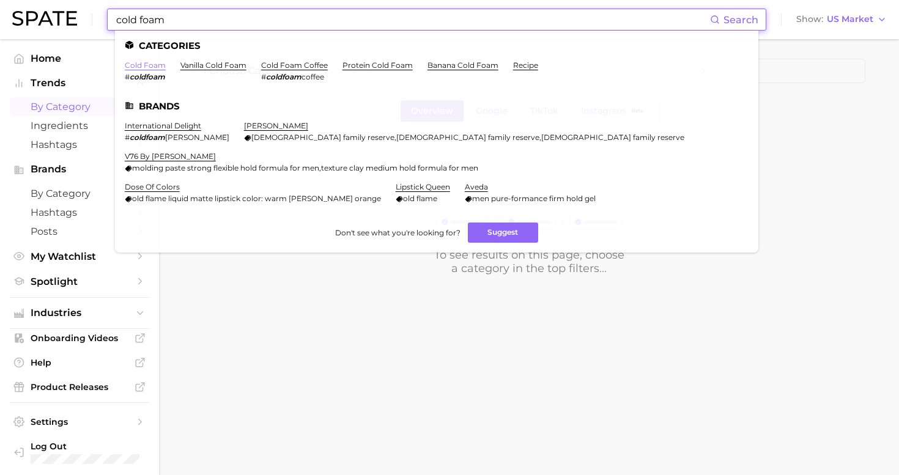
click at [150, 67] on link "cold foam" at bounding box center [145, 65] width 41 height 9
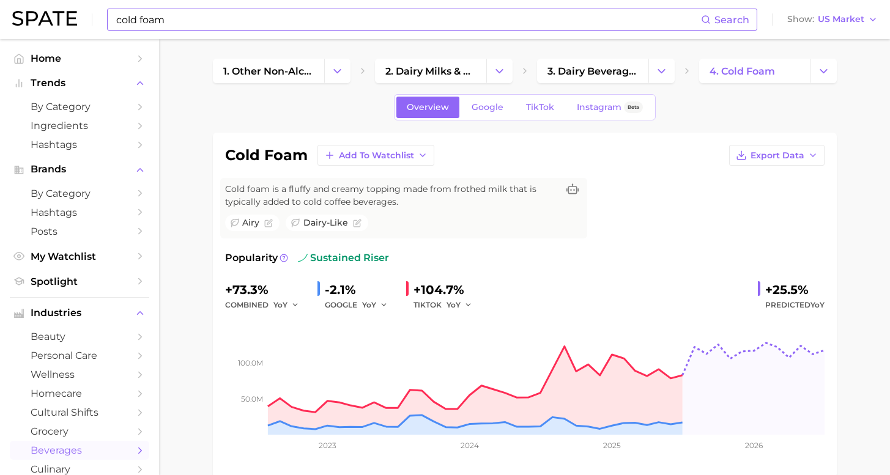
click at [237, 21] on input "cold foam" at bounding box center [408, 19] width 586 height 21
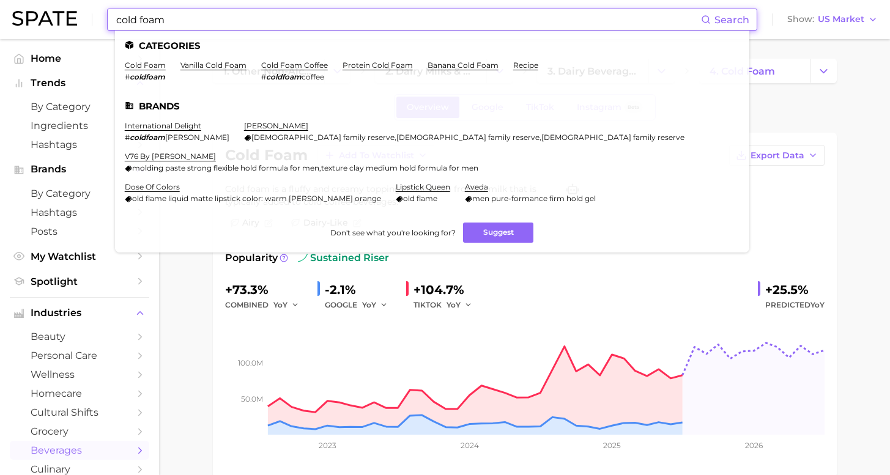
drag, startPoint x: 141, startPoint y: 21, endPoint x: 26, endPoint y: 18, distance: 115.1
click at [28, 20] on div "cold foam Search Categories cold foam # coldfoam vanilla cold foam cold foam co…" at bounding box center [445, 19] width 866 height 39
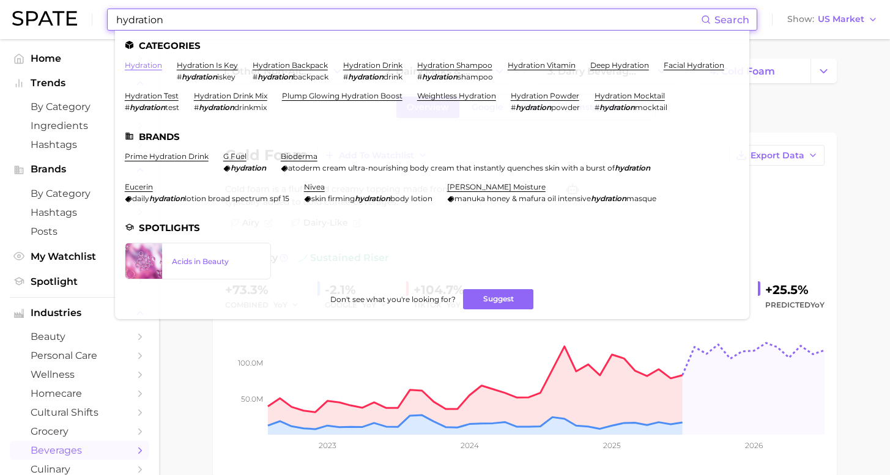
type input "hydration"
click at [137, 64] on link "hydration" at bounding box center [143, 65] width 37 height 9
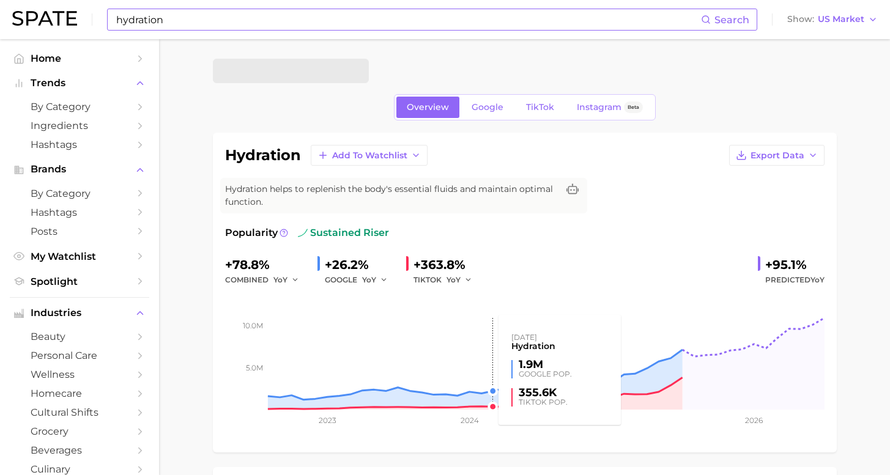
scroll to position [239, 0]
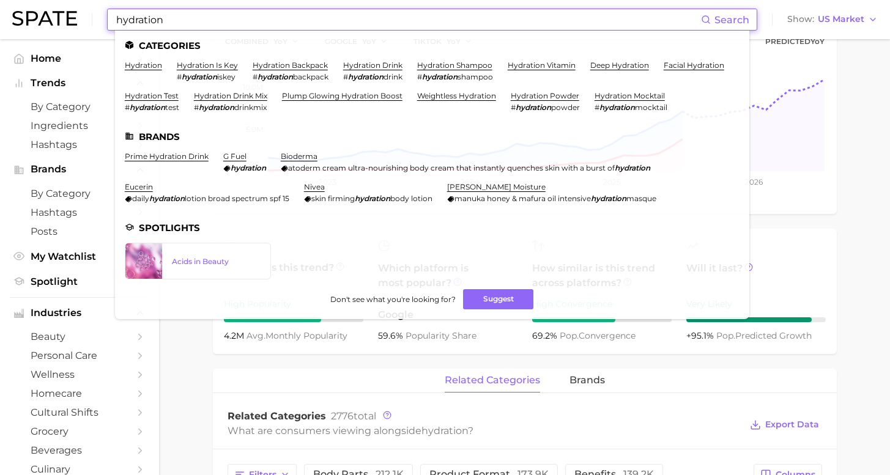
click at [235, 23] on input "hydration" at bounding box center [408, 19] width 586 height 21
click at [144, 67] on link "hydration" at bounding box center [143, 65] width 37 height 9
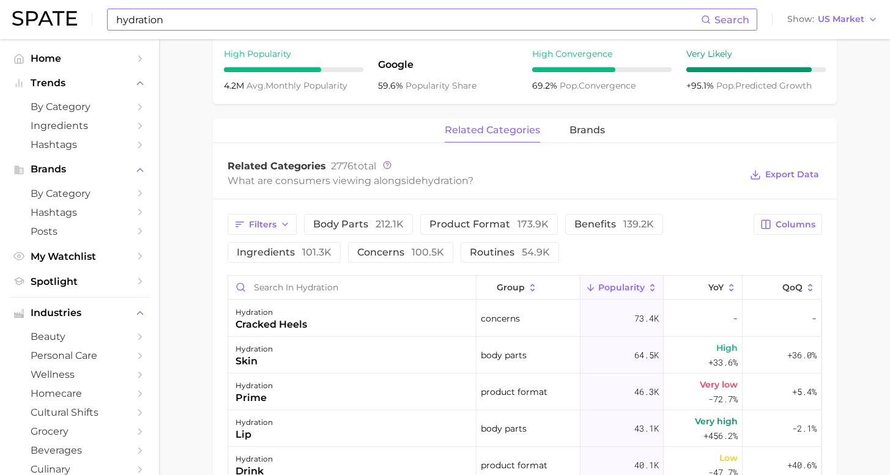
scroll to position [146, 0]
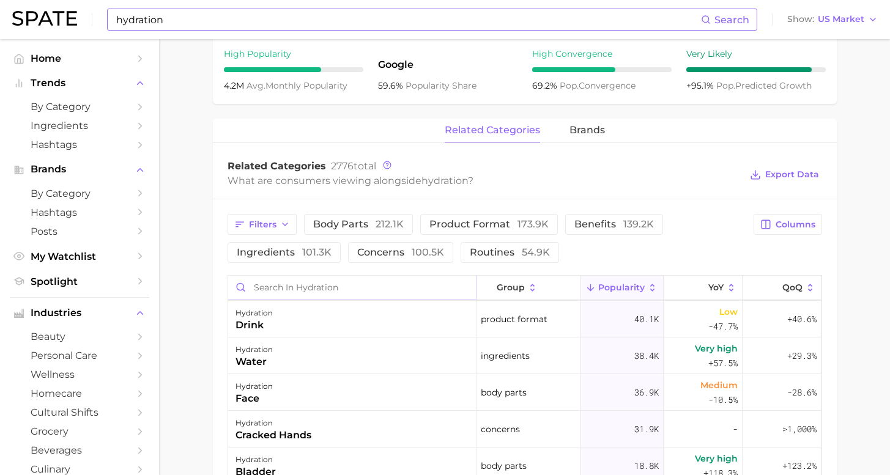
click at [322, 280] on input "Search in hydration" at bounding box center [352, 287] width 248 height 23
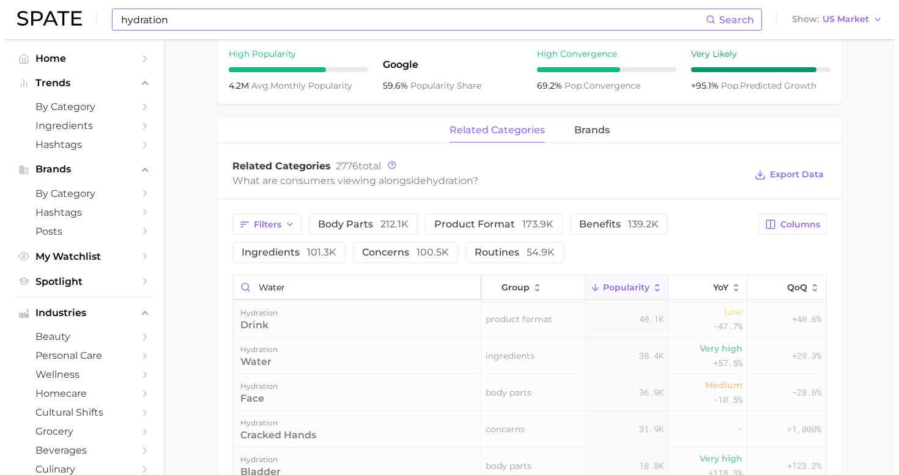
scroll to position [0, 0]
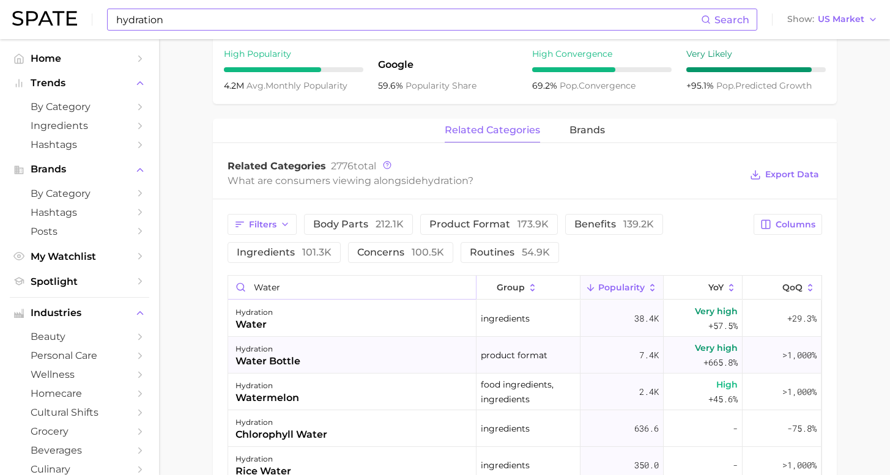
type input "water"
click at [310, 352] on div "hydration water bottle" at bounding box center [352, 355] width 248 height 37
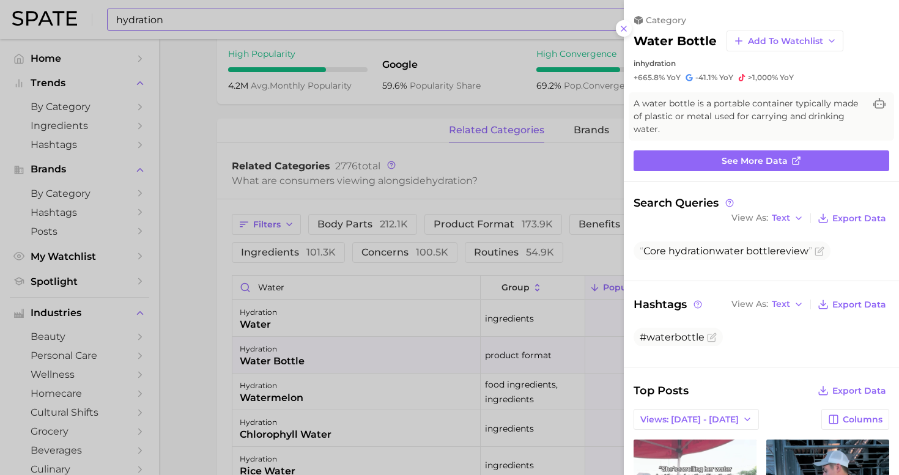
scroll to position [224, 0]
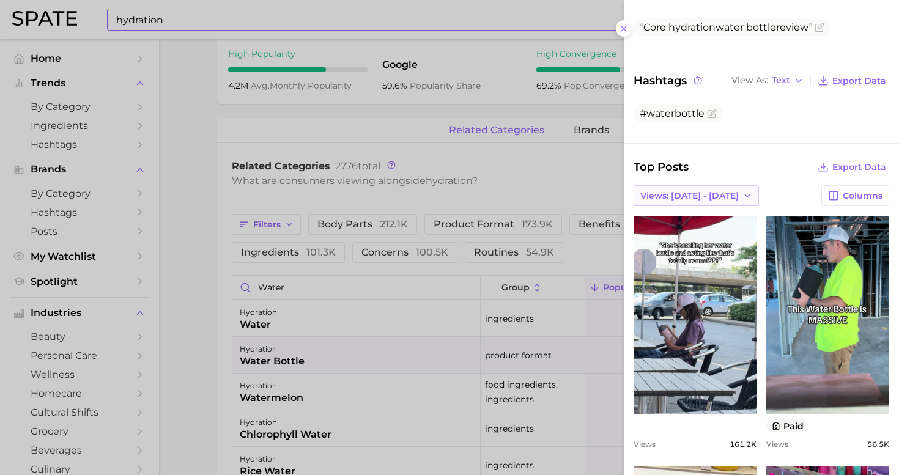
click at [689, 185] on button "Views: [DATE] - [DATE]" at bounding box center [696, 195] width 125 height 21
click at [685, 229] on button "Total Views" at bounding box center [692, 240] width 135 height 22
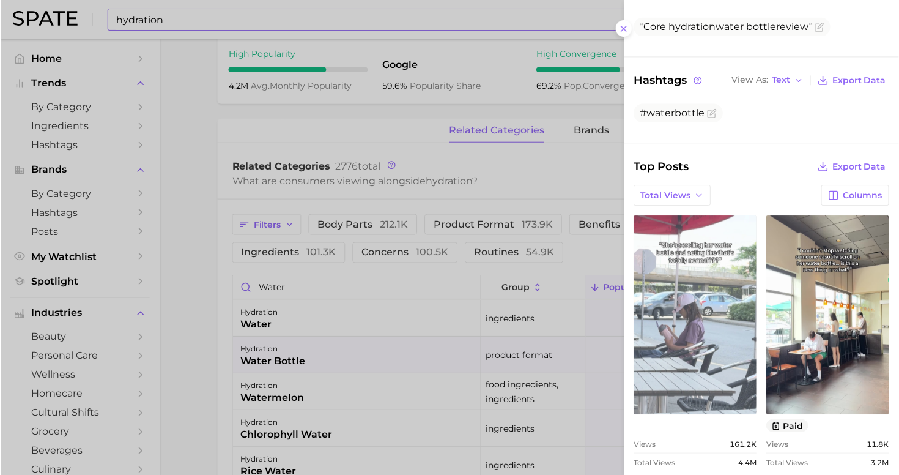
scroll to position [0, 0]
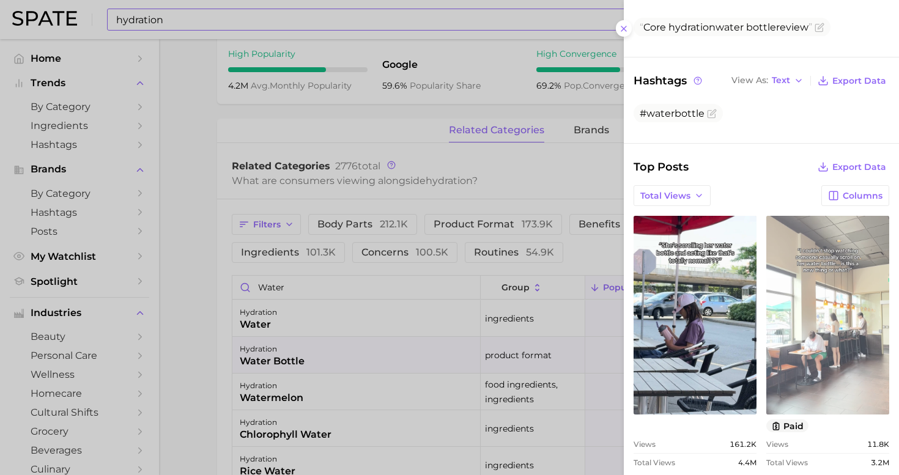
click at [838, 270] on link "view post on TikTok" at bounding box center [828, 315] width 123 height 199
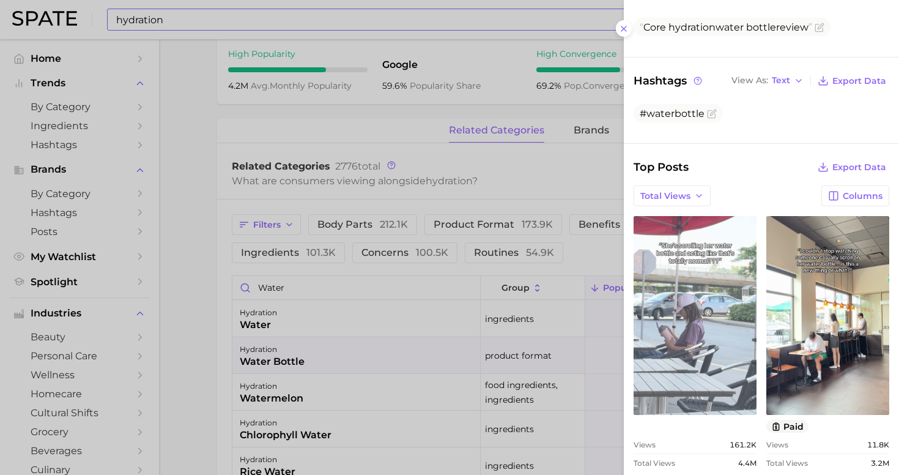
click at [674, 312] on link "view post on TikTok" at bounding box center [695, 315] width 123 height 199
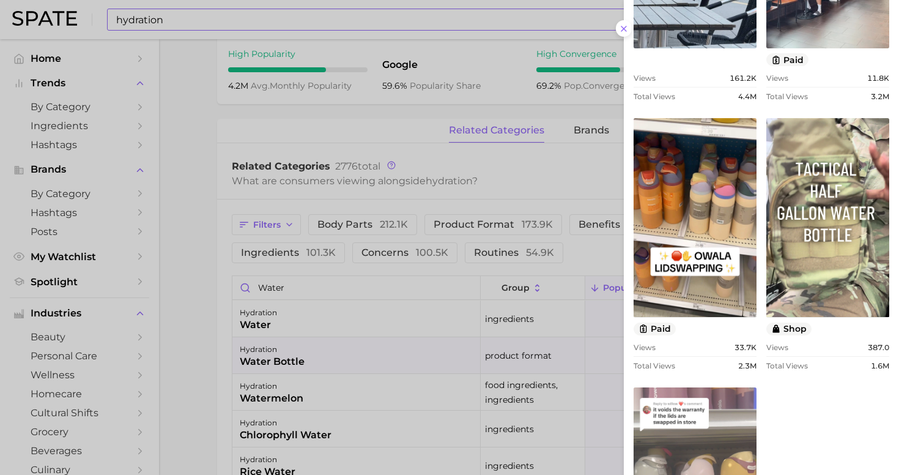
scroll to position [653, 0]
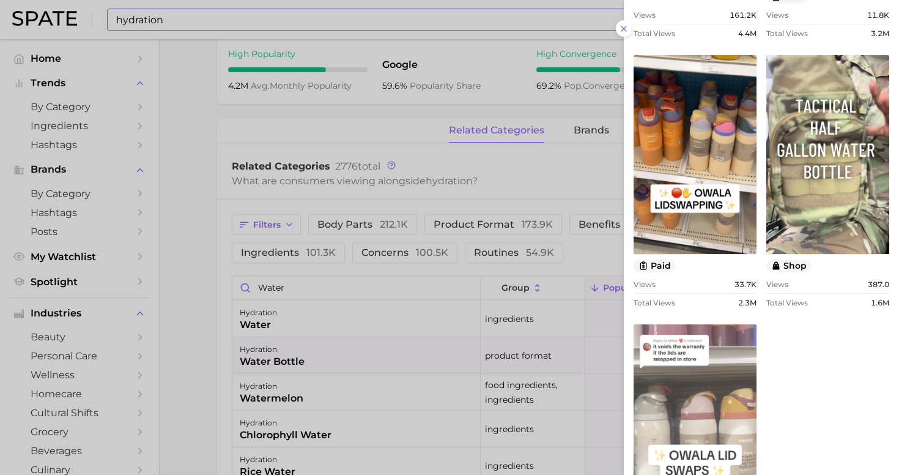
click at [722, 379] on link "view post on TikTok" at bounding box center [695, 423] width 123 height 199
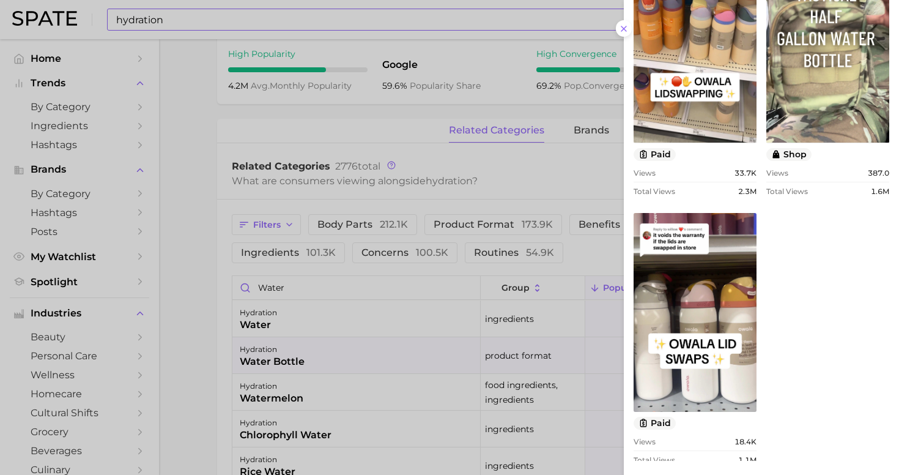
scroll to position [356, 0]
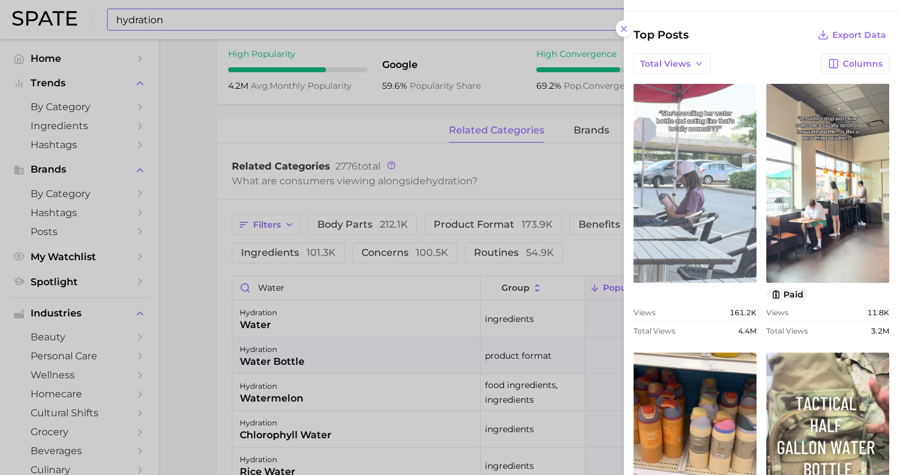
click at [684, 182] on link "view post on TikTok" at bounding box center [695, 183] width 123 height 199
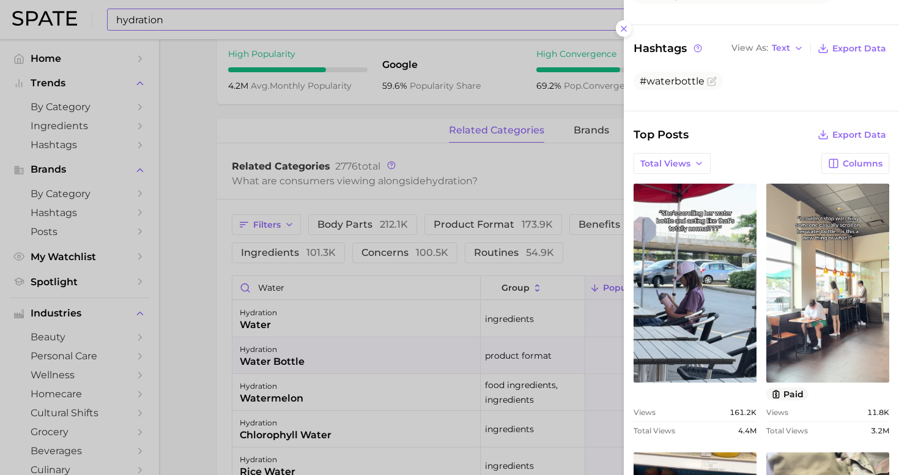
scroll to position [1, 0]
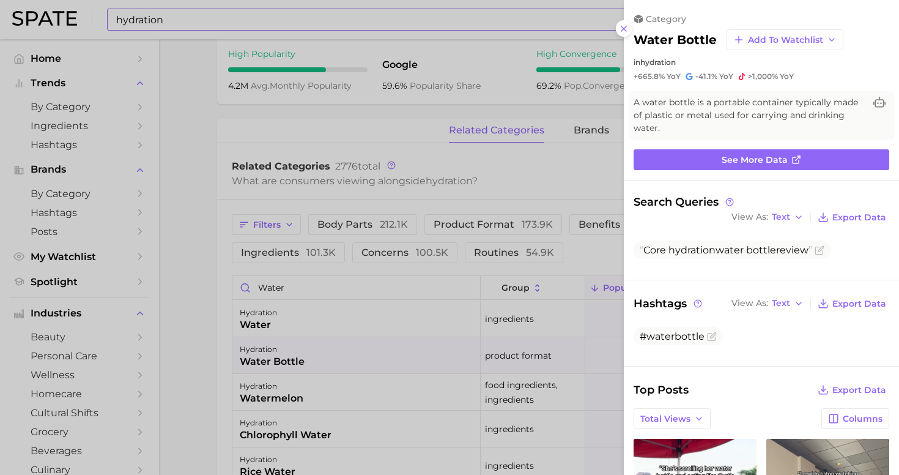
drag, startPoint x: 628, startPoint y: 26, endPoint x: 605, endPoint y: 32, distance: 23.9
click at [628, 27] on icon at bounding box center [624, 29] width 10 height 10
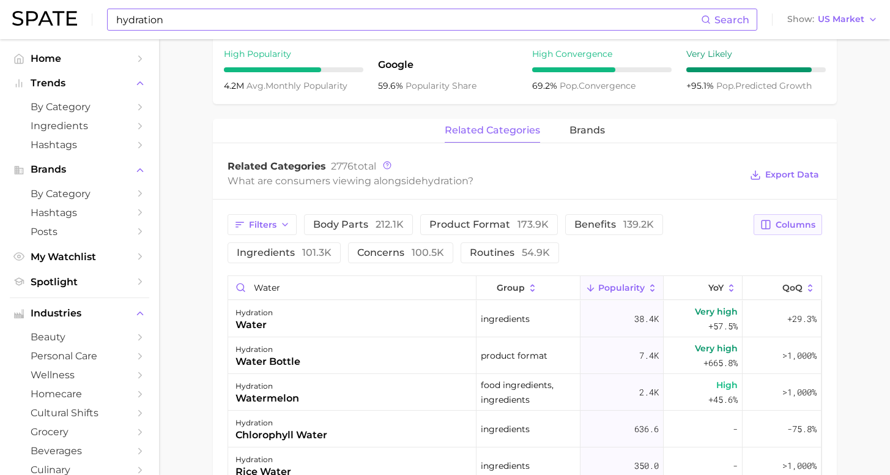
click at [793, 220] on span "Columns" at bounding box center [796, 225] width 40 height 10
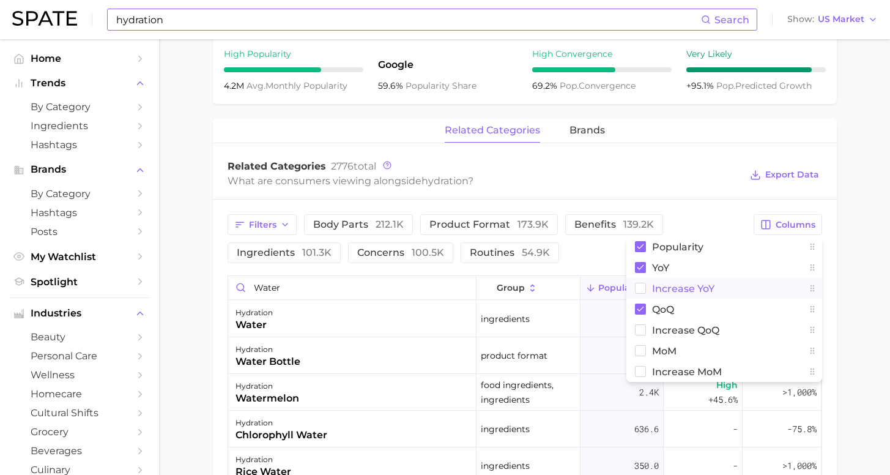
click at [729, 282] on button "Increase YoY" at bounding box center [724, 288] width 196 height 21
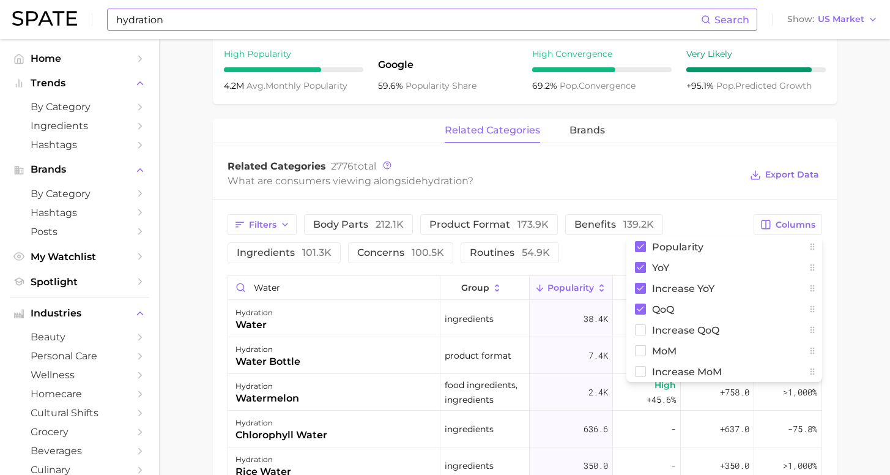
click at [871, 302] on main "hydration Overview Google TikTok Instagram Beta hydration Add to Watchlist Expo…" at bounding box center [524, 188] width 731 height 1276
drag, startPoint x: 187, startPoint y: 346, endPoint x: 218, endPoint y: 341, distance: 32.1
click at [187, 346] on main "hydration Overview Google TikTok Instagram Beta hydration Add to Watchlist Expo…" at bounding box center [524, 188] width 731 height 1276
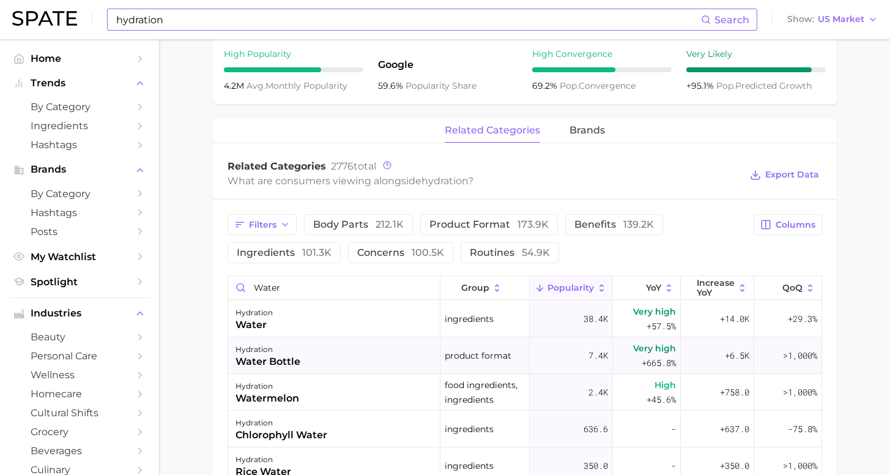
click at [302, 351] on div "hydration water bottle" at bounding box center [334, 355] width 213 height 37
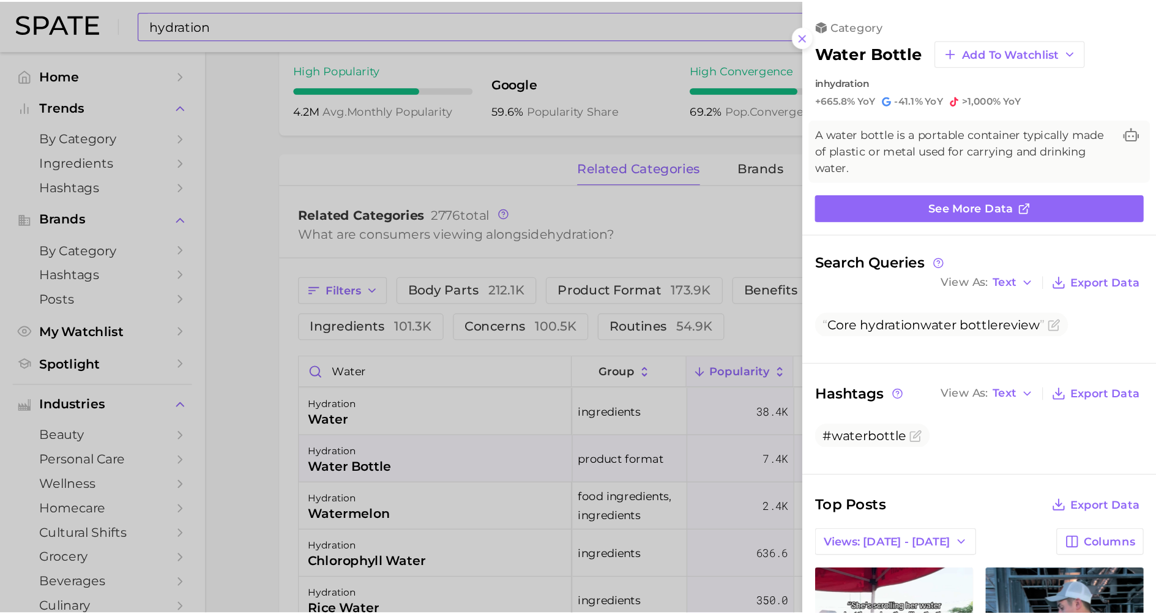
scroll to position [0, 0]
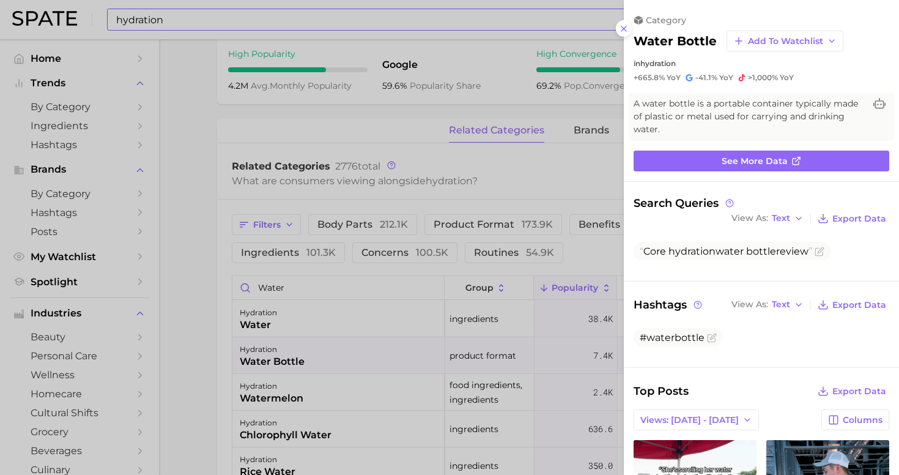
drag, startPoint x: 510, startPoint y: 163, endPoint x: 529, endPoint y: 168, distance: 19.0
click at [510, 163] on div at bounding box center [449, 237] width 899 height 475
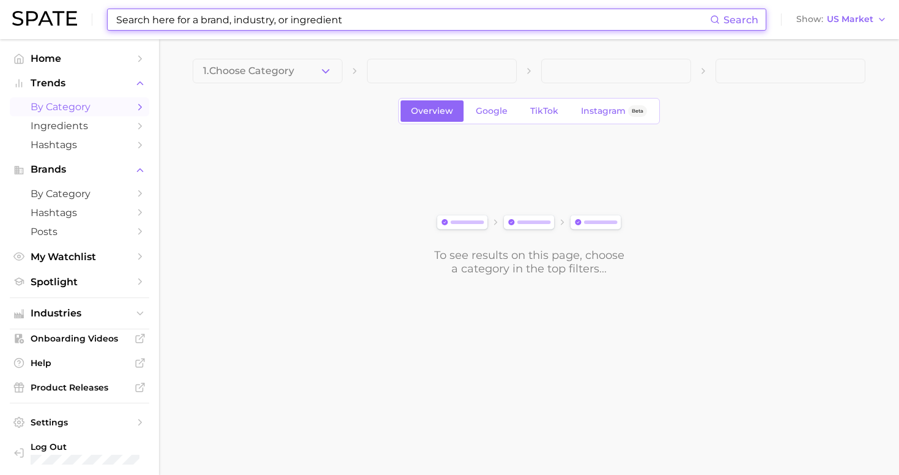
click at [187, 21] on input at bounding box center [412, 19] width 595 height 21
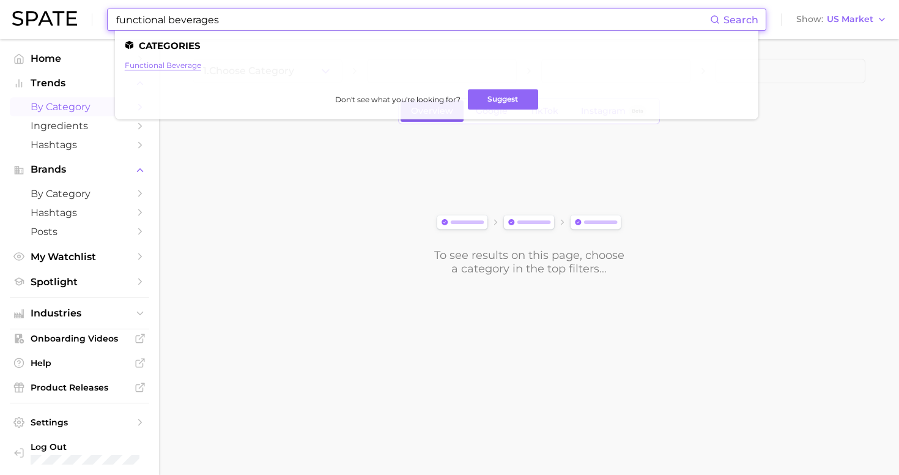
type input "functional beverages"
click at [167, 64] on link "functional beverage" at bounding box center [163, 65] width 76 height 9
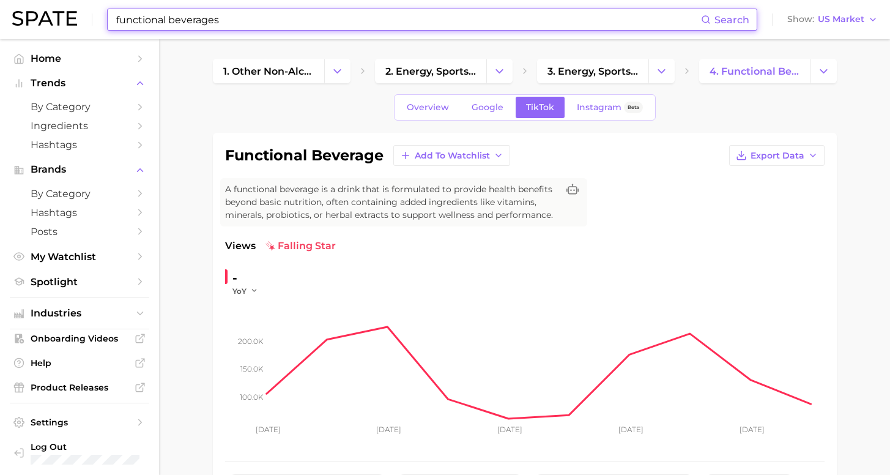
click at [169, 22] on input "functional beverages" at bounding box center [408, 19] width 586 height 21
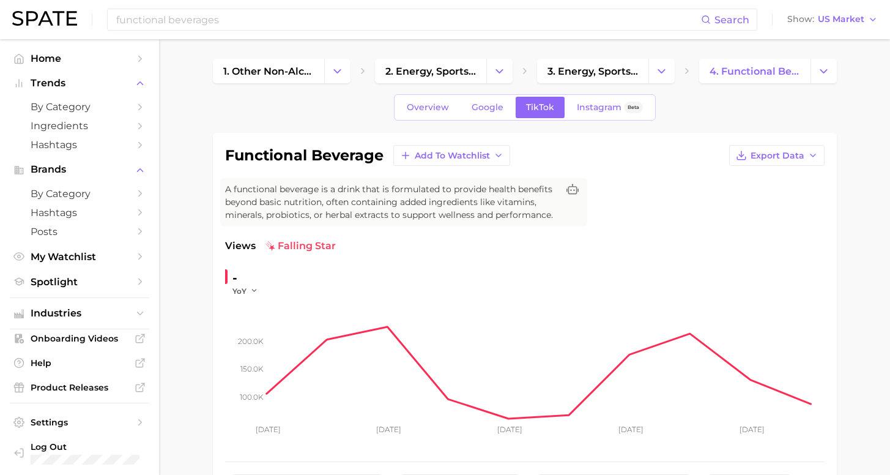
click at [72, 93] on li "Trends by Category Ingredients Hashtags" at bounding box center [79, 114] width 139 height 80
drag, startPoint x: 68, startPoint y: 90, endPoint x: 69, endPoint y: 105, distance: 14.7
click at [68, 91] on button "Trends" at bounding box center [79, 83] width 139 height 18
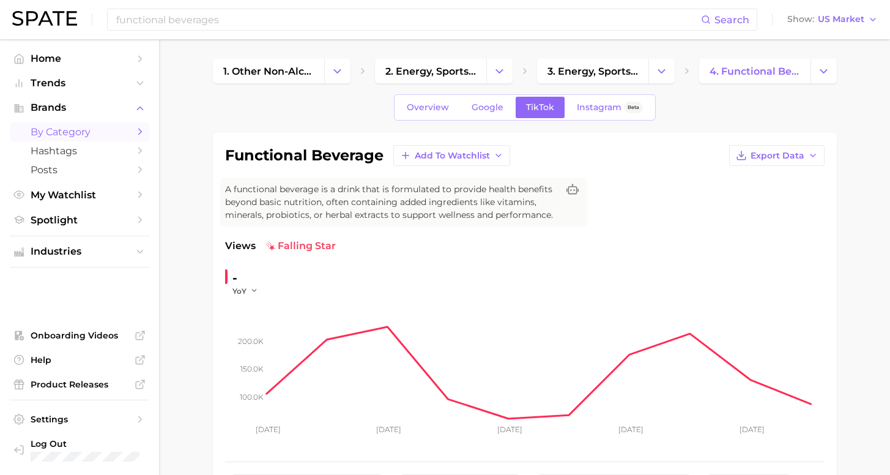
click at [65, 129] on span "by Category" at bounding box center [80, 132] width 98 height 12
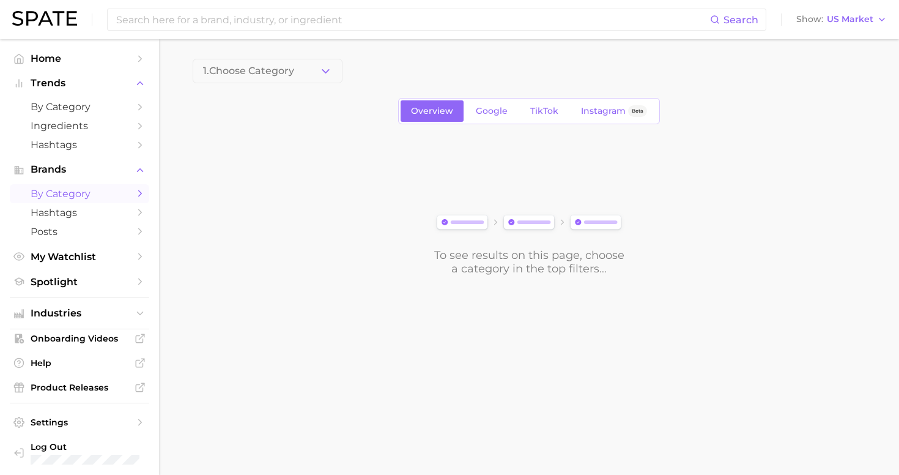
click at [251, 76] on span "1. Choose Category" at bounding box center [248, 70] width 91 height 11
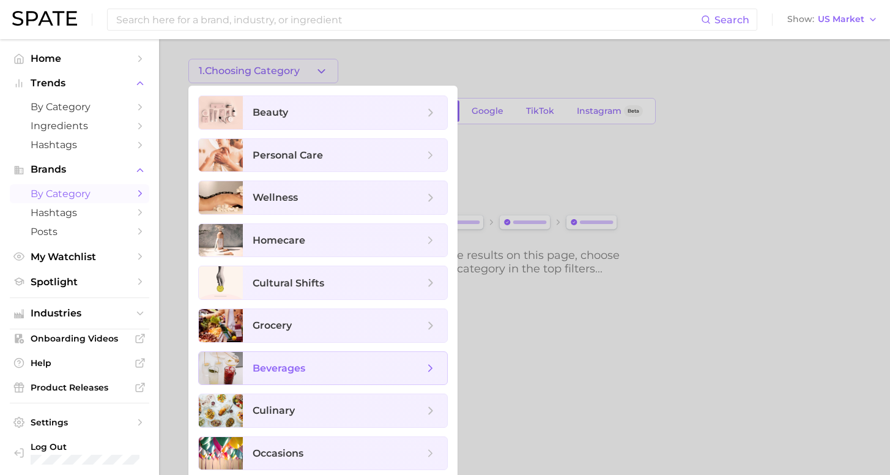
click at [305, 377] on span "beverages" at bounding box center [345, 368] width 204 height 33
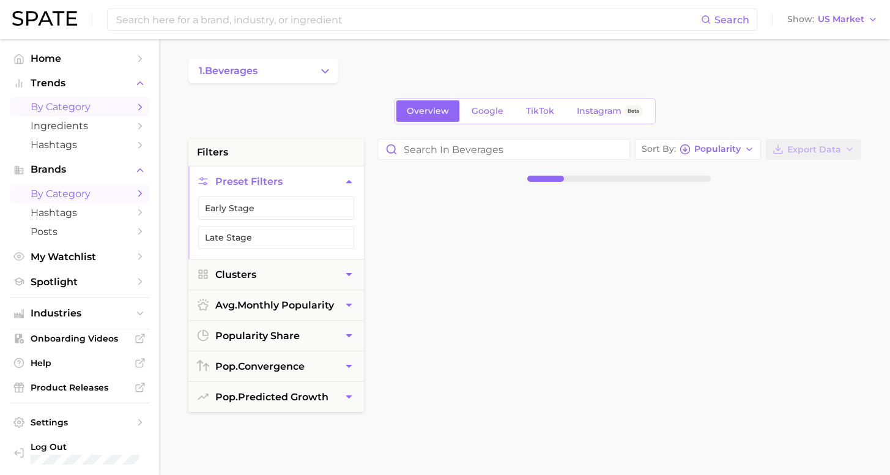
click at [87, 105] on span "by Category" at bounding box center [80, 107] width 98 height 12
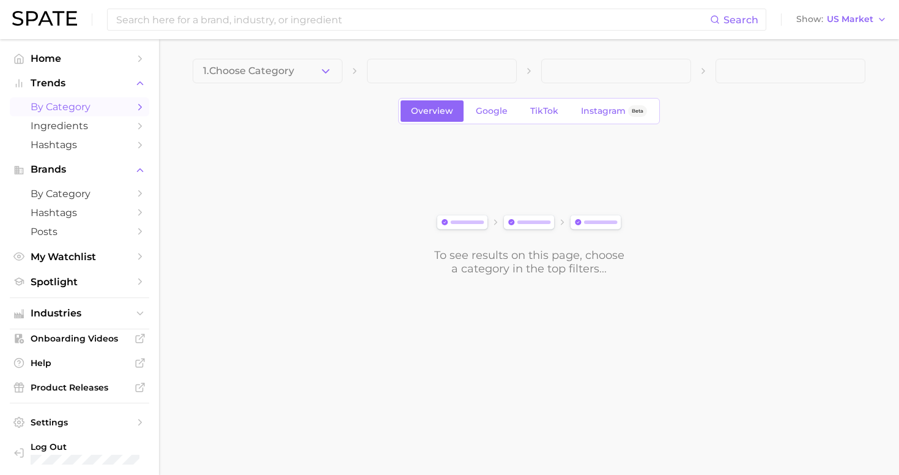
click at [285, 75] on span "1. Choose Category" at bounding box center [248, 70] width 91 height 11
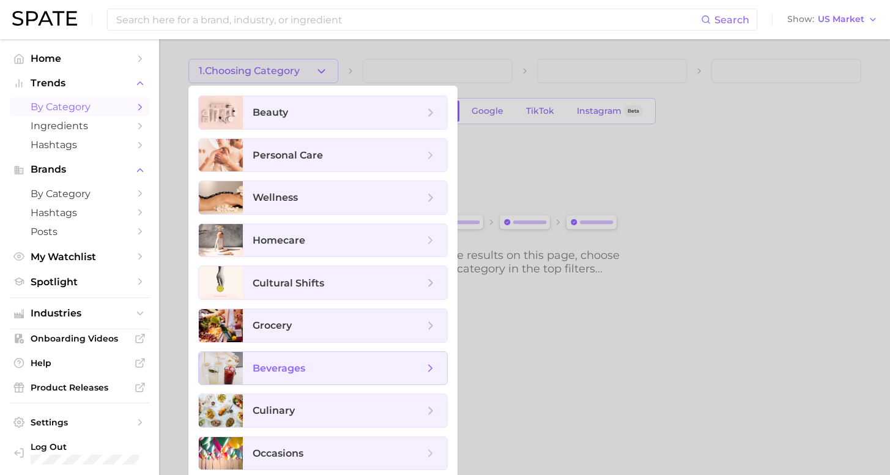
click at [318, 373] on span "beverages" at bounding box center [338, 368] width 171 height 13
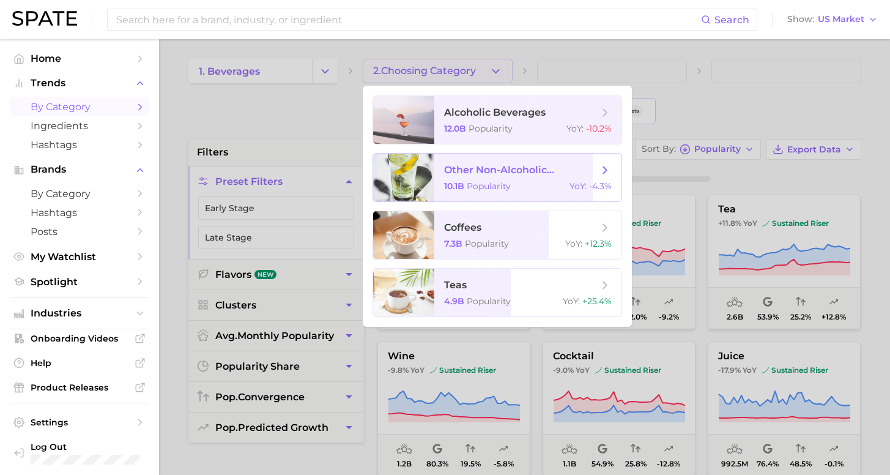
click at [469, 181] on span "other non-alcoholic beverages 10.1b Popularity YoY : -4.3%" at bounding box center [527, 178] width 187 height 48
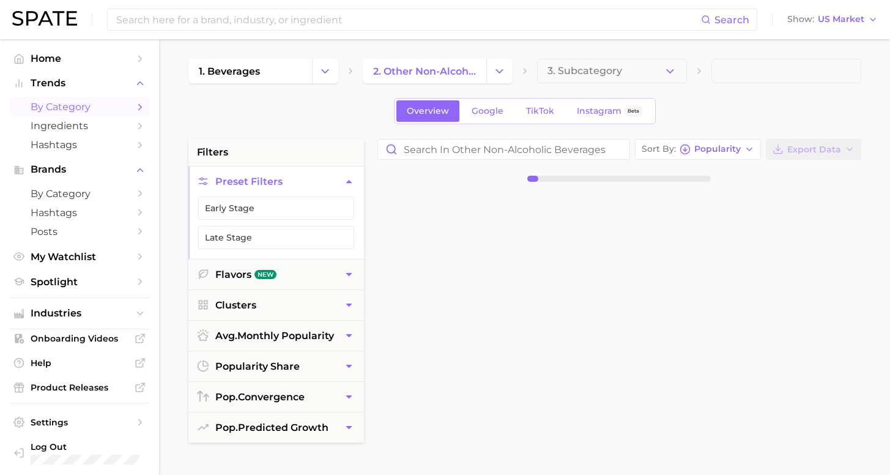
click at [573, 79] on button "3. Subcategory" at bounding box center [612, 71] width 150 height 24
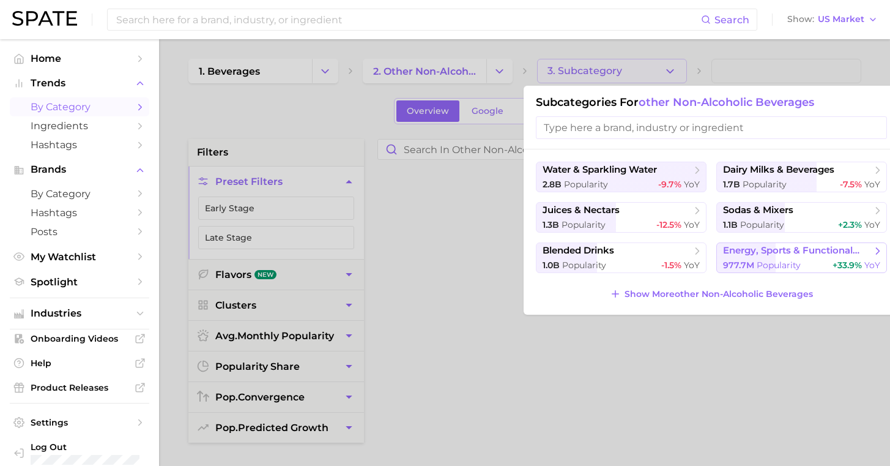
click at [778, 270] on span "Popularity" at bounding box center [779, 264] width 44 height 11
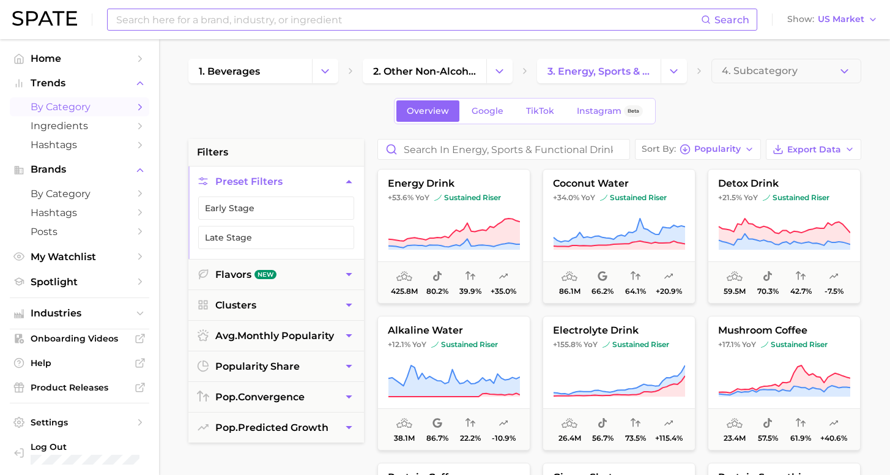
click at [244, 20] on input at bounding box center [408, 19] width 586 height 21
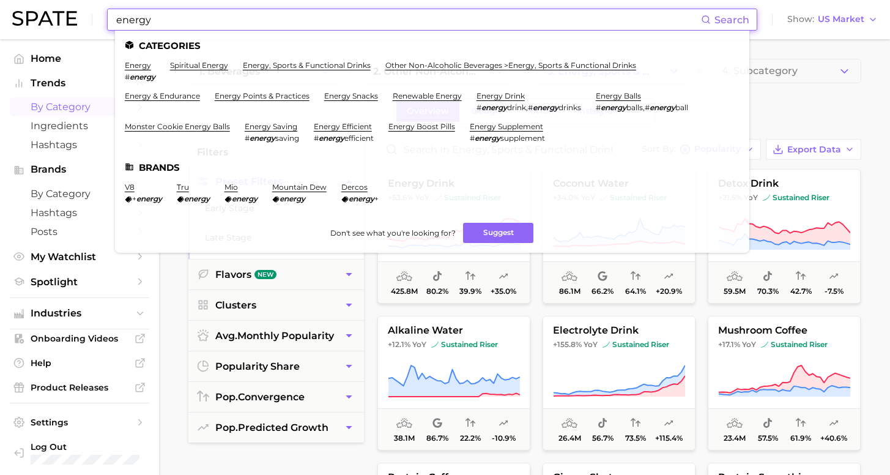
type input "energy"
click at [298, 70] on li "energy, sports & functional drinks" at bounding box center [307, 71] width 128 height 21
click at [297, 65] on link "energy, sports & functional drinks" at bounding box center [307, 65] width 128 height 9
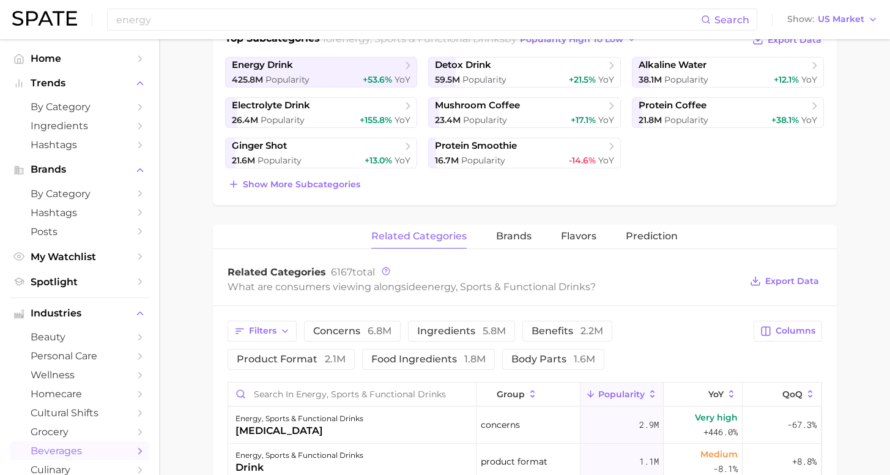
scroll to position [306, 0]
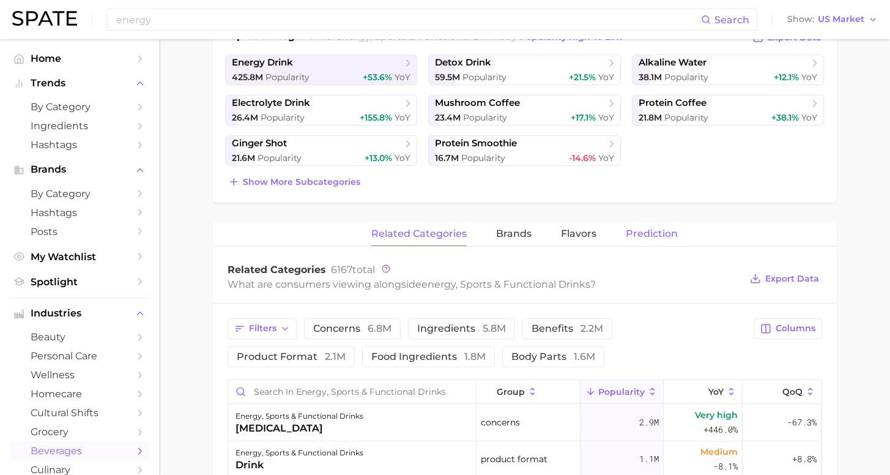
click at [637, 236] on span "Prediction" at bounding box center [652, 233] width 52 height 11
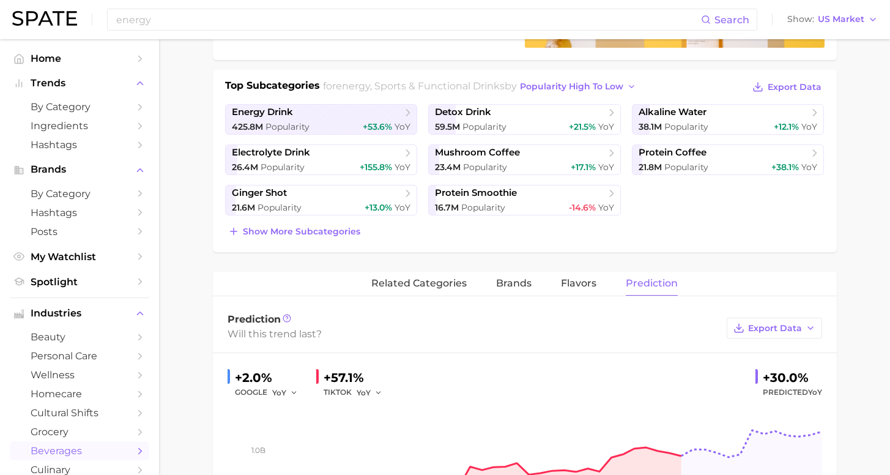
scroll to position [0, 0]
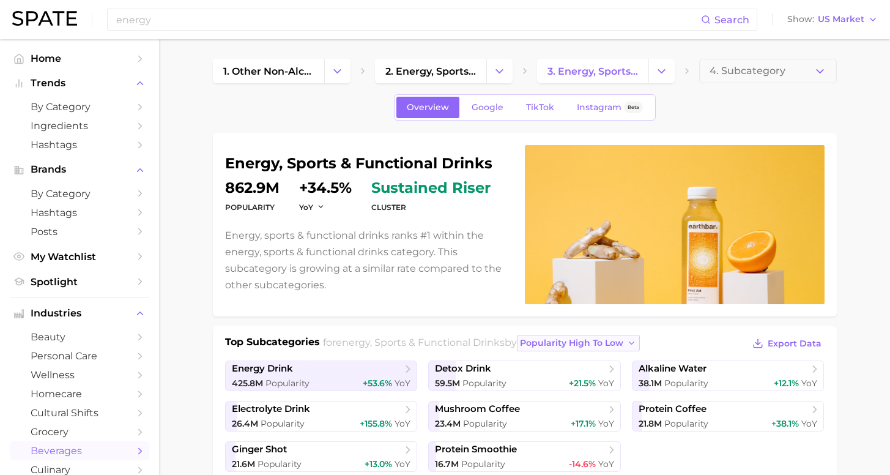
click at [535, 344] on span "popularity high to low" at bounding box center [571, 343] width 103 height 10
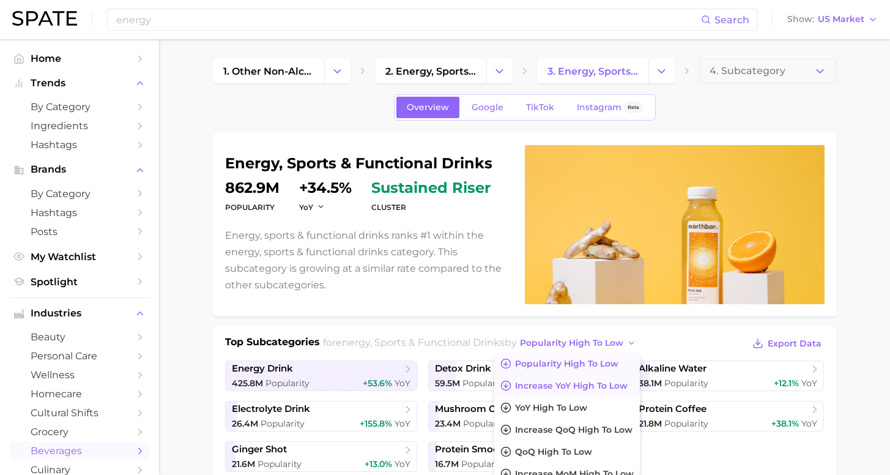
click at [522, 387] on span "Increase YoY high to low" at bounding box center [571, 386] width 113 height 10
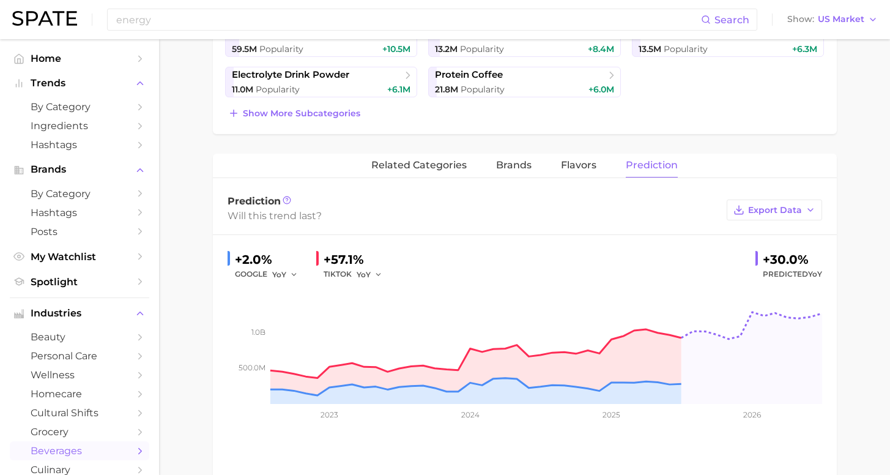
scroll to position [119, 0]
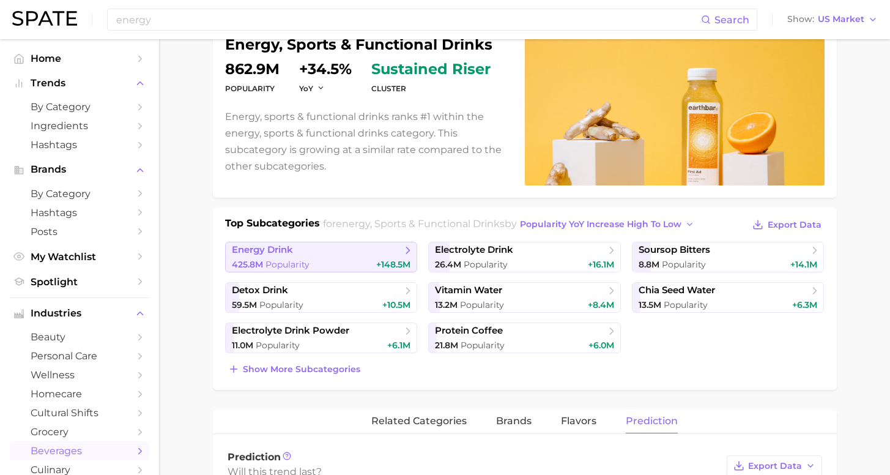
click at [297, 259] on span "425.8m Popularity" at bounding box center [271, 265] width 78 height 12
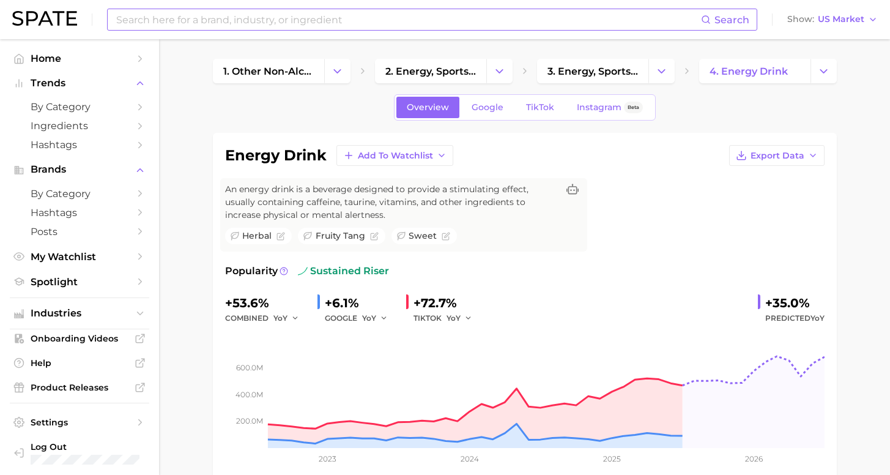
click at [225, 14] on input at bounding box center [408, 19] width 586 height 21
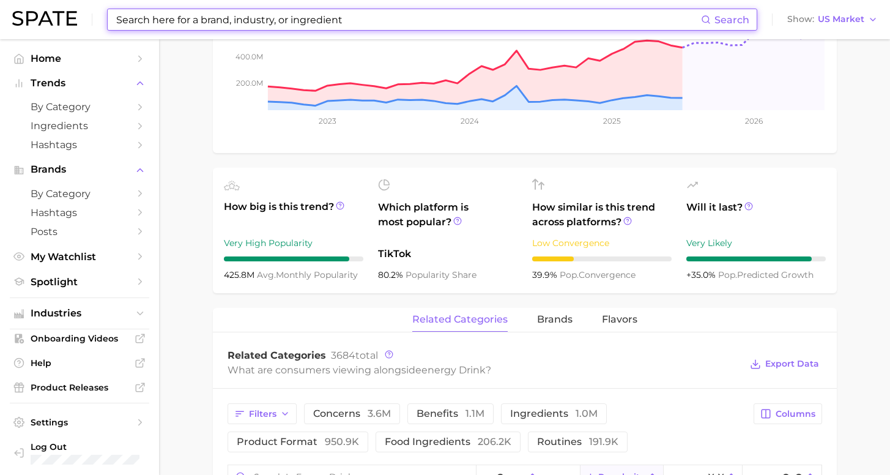
scroll to position [411, 0]
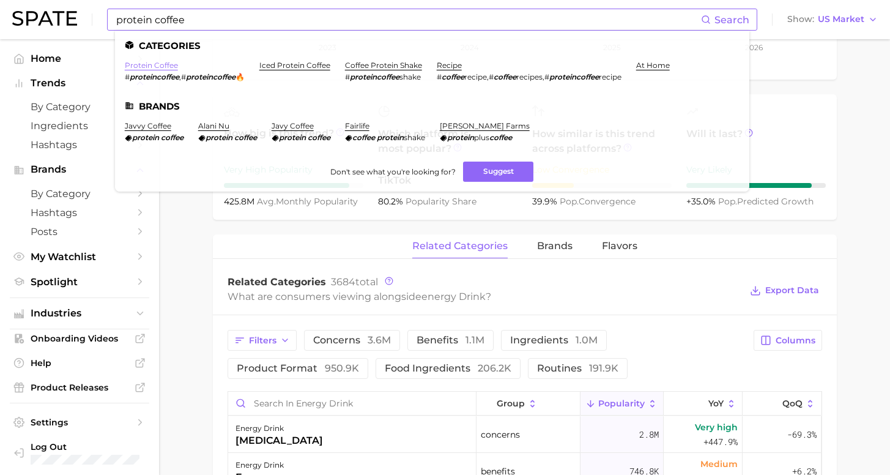
click at [150, 63] on link "protein coffee" at bounding box center [151, 65] width 53 height 9
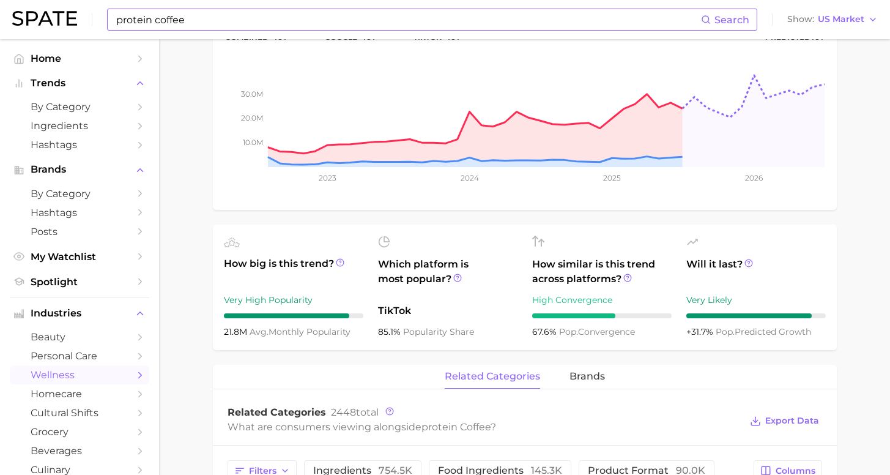
scroll to position [108, 0]
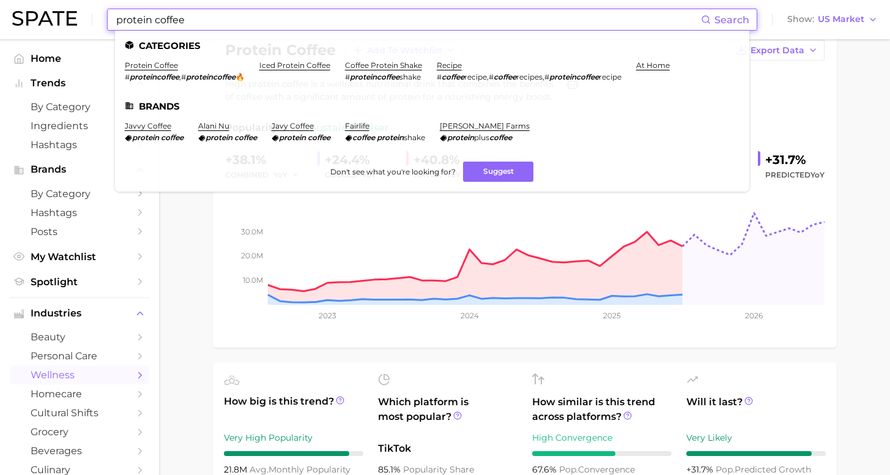
drag, startPoint x: 207, startPoint y: 17, endPoint x: 56, endPoint y: 1, distance: 151.3
click at [62, 0] on html "protein coffee Search Categories protein coffee # proteincoffee , # proteincoff…" at bounding box center [445, 132] width 890 height 475
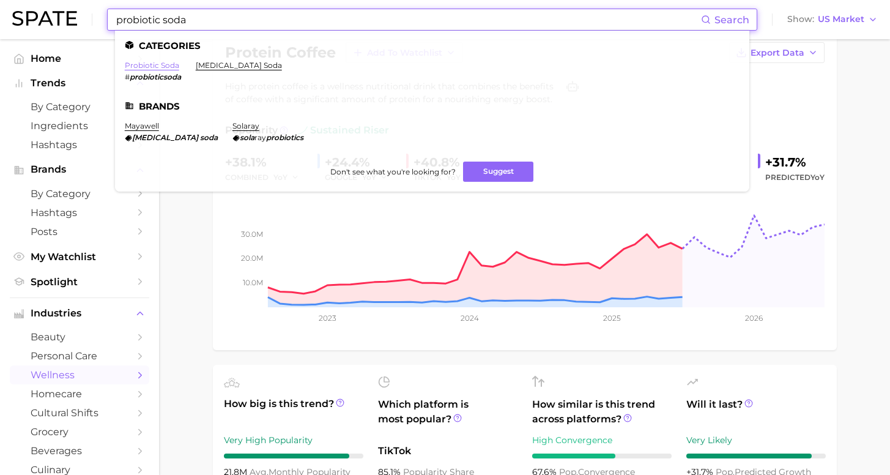
type input "probiotic soda"
click at [140, 65] on link "probiotic soda" at bounding box center [152, 65] width 54 height 9
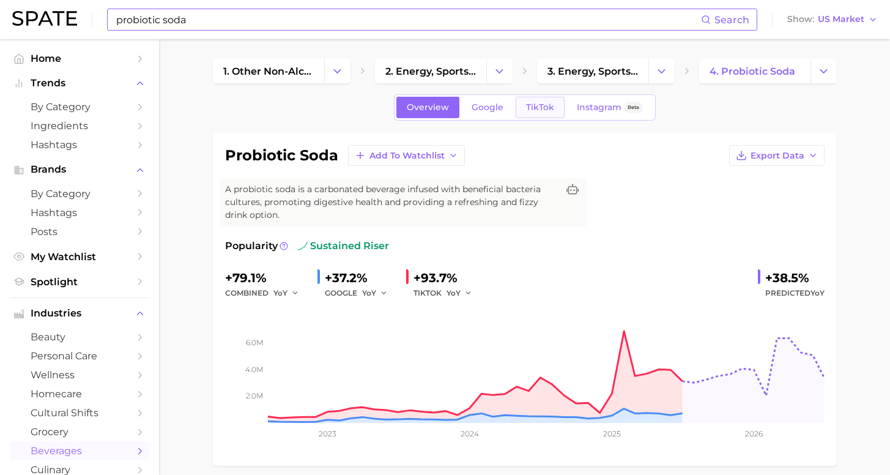
click at [540, 108] on span "TikTok" at bounding box center [540, 107] width 28 height 10
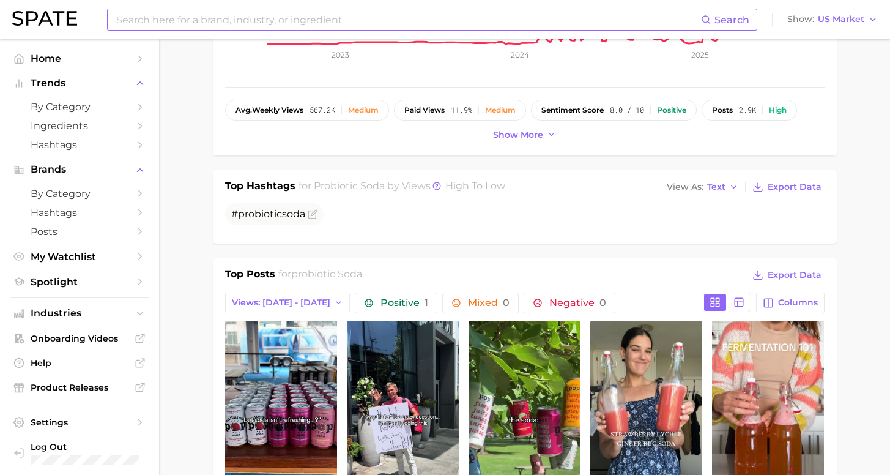
scroll to position [601, 0]
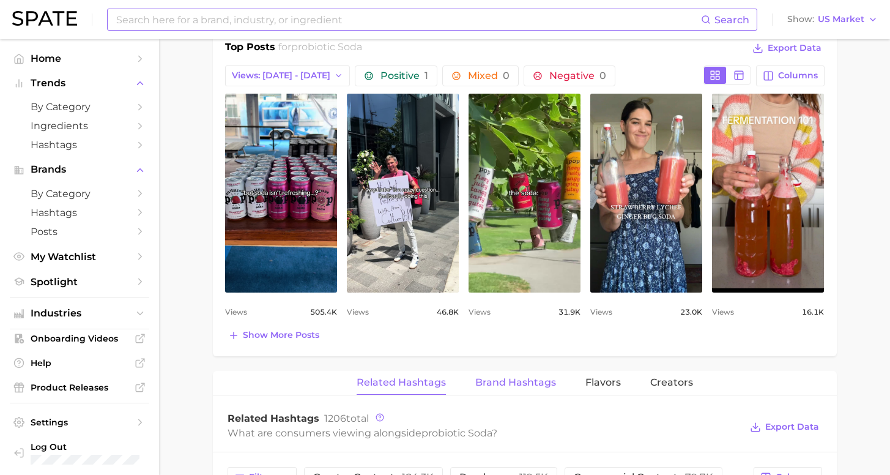
click at [538, 379] on button "Brand Hashtags" at bounding box center [515, 383] width 81 height 24
click at [537, 377] on span "Brand Hashtags" at bounding box center [515, 382] width 81 height 11
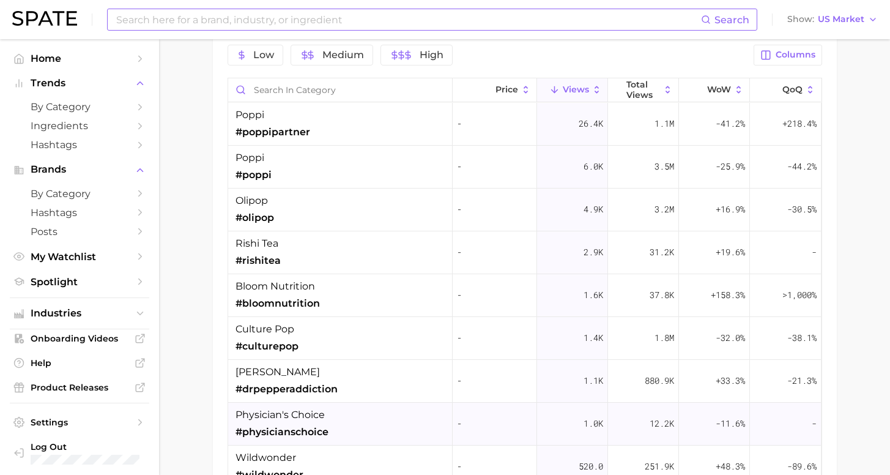
scroll to position [996, 0]
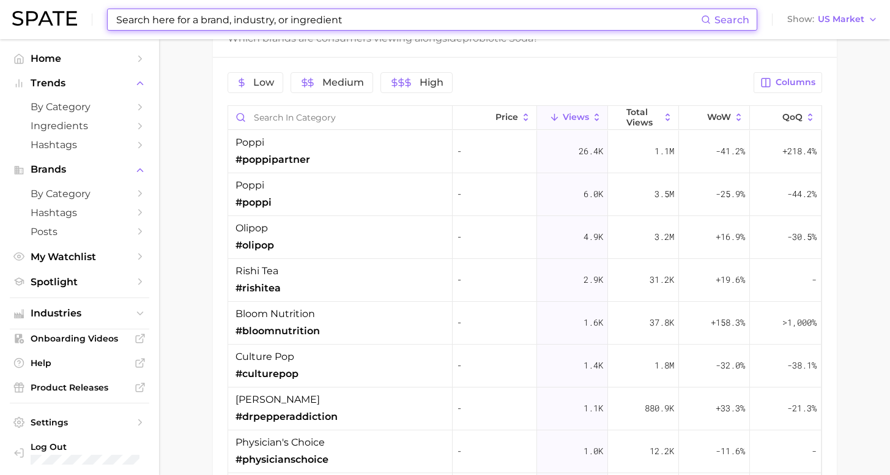
click at [225, 10] on input at bounding box center [408, 19] width 586 height 21
click at [226, 16] on input at bounding box center [408, 19] width 586 height 21
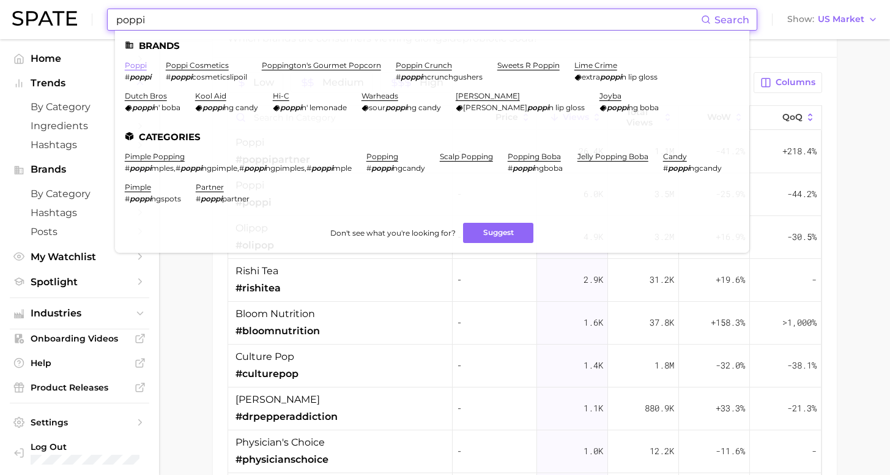
type input "poppi"
click at [138, 66] on link "poppi" at bounding box center [136, 65] width 22 height 9
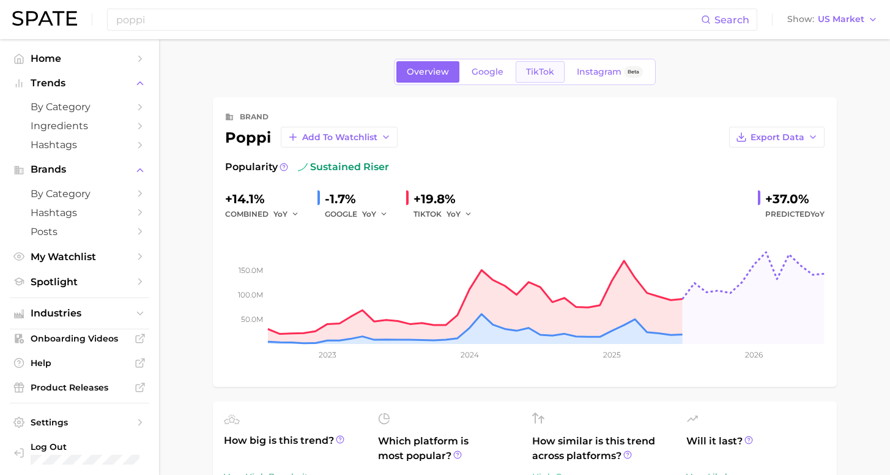
click at [552, 72] on link "TikTok" at bounding box center [540, 71] width 49 height 21
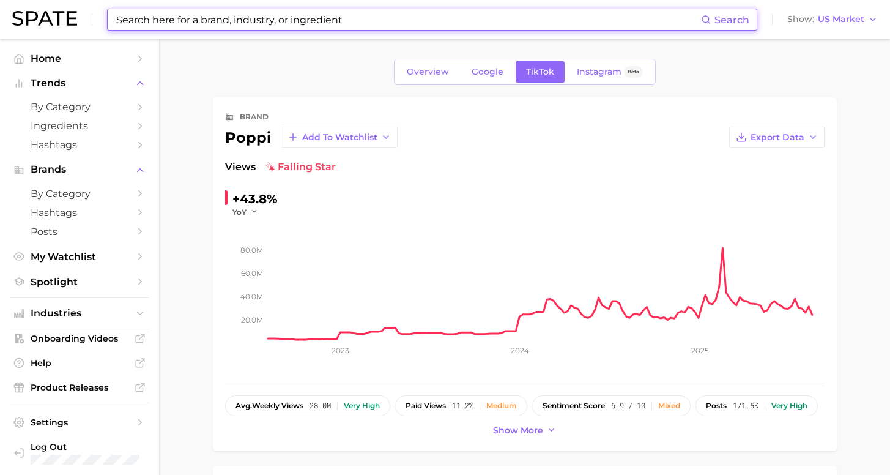
click at [285, 20] on input at bounding box center [408, 19] width 586 height 21
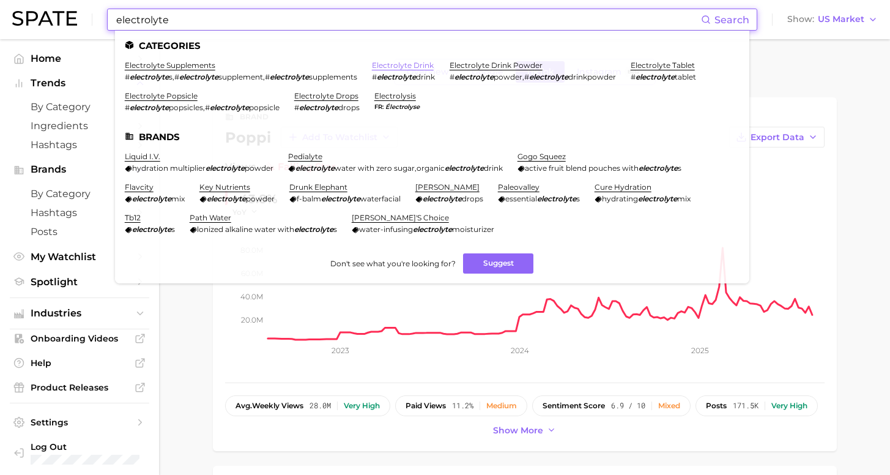
type input "electrolyte"
click at [384, 63] on link "electrolyte drink" at bounding box center [403, 65] width 62 height 9
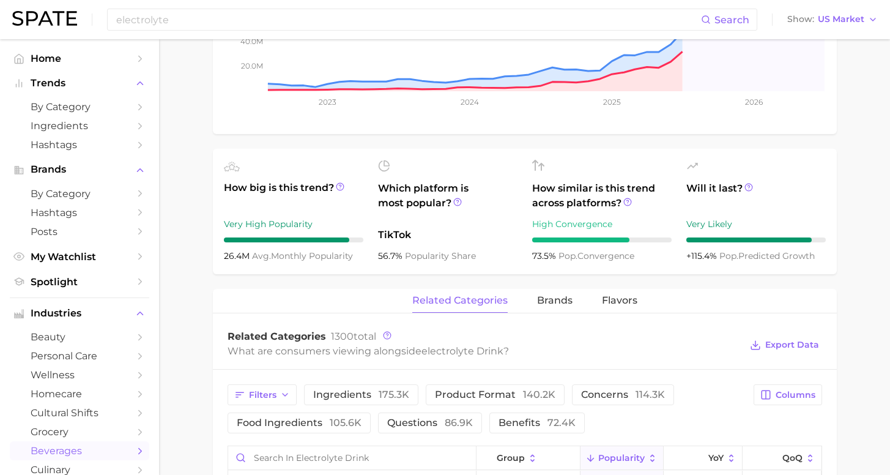
scroll to position [367, 0]
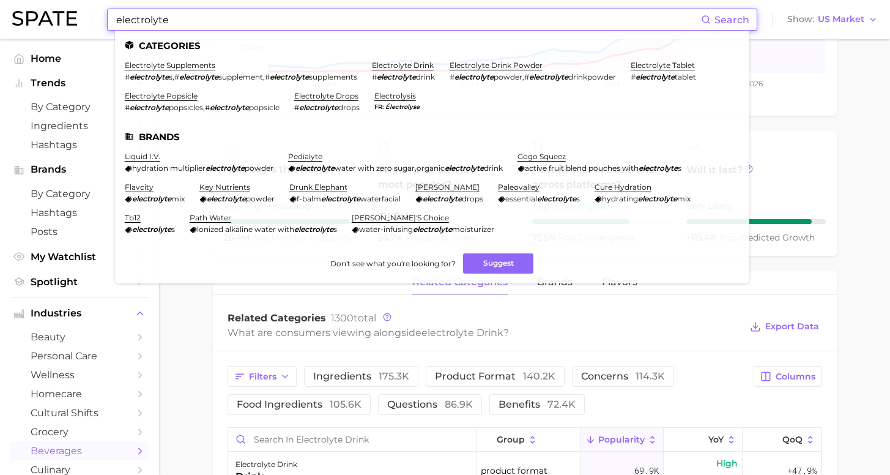
drag, startPoint x: 116, startPoint y: 5, endPoint x: 66, endPoint y: -2, distance: 50.1
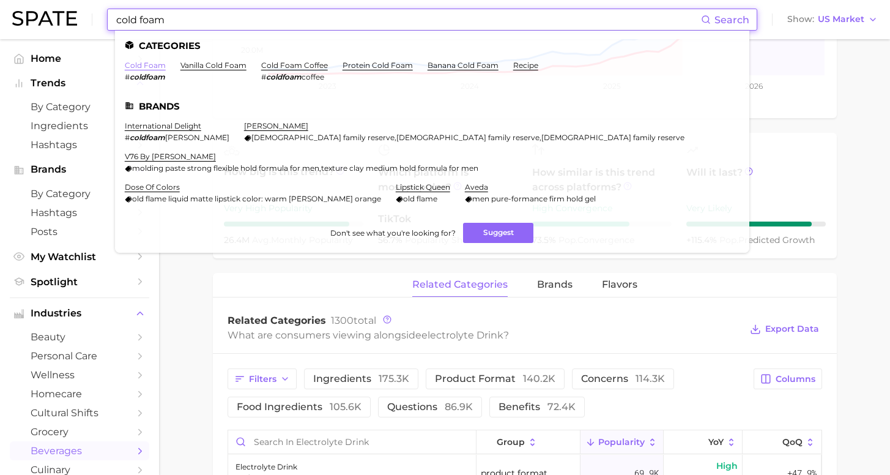
click at [150, 64] on link "cold foam" at bounding box center [145, 65] width 41 height 9
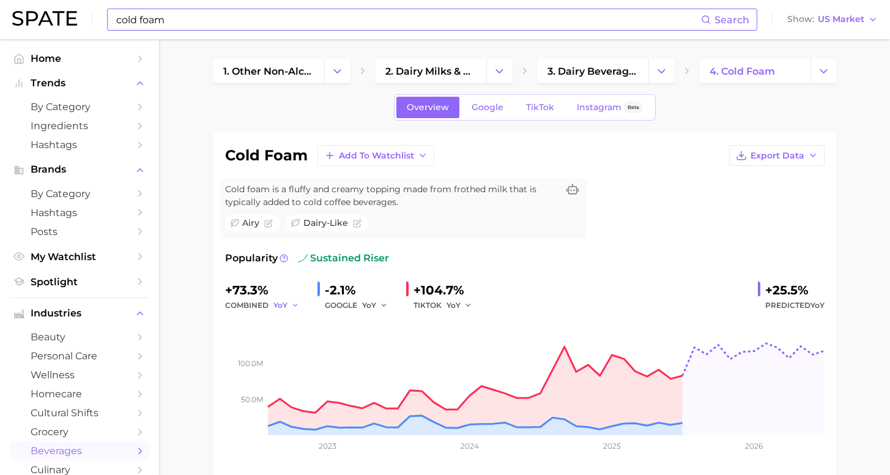
click at [275, 305] on span "YoY" at bounding box center [280, 305] width 14 height 10
click at [283, 292] on div "+73.3%" at bounding box center [266, 290] width 83 height 20
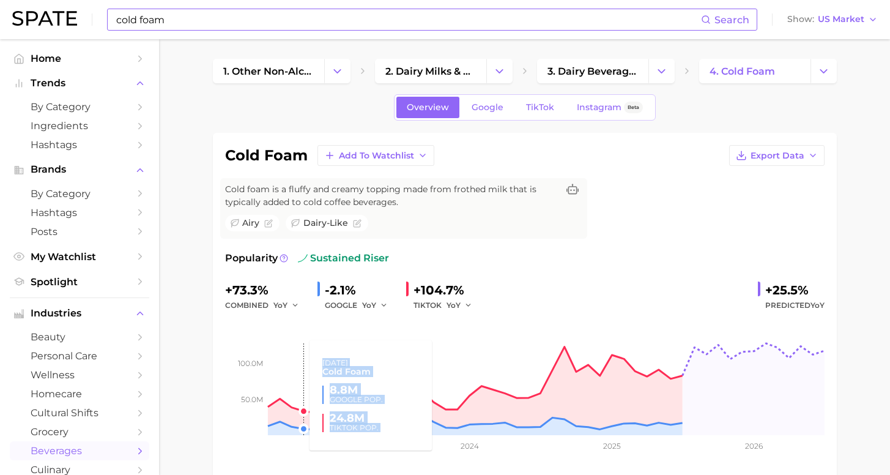
drag, startPoint x: 363, startPoint y: 406, endPoint x: 297, endPoint y: 393, distance: 68.0
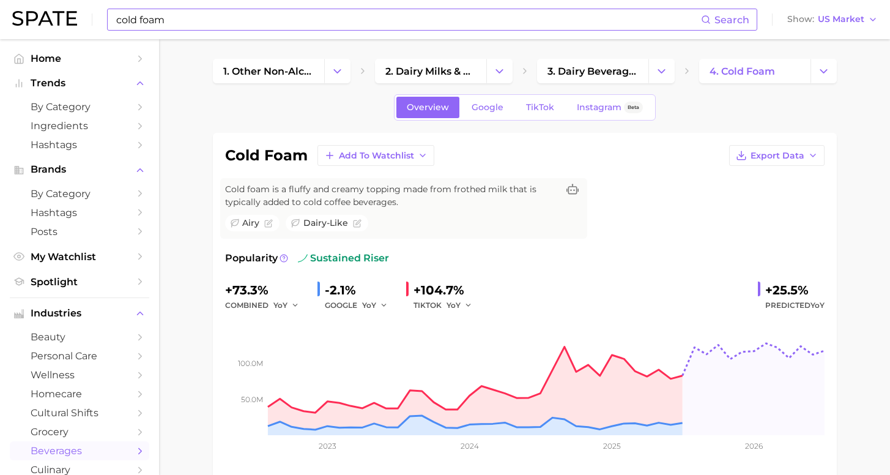
drag, startPoint x: 196, startPoint y: 320, endPoint x: 263, endPoint y: 313, distance: 67.6
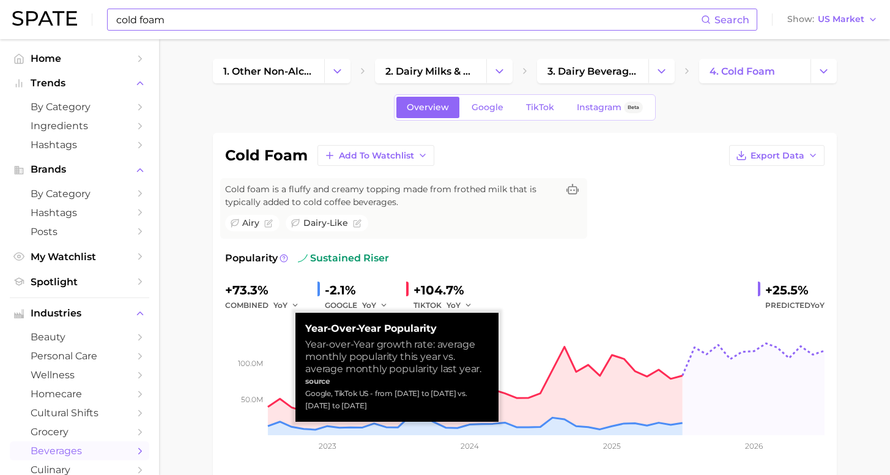
drag, startPoint x: 362, startPoint y: 406, endPoint x: 301, endPoint y: 396, distance: 61.5
click at [301, 396] on div "Year-over-Year Popularity Year-over-Year growth rate: average monthly popularit…" at bounding box center [396, 367] width 203 height 109
copy div "Google, TikTok US - from Aug 2024 to Jul 2025 vs. Aug 2023 to Jul 2024"
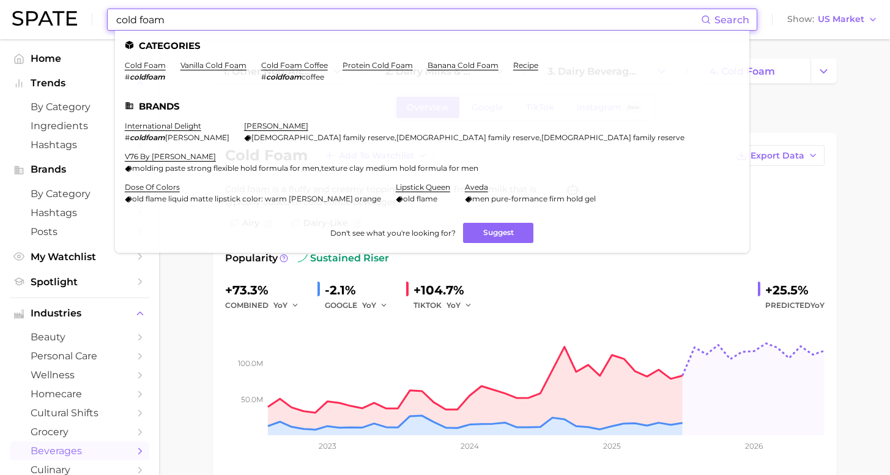
drag, startPoint x: 241, startPoint y: 23, endPoint x: 67, endPoint y: 12, distance: 174.7
click at [67, 12] on div "cold foam Search Categories cold foam # coldfoam vanilla cold foam cold foam co…" at bounding box center [445, 19] width 866 height 39
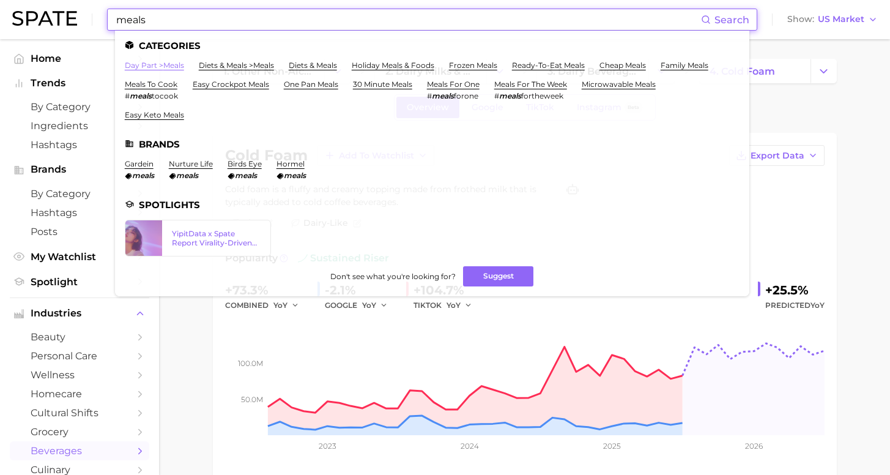
type input "meals"
click at [166, 64] on link "day part > meals" at bounding box center [154, 65] width 59 height 9
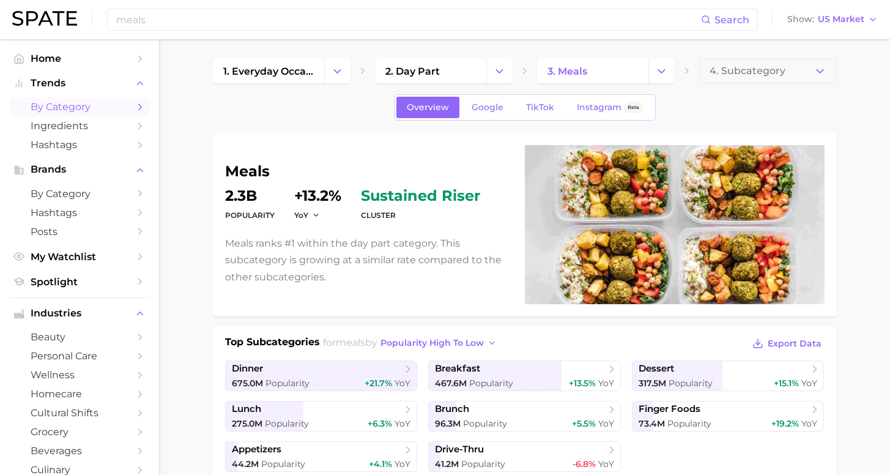
click at [64, 104] on span "by Category" at bounding box center [80, 107] width 98 height 12
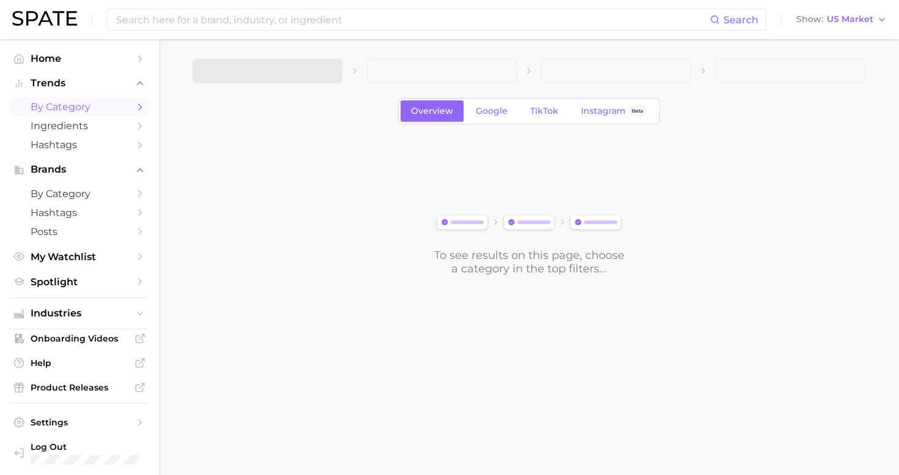
click at [259, 79] on span at bounding box center [268, 71] width 150 height 24
click at [284, 78] on button "1. Choose Category" at bounding box center [268, 71] width 150 height 24
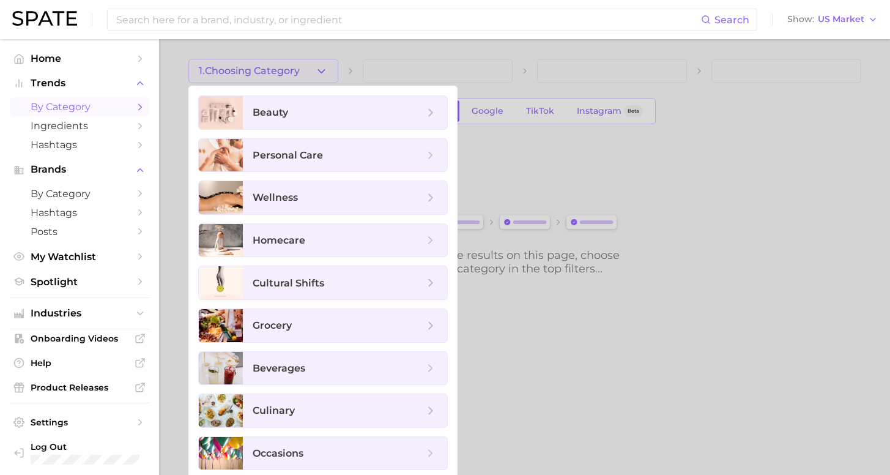
scroll to position [5, 0]
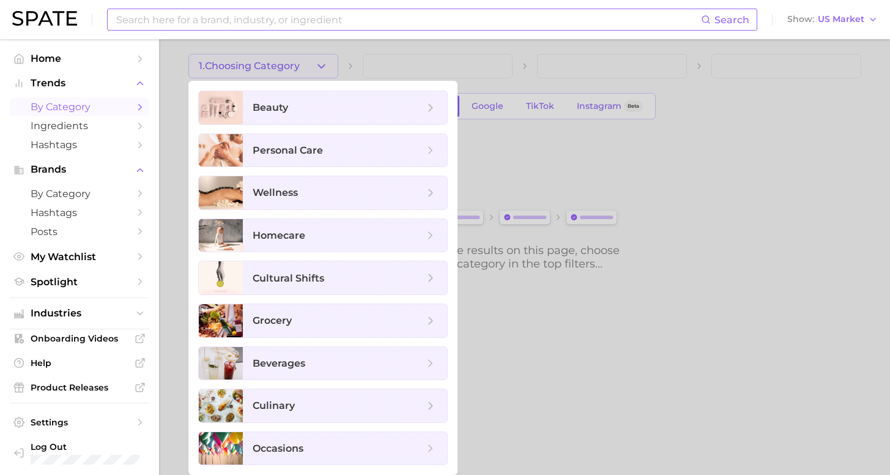
click at [343, 27] on input at bounding box center [408, 19] width 586 height 21
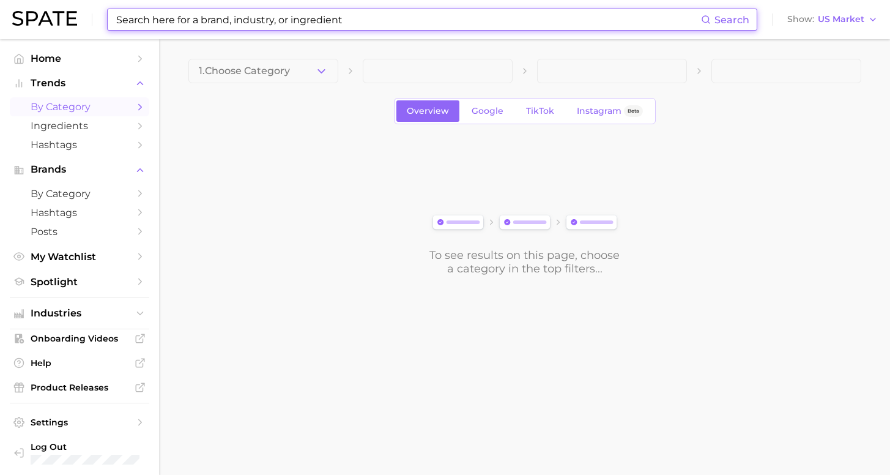
scroll to position [0, 0]
click at [340, 21] on input at bounding box center [412, 19] width 595 height 21
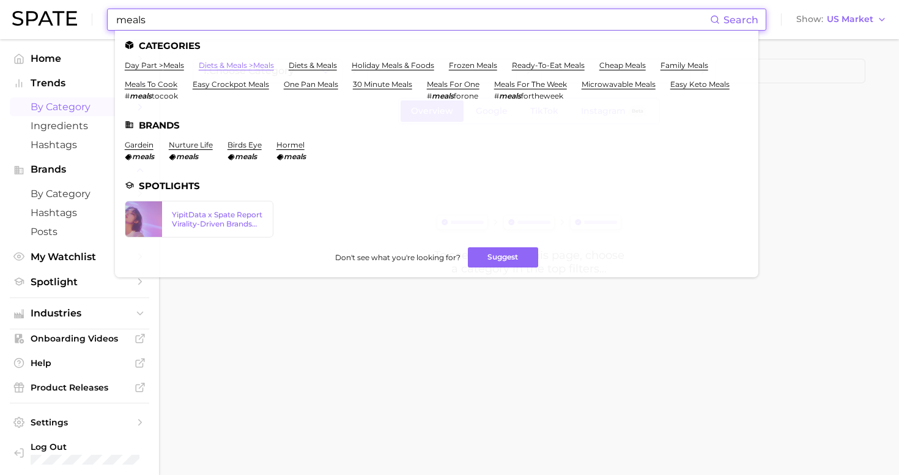
type input "meals"
click at [259, 67] on link "diets & meals > meals" at bounding box center [236, 65] width 75 height 9
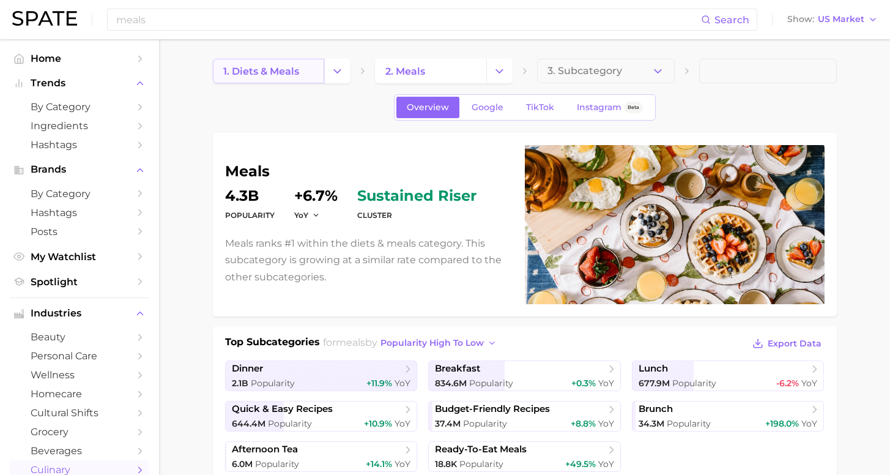
click at [269, 75] on span "1. diets & meals" at bounding box center [261, 71] width 76 height 12
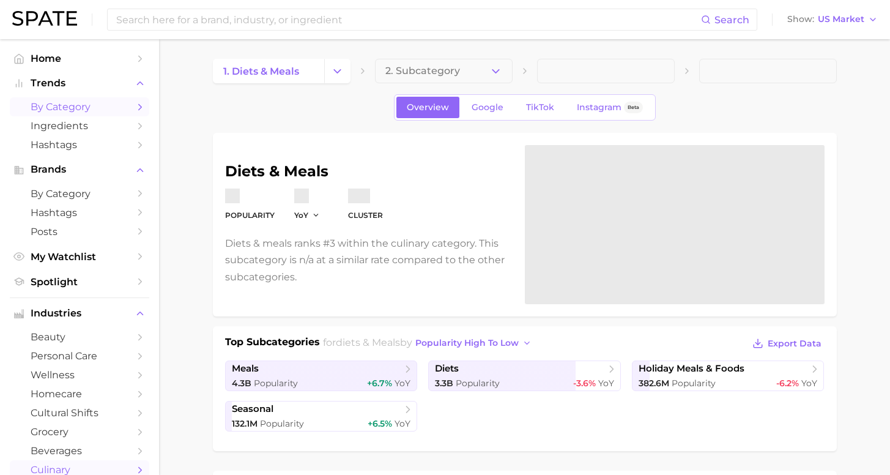
click at [36, 106] on span "by Category" at bounding box center [80, 107] width 98 height 12
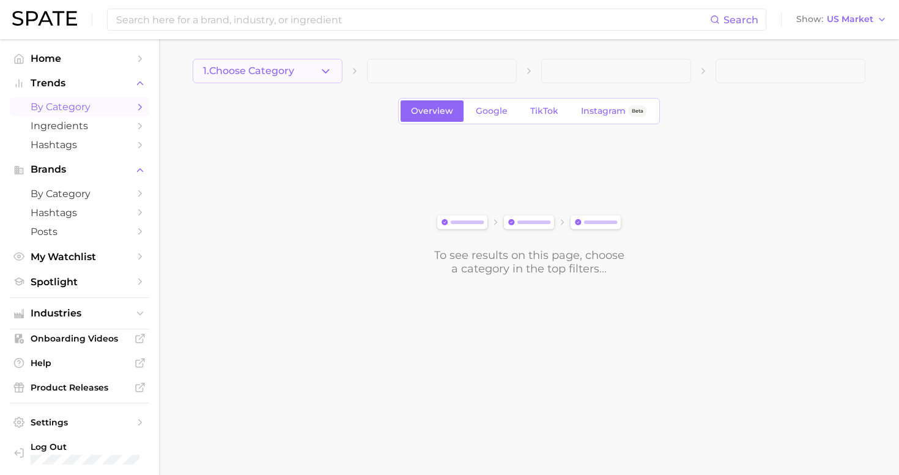
click at [331, 73] on icon "button" at bounding box center [325, 71] width 13 height 13
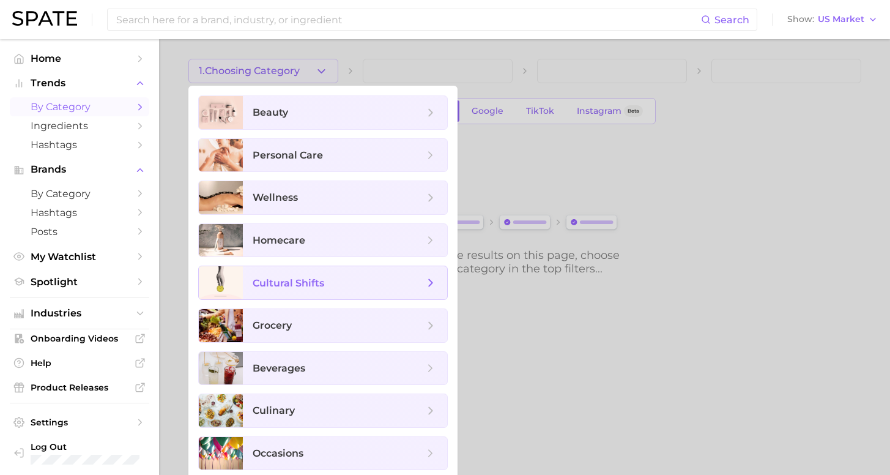
scroll to position [5, 0]
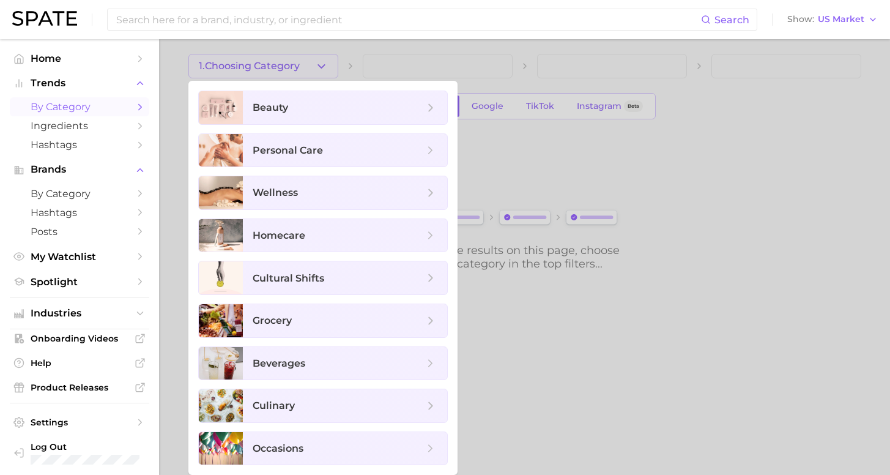
click at [558, 355] on div at bounding box center [445, 237] width 890 height 475
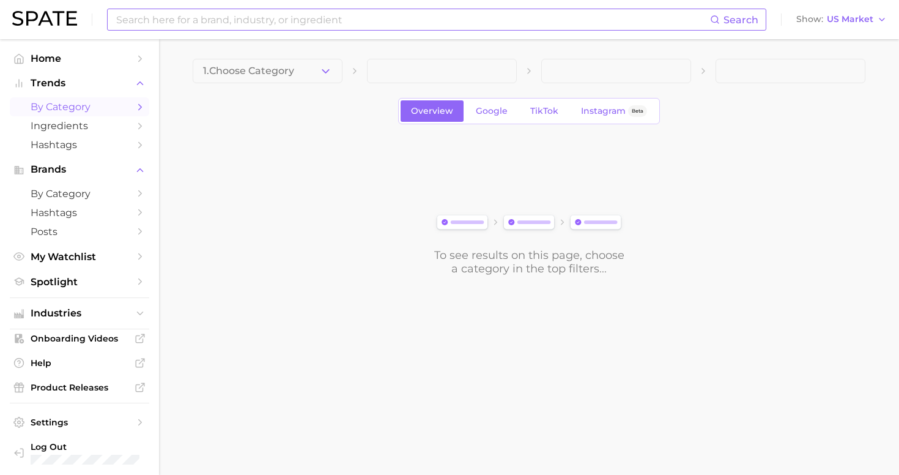
click at [347, 13] on input at bounding box center [412, 19] width 595 height 21
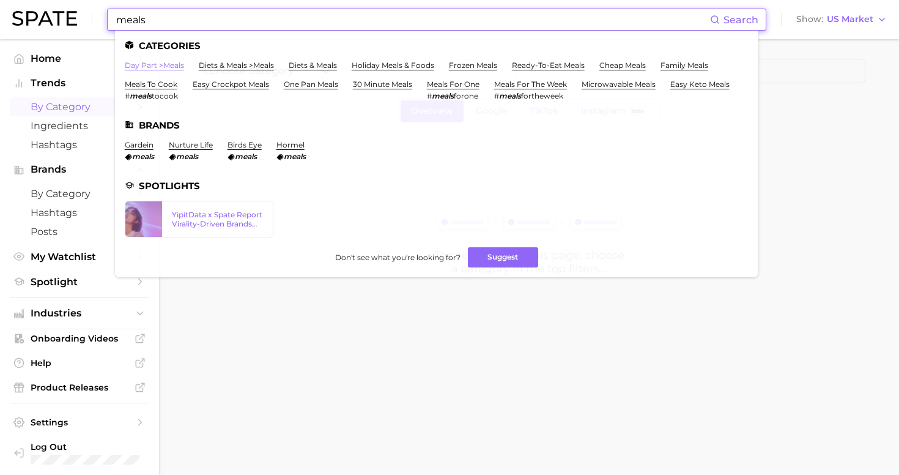
type input "meals"
click at [171, 65] on link "day part > meals" at bounding box center [154, 65] width 59 height 9
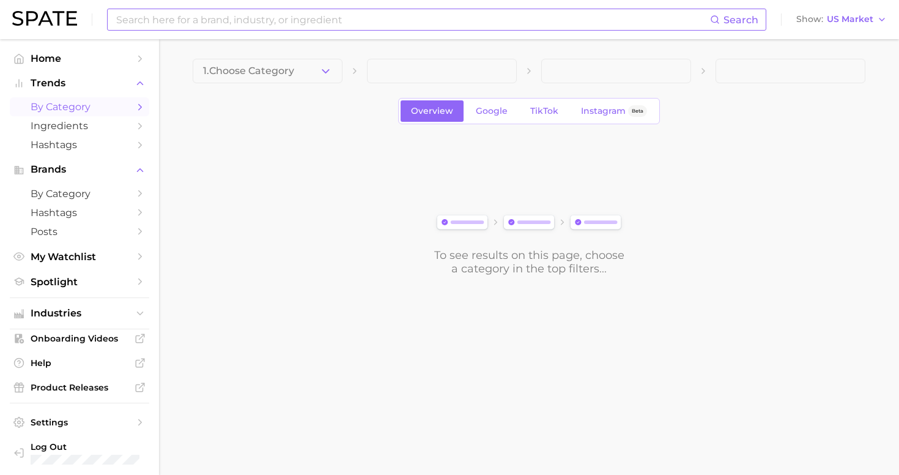
click at [425, 25] on input at bounding box center [412, 19] width 595 height 21
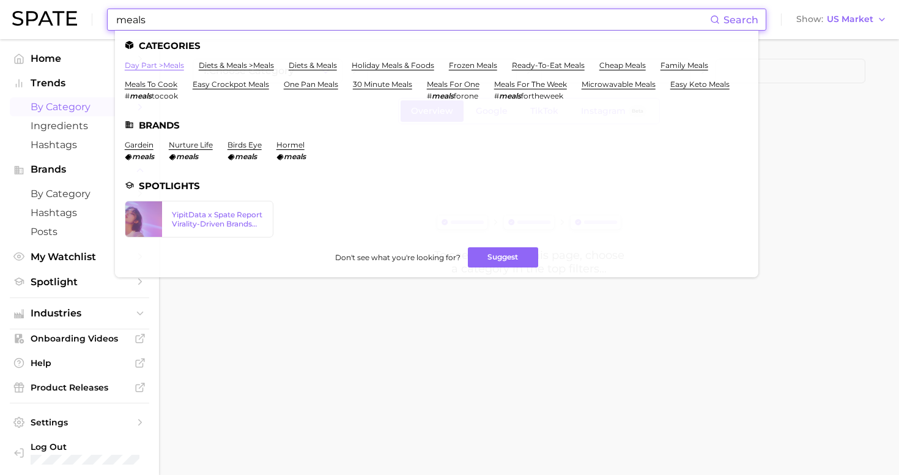
type input "meals"
click at [179, 64] on link "day part > meals" at bounding box center [154, 65] width 59 height 9
